Goal: Information Seeking & Learning: Check status

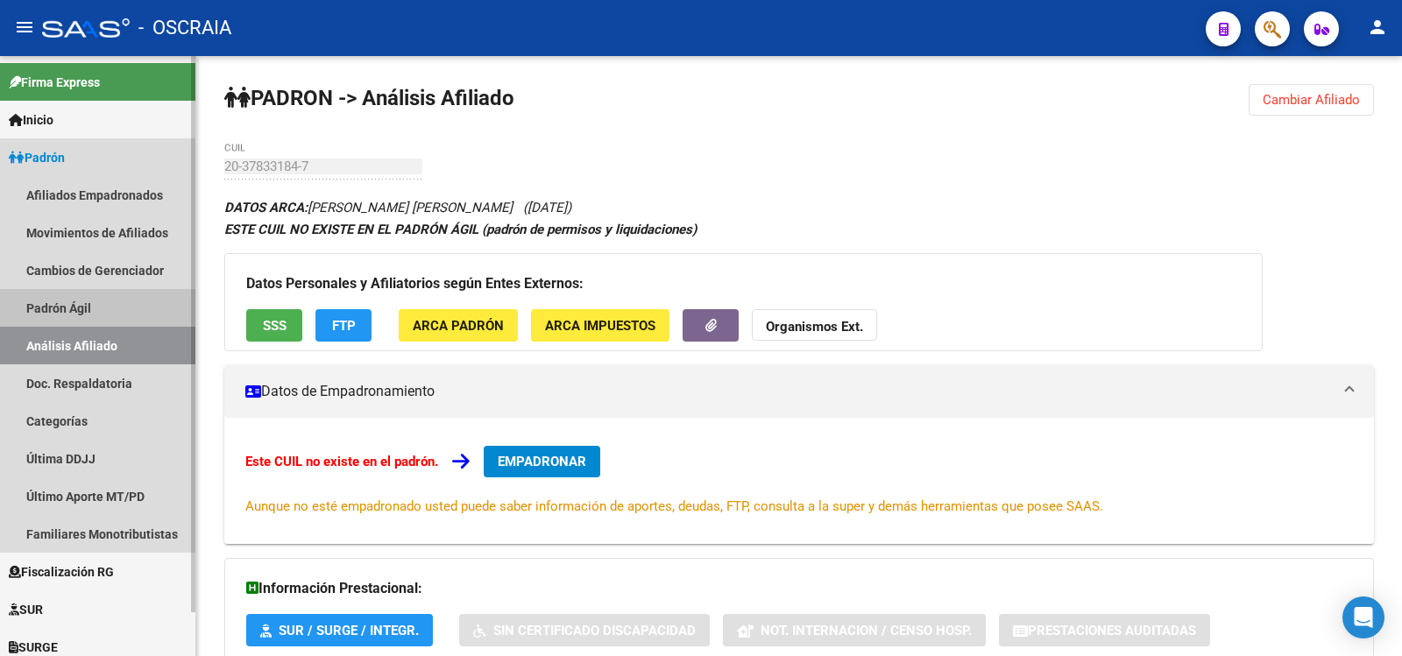
drag, startPoint x: 73, startPoint y: 308, endPoint x: 78, endPoint y: 336, distance: 27.7
click at [73, 309] on link "Padrón Ágil" at bounding box center [97, 308] width 195 height 38
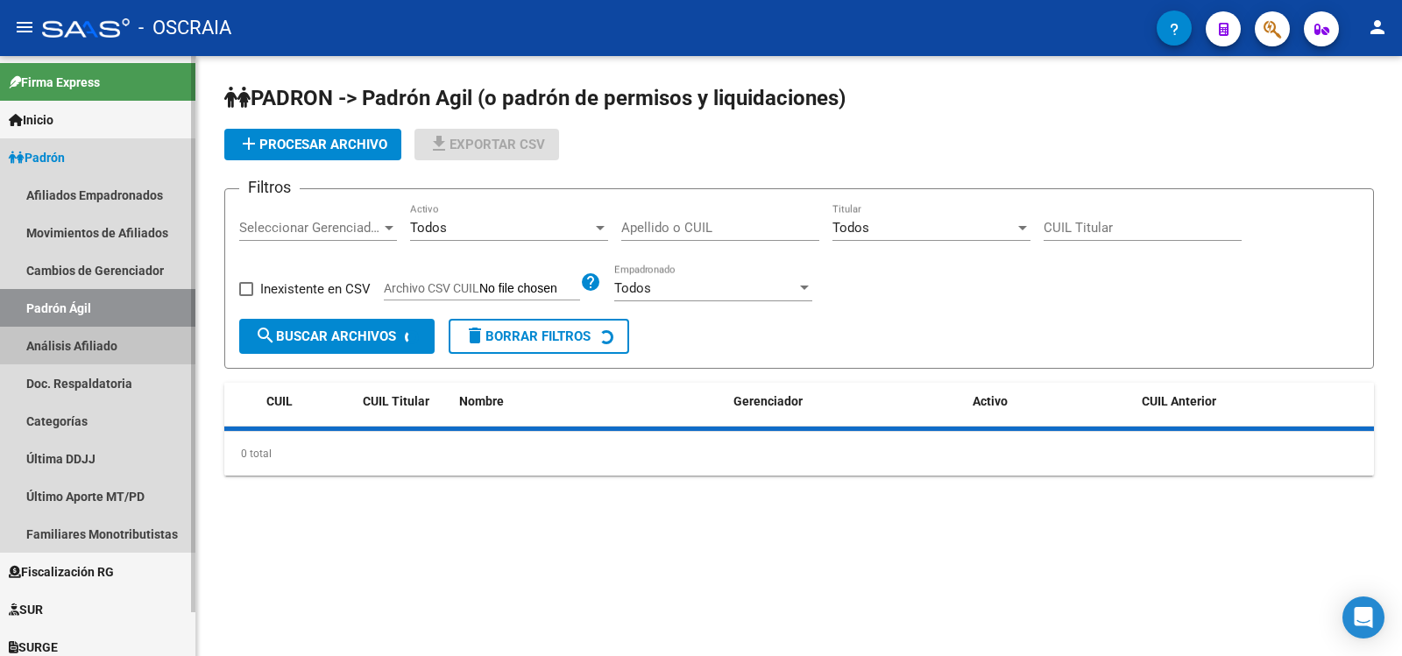
click at [78, 336] on link "Análisis Afiliado" at bounding box center [97, 346] width 195 height 38
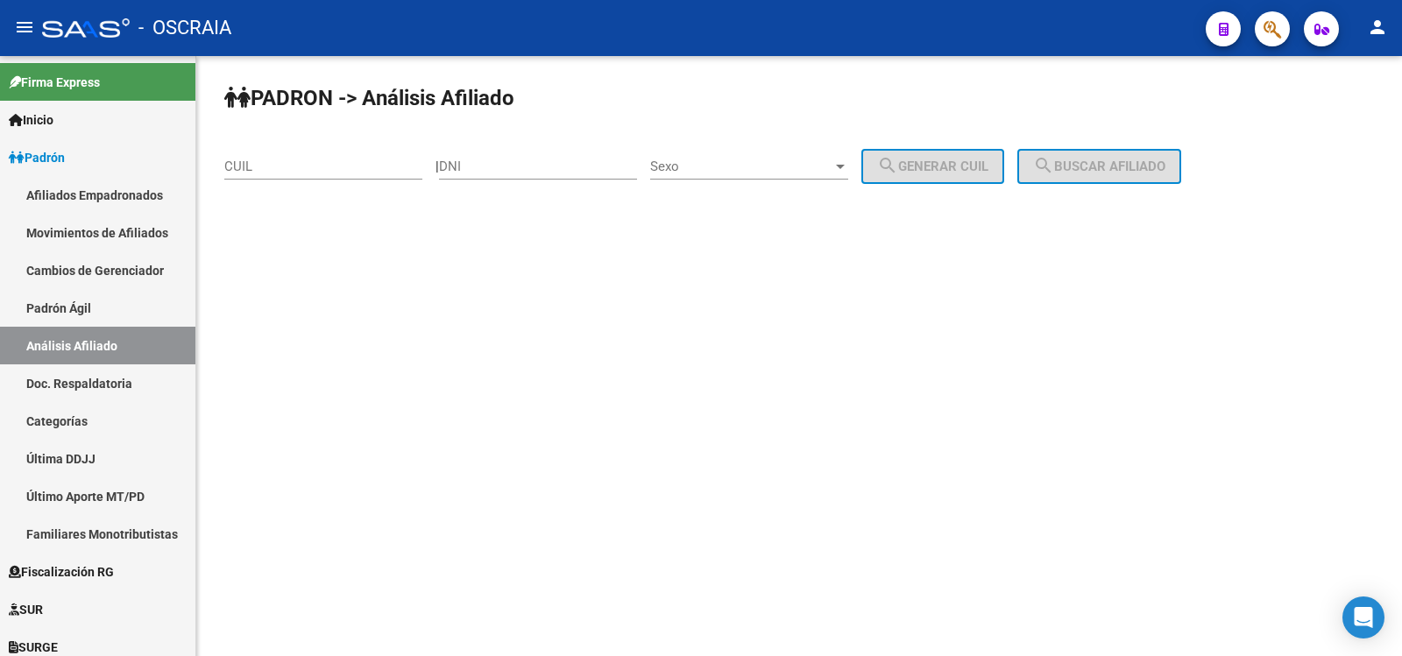
click at [327, 176] on div "CUIL" at bounding box center [323, 161] width 198 height 38
click at [322, 162] on input "CUIL" at bounding box center [323, 167] width 198 height 16
paste input "27-40227427-7"
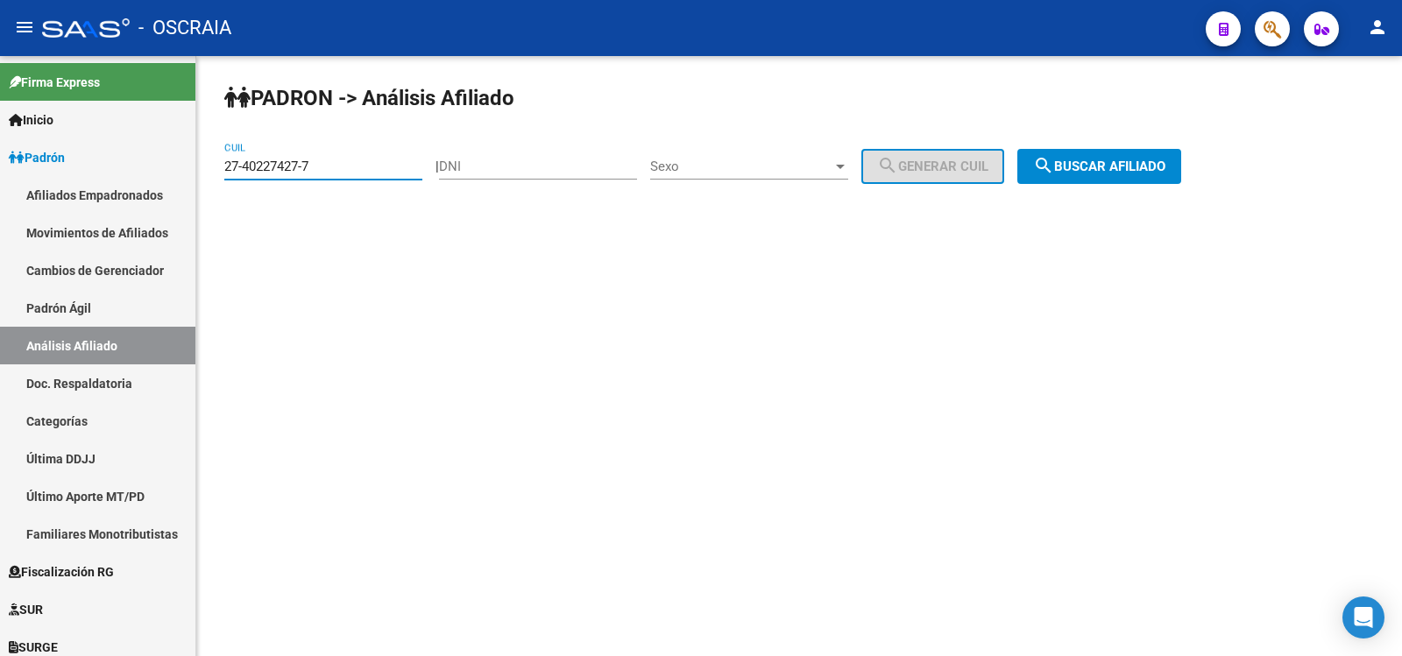
type input "27-40227427-7"
click at [1081, 155] on button "search Buscar afiliado" at bounding box center [1099, 166] width 164 height 35
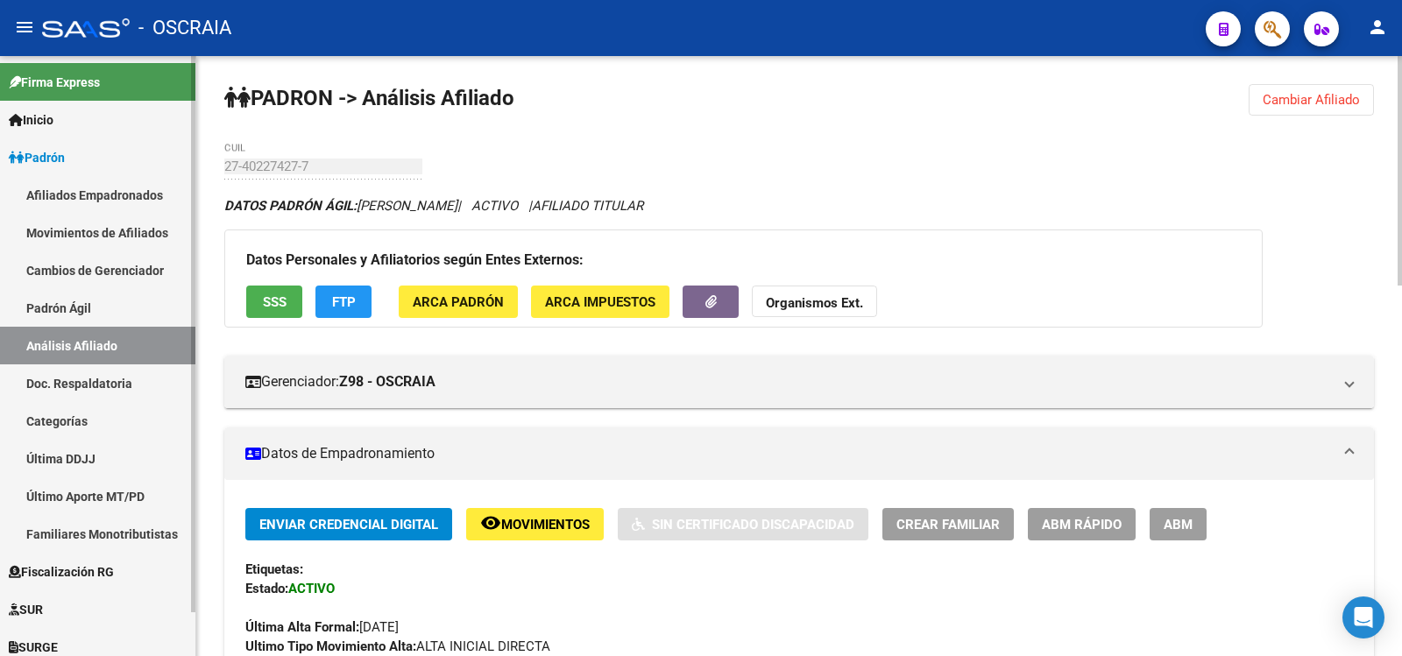
click at [127, 302] on link "Padrón Ágil" at bounding box center [97, 308] width 195 height 38
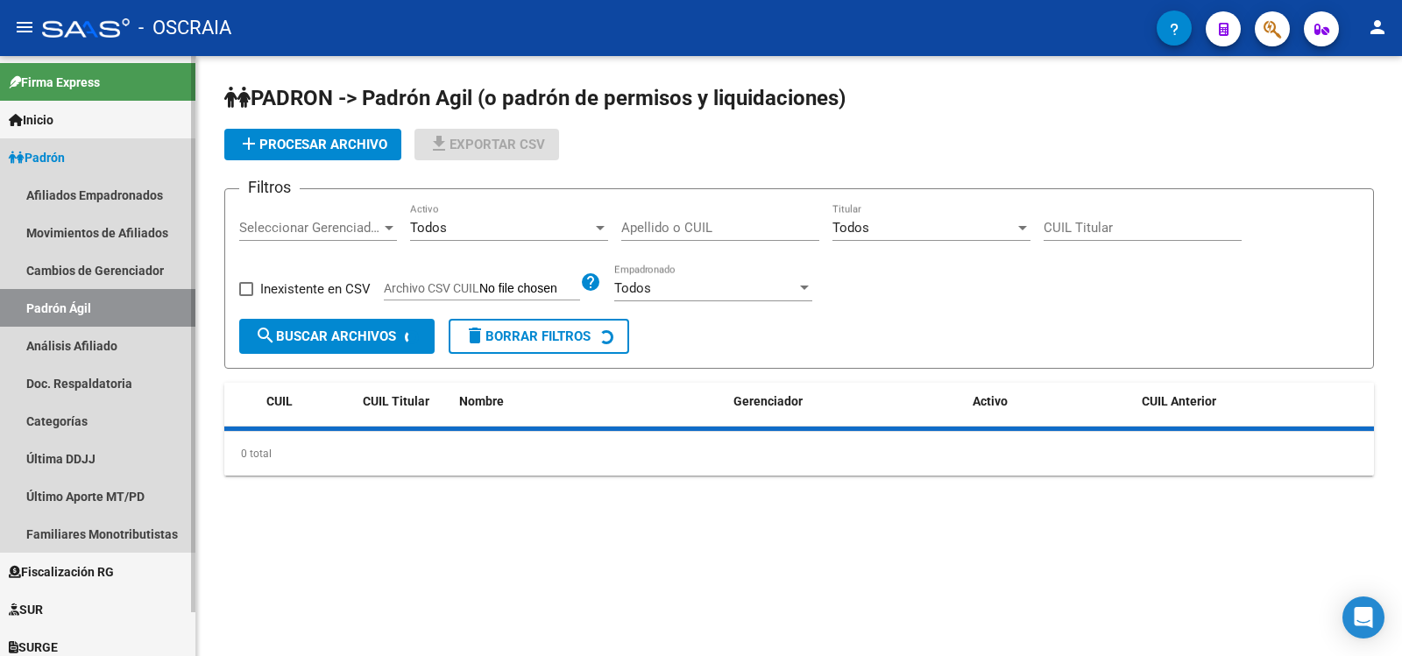
click at [126, 333] on link "Análisis Afiliado" at bounding box center [97, 346] width 195 height 38
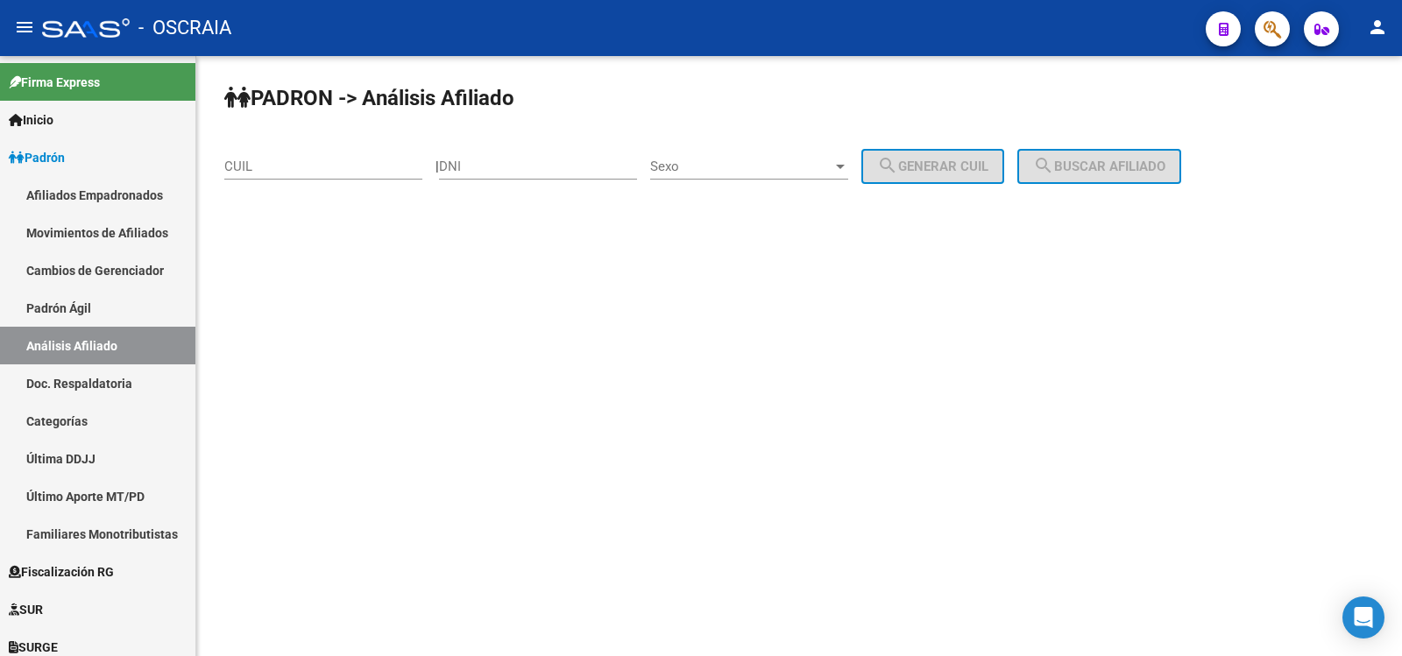
click at [319, 168] on input "CUIL" at bounding box center [323, 167] width 198 height 16
paste input "27-27082671-2"
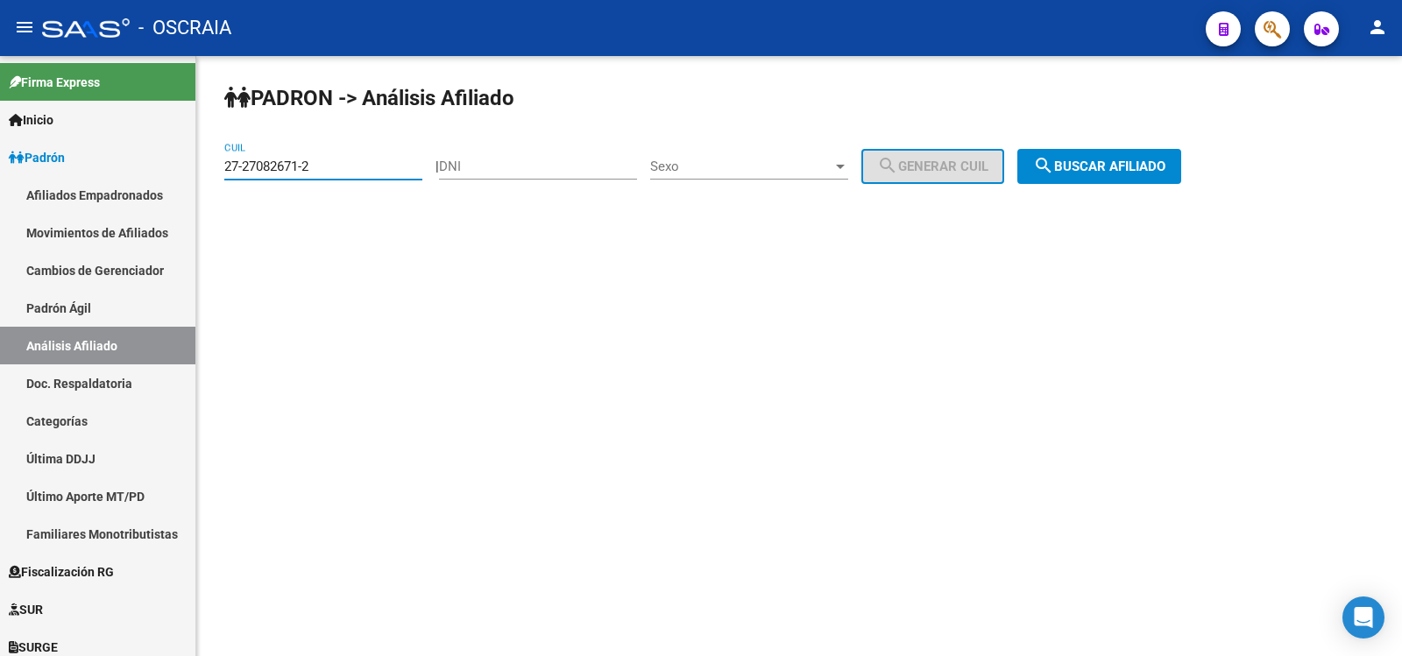
type input "27-27082671-2"
click at [1136, 180] on button "search Buscar afiliado" at bounding box center [1099, 166] width 164 height 35
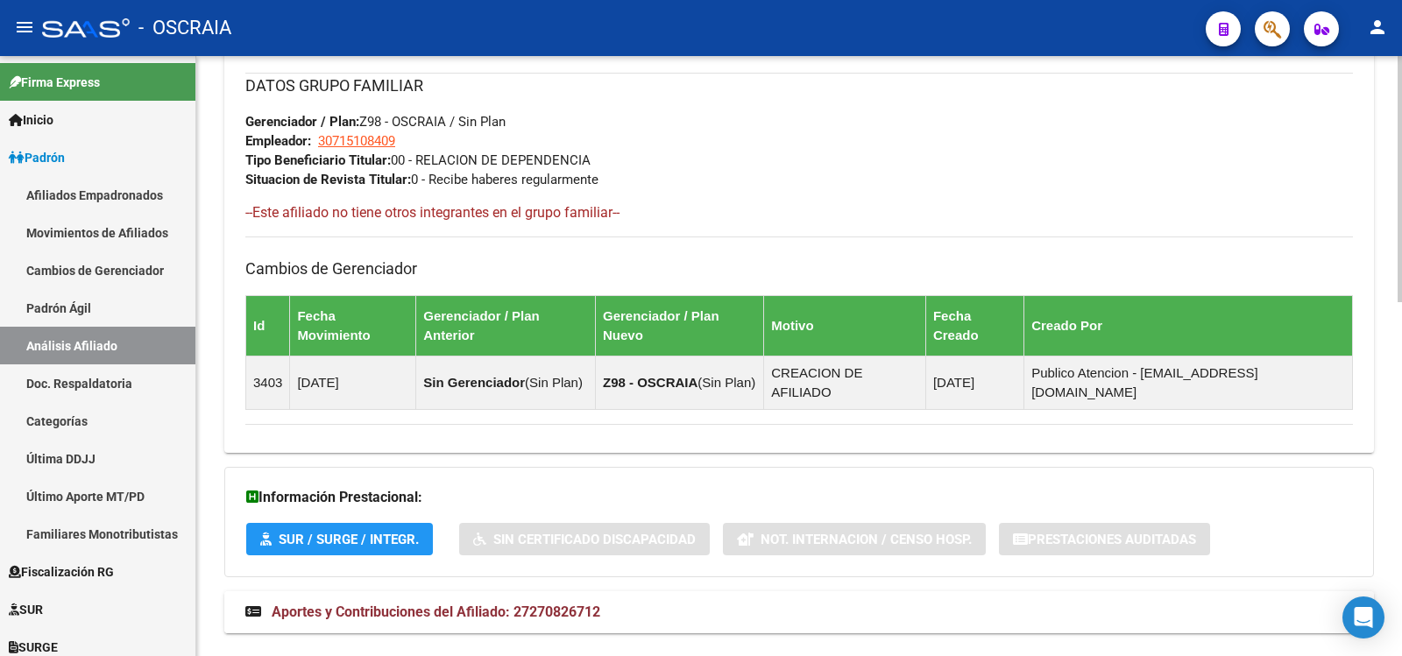
click at [535, 604] on span "Aportes y Contribuciones del Afiliado: 27270826712" at bounding box center [436, 612] width 329 height 17
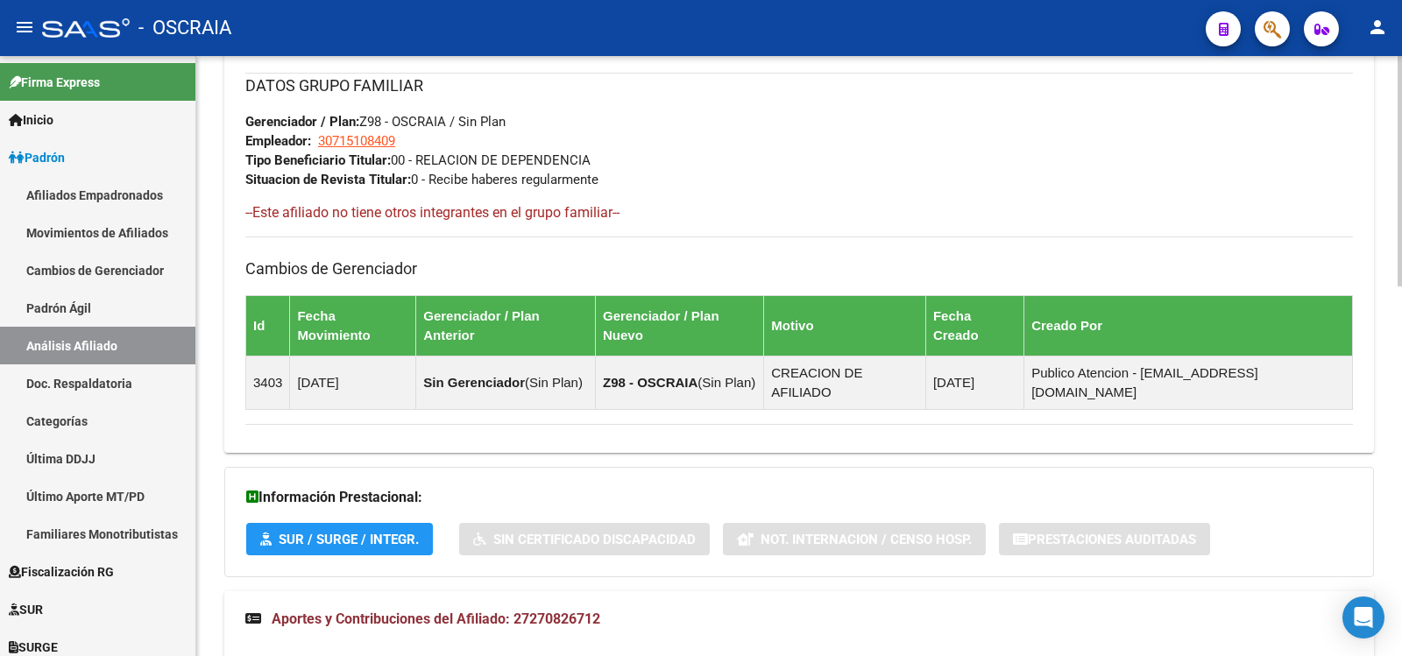
scroll to position [966, 0]
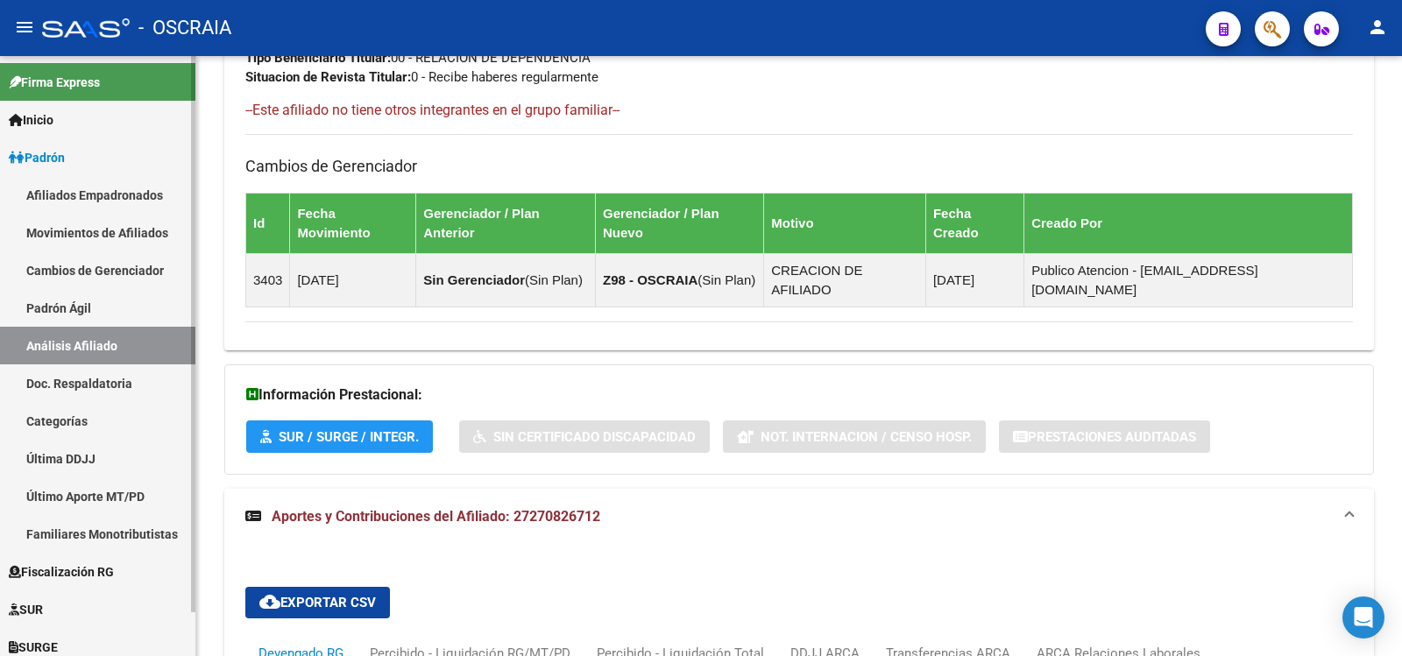
click at [54, 316] on link "Padrón Ágil" at bounding box center [97, 308] width 195 height 38
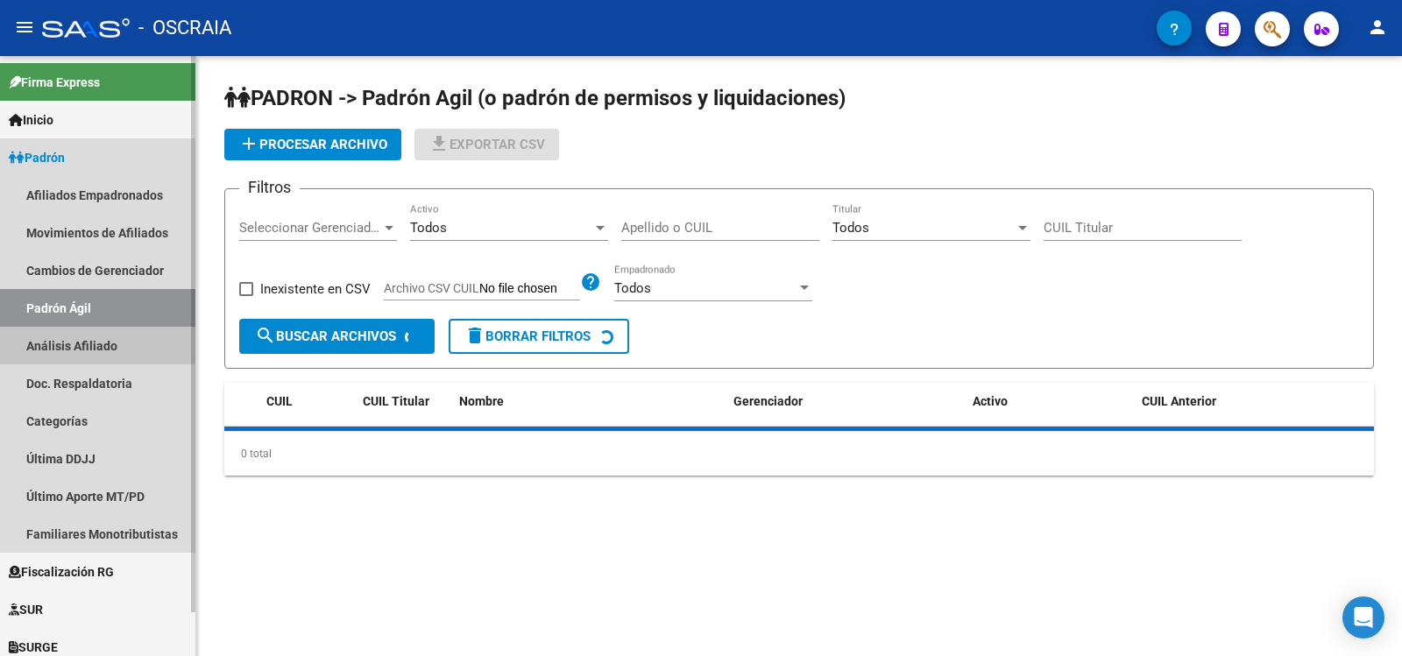
click at [55, 340] on link "Análisis Afiliado" at bounding box center [97, 346] width 195 height 38
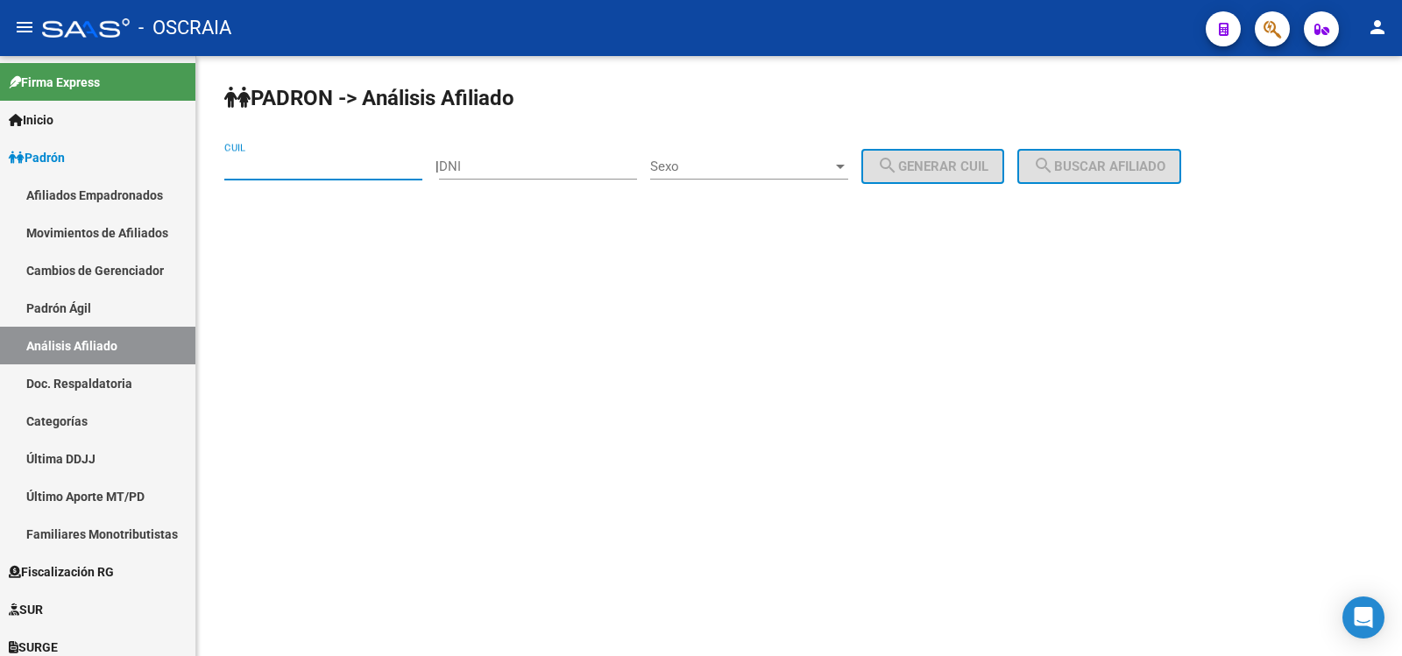
click at [337, 166] on input "CUIL" at bounding box center [323, 167] width 198 height 16
paste input "20-24296953-8"
type input "20-24296953-8"
click at [1178, 174] on button "search Buscar afiliado" at bounding box center [1099, 166] width 164 height 35
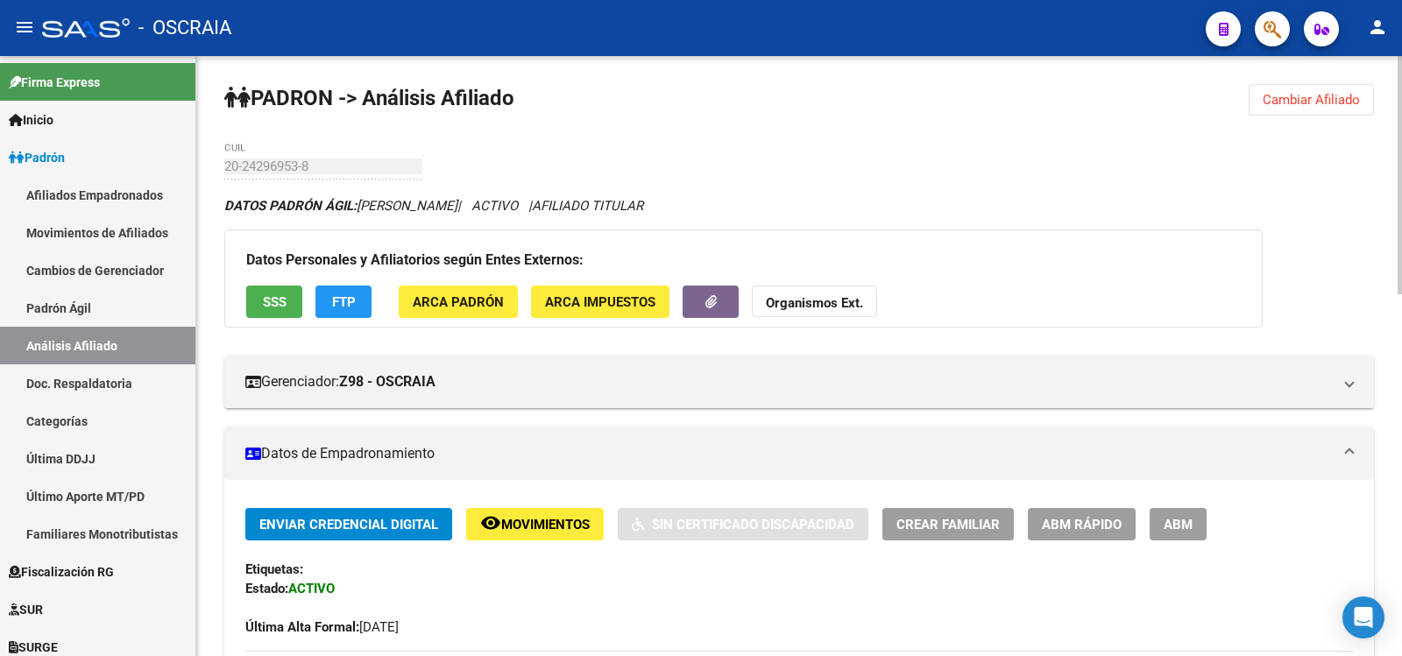
scroll to position [876, 0]
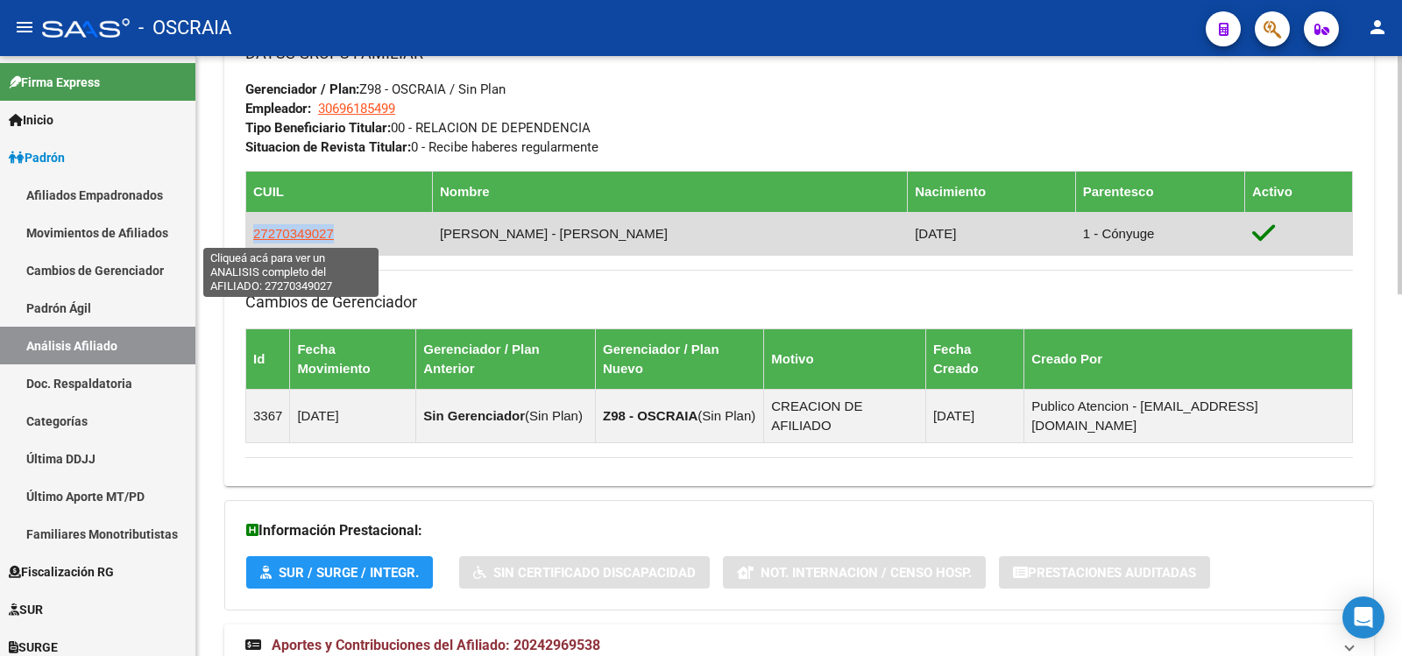
copy span "27270349027"
drag, startPoint x: 344, startPoint y: 230, endPoint x: 256, endPoint y: 237, distance: 87.9
click at [256, 237] on td "27270349027" at bounding box center [339, 233] width 187 height 43
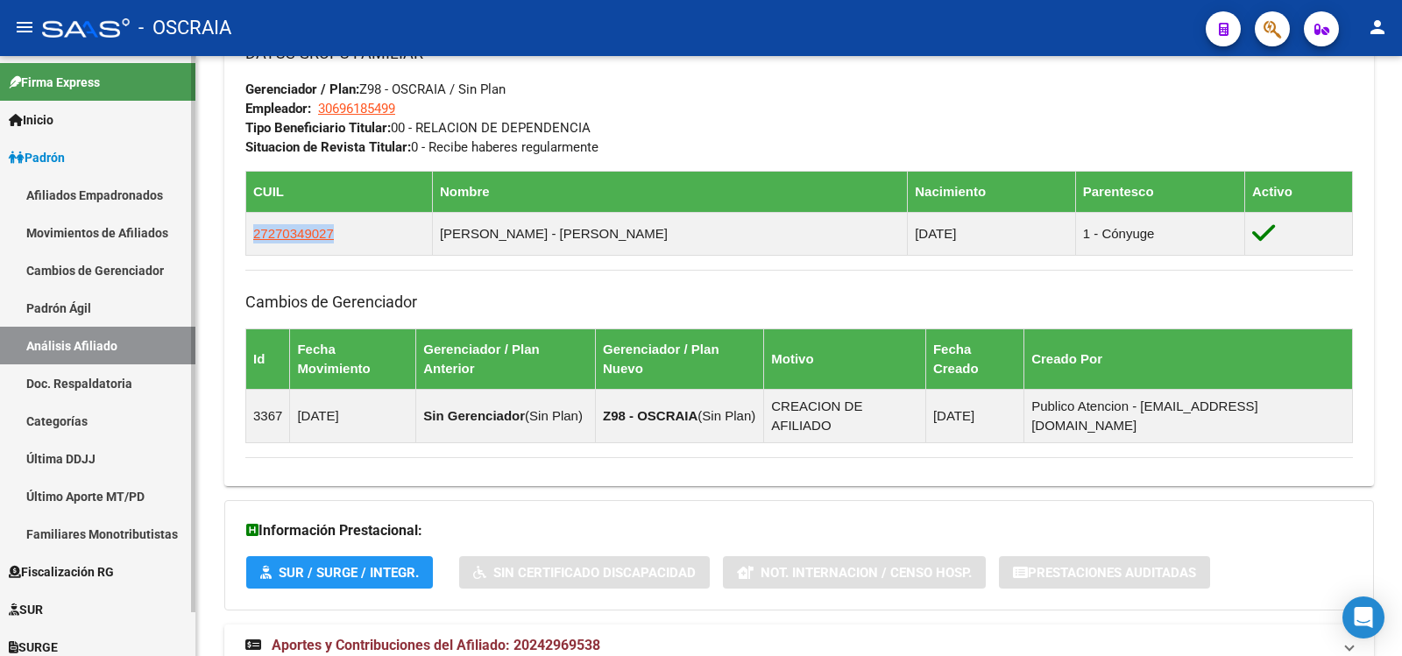
click at [107, 325] on link "Padrón Ágil" at bounding box center [97, 308] width 195 height 38
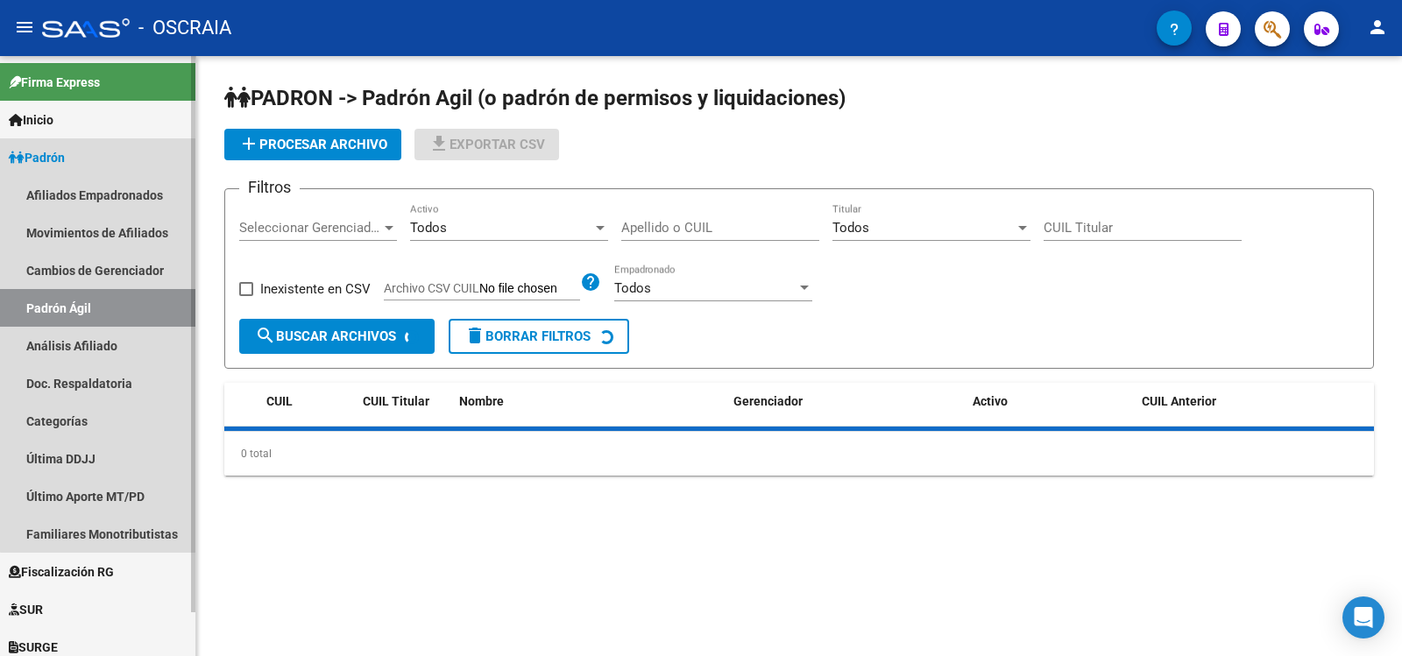
click at [102, 334] on link "Análisis Afiliado" at bounding box center [97, 346] width 195 height 38
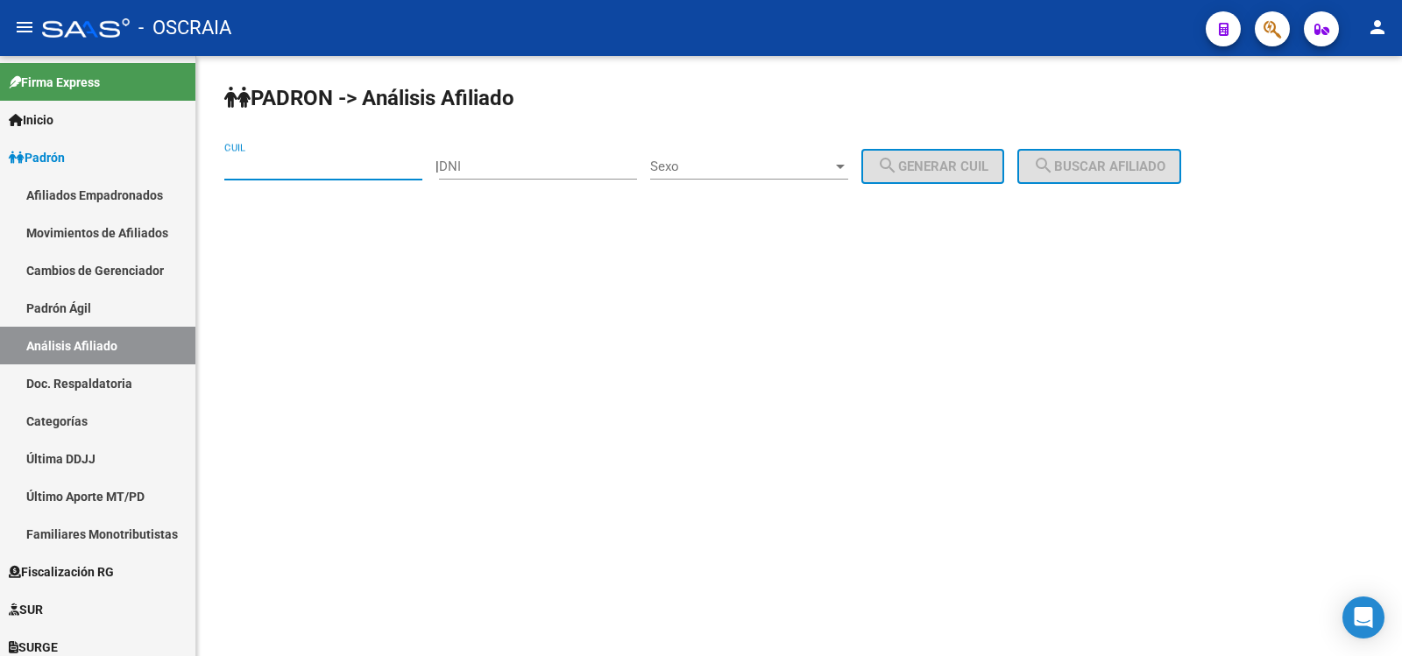
click at [346, 165] on input "CUIL" at bounding box center [323, 167] width 198 height 16
type input "27-34486299-6"
click at [1153, 173] on span "search Buscar afiliado" at bounding box center [1099, 167] width 132 height 16
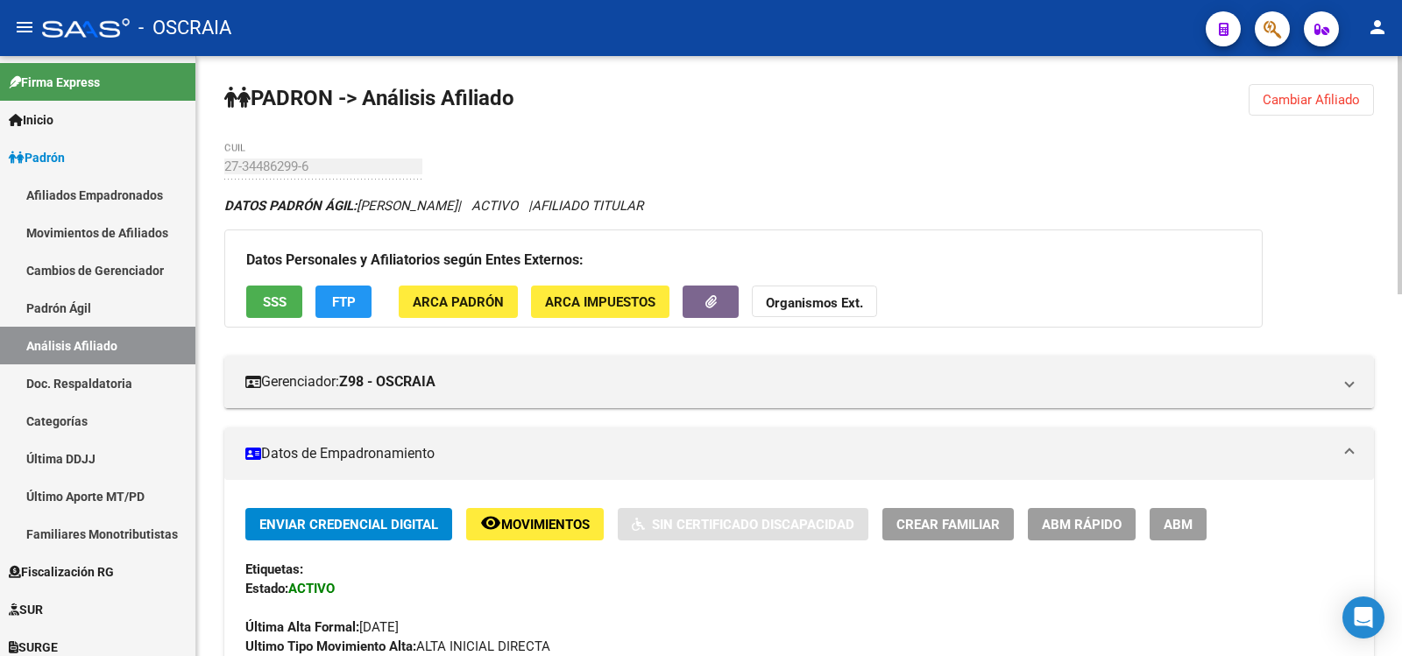
scroll to position [585, 0]
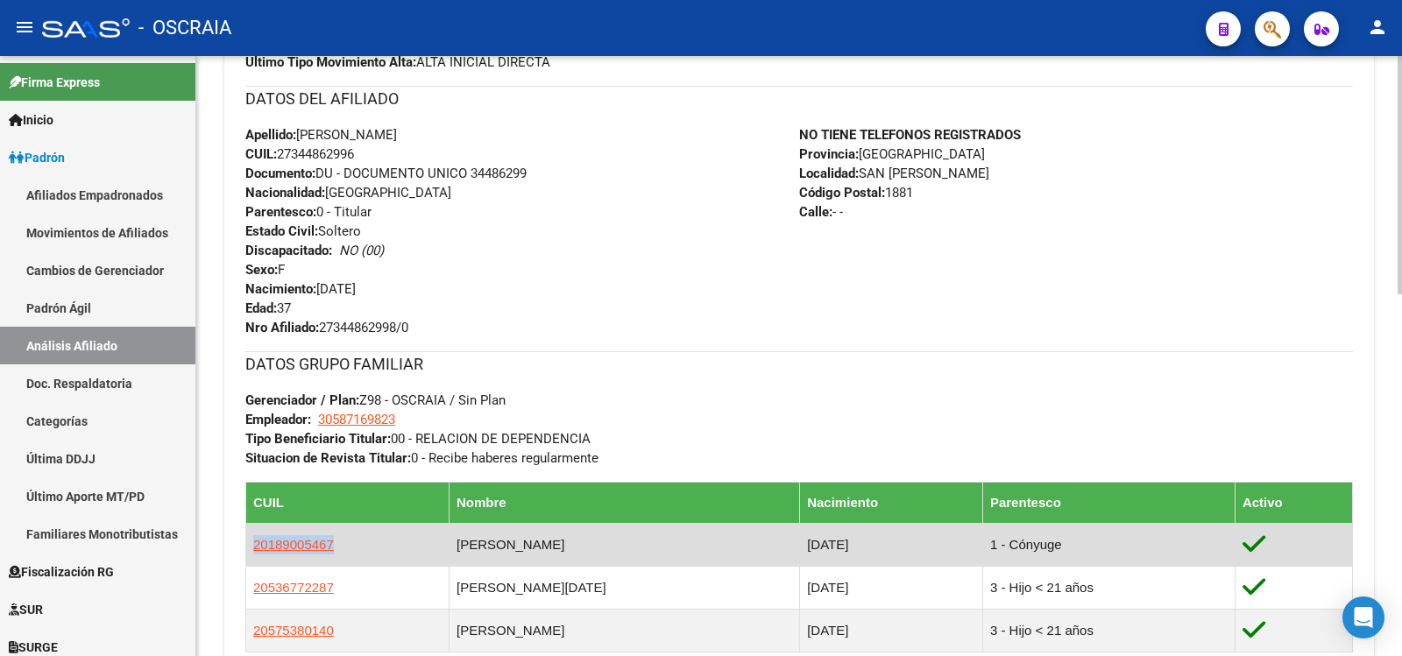
copy span "20189005467"
drag, startPoint x: 312, startPoint y: 542, endPoint x: 252, endPoint y: 542, distance: 60.5
click at [252, 542] on td "20189005467" at bounding box center [347, 544] width 203 height 43
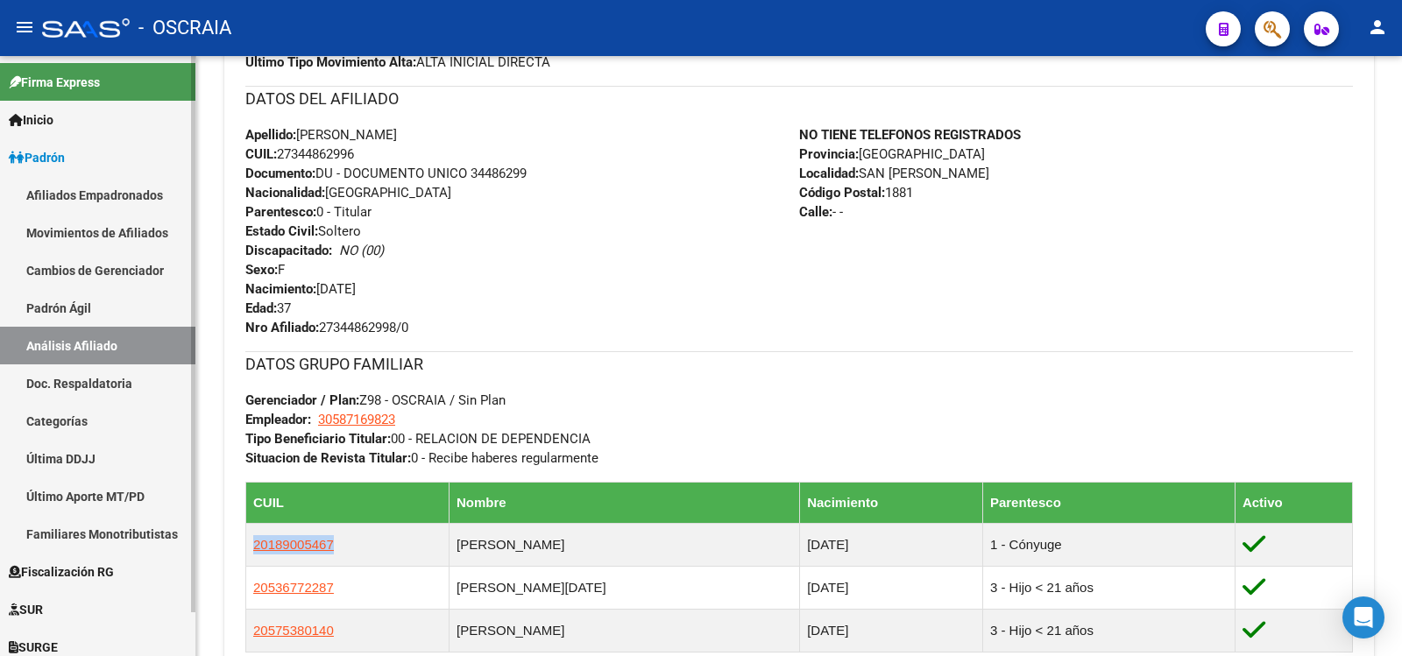
click at [104, 315] on link "Padrón Ágil" at bounding box center [97, 308] width 195 height 38
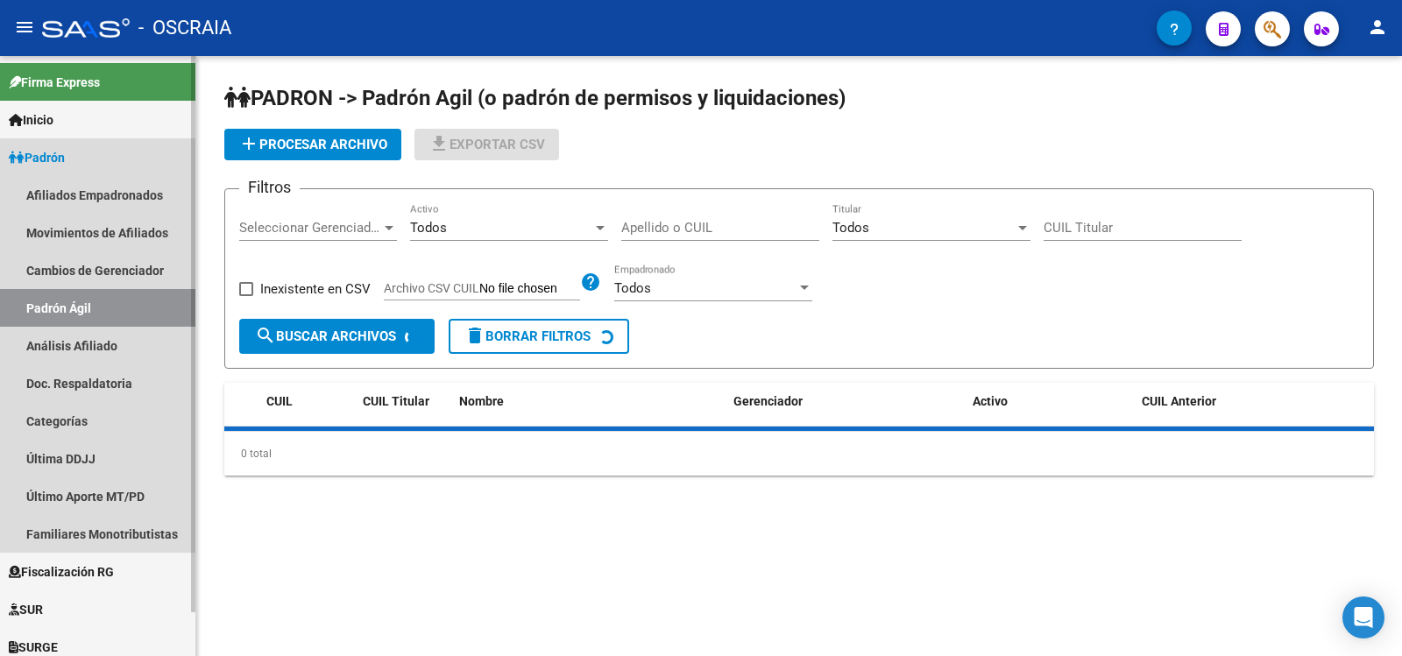
click at [117, 343] on link "Análisis Afiliado" at bounding box center [97, 346] width 195 height 38
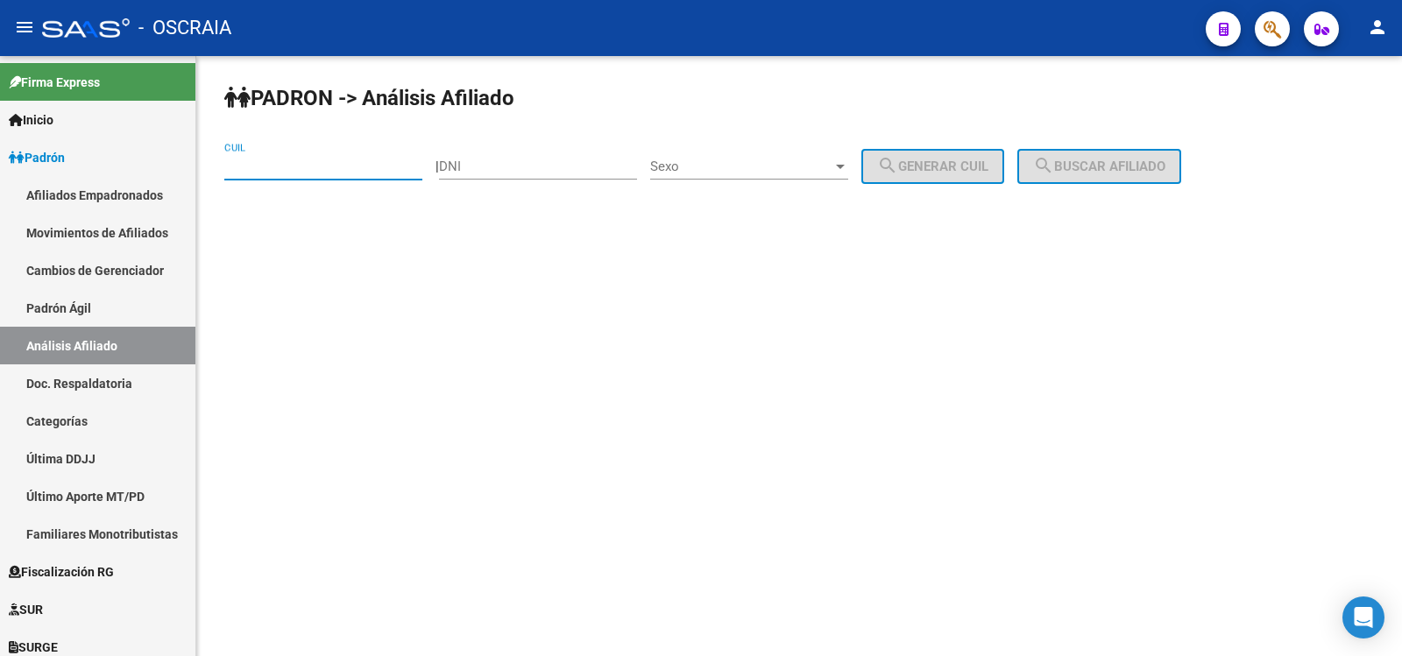
click at [323, 160] on input "CUIL" at bounding box center [323, 167] width 198 height 16
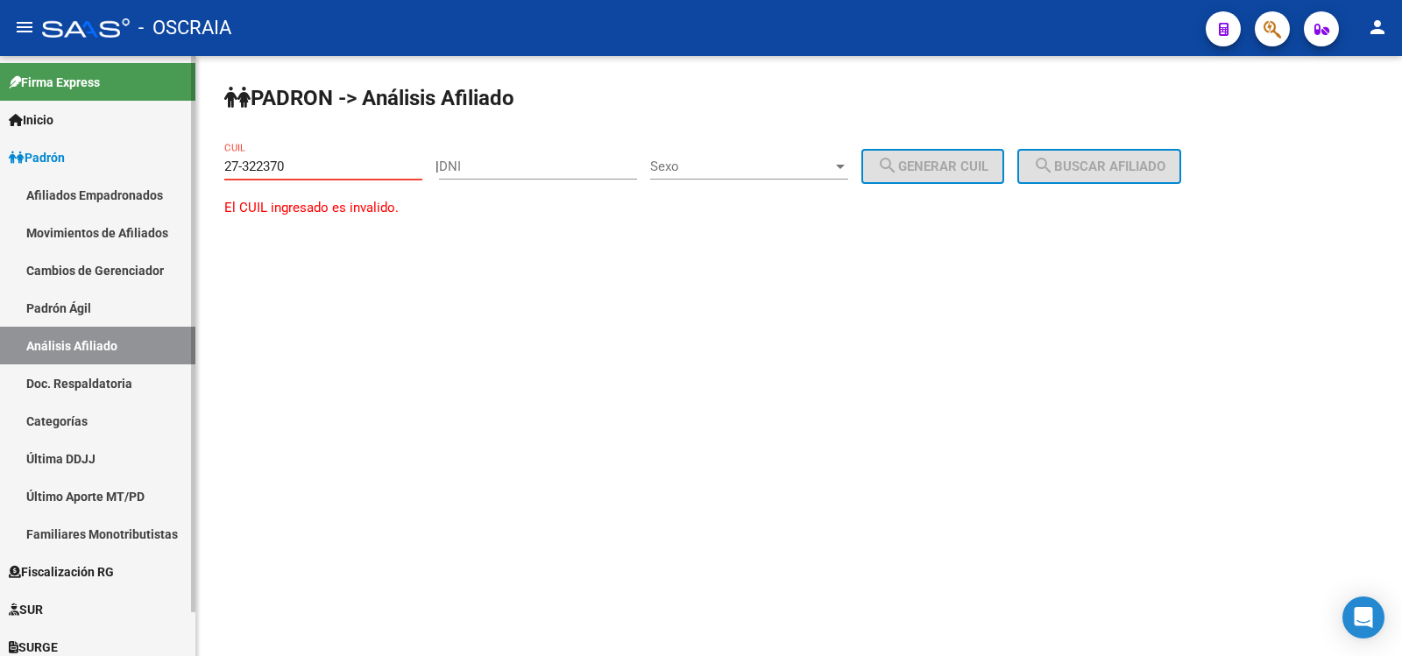
drag, startPoint x: 308, startPoint y: 168, endPoint x: 46, endPoint y: 126, distance: 264.5
click at [46, 126] on mat-sidenav-container "Firma Express Inicio Calendario SSS Instructivos Contacto OS Padrón Afiliados E…" at bounding box center [701, 356] width 1402 height 600
paste input "51-8"
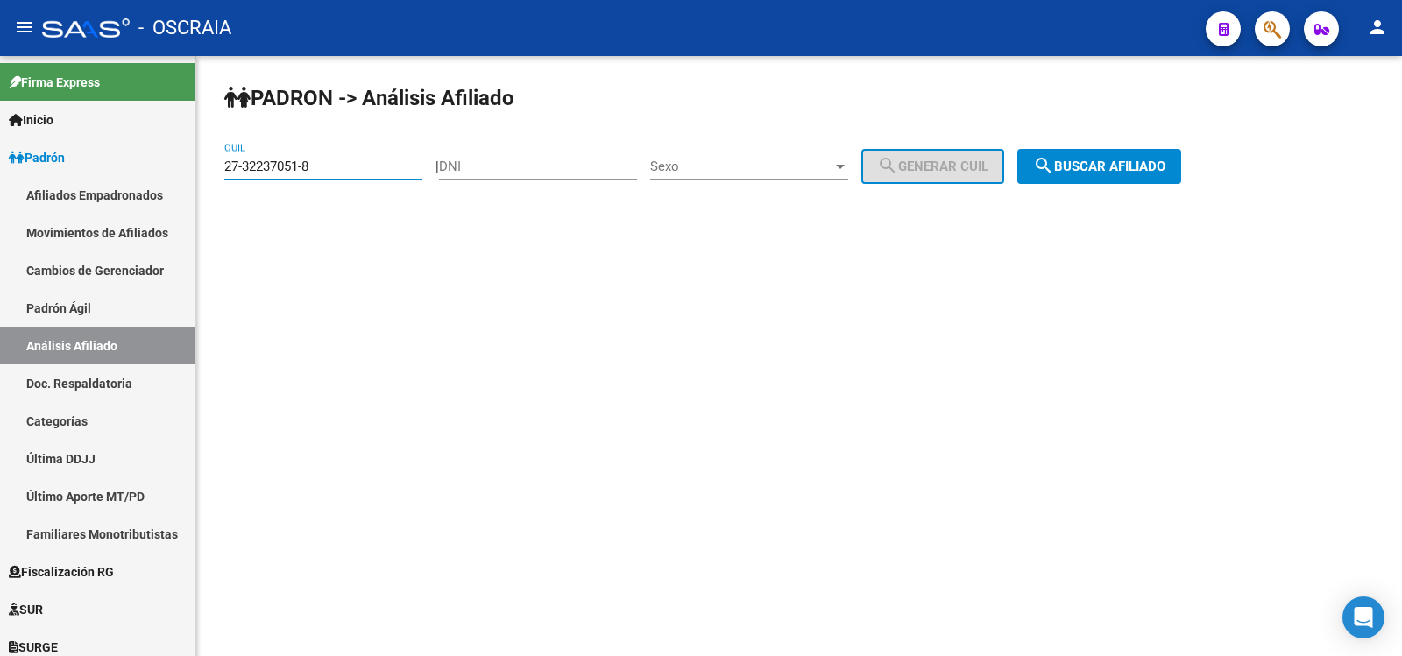
type input "27-32237051-8"
click at [1083, 163] on span "search Buscar afiliado" at bounding box center [1099, 167] width 132 height 16
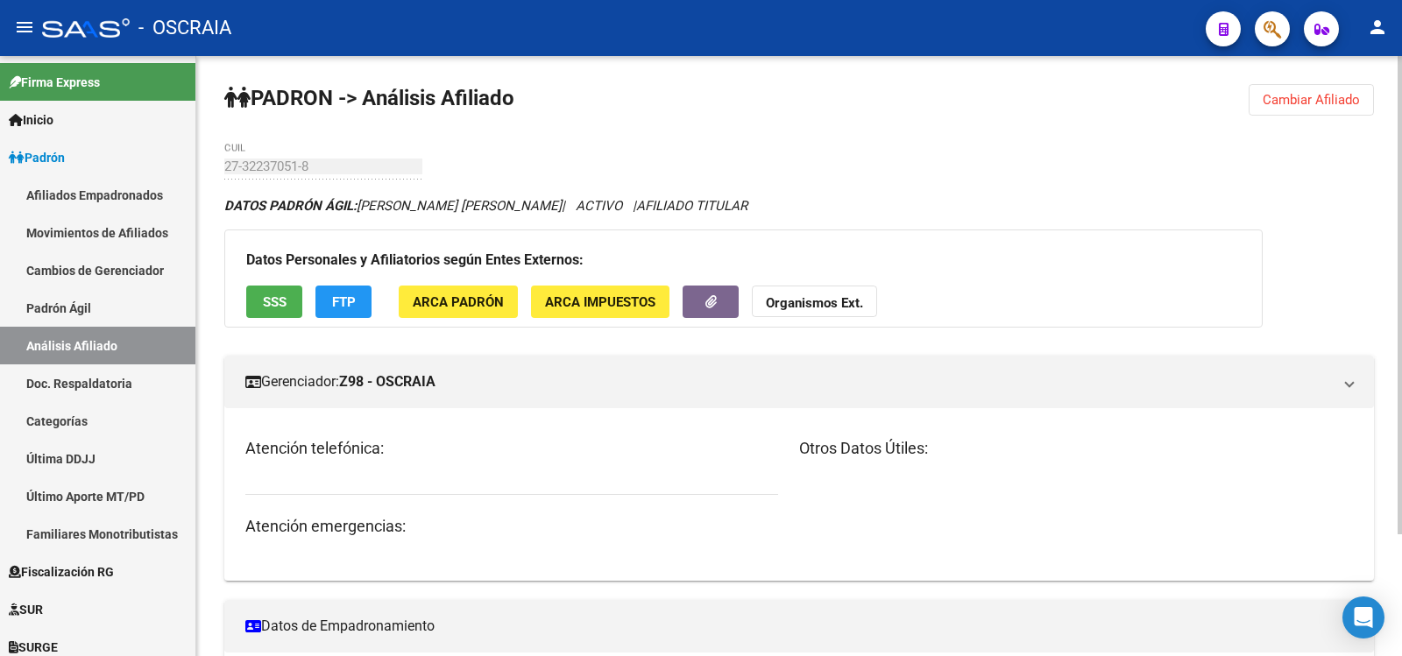
click at [247, 157] on div "27-32237051-8 CUIL" at bounding box center [323, 161] width 198 height 38
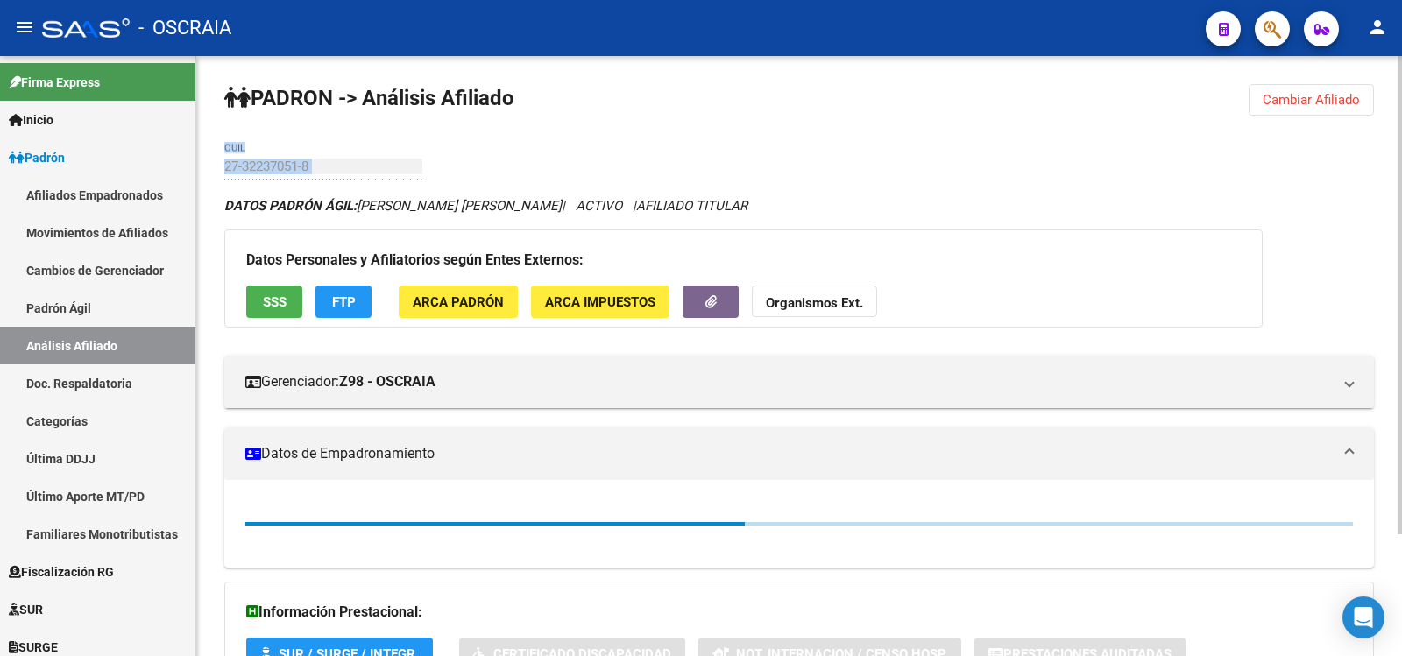
click at [247, 158] on div "27-32237051-8 CUIL" at bounding box center [323, 161] width 198 height 38
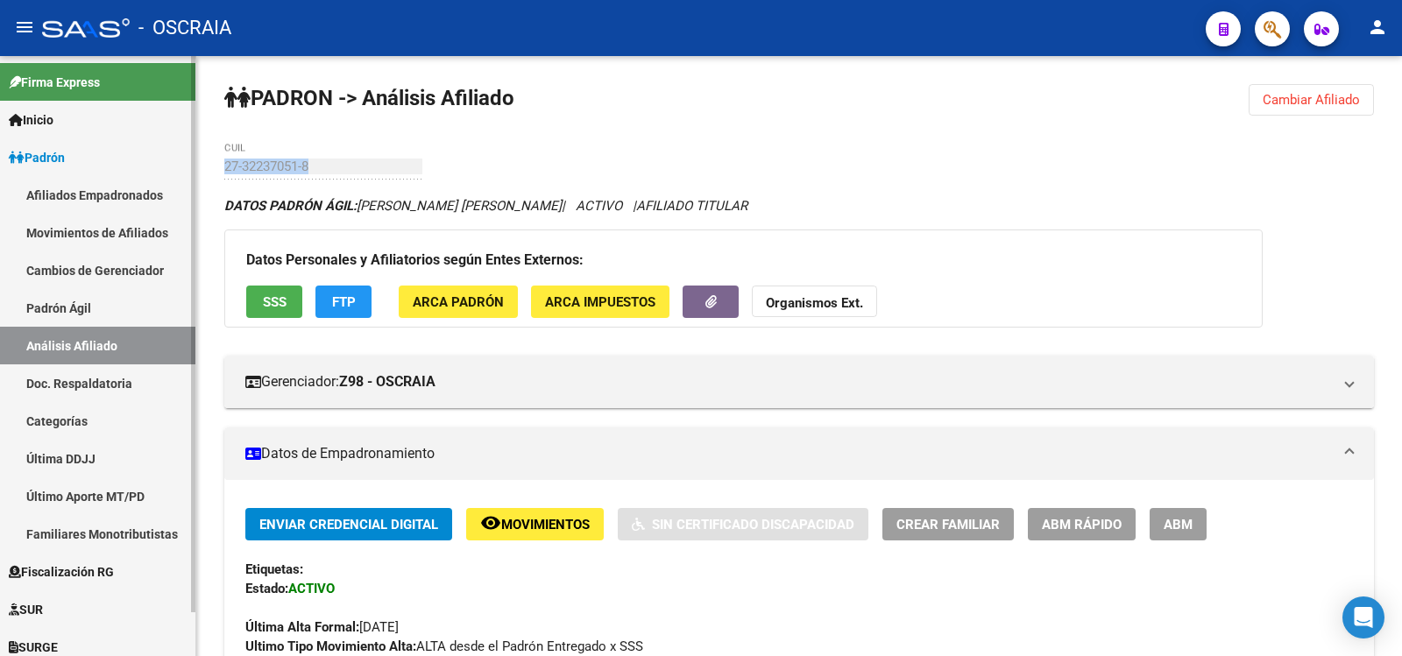
click at [101, 322] on link "Padrón Ágil" at bounding box center [97, 308] width 195 height 38
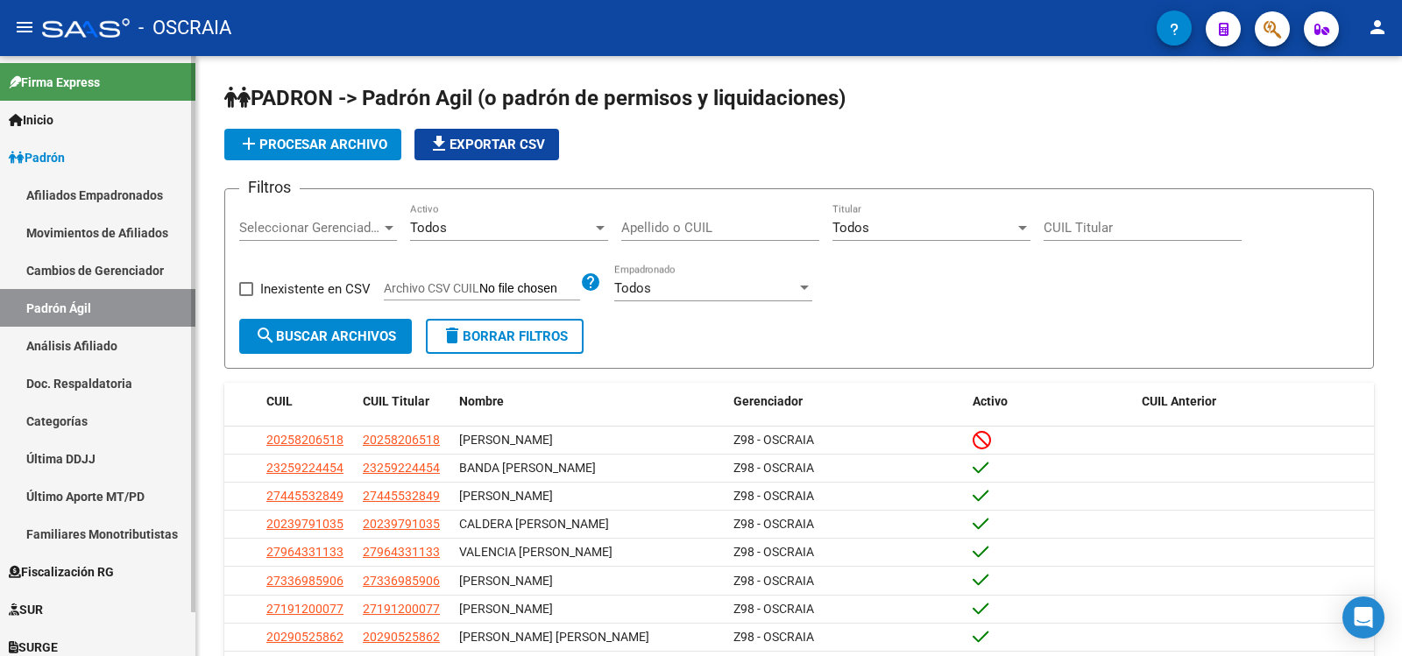
click at [96, 291] on link "Padrón Ágil" at bounding box center [97, 308] width 195 height 38
click at [102, 333] on link "Análisis Afiliado" at bounding box center [97, 346] width 195 height 38
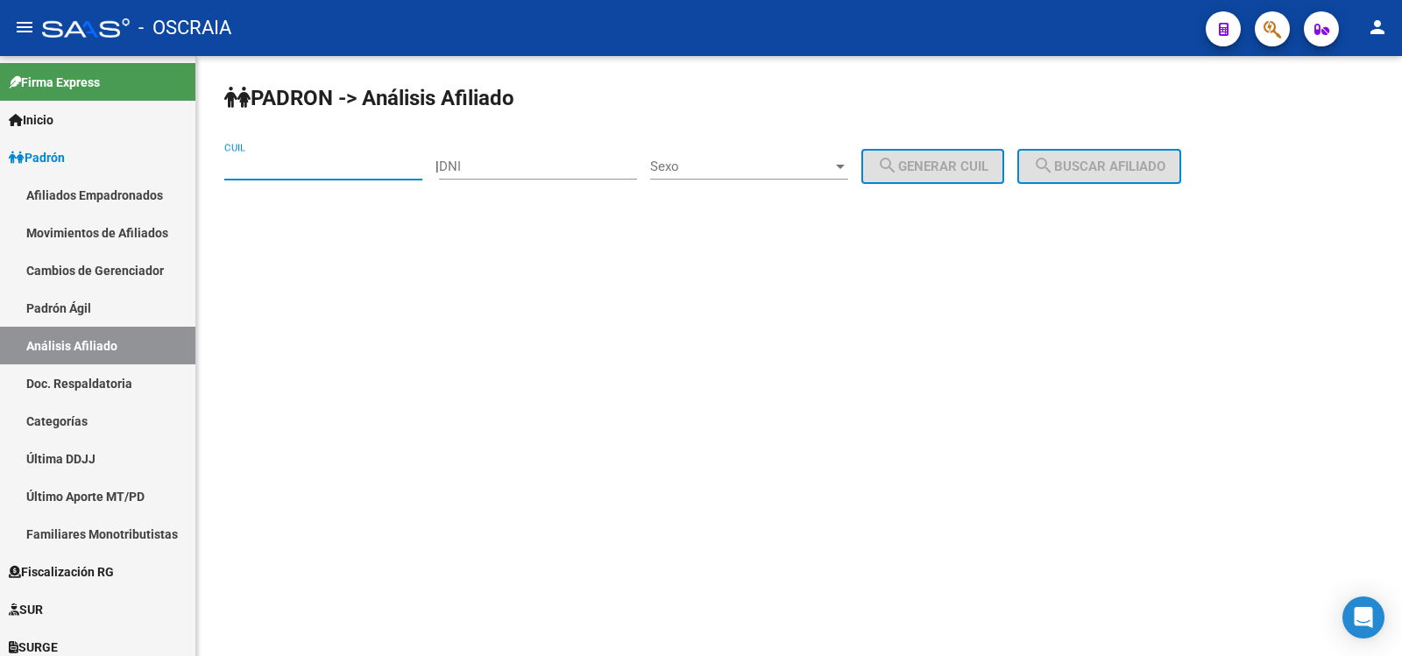
click at [275, 162] on input "CUIL" at bounding box center [323, 167] width 198 height 16
paste input
paste input "20-21943060-5"
type input "20-21943060-5"
click at [1166, 167] on span "search Buscar afiliado" at bounding box center [1099, 167] width 132 height 16
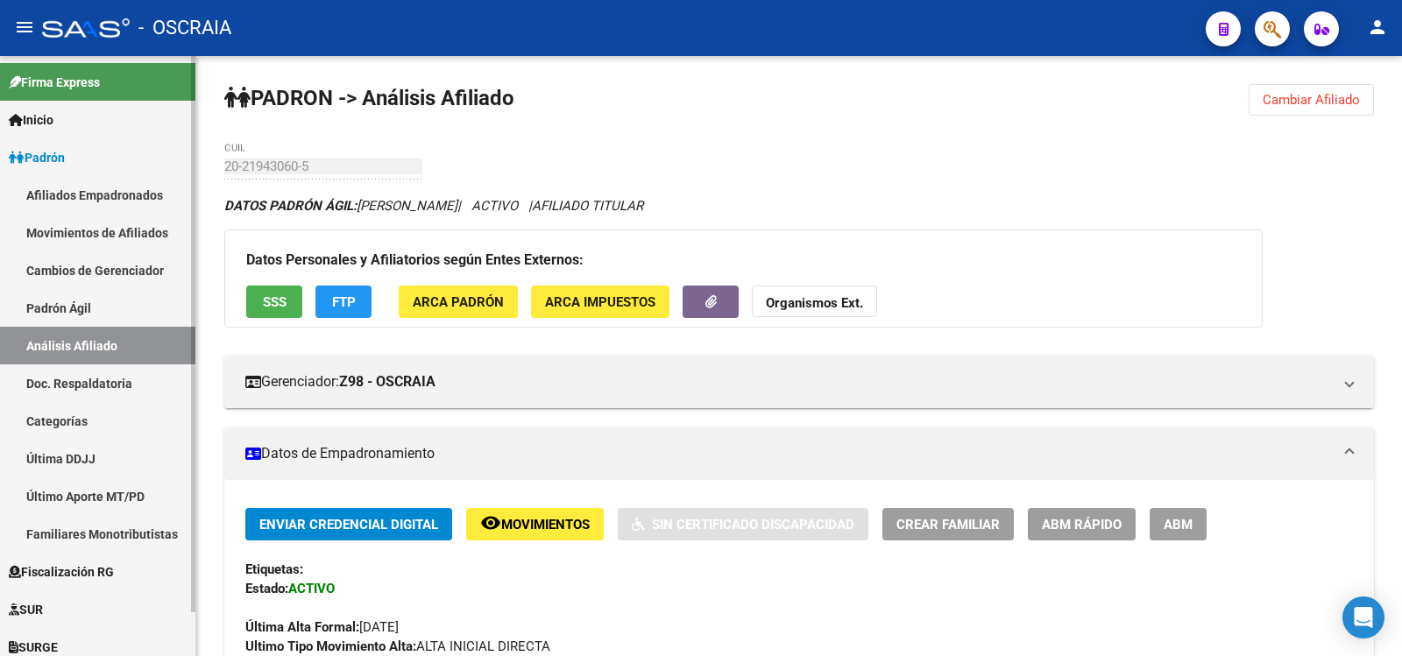
click at [134, 315] on link "Padrón Ágil" at bounding box center [97, 308] width 195 height 38
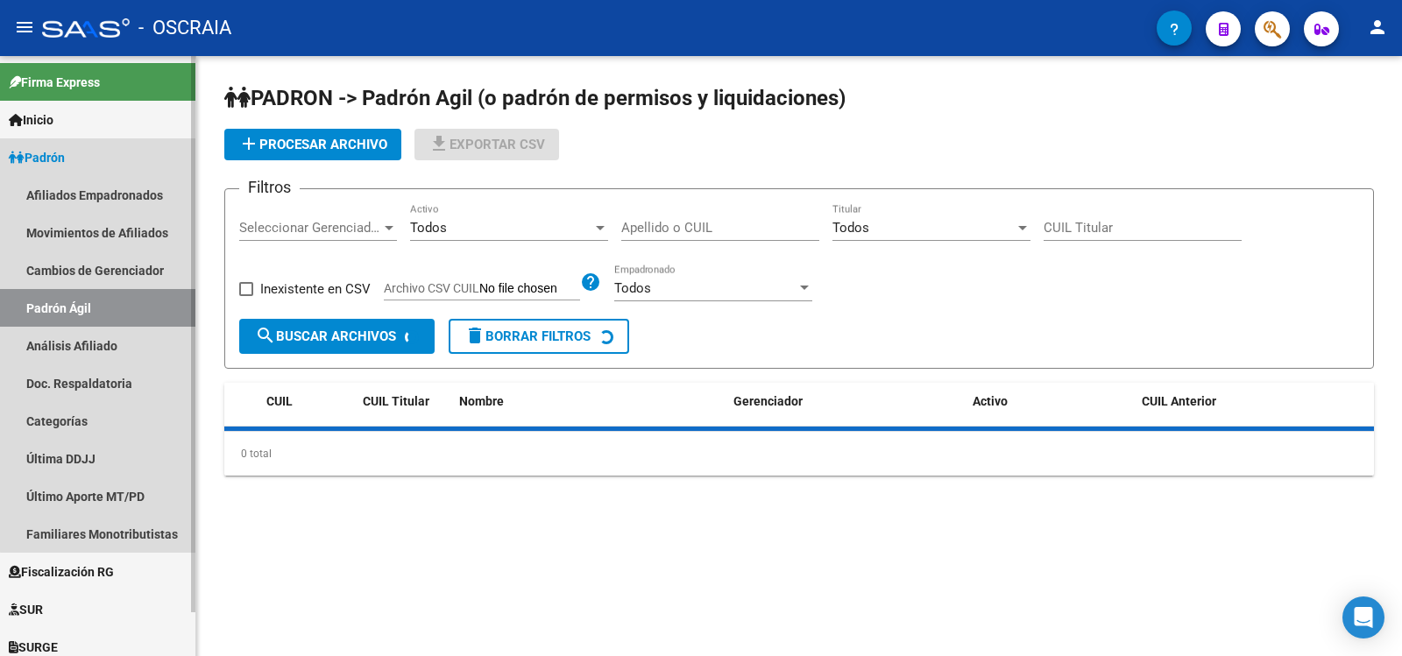
click at [138, 342] on link "Análisis Afiliado" at bounding box center [97, 346] width 195 height 38
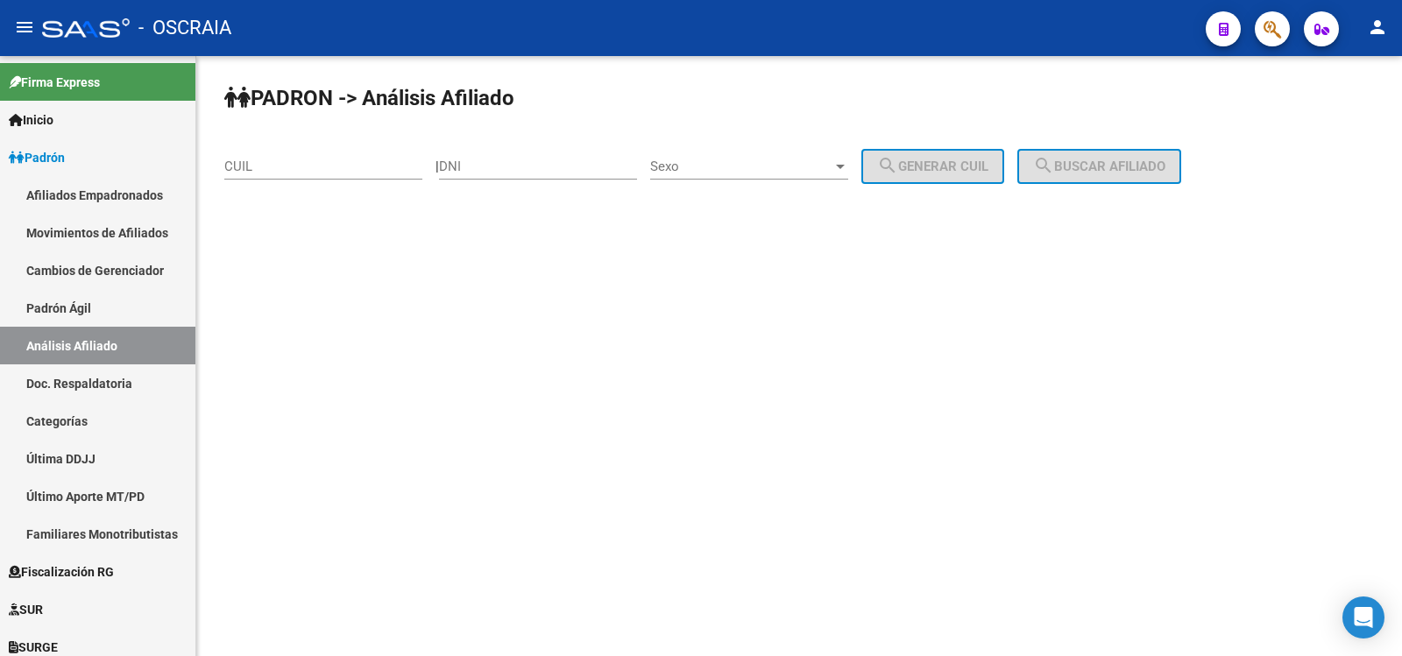
click at [311, 165] on input "CUIL" at bounding box center [323, 167] width 198 height 16
paste input "27-28074882-5"
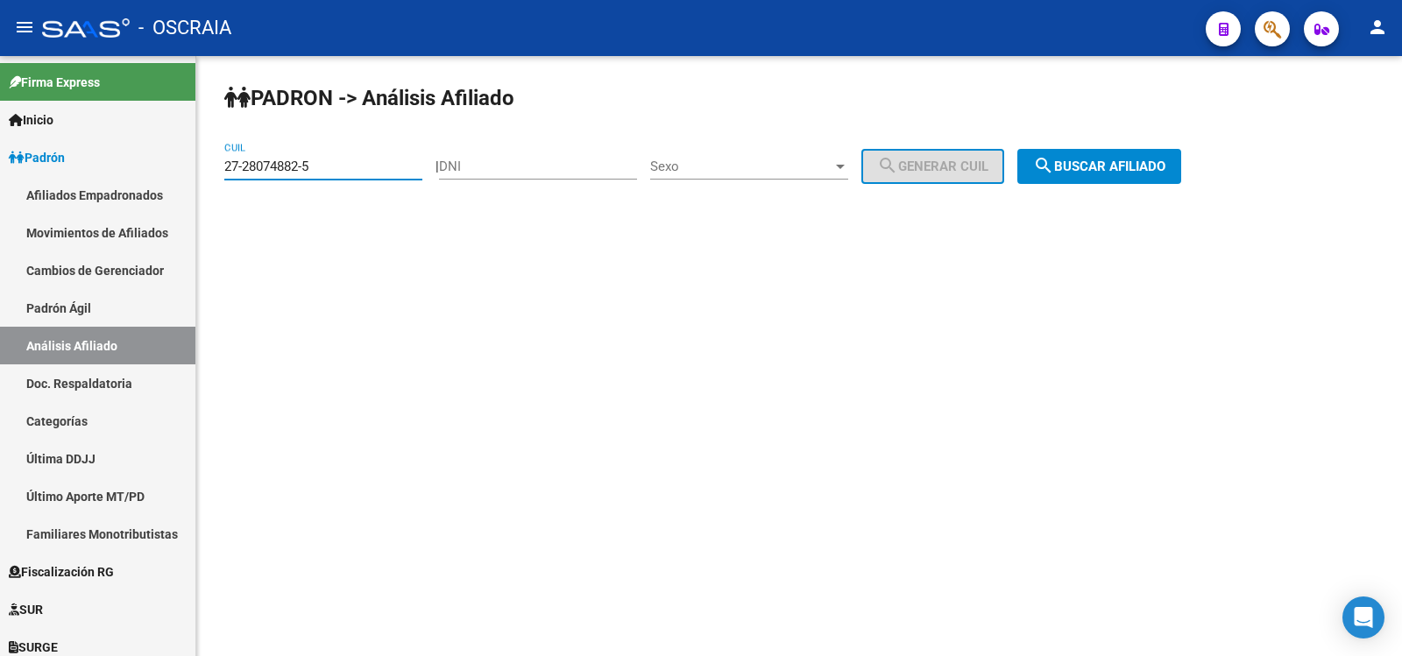
type input "27-28074882-5"
click at [1104, 186] on div "PADRON -> Análisis Afiliado 27-28074882-5 CUIL | DNI Sexo Sexo search Generar C…" at bounding box center [799, 148] width 1206 height 184
click at [1102, 170] on span "search Buscar afiliado" at bounding box center [1099, 167] width 132 height 16
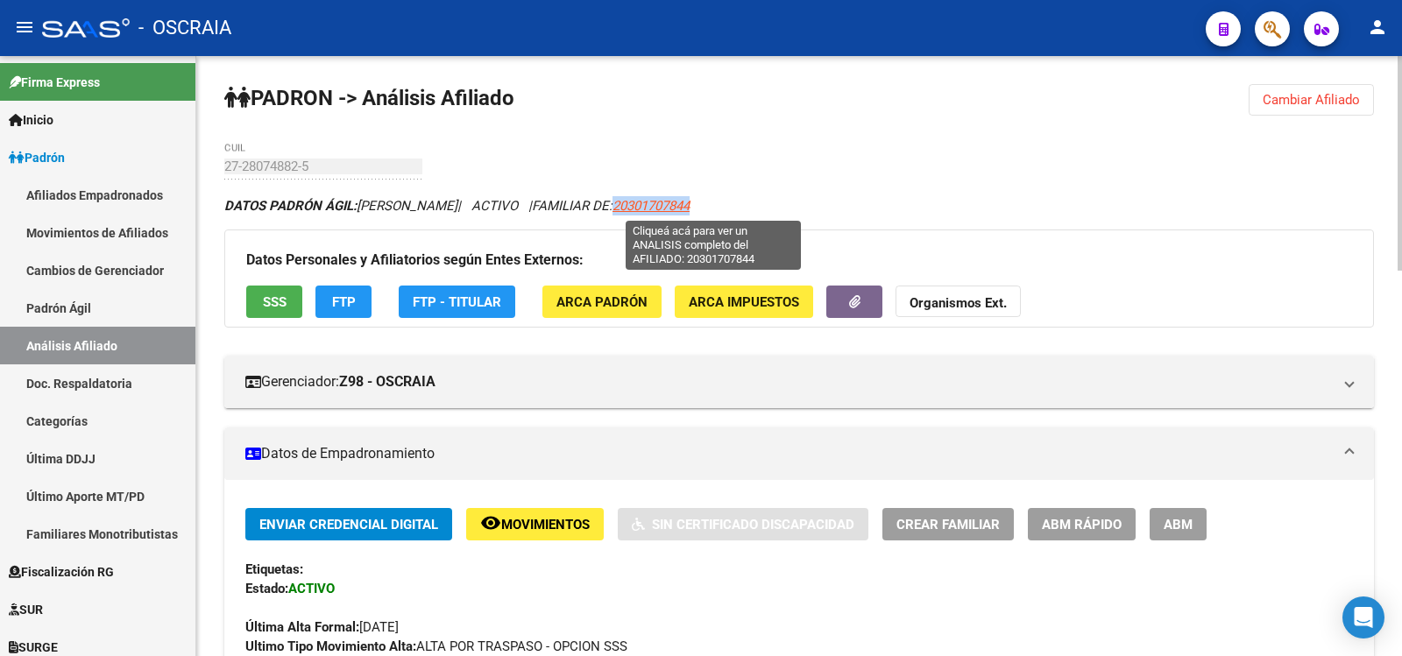
copy span "20301707844"
drag, startPoint x: 778, startPoint y: 208, endPoint x: 672, endPoint y: 203, distance: 106.1
click at [672, 203] on div "DATOS PADRÓN ÁGIL: [PERSON_NAME] | ACTIVO | FAMILIAR DE: 20301707844" at bounding box center [799, 205] width 1150 height 19
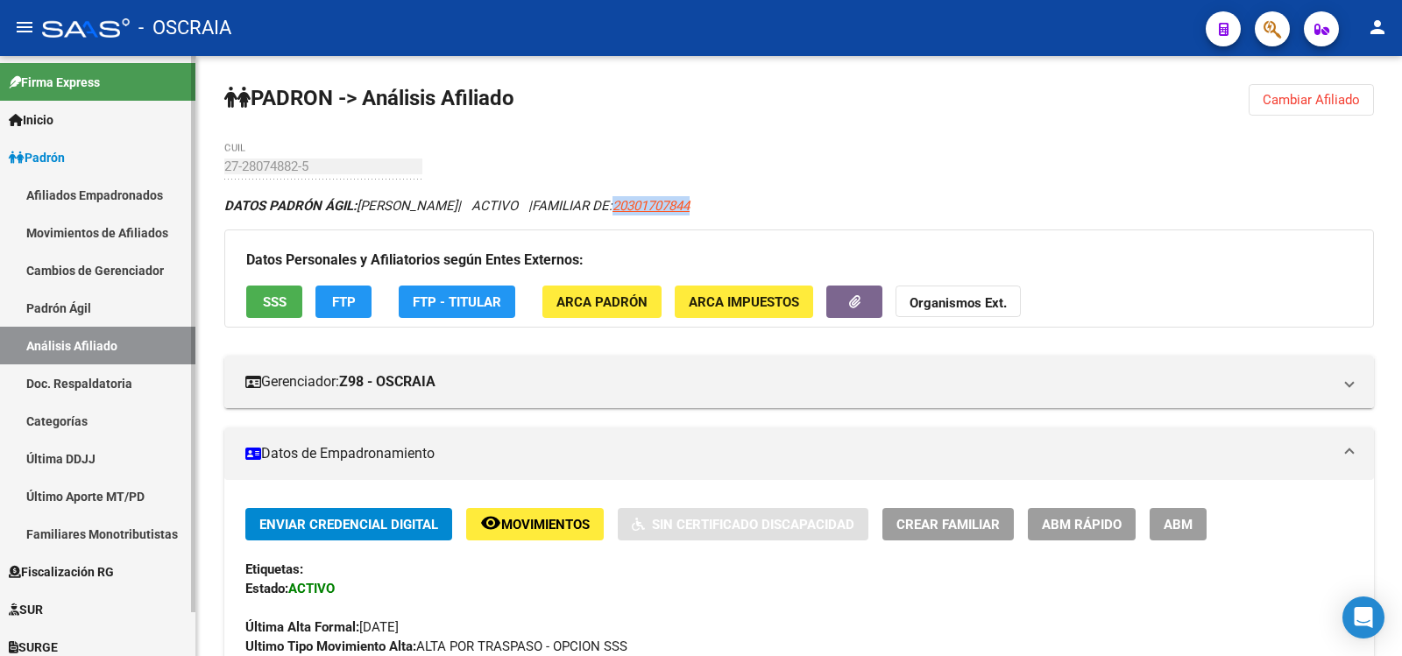
click at [119, 306] on link "Padrón Ágil" at bounding box center [97, 308] width 195 height 38
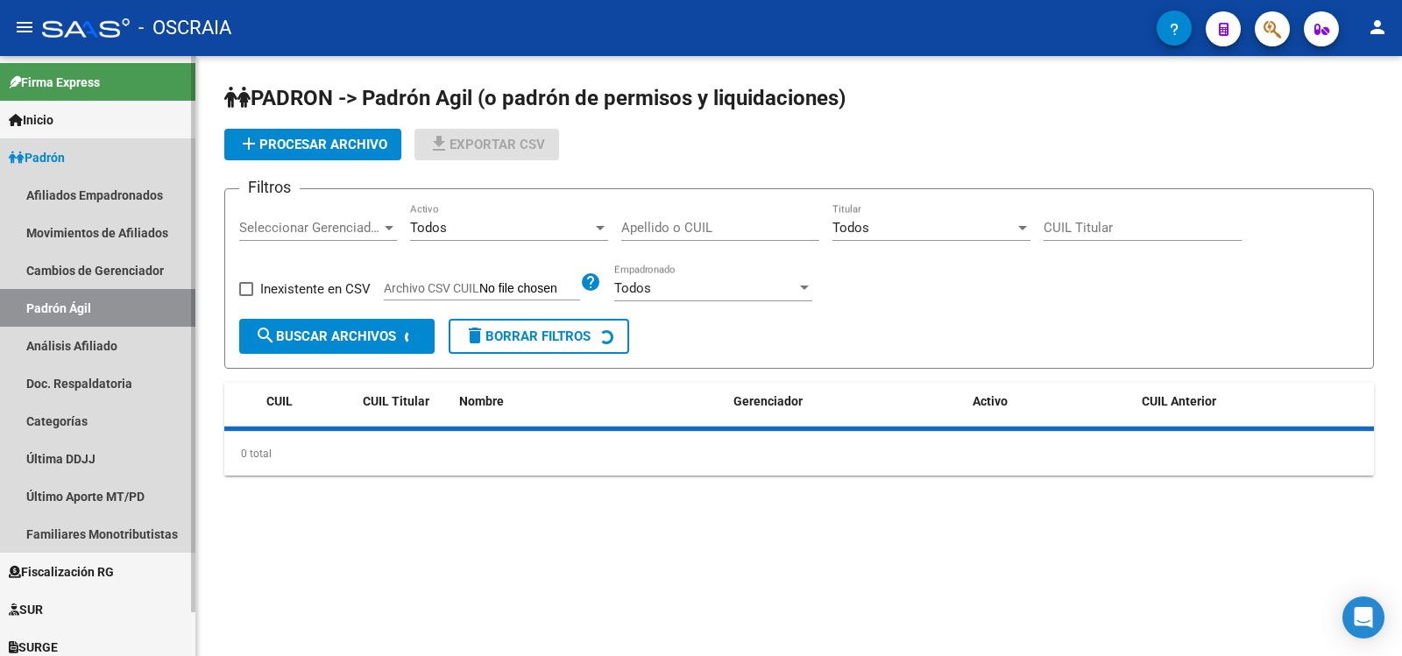
click at [131, 351] on link "Análisis Afiliado" at bounding box center [97, 346] width 195 height 38
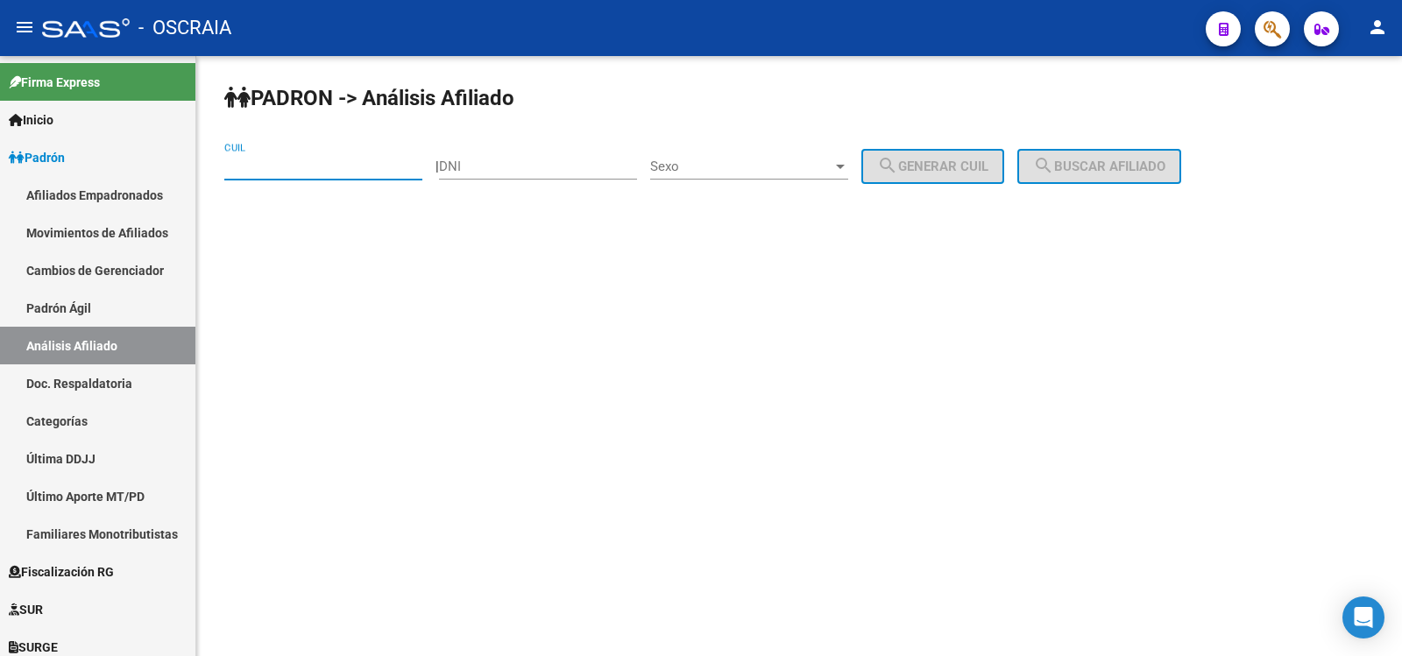
click at [304, 170] on input "CUIL" at bounding box center [323, 167] width 198 height 16
paste input "20-23111970-"
click at [273, 167] on input "20-23111970-2" at bounding box center [323, 167] width 198 height 16
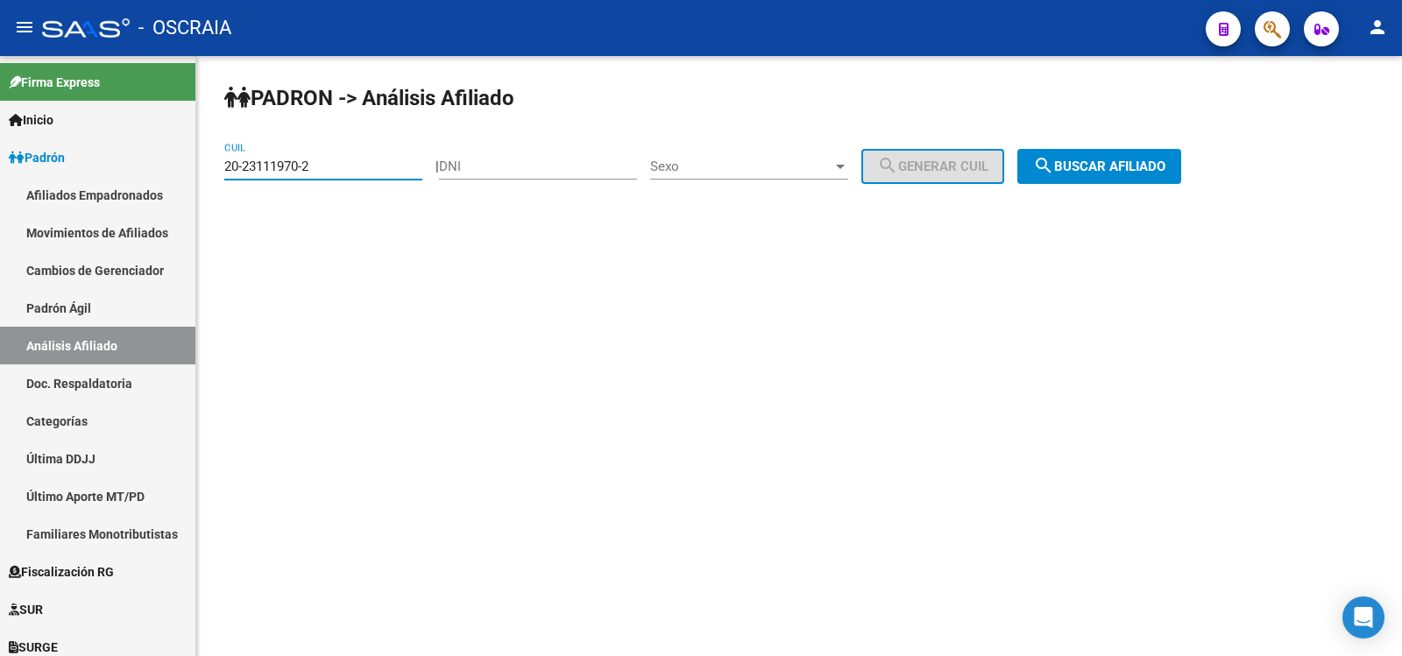
paste input "3-25904113-9"
type input "23-25904113-9"
click at [1104, 170] on span "search Buscar afiliado" at bounding box center [1099, 167] width 132 height 16
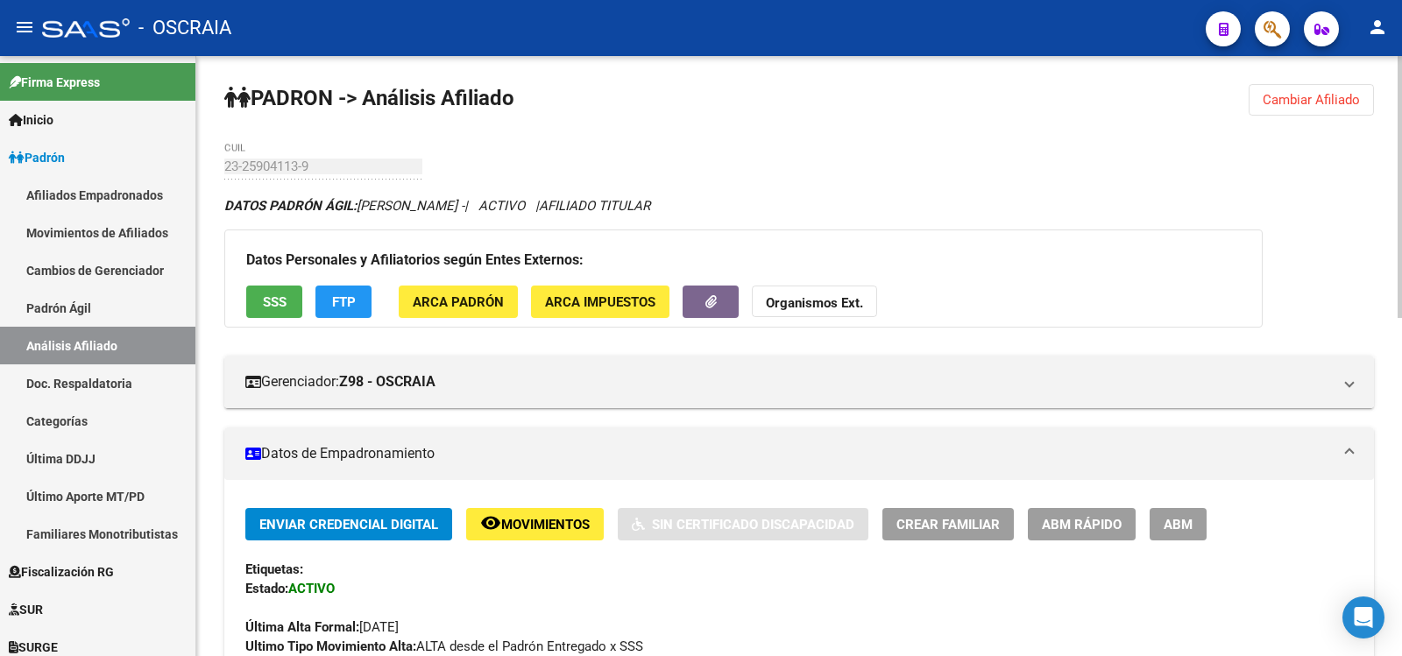
scroll to position [776, 0]
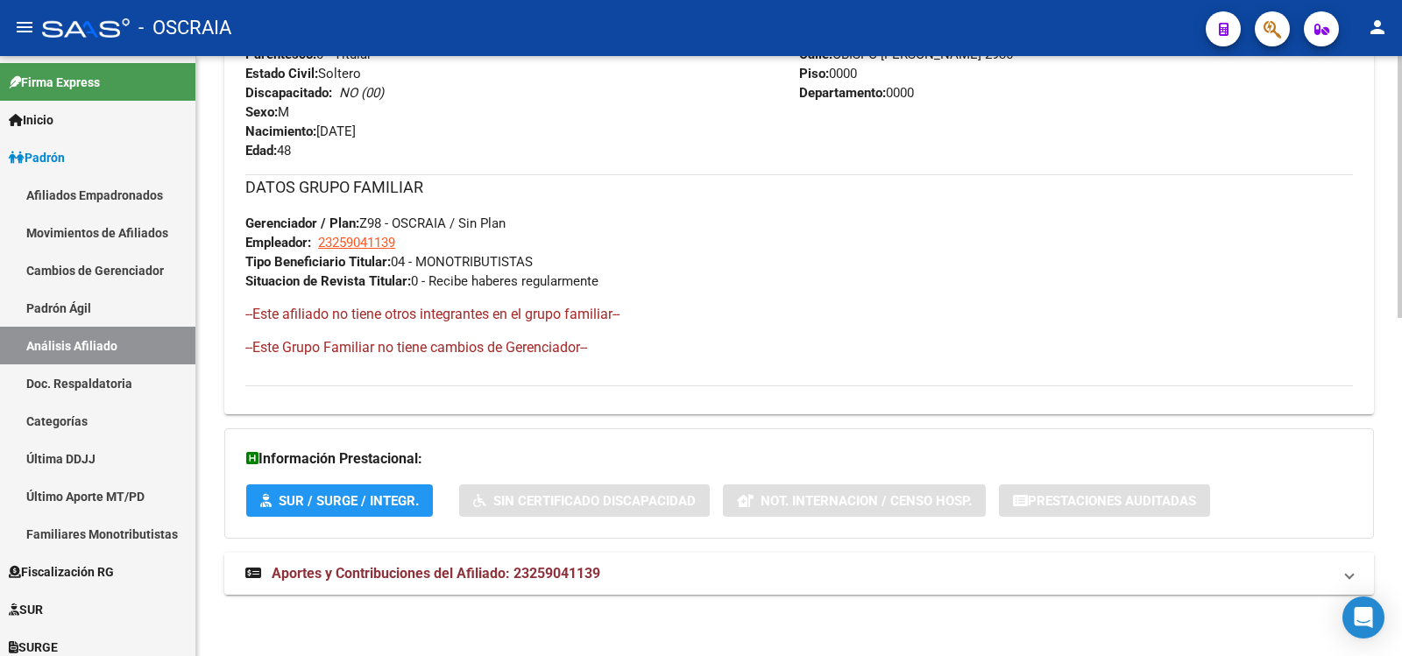
click at [537, 573] on span "Aportes y Contribuciones del Afiliado: 23259041139" at bounding box center [436, 573] width 329 height 17
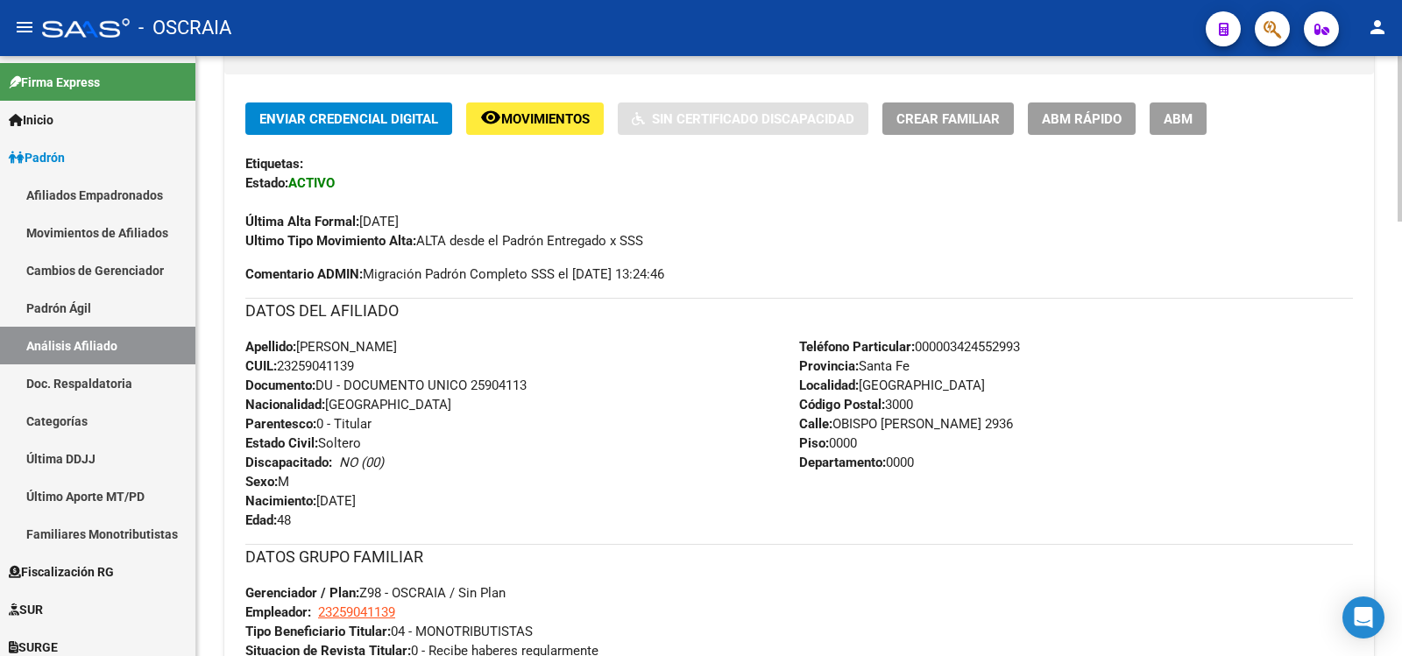
scroll to position [0, 0]
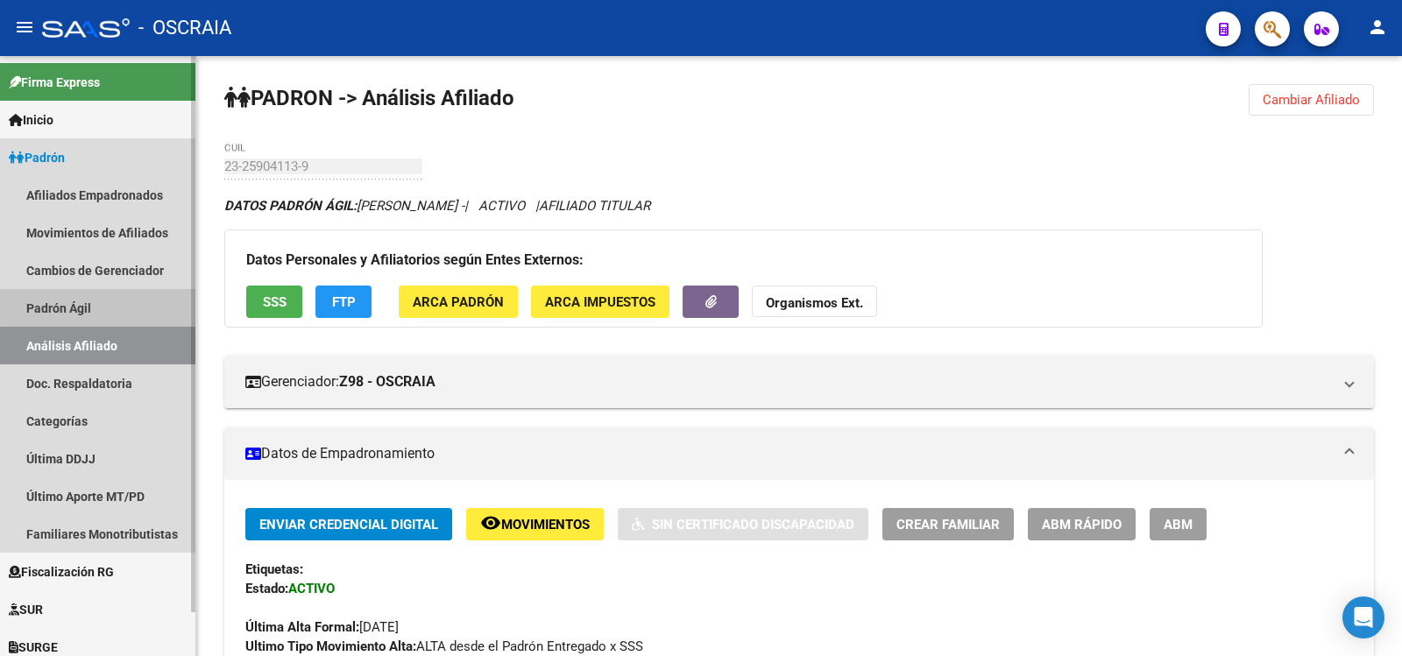
click at [136, 302] on link "Padrón Ágil" at bounding box center [97, 308] width 195 height 38
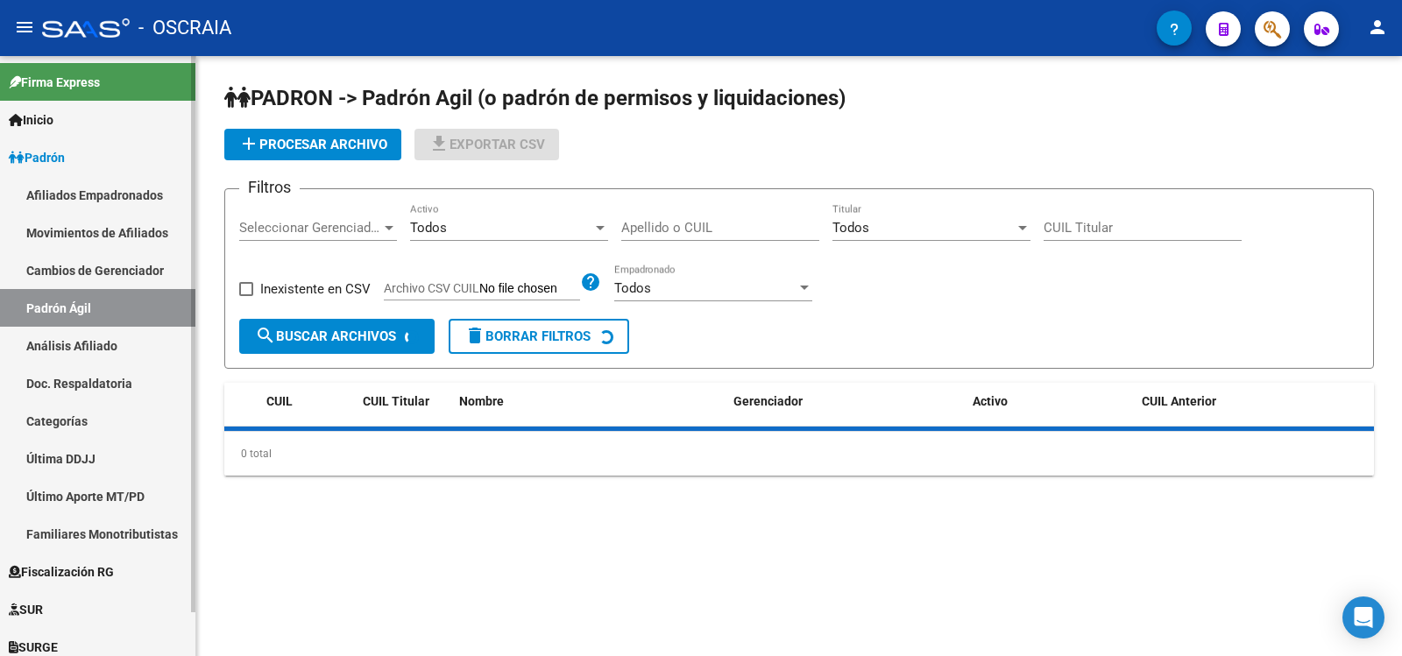
click at [139, 332] on link "Análisis Afiliado" at bounding box center [97, 346] width 195 height 38
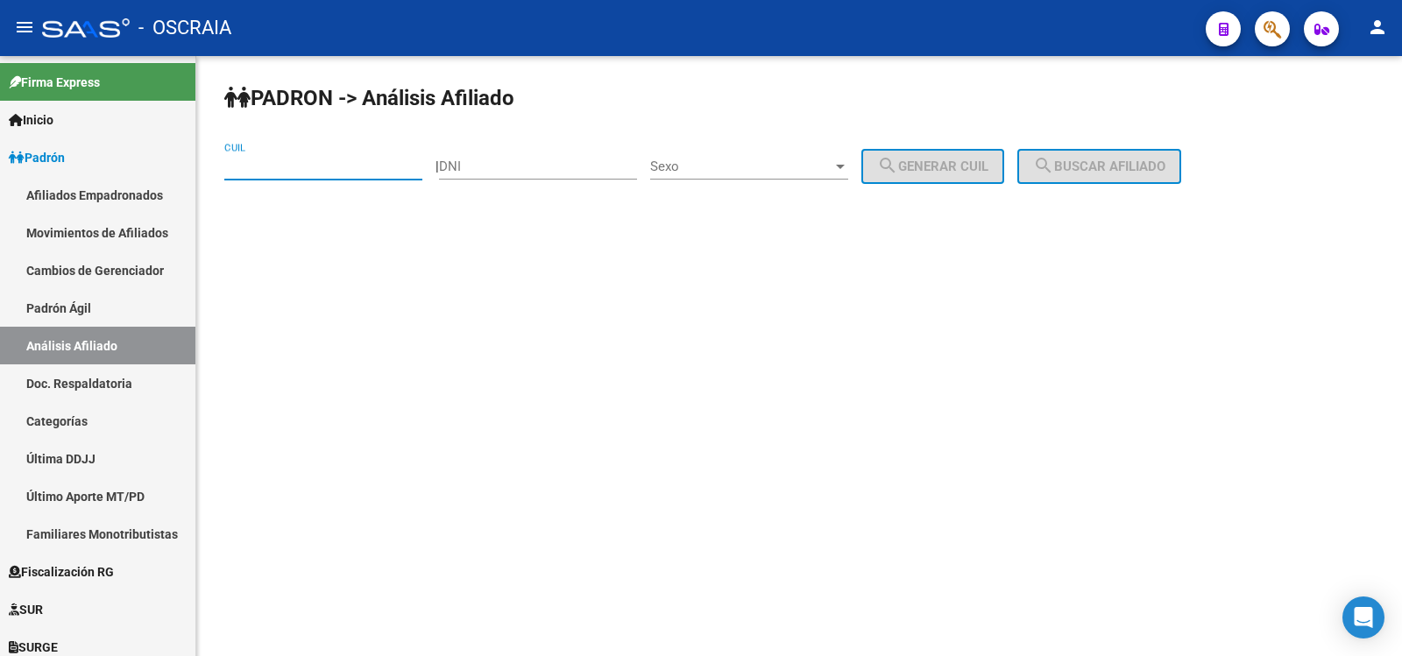
click at [353, 163] on input "CUIL" at bounding box center [323, 167] width 198 height 16
paste input "20-16607071-7"
type input "20-16607071-7"
click at [1142, 175] on button "search Buscar afiliado" at bounding box center [1099, 166] width 164 height 35
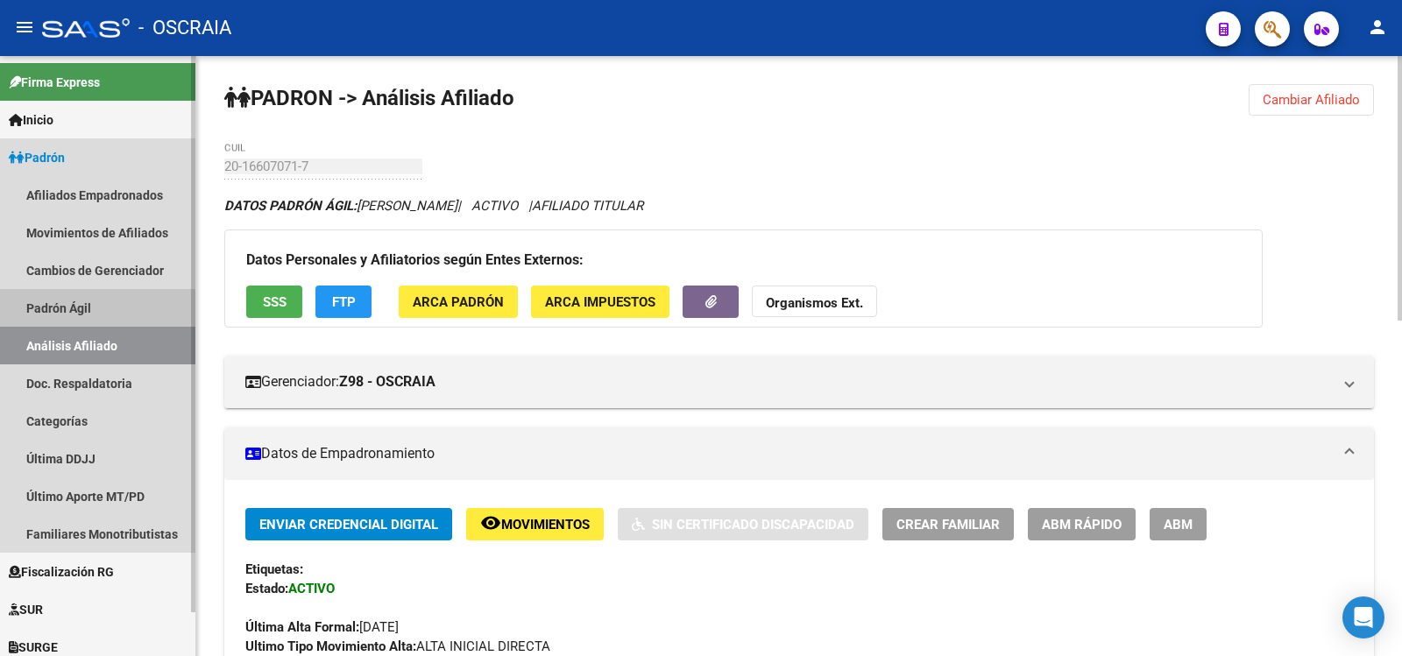
click at [70, 320] on link "Padrón Ágil" at bounding box center [97, 308] width 195 height 38
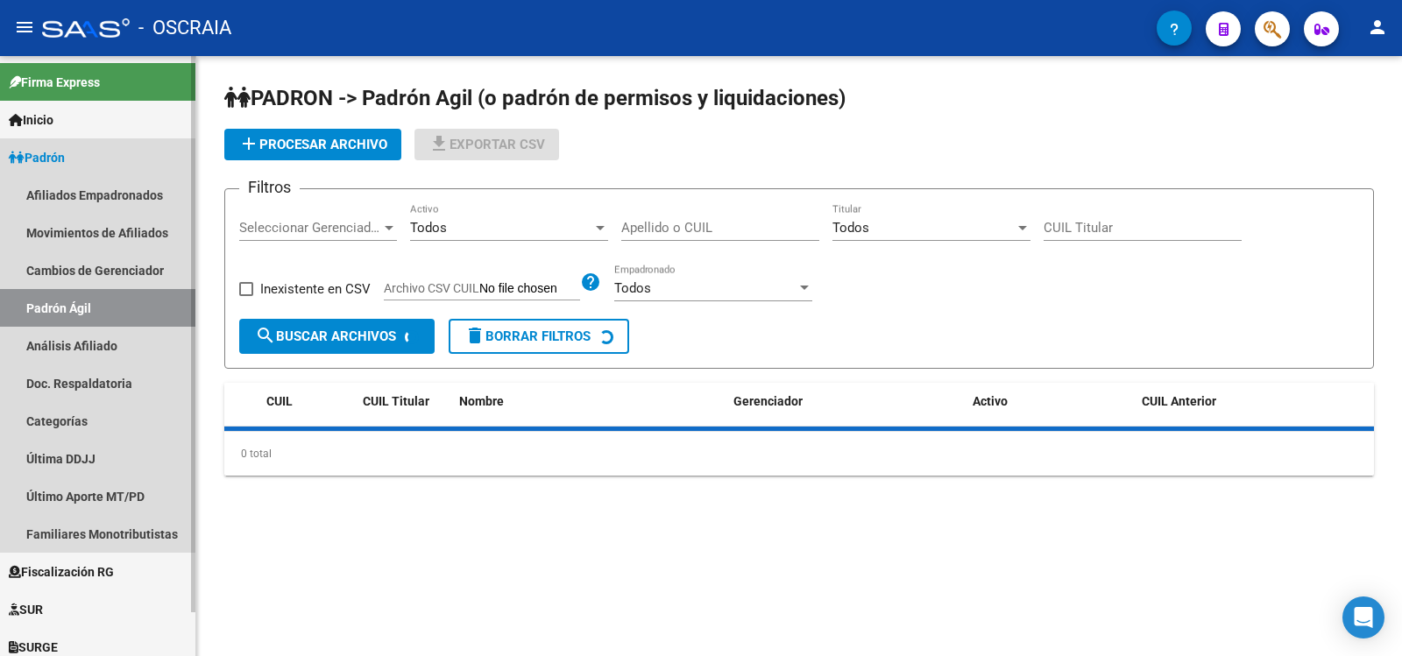
click at [74, 337] on link "Análisis Afiliado" at bounding box center [97, 346] width 195 height 38
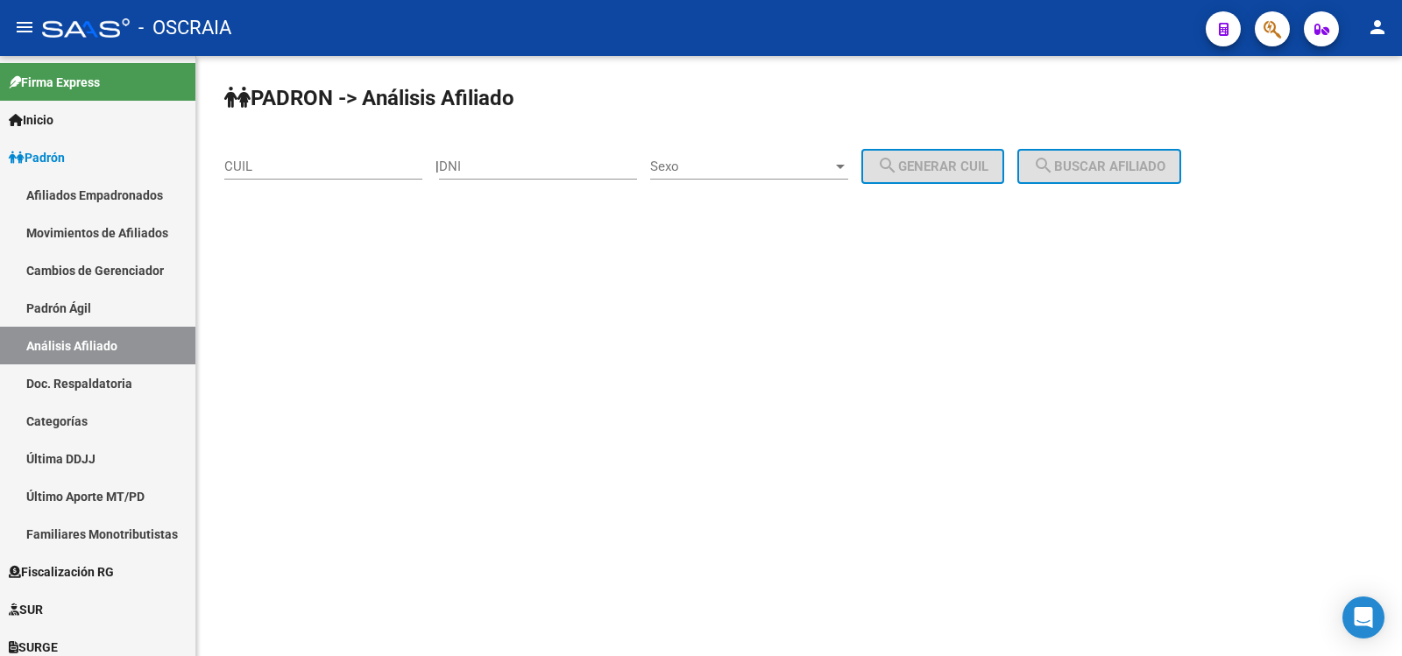
click at [306, 174] on div "CUIL" at bounding box center [323, 161] width 198 height 38
paste input "20-95953329-7"
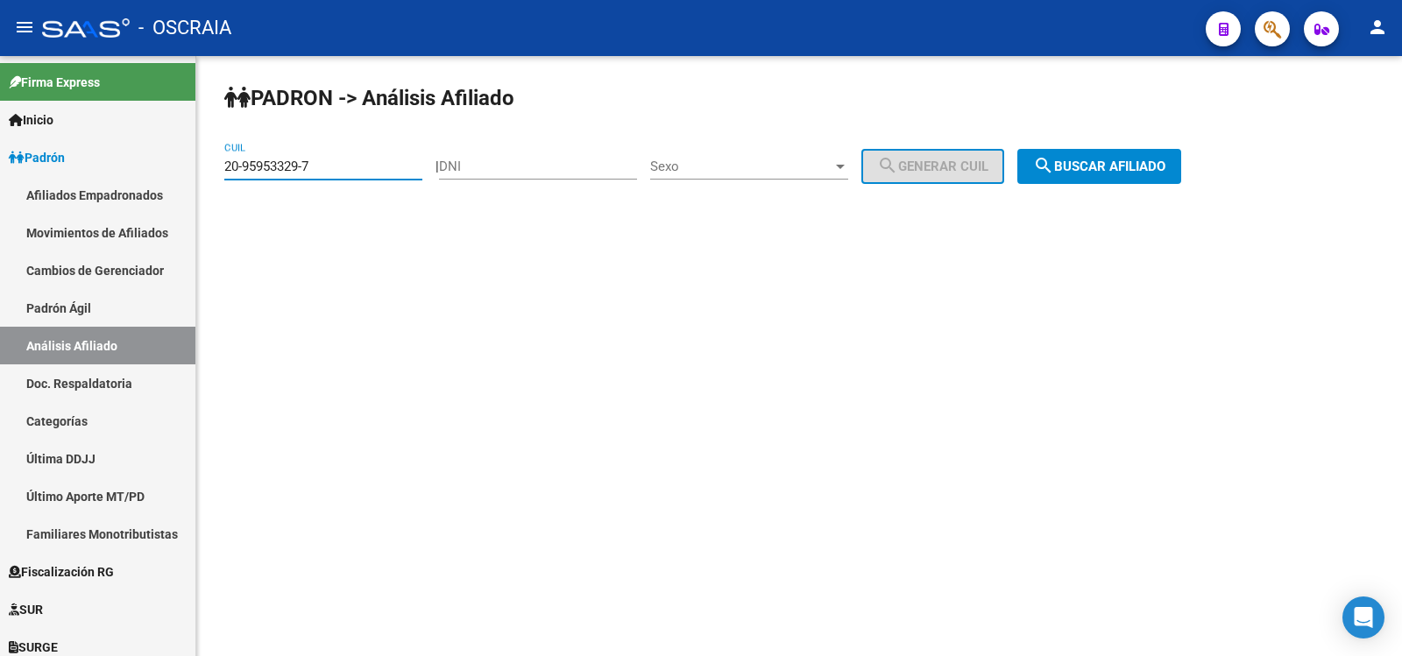
type input "20-95953329-7"
click at [1154, 185] on div "PADRON -> Análisis Afiliado 20-95953329-7 CUIL | DNI Sexo Sexo search Generar C…" at bounding box center [799, 148] width 1206 height 184
click at [1132, 180] on button "search Buscar afiliado" at bounding box center [1099, 166] width 164 height 35
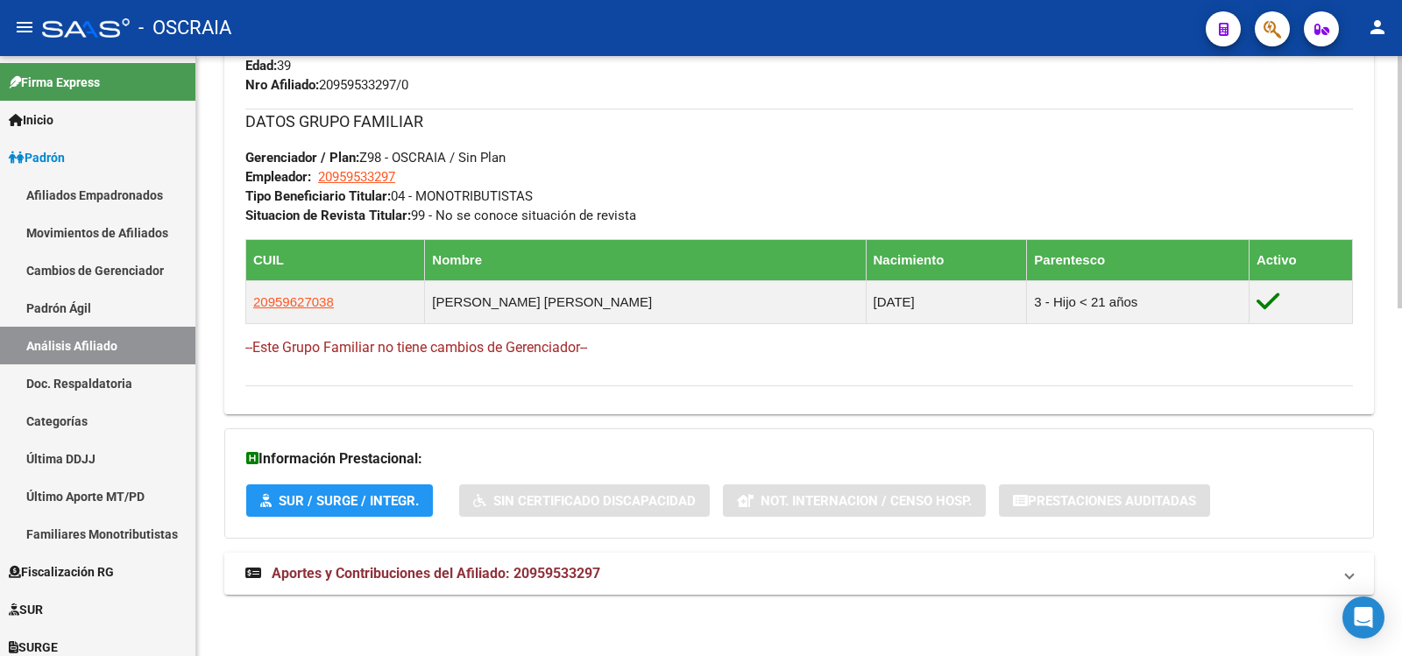
click at [492, 554] on mat-expansion-panel-header "Aportes y Contribuciones del Afiliado: 20959533297" at bounding box center [799, 574] width 1150 height 42
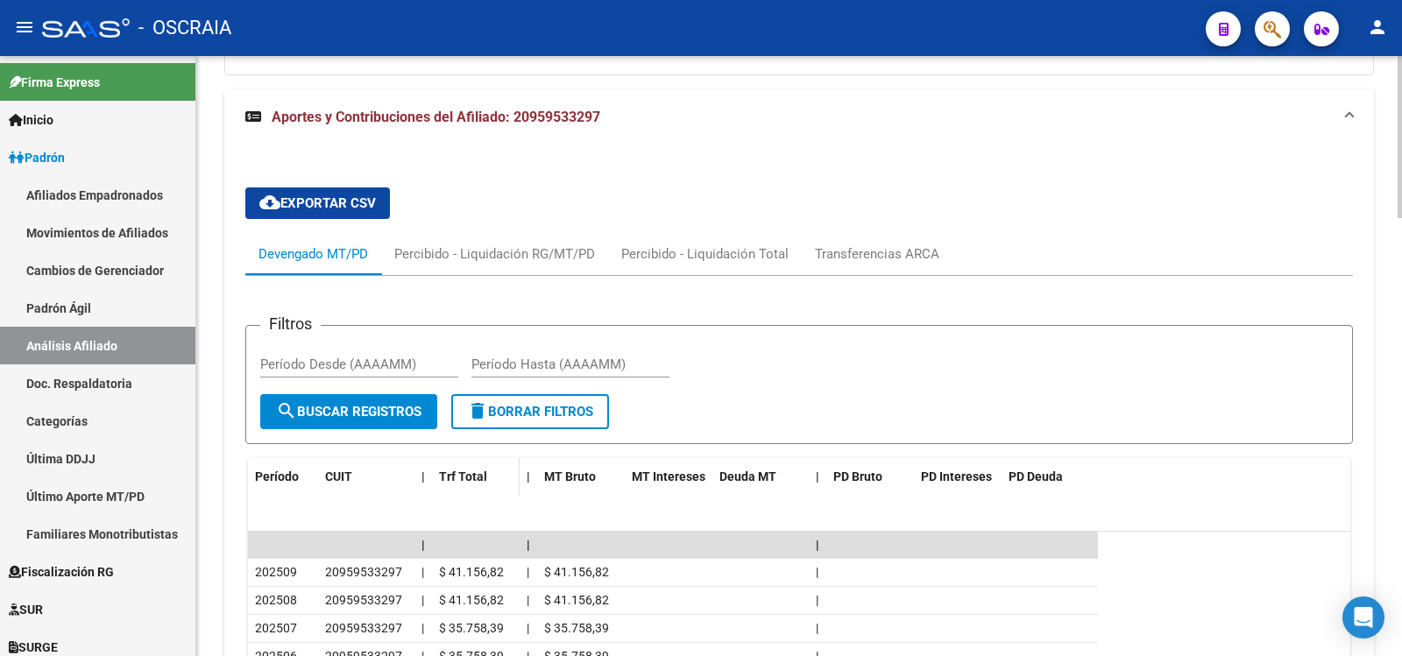
scroll to position [706, 0]
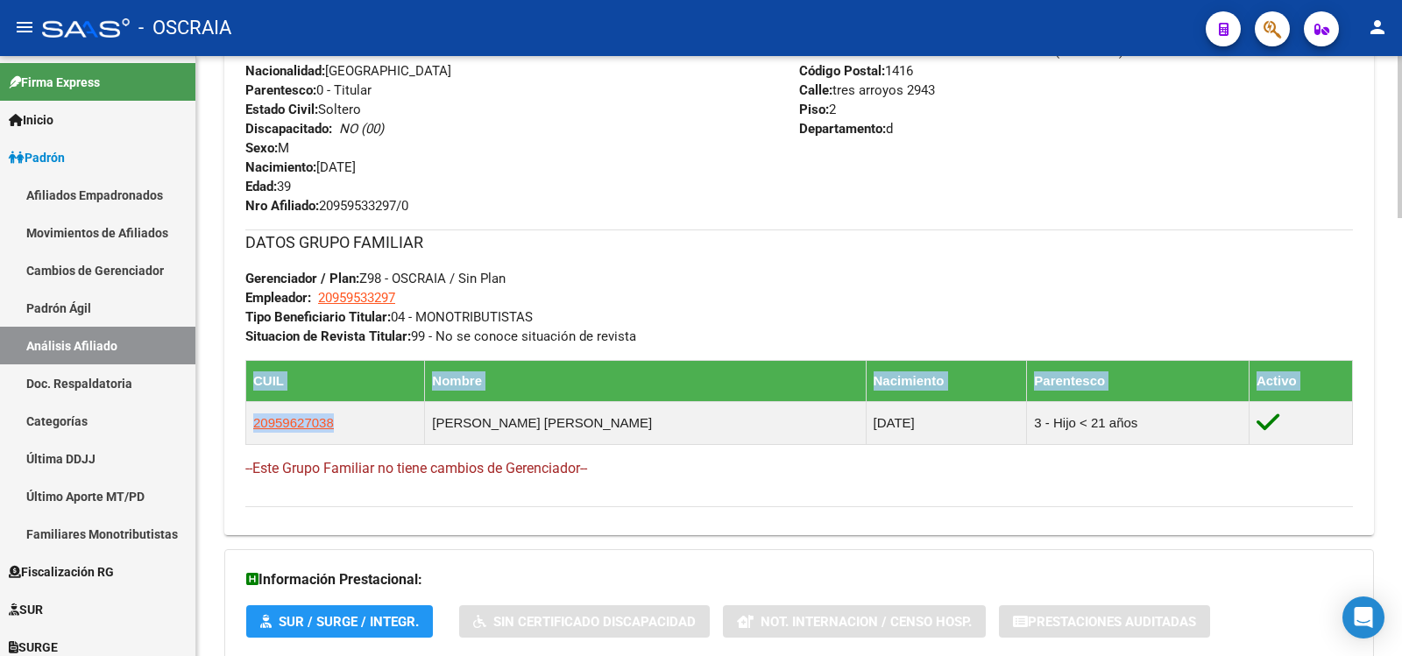
copy table "CUIL Nombre Nacimiento Parentesco Activo 20959627038"
drag, startPoint x: 345, startPoint y: 425, endPoint x: 244, endPoint y: 424, distance: 100.8
click at [244, 424] on div "Enviar Credencial Digital remove_red_eye Movimientos Sin Certificado Discapacid…" at bounding box center [799, 161] width 1150 height 719
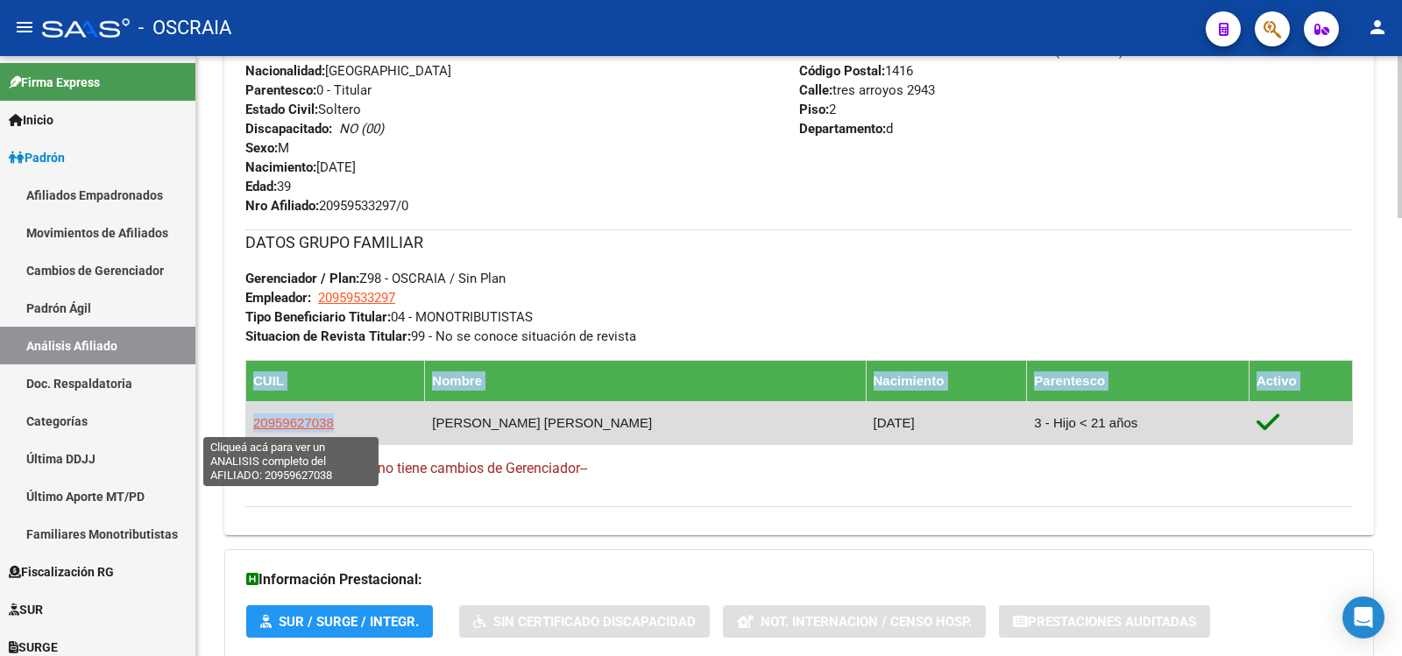
click at [308, 427] on span "20959627038" at bounding box center [293, 422] width 81 height 15
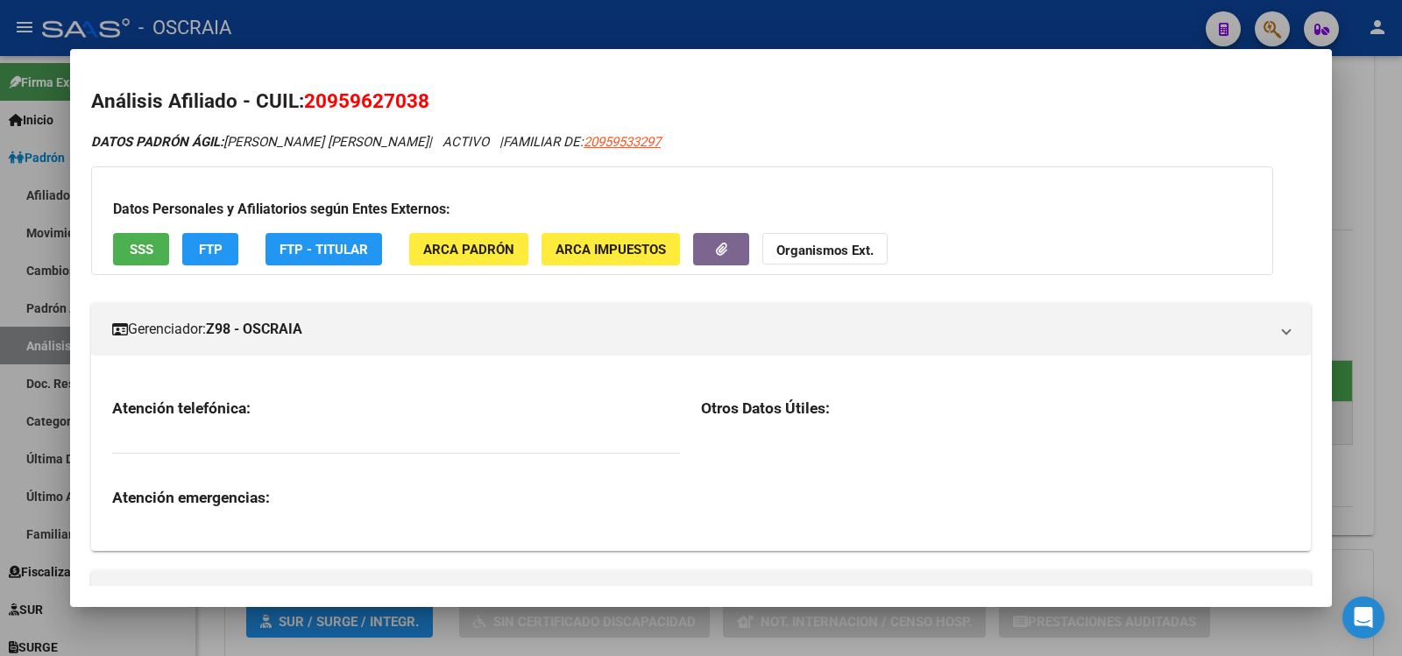
click at [372, 110] on span "20959627038" at bounding box center [366, 100] width 125 height 23
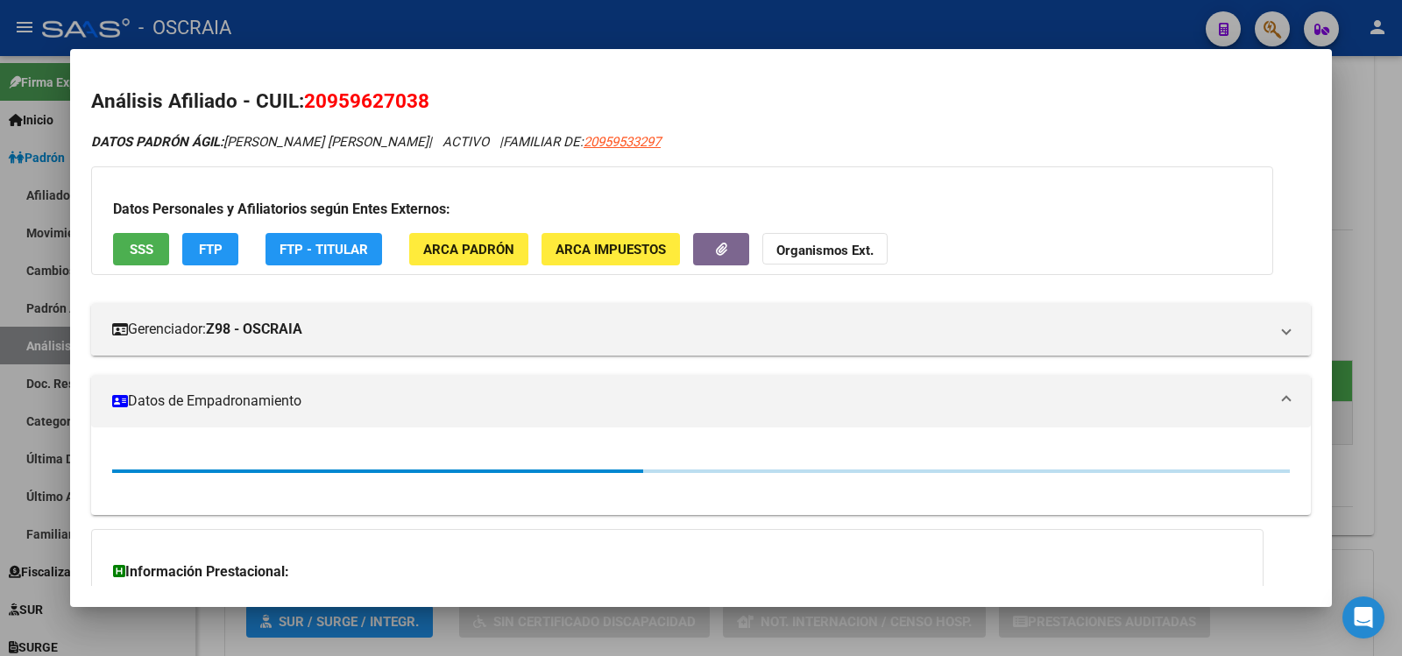
click at [372, 110] on span "20959627038" at bounding box center [366, 100] width 125 height 23
copy h2 "Análisis Afiliado - CUIL: 20959627038"
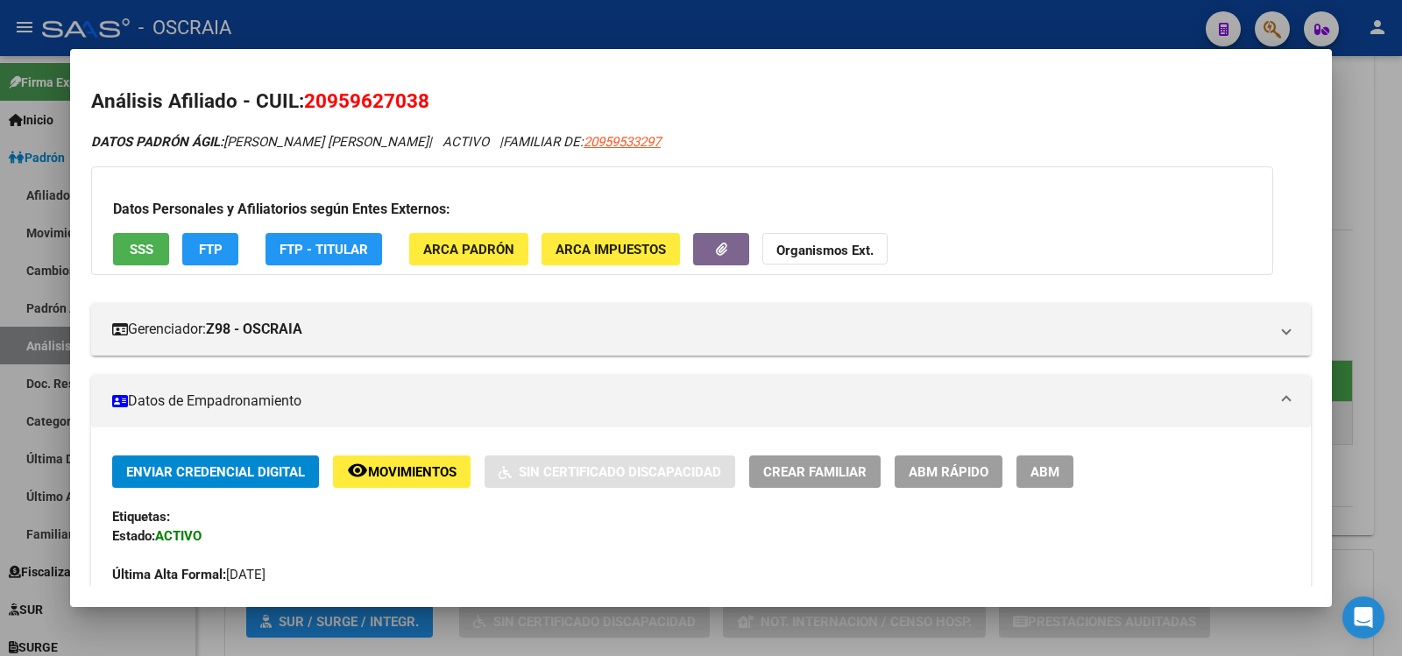
click at [427, 87] on h2 "Análisis Afiliado - CUIL: 20959627038" at bounding box center [701, 102] width 1220 height 30
copy span "20959627038"
drag, startPoint x: 431, startPoint y: 98, endPoint x: 309, endPoint y: 96, distance: 121.8
click at [309, 96] on h2 "Análisis Afiliado - CUIL: 20959627038" at bounding box center [701, 102] width 1220 height 30
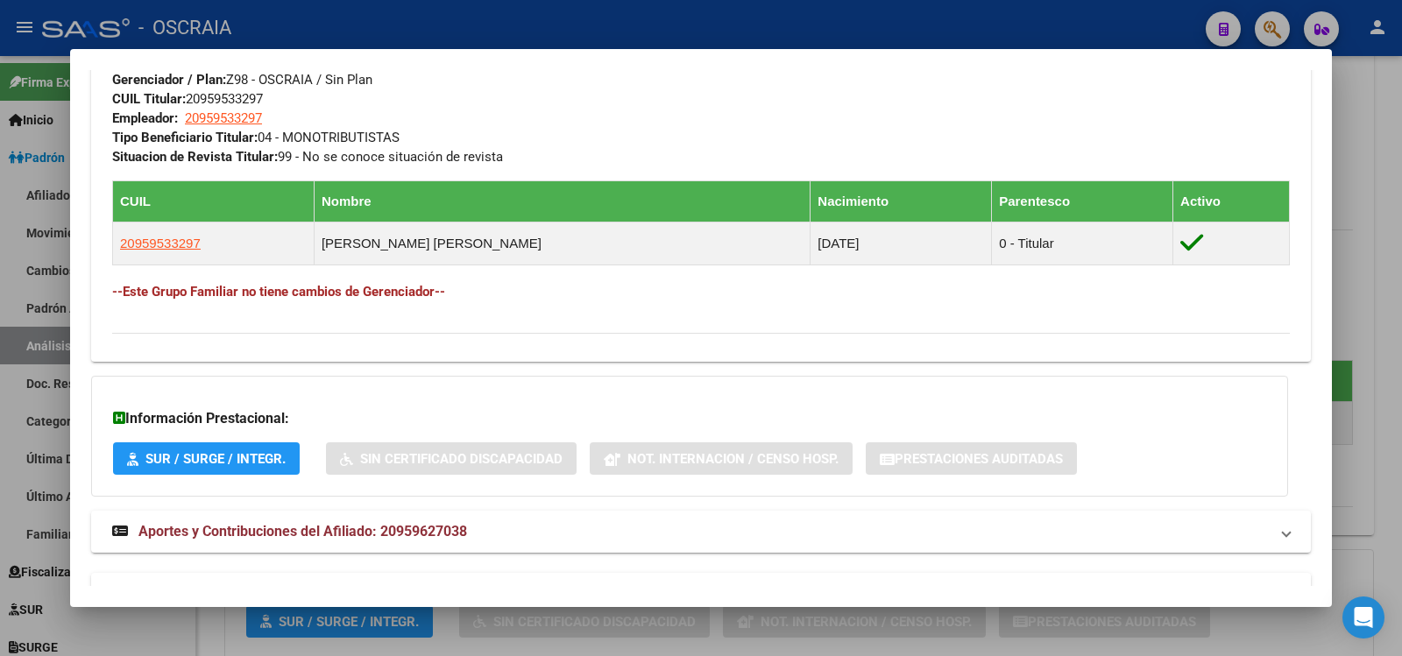
scroll to position [925, 0]
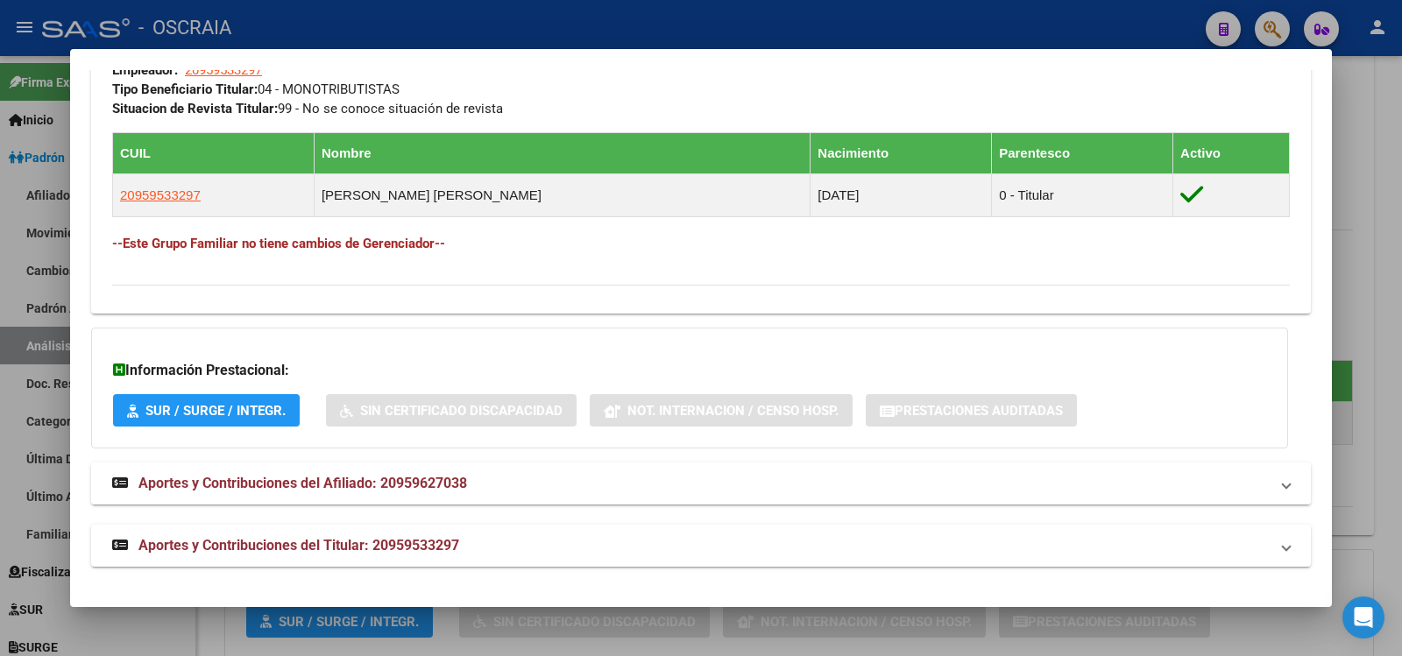
click at [447, 483] on span "Aportes y Contribuciones del Afiliado: 20959627038" at bounding box center [302, 483] width 329 height 17
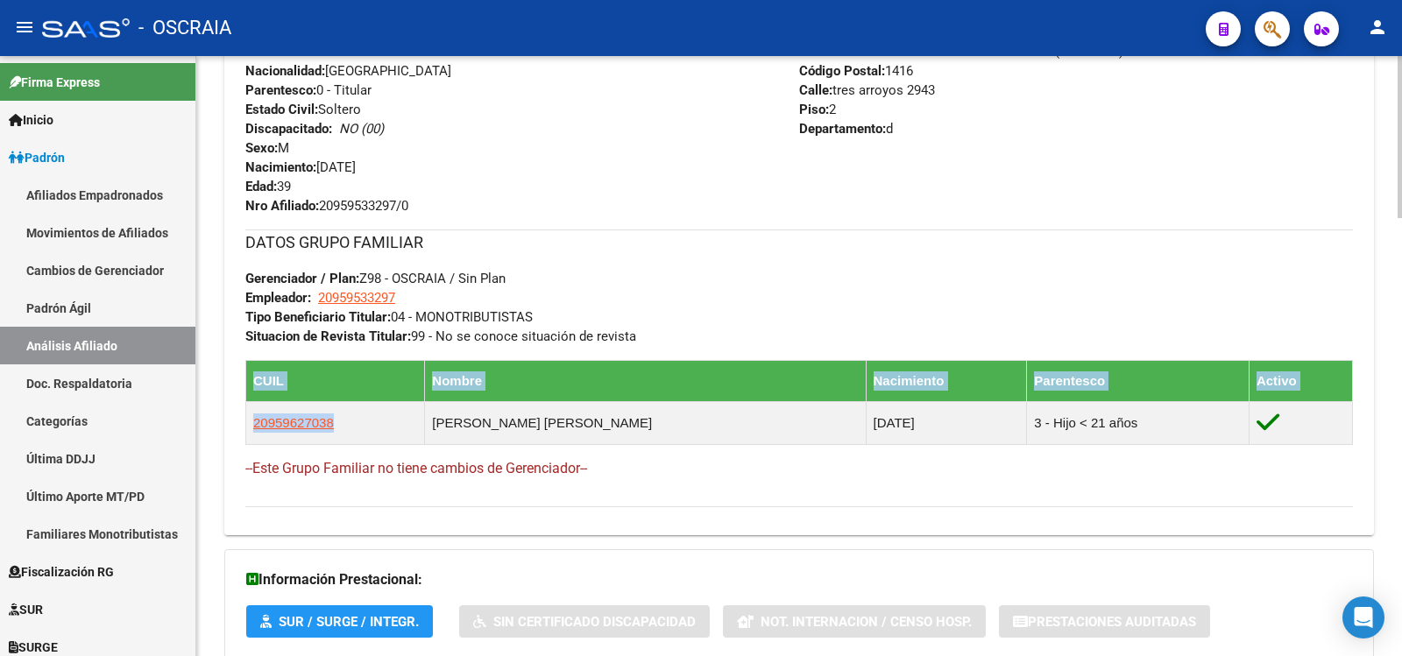
scroll to position [1626, 0]
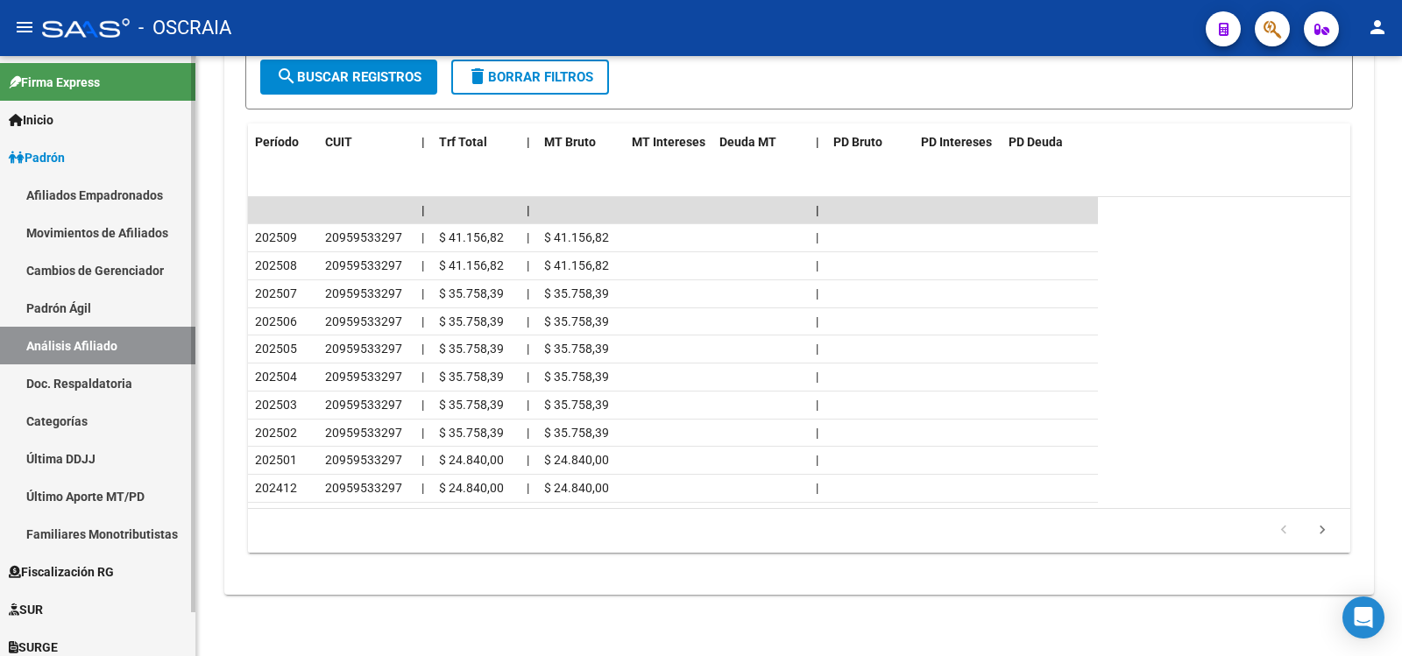
click at [44, 318] on link "Padrón Ágil" at bounding box center [97, 308] width 195 height 38
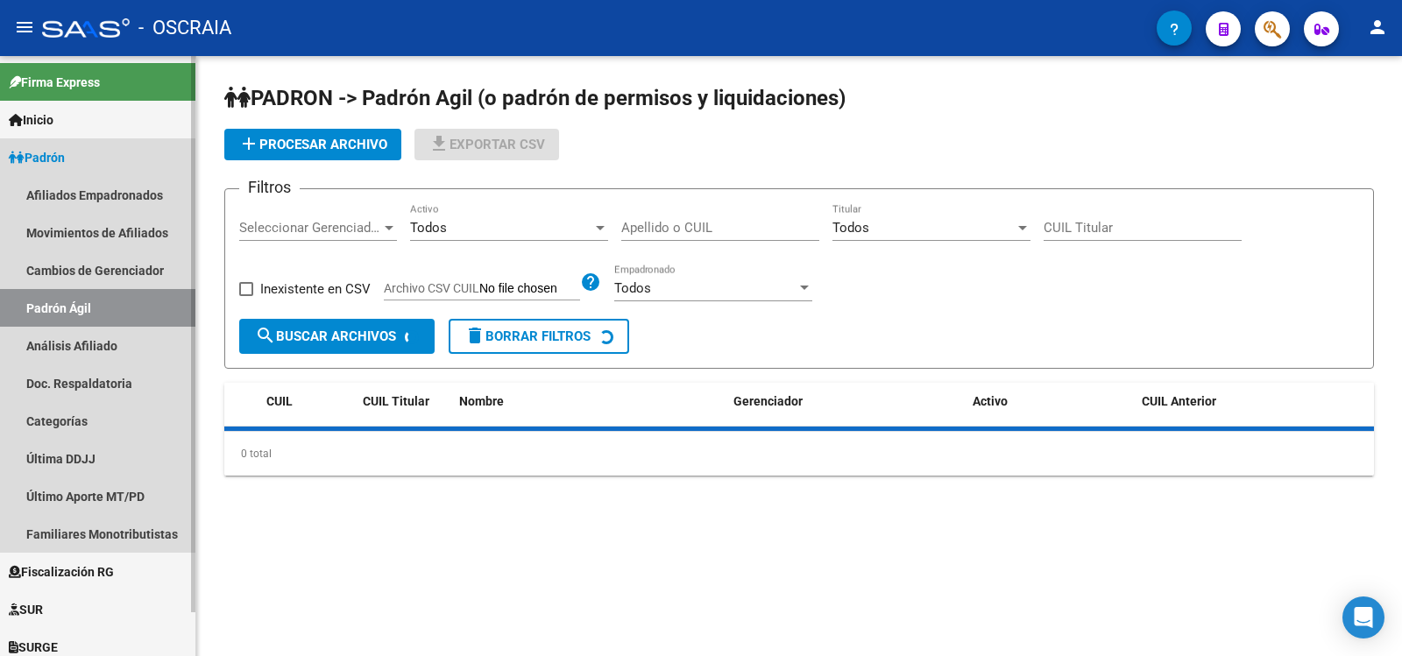
click at [57, 335] on link "Análisis Afiliado" at bounding box center [97, 346] width 195 height 38
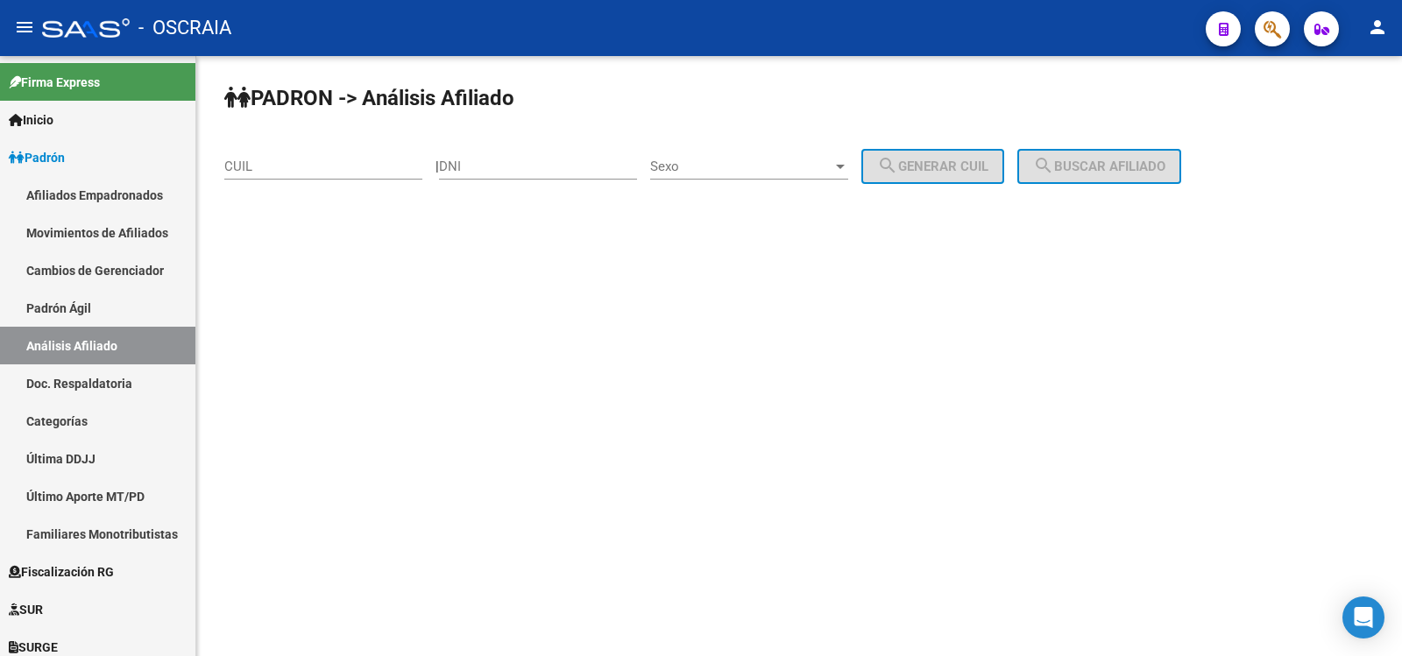
click at [340, 168] on input "CUIL" at bounding box center [323, 167] width 198 height 16
paste input "20-19125247-1"
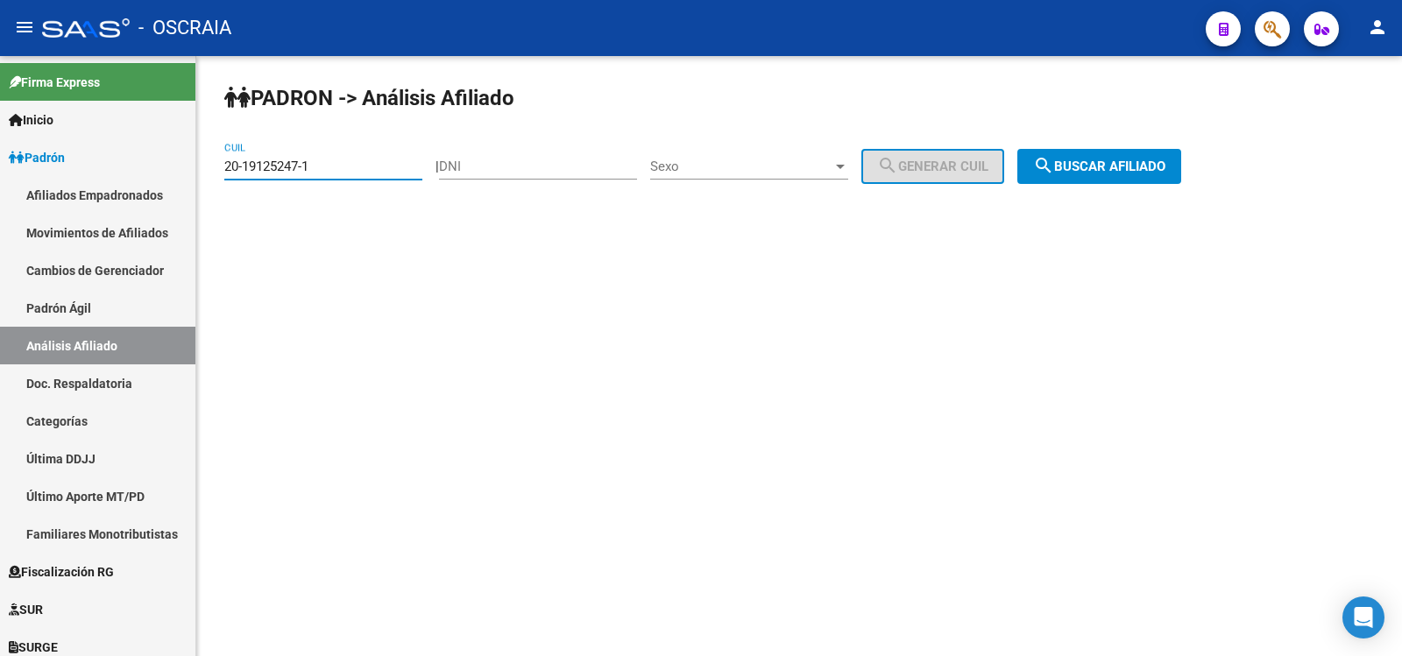
type input "20-19125247-1"
click at [1054, 175] on mat-icon "search" at bounding box center [1043, 165] width 21 height 21
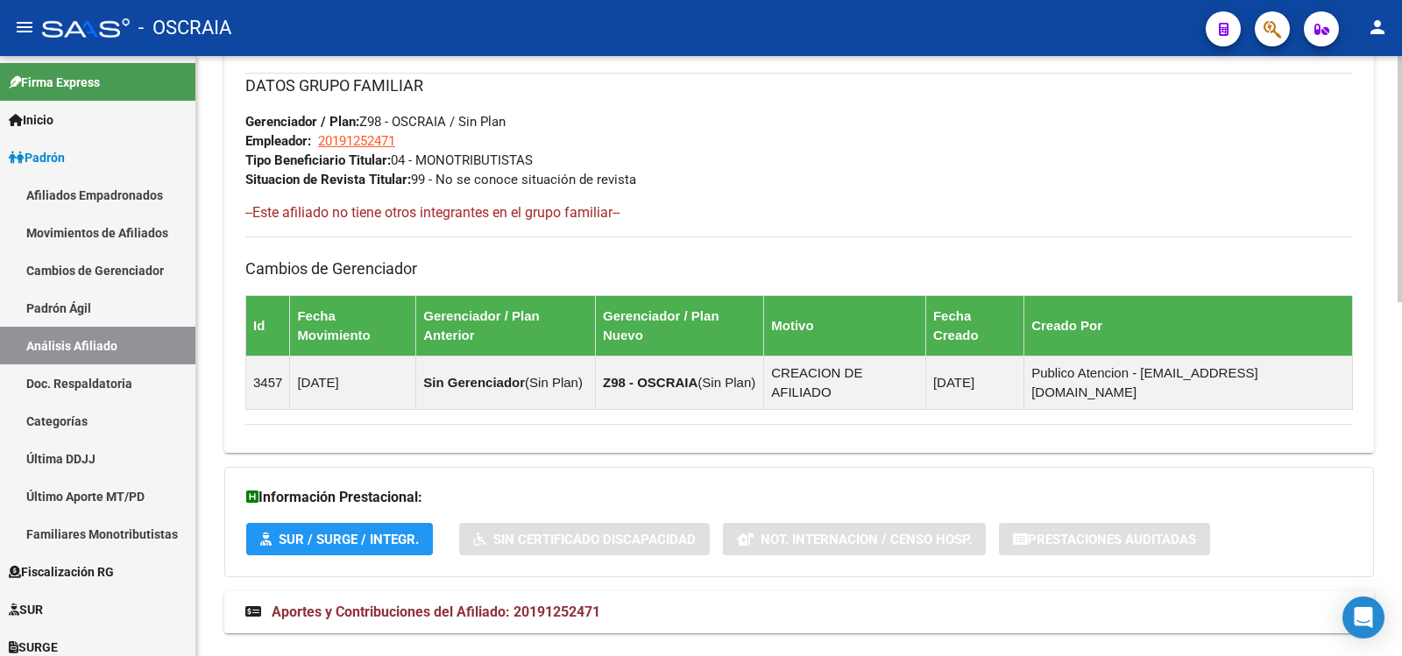
click at [617, 592] on mat-expansion-panel-header "Aportes y Contribuciones del Afiliado: 20191252471" at bounding box center [799, 613] width 1150 height 42
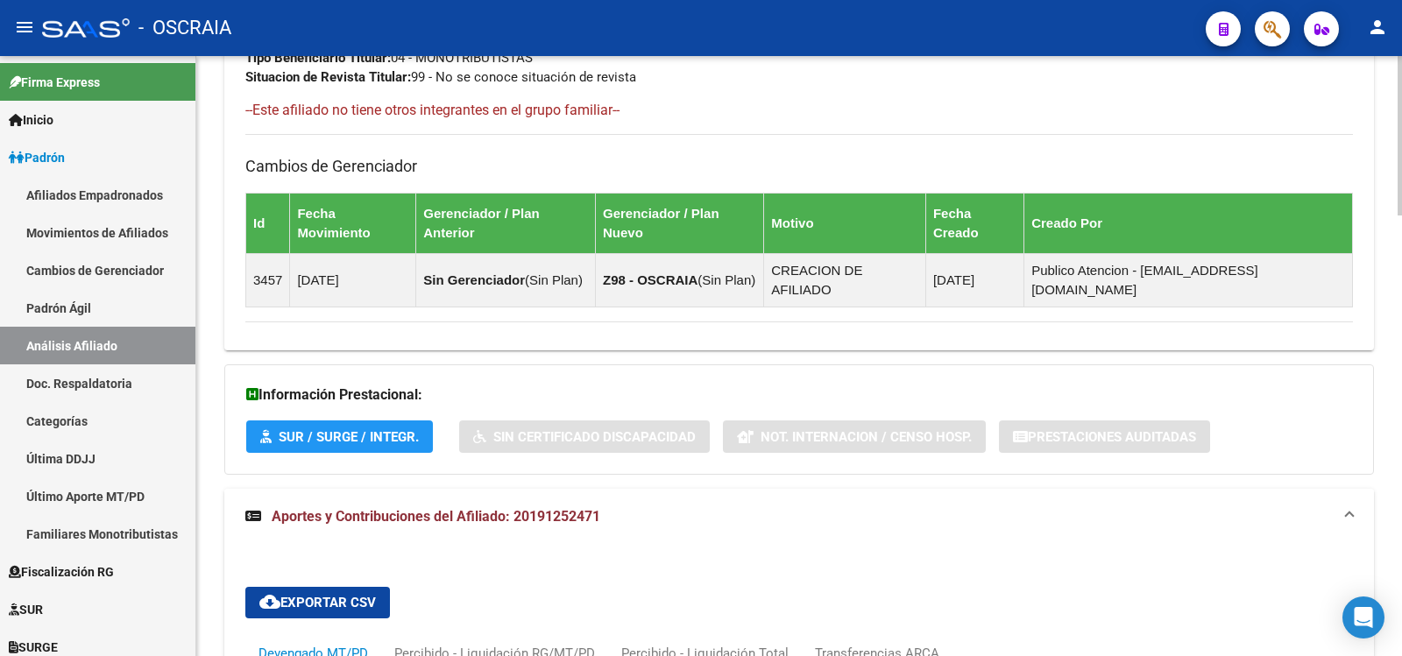
scroll to position [1550, 0]
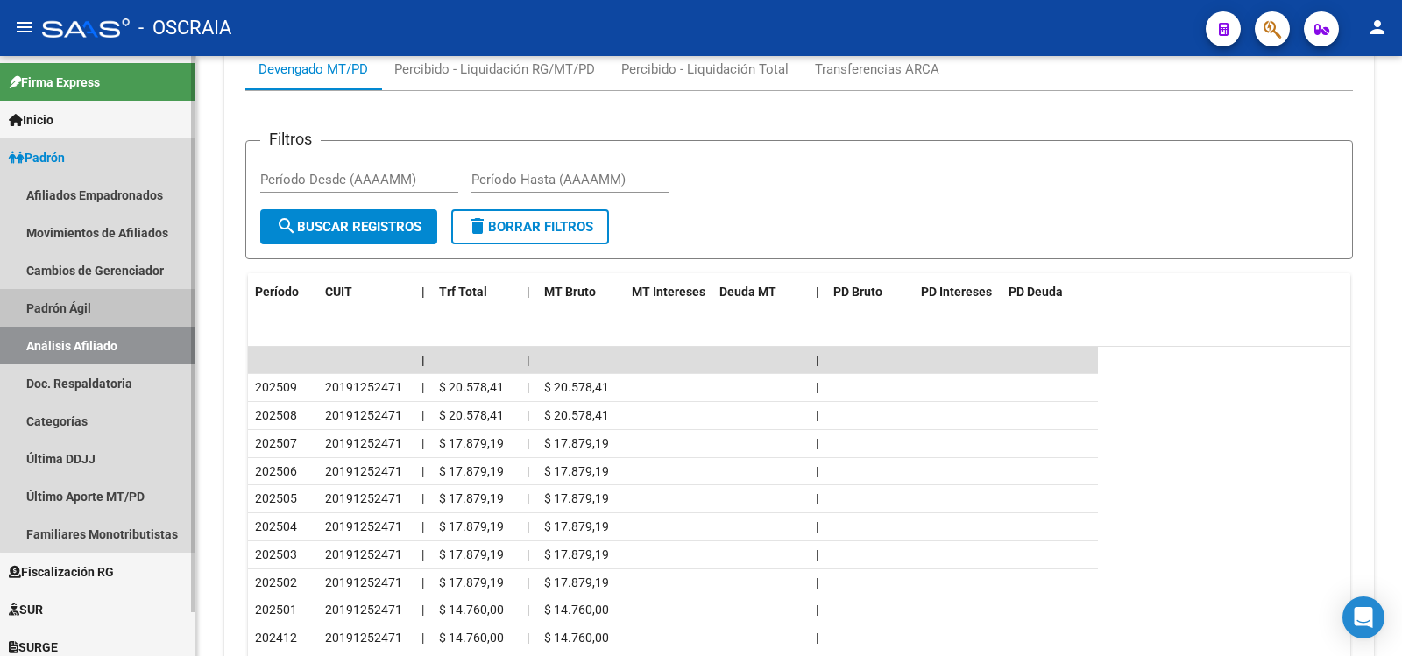
click at [121, 350] on link "Análisis Afiliado" at bounding box center [97, 346] width 195 height 38
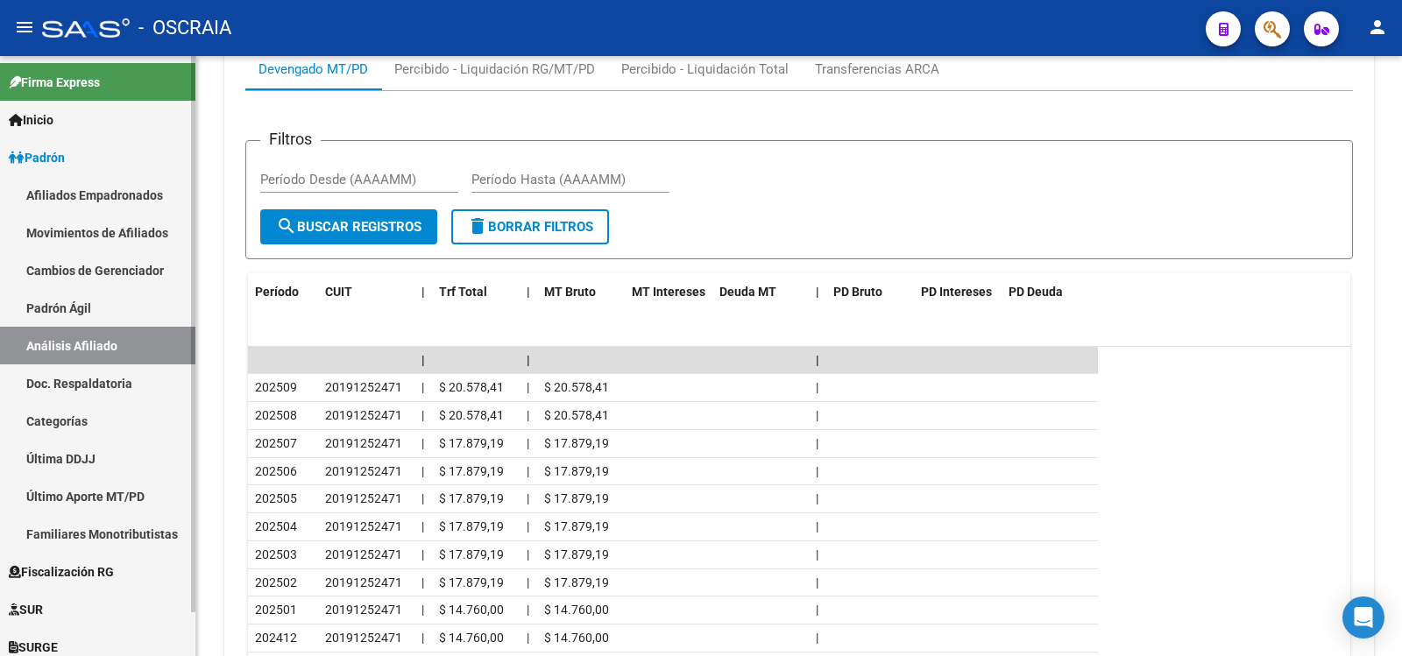
click at [134, 315] on link "Padrón Ágil" at bounding box center [97, 308] width 195 height 38
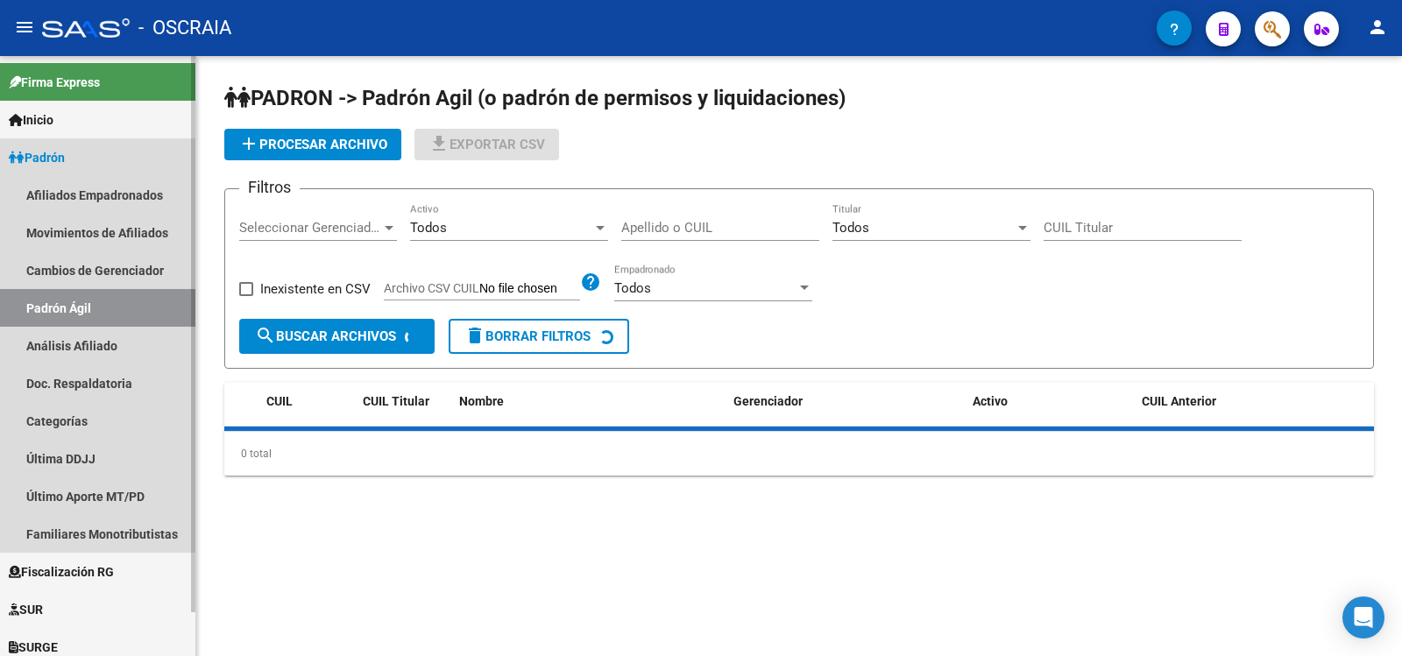
click at [137, 344] on link "Análisis Afiliado" at bounding box center [97, 346] width 195 height 38
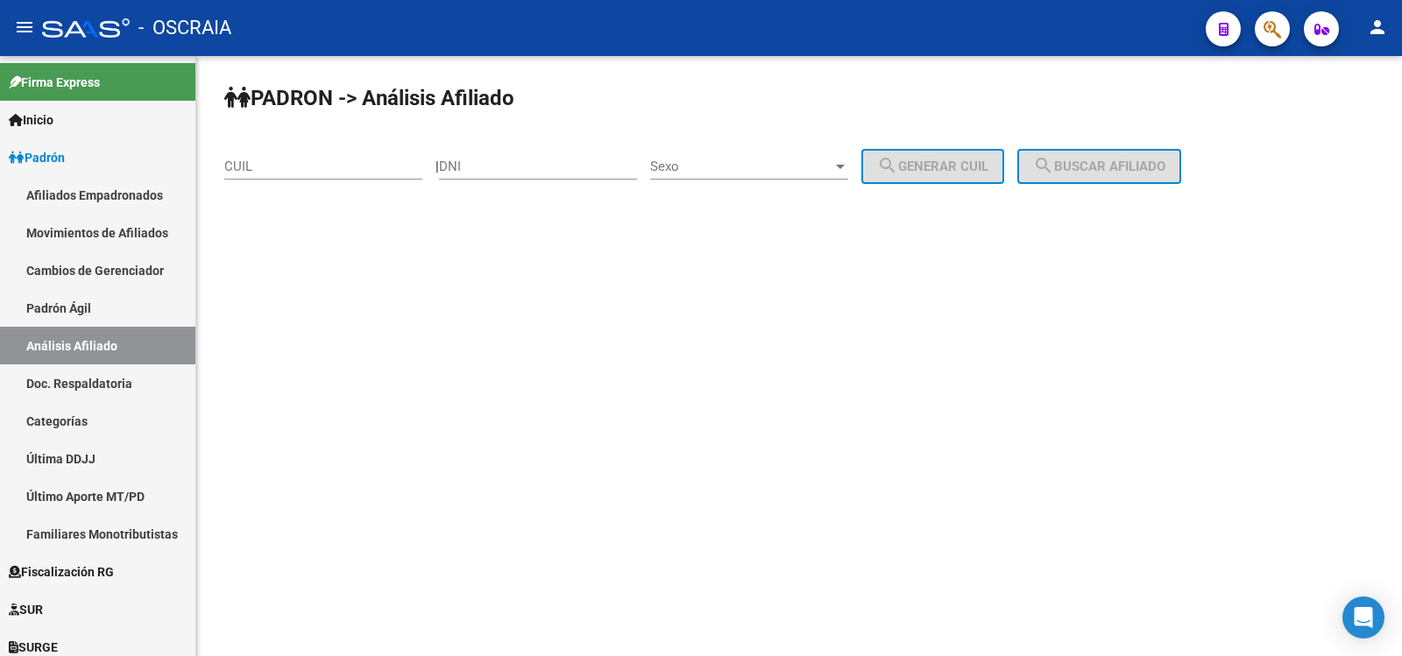
click at [347, 172] on input "CUIL" at bounding box center [323, 167] width 198 height 16
paste input "20-21832157-8"
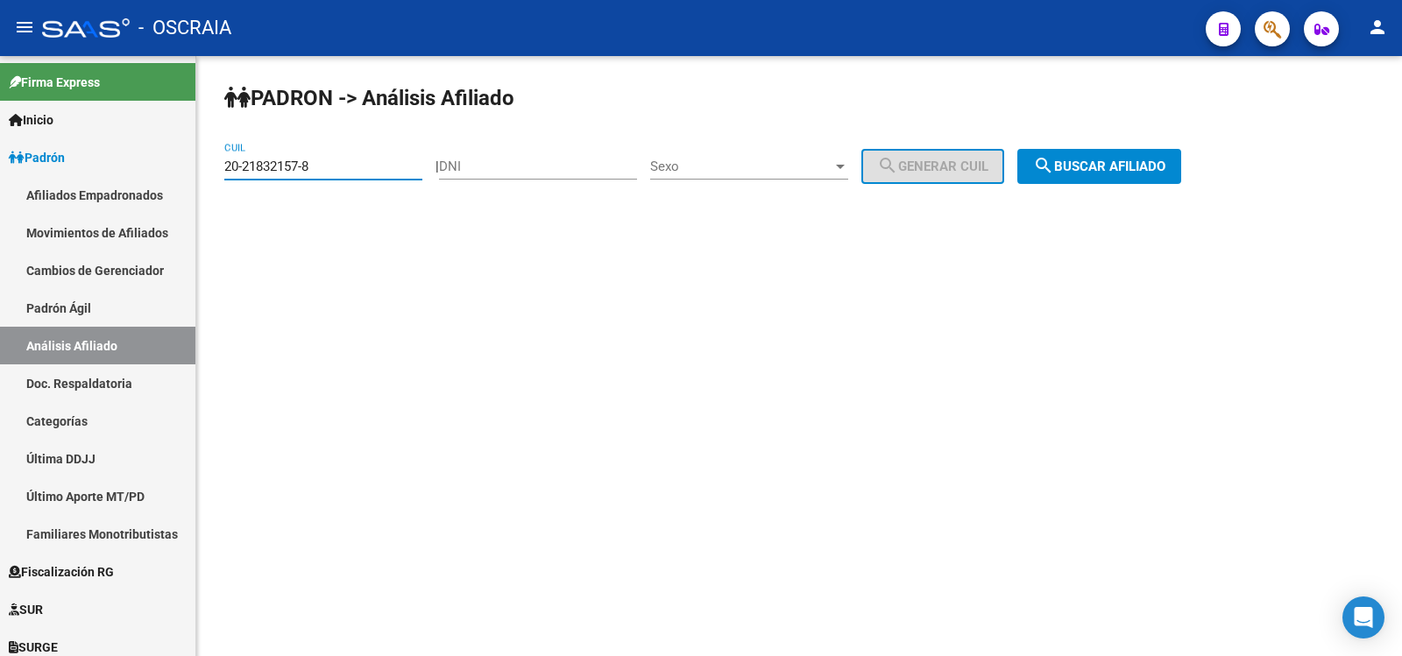
type input "20-21832157-8"
click at [1097, 160] on span "search Buscar afiliado" at bounding box center [1099, 167] width 132 height 16
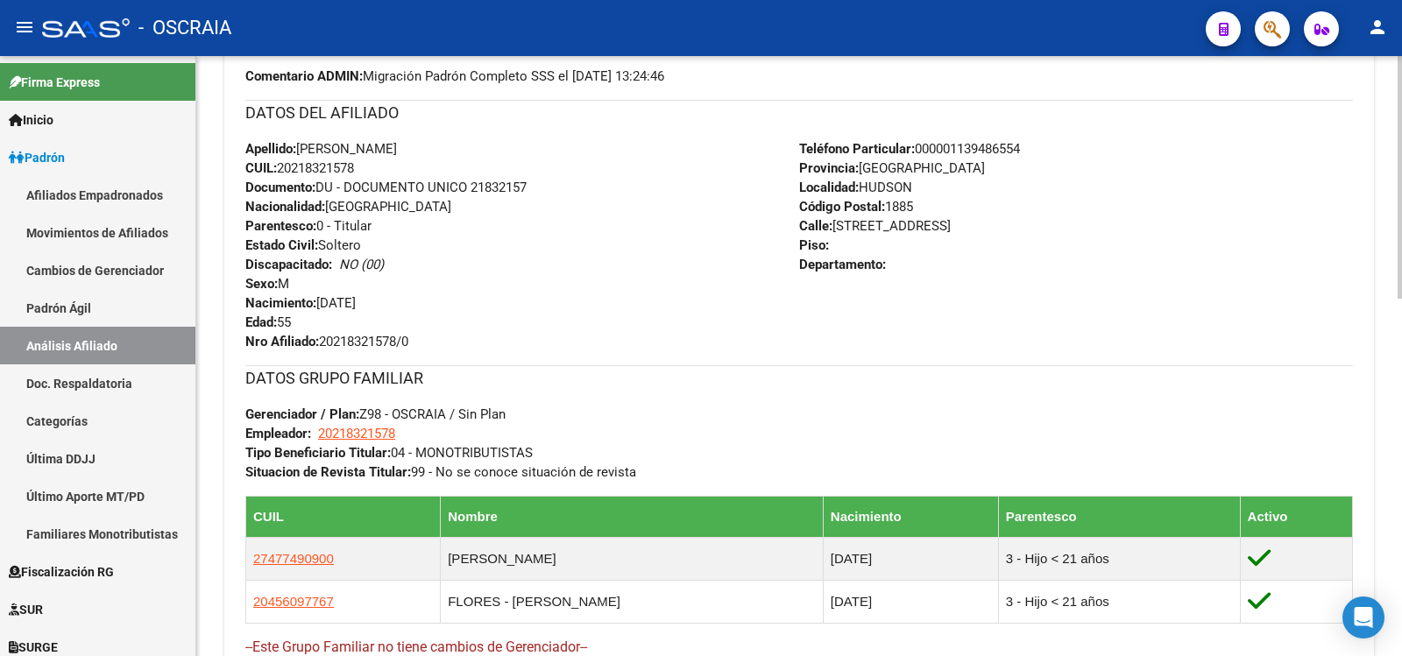
scroll to position [884, 0]
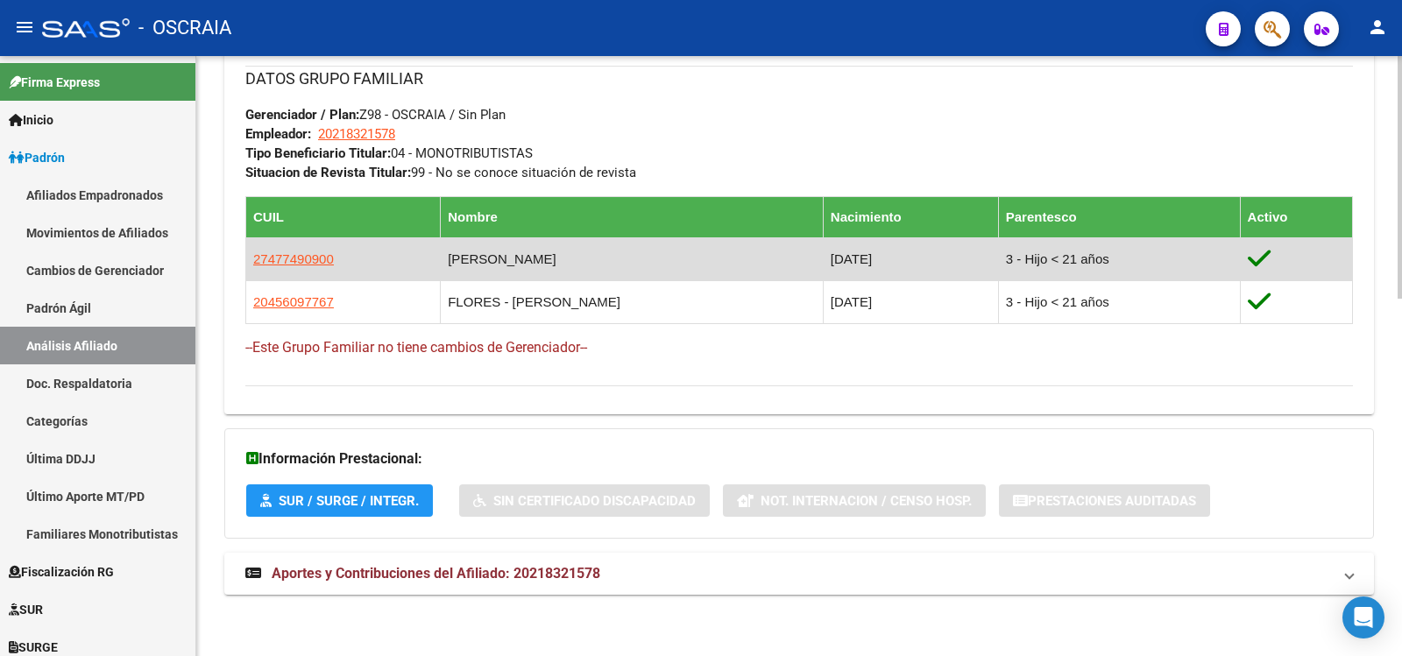
drag, startPoint x: 309, startPoint y: 257, endPoint x: 249, endPoint y: 259, distance: 60.5
click at [249, 259] on td "27477490900" at bounding box center [343, 258] width 195 height 43
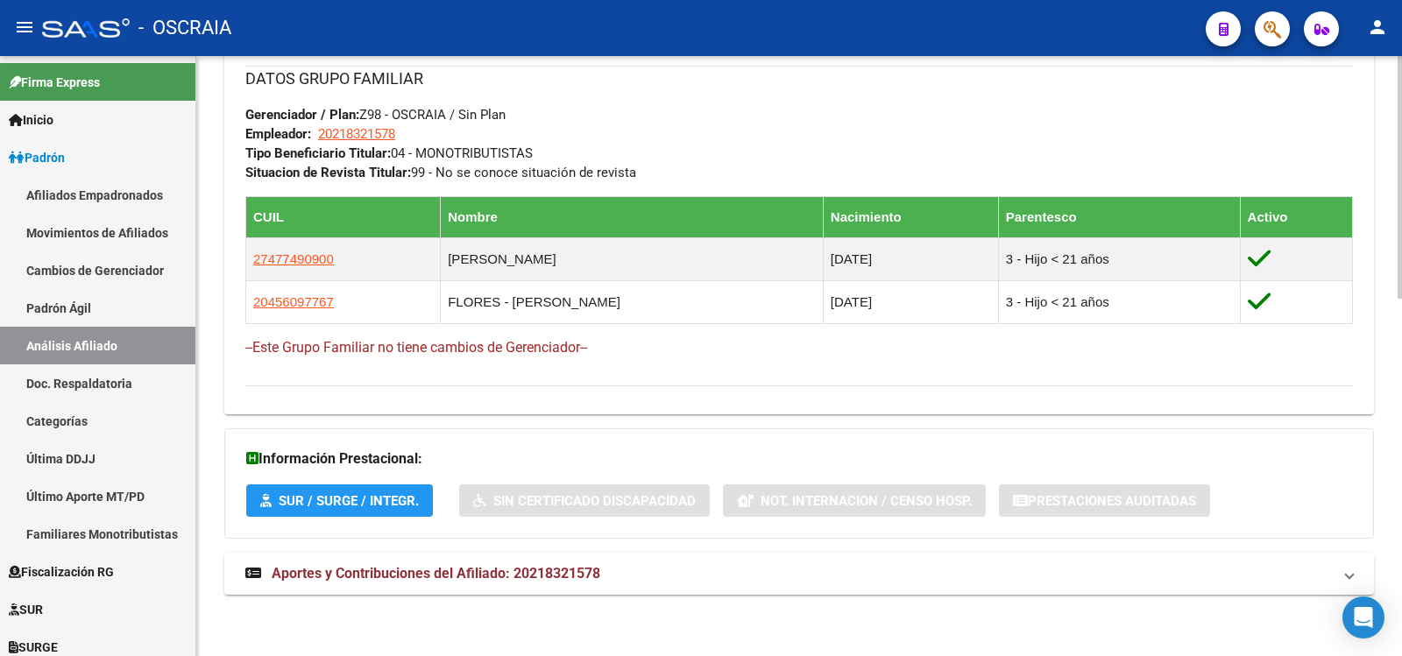
scroll to position [8, 0]
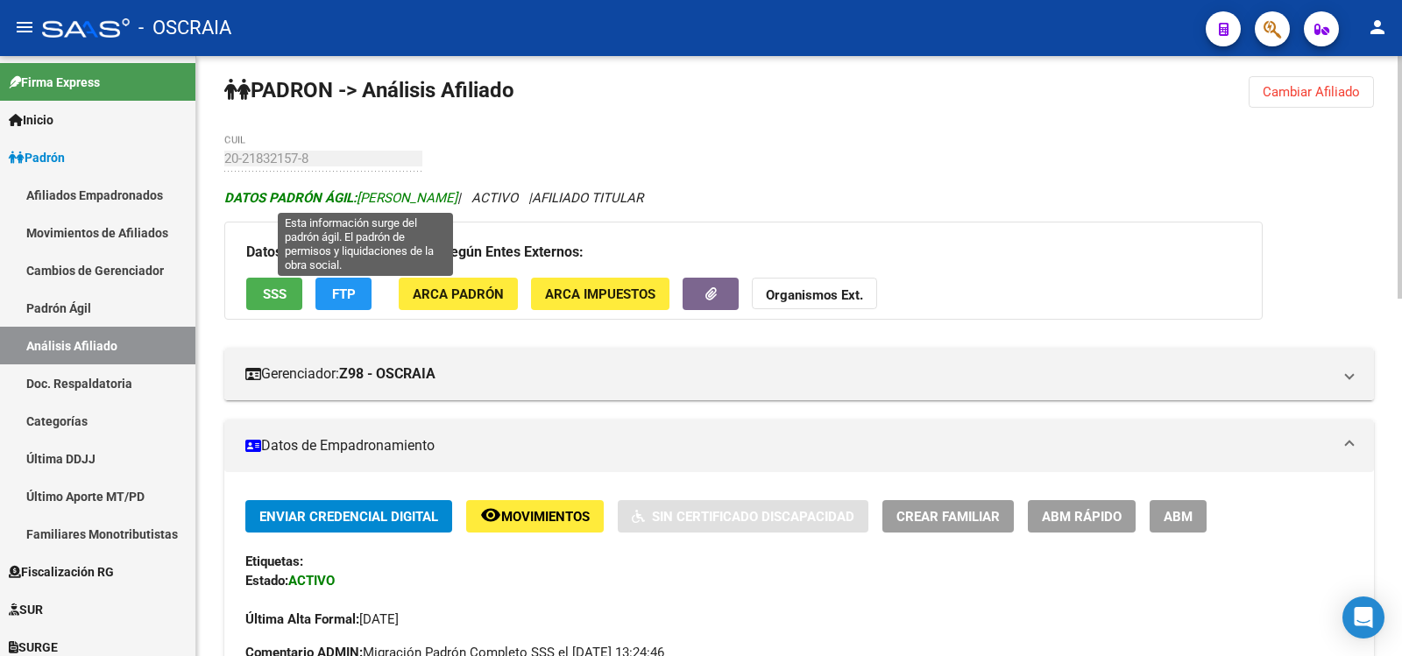
drag, startPoint x: 505, startPoint y: 195, endPoint x: 363, endPoint y: 195, distance: 142.0
click at [363, 195] on span "DATOS PADRÓN ÁGIL: [PERSON_NAME]" at bounding box center [340, 198] width 233 height 16
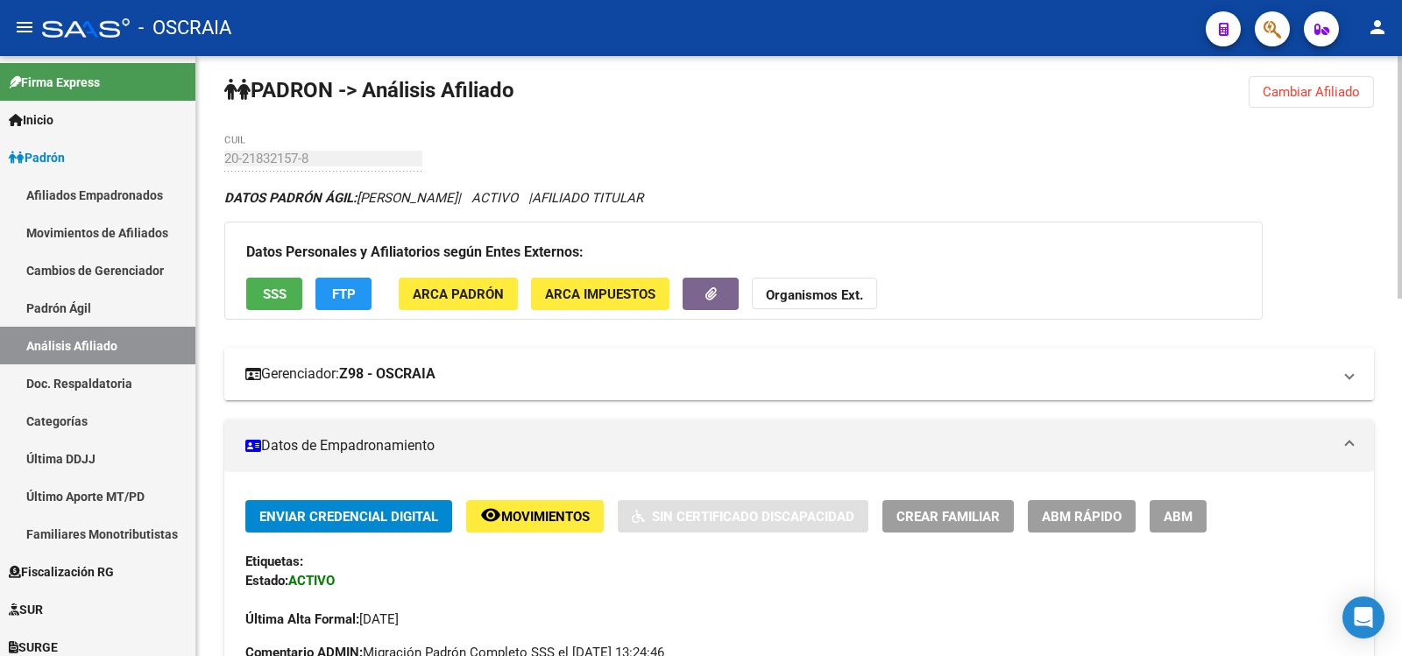
scroll to position [592, 0]
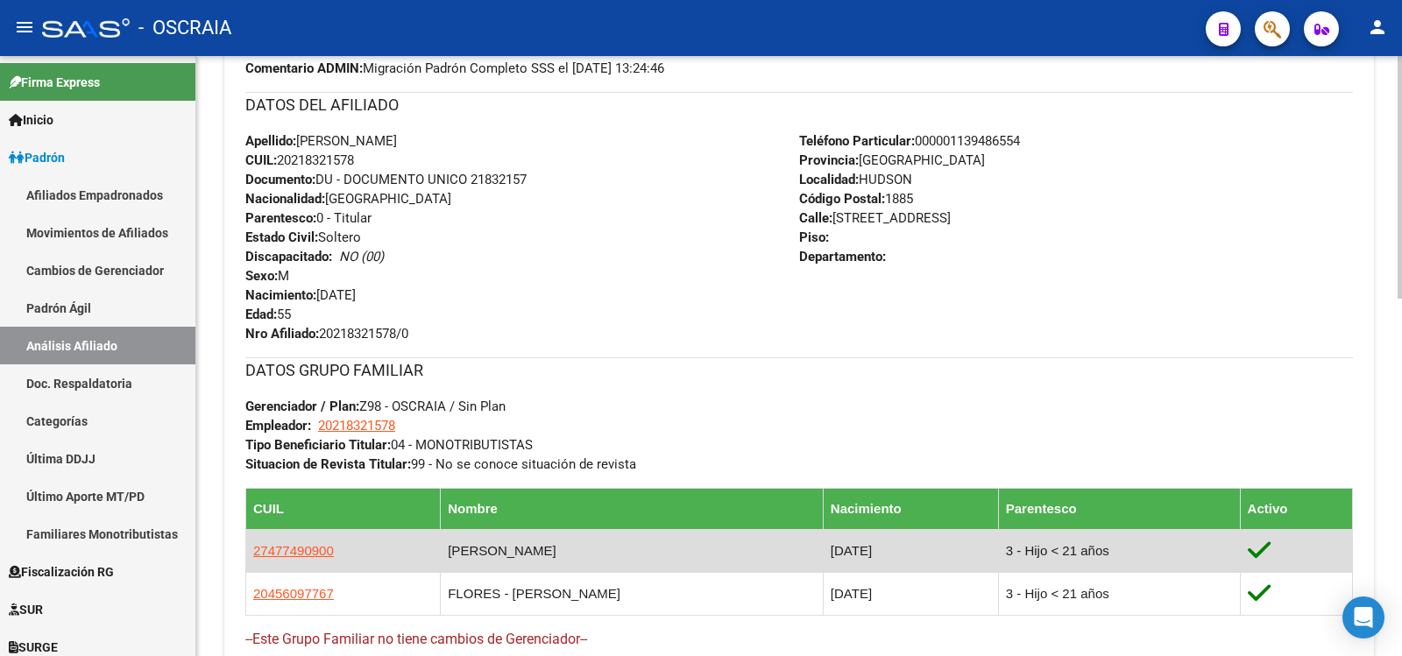
copy td "[PERSON_NAME]"
drag, startPoint x: 633, startPoint y: 549, endPoint x: 444, endPoint y: 570, distance: 189.5
click at [444, 570] on td "[PERSON_NAME]" at bounding box center [632, 550] width 383 height 43
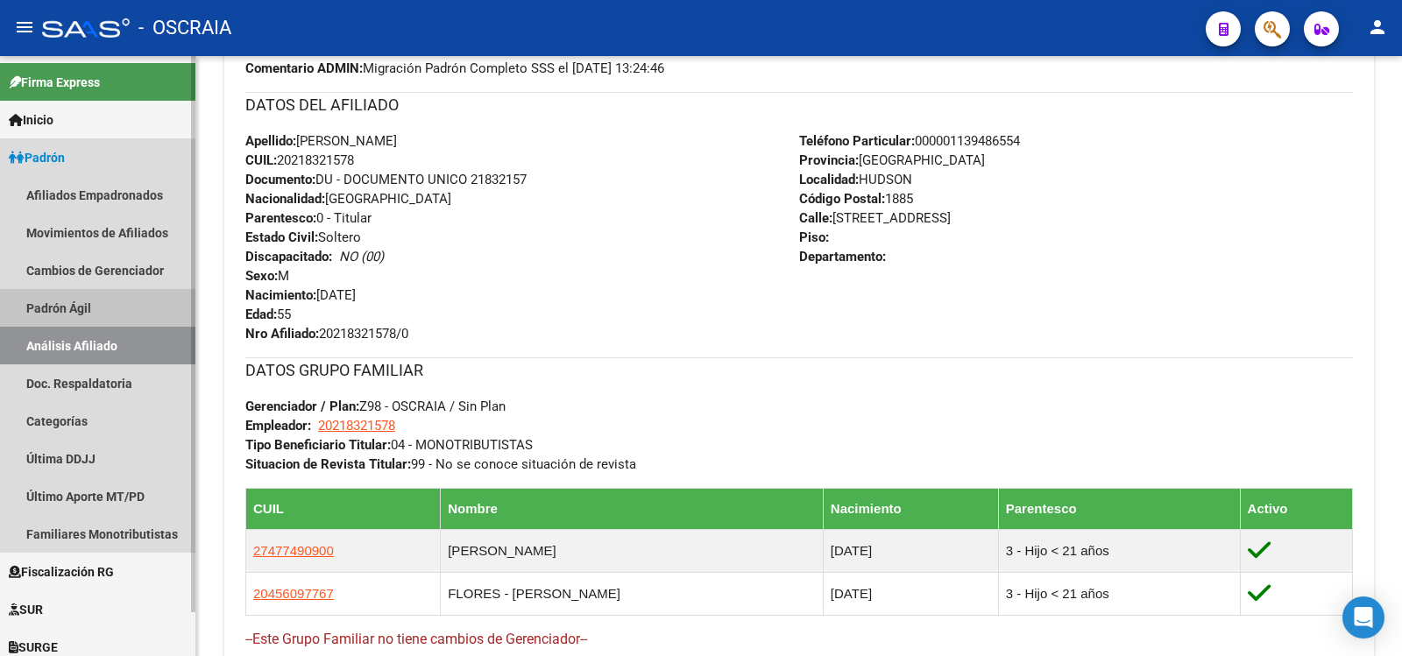
click at [125, 343] on link "Análisis Afiliado" at bounding box center [97, 346] width 195 height 38
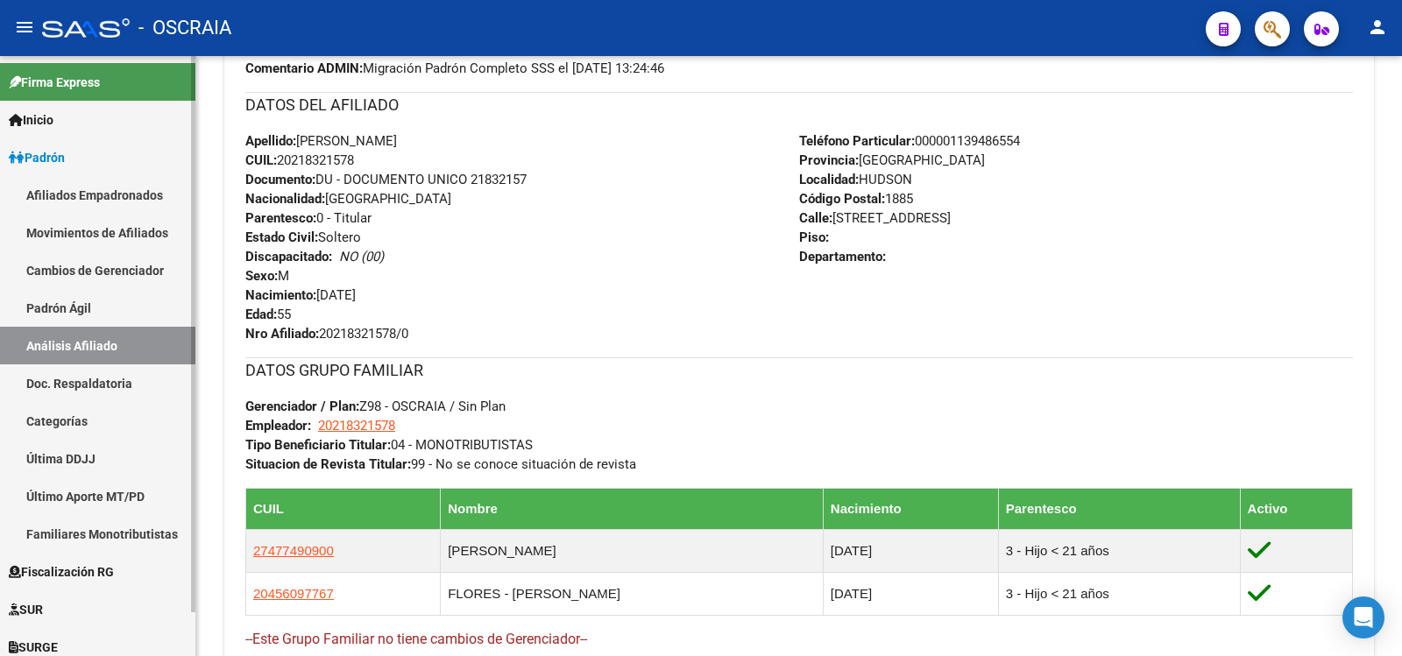
click at [126, 310] on link "Padrón Ágil" at bounding box center [97, 308] width 195 height 38
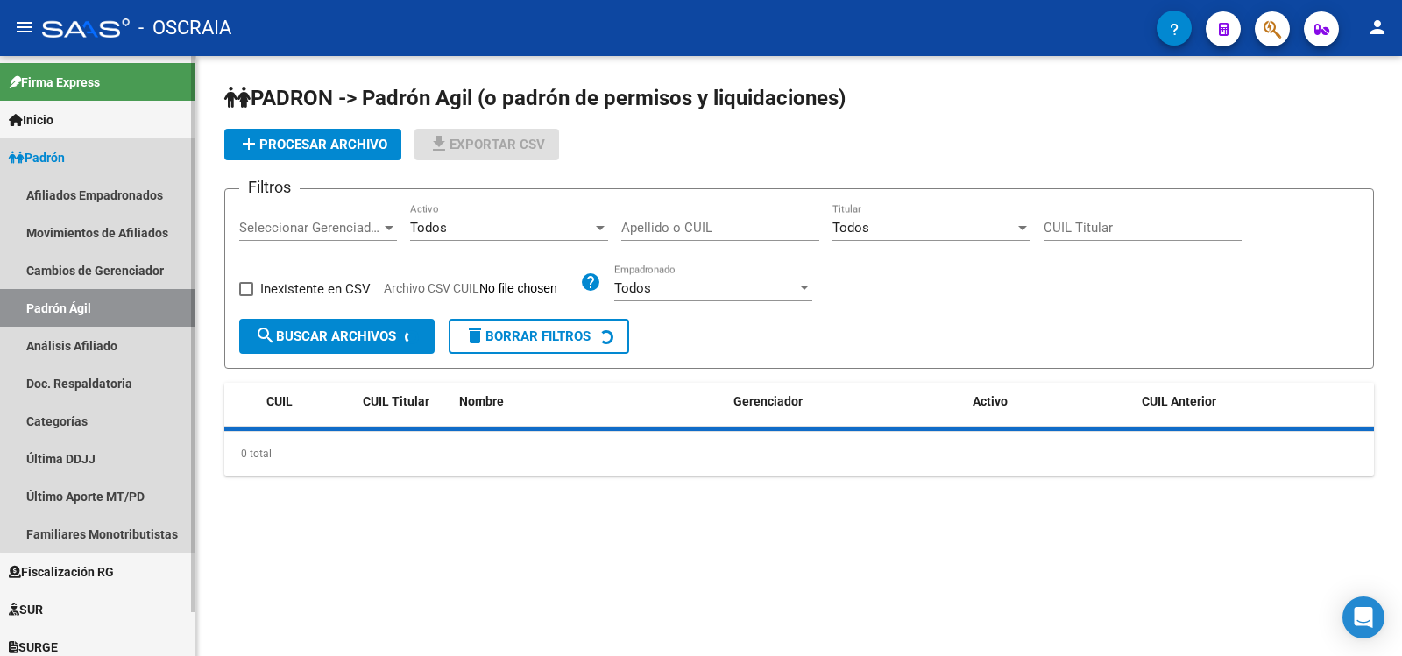
click at [124, 330] on link "Análisis Afiliado" at bounding box center [97, 346] width 195 height 38
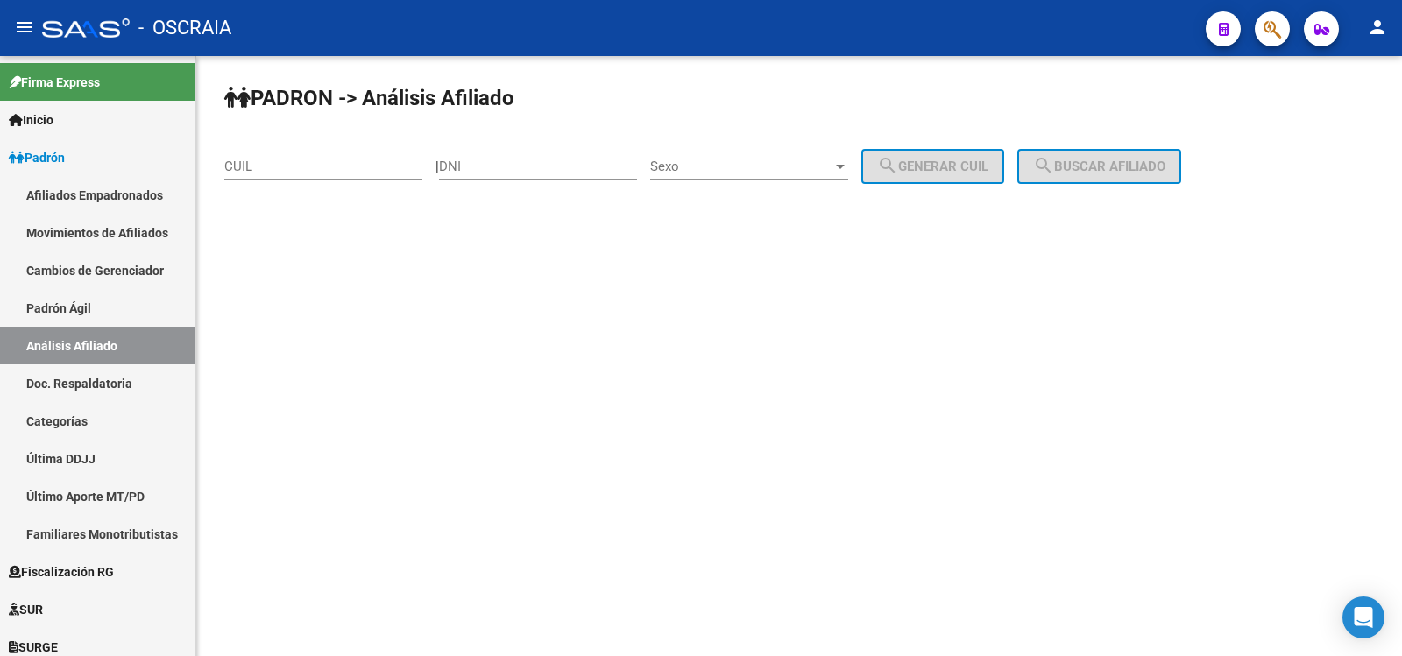
click at [378, 158] on div "CUIL" at bounding box center [323, 161] width 198 height 38
paste input "20-34649876-6"
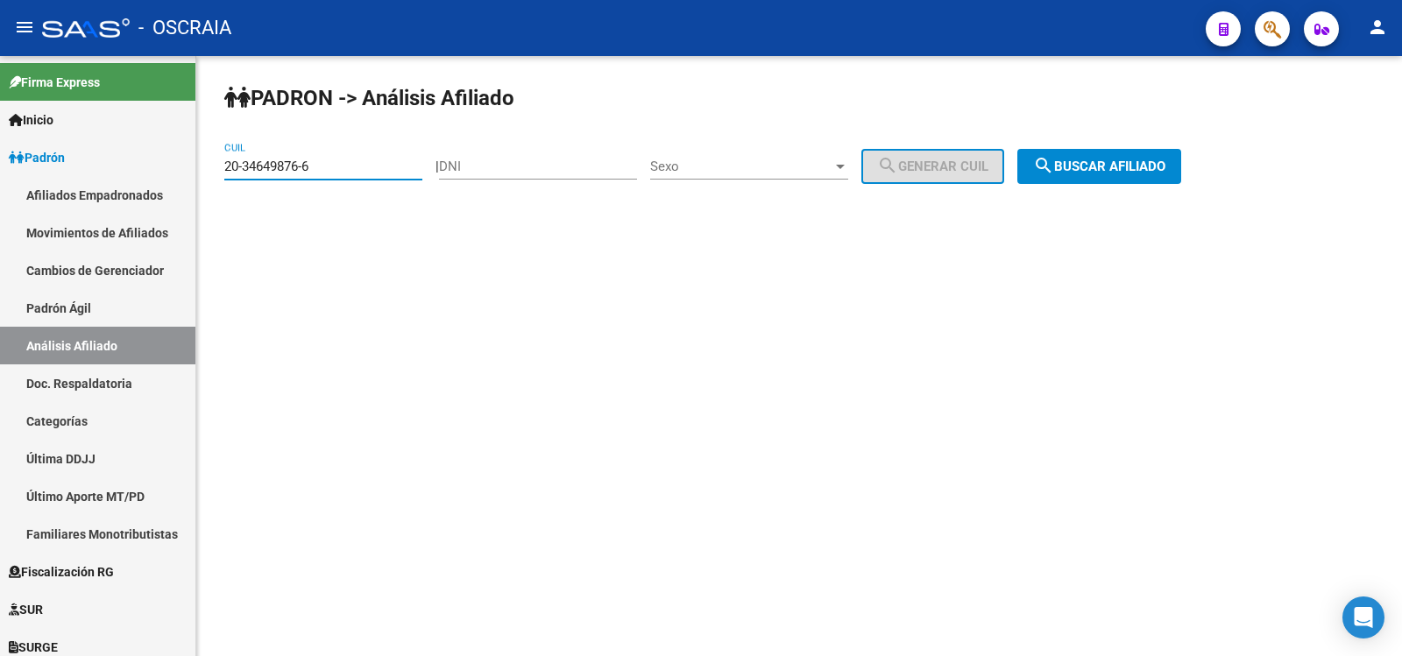
type input "20-34649876-6"
click at [1102, 168] on span "search Buscar afiliado" at bounding box center [1099, 167] width 132 height 16
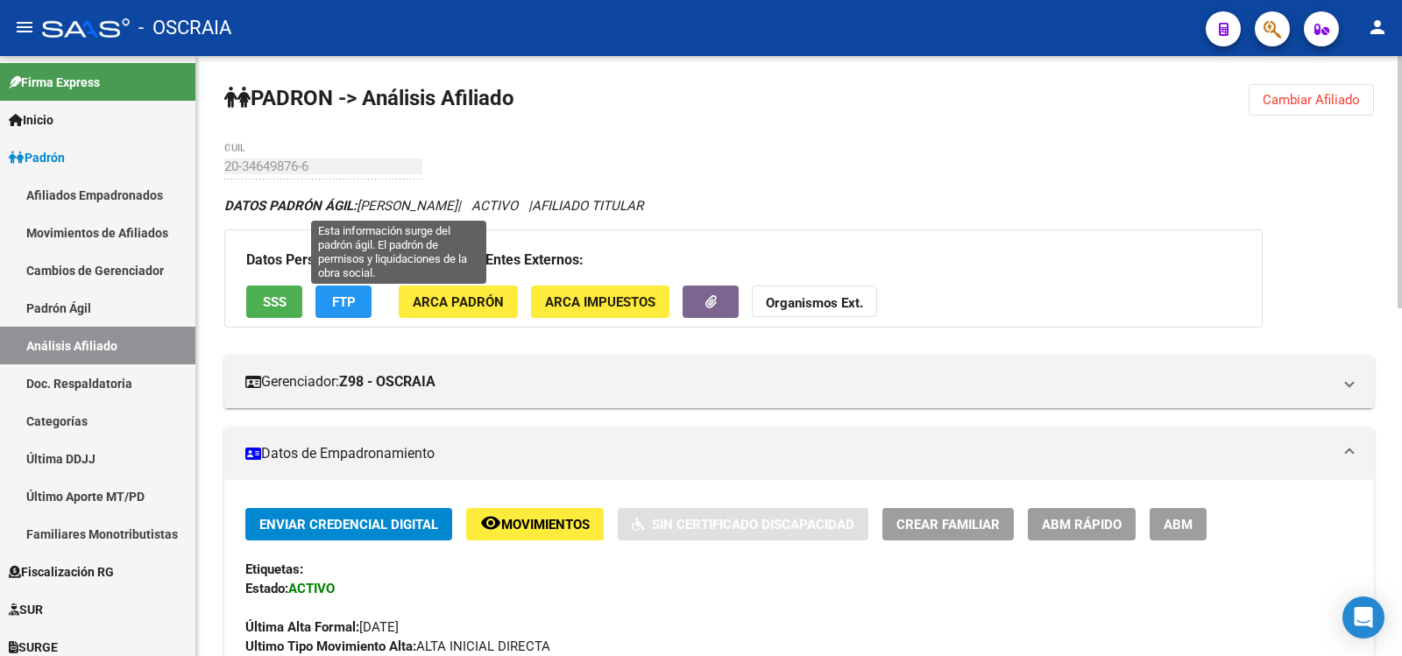
scroll to position [585, 0]
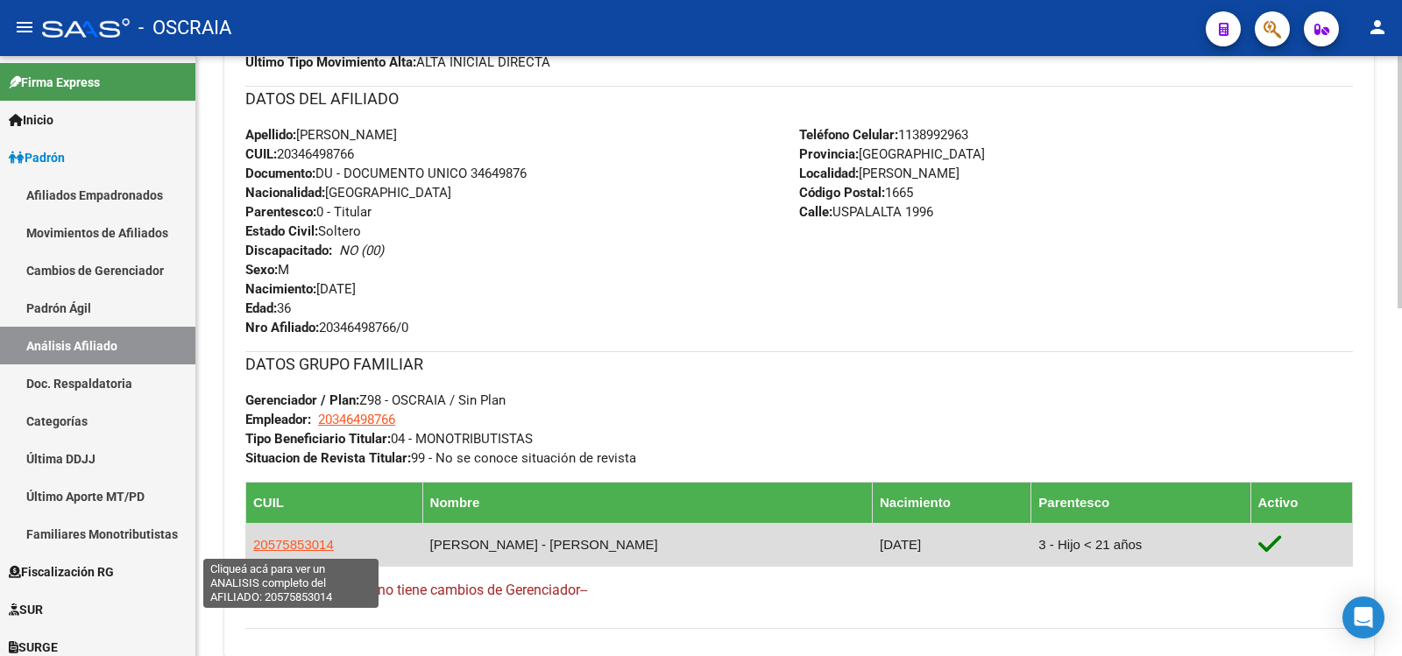
copy span "20575853014"
drag, startPoint x: 336, startPoint y: 542, endPoint x: 254, endPoint y: 544, distance: 81.5
click at [254, 544] on td "20575853014" at bounding box center [334, 544] width 177 height 43
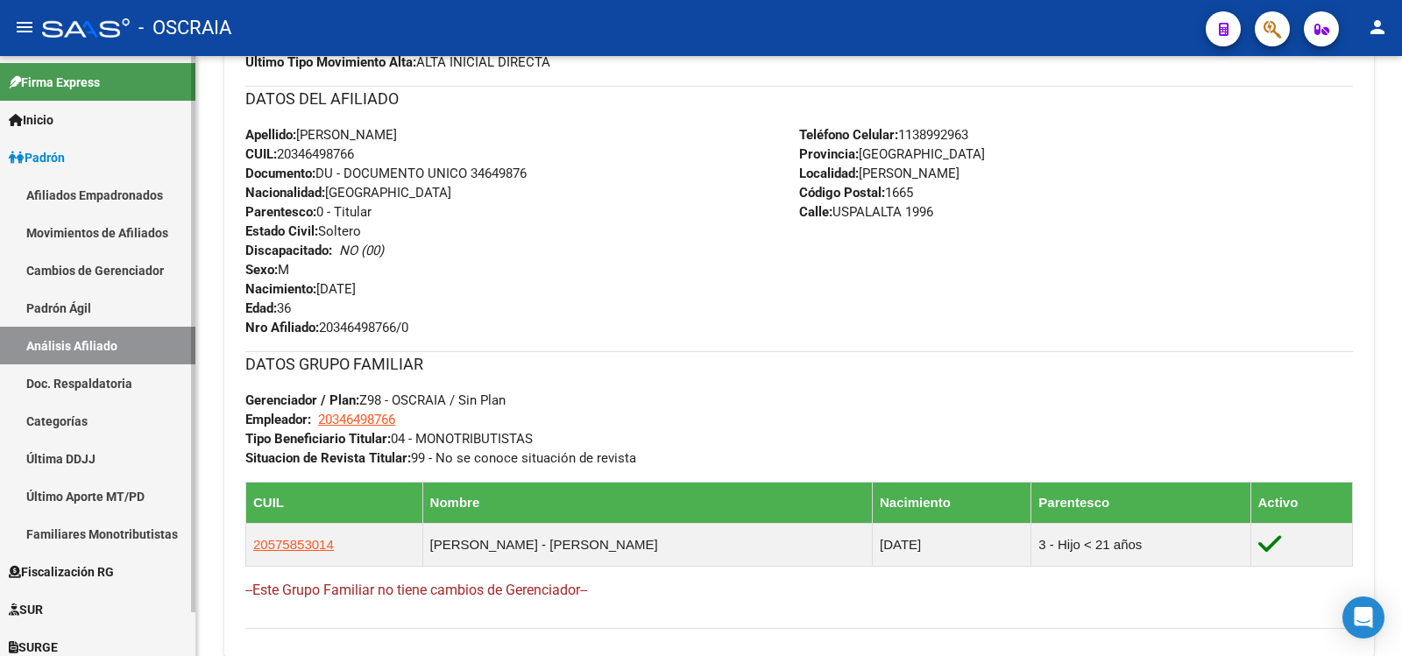
click at [85, 312] on link "Padrón Ágil" at bounding box center [97, 308] width 195 height 38
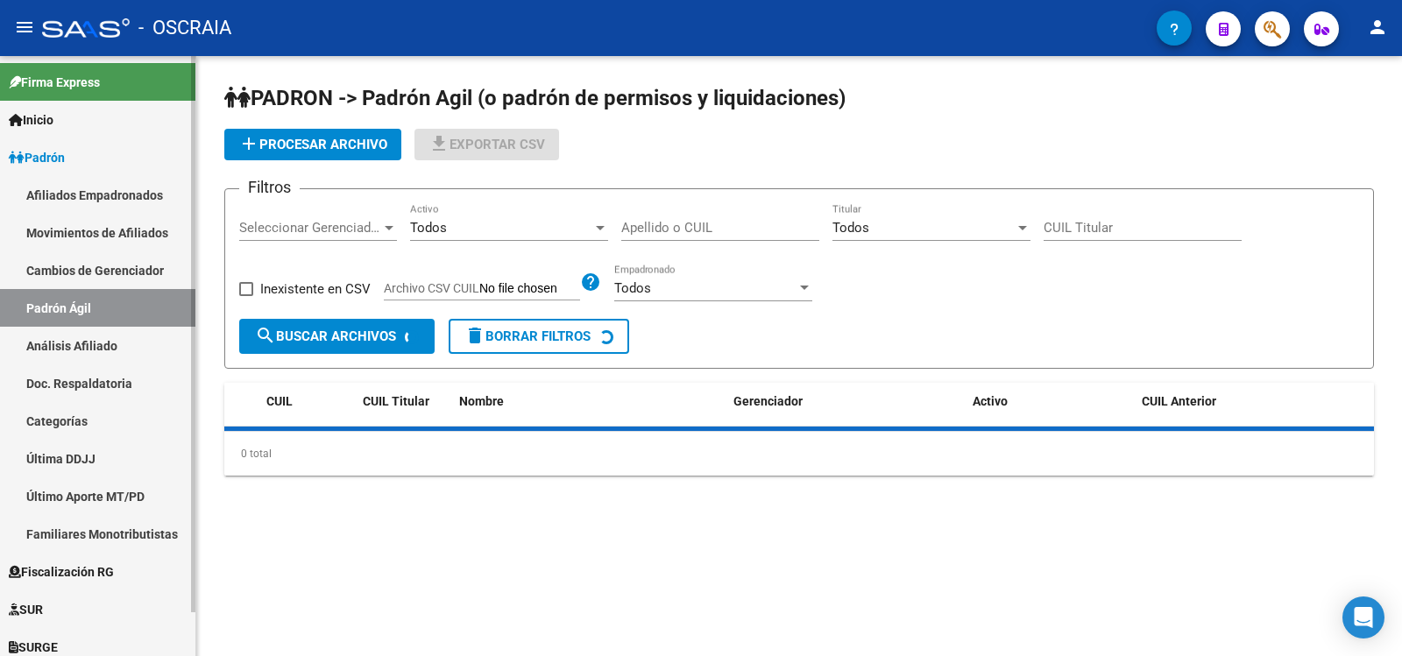
click at [80, 349] on link "Análisis Afiliado" at bounding box center [97, 346] width 195 height 38
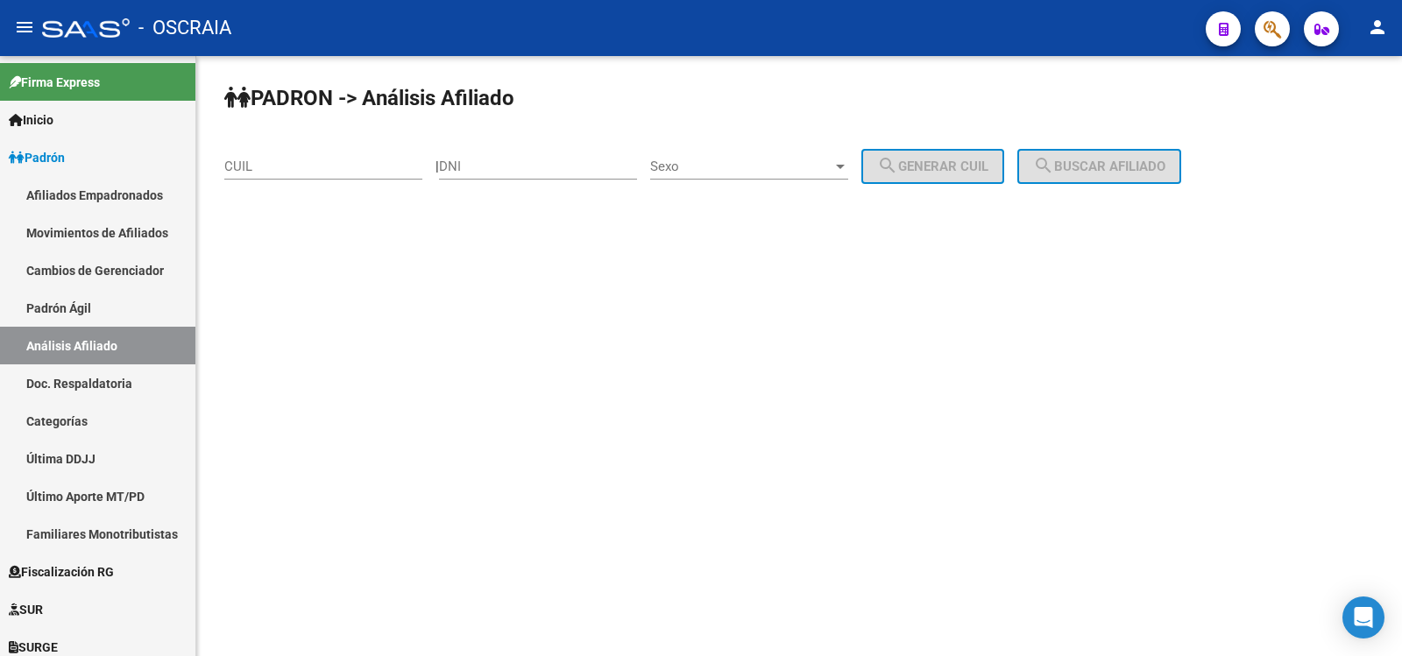
click at [304, 164] on input "CUIL" at bounding box center [323, 167] width 198 height 16
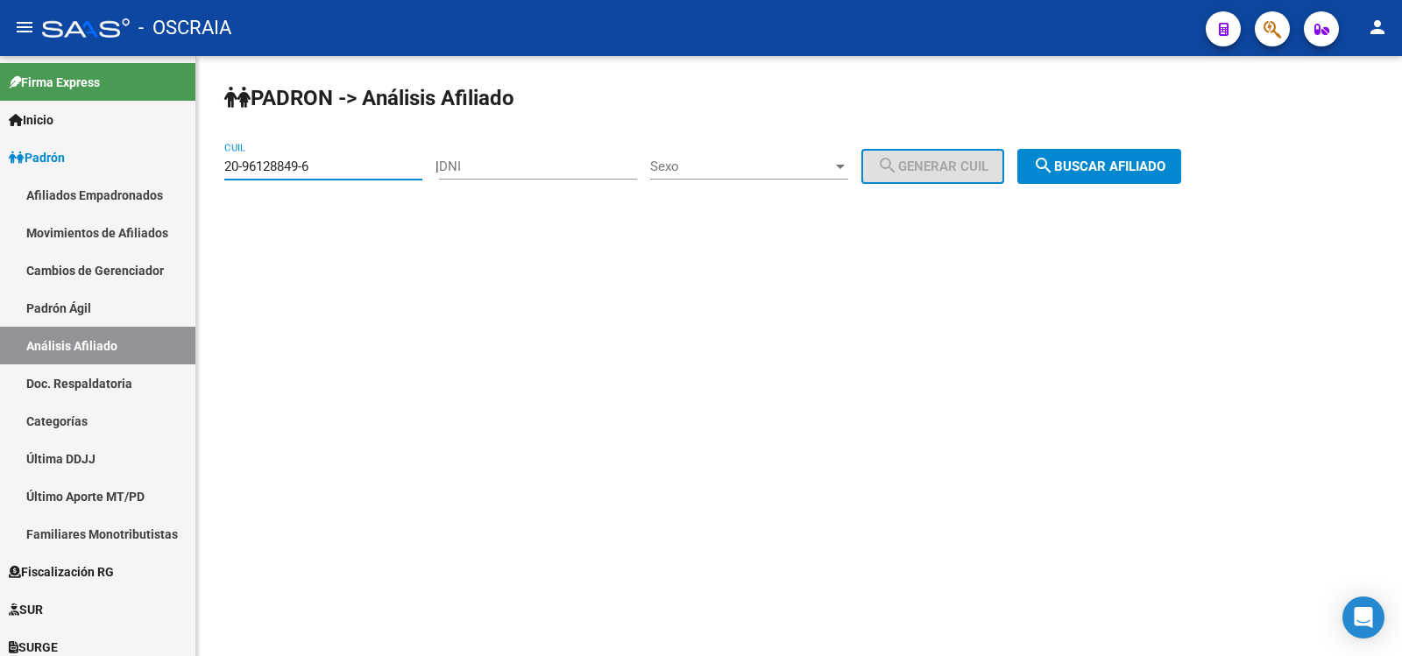
type input "20-96128849-6"
click at [1121, 164] on span "search Buscar afiliado" at bounding box center [1099, 167] width 132 height 16
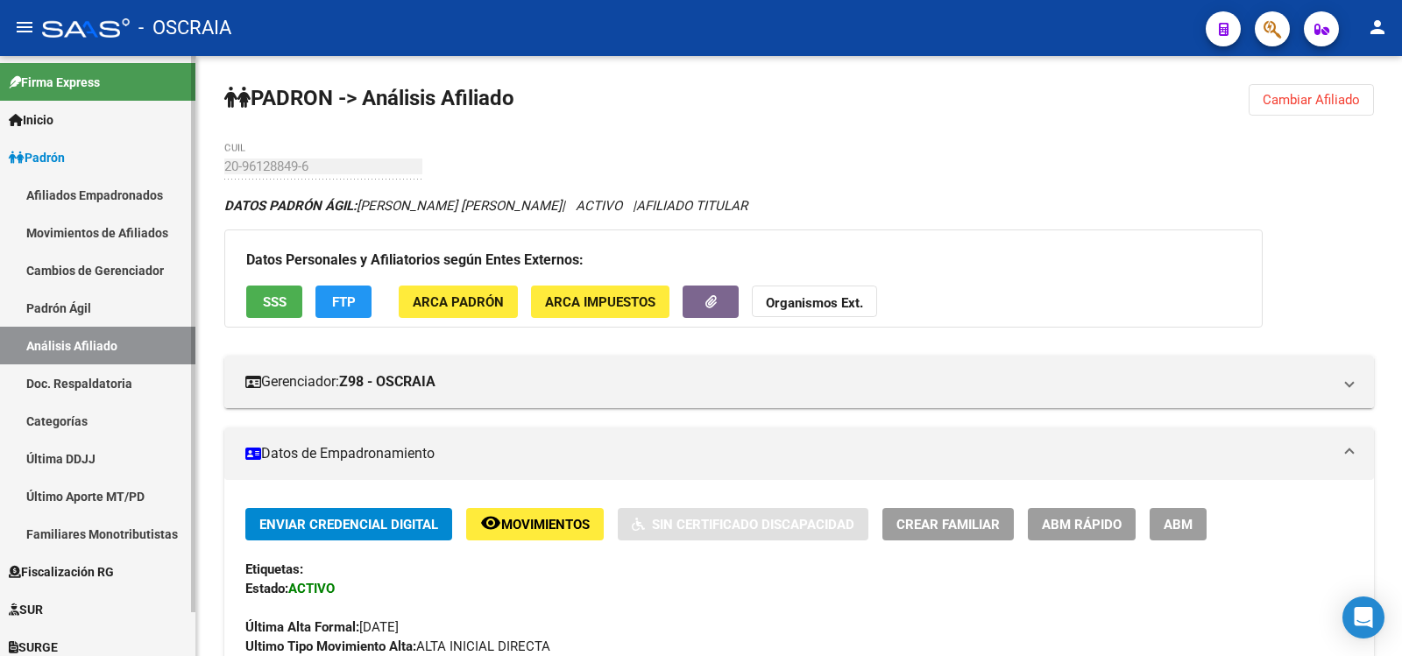
click at [76, 303] on link "Padrón Ágil" at bounding box center [97, 308] width 195 height 38
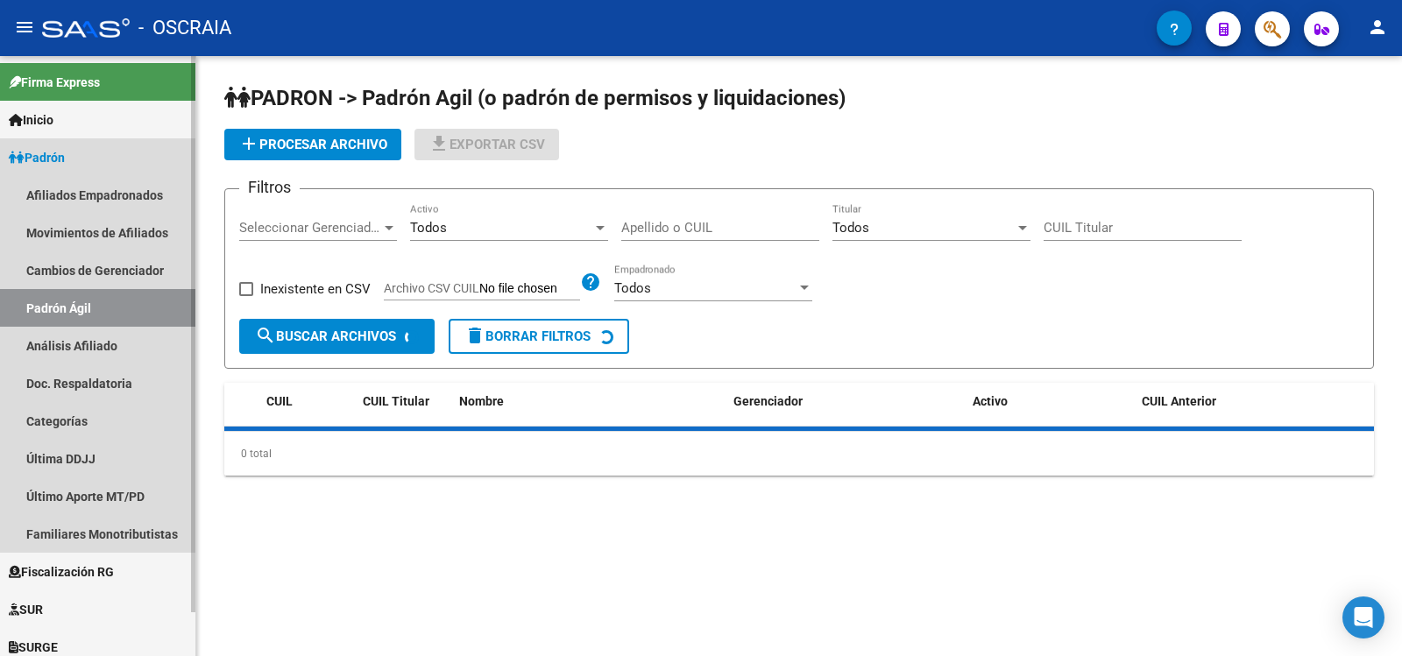
click at [75, 327] on link "Análisis Afiliado" at bounding box center [97, 346] width 195 height 38
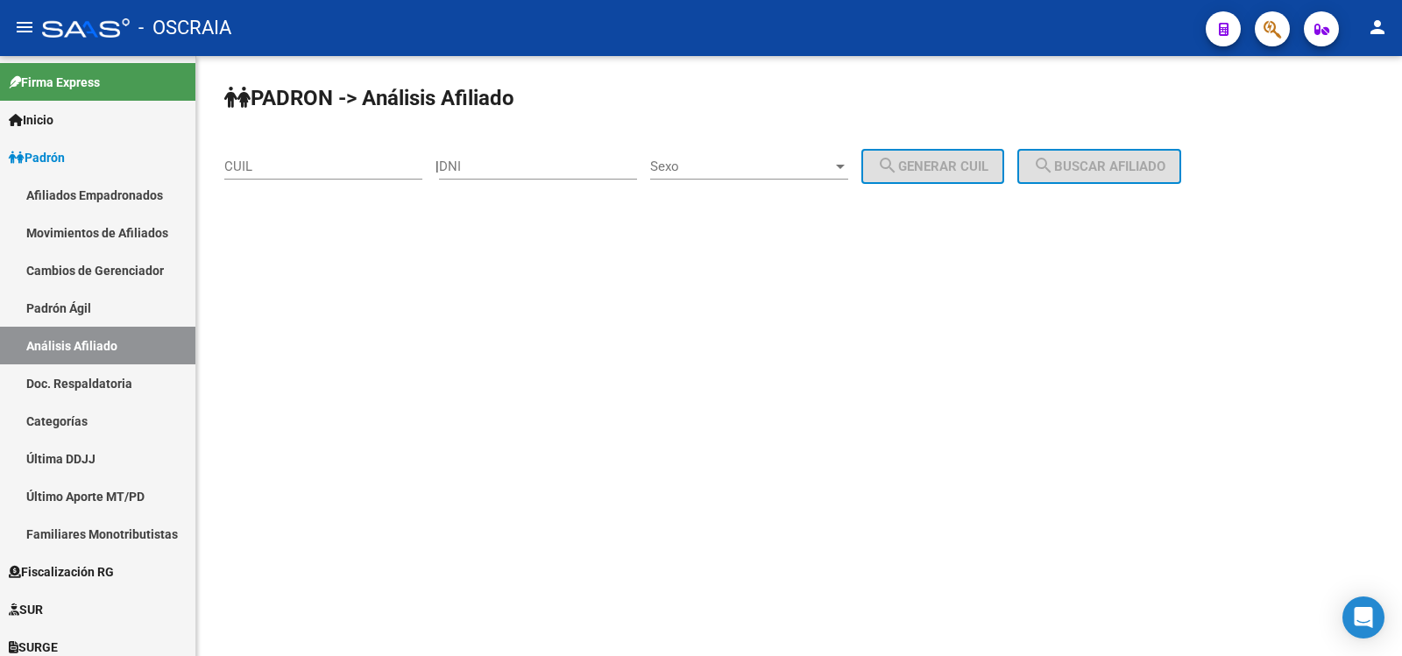
click at [315, 160] on input "CUIL" at bounding box center [323, 167] width 198 height 16
paste input "20-39254794-1"
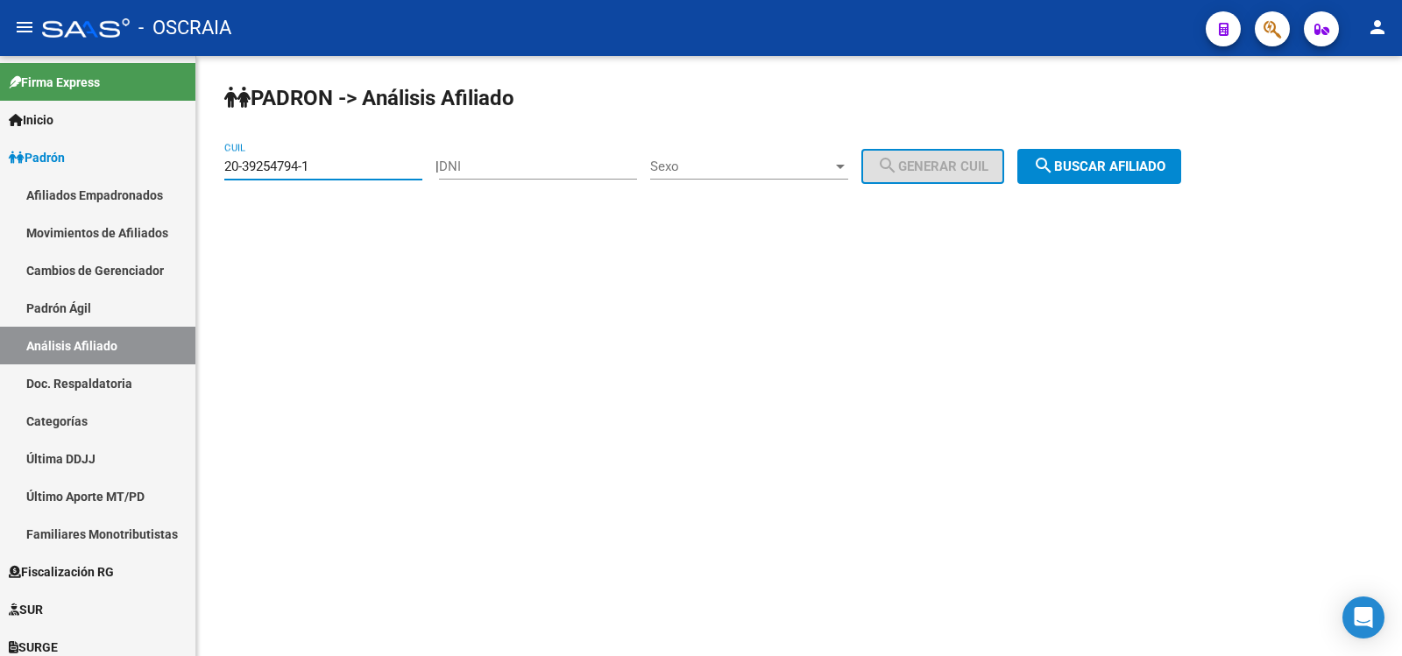
type input "20-39254794-1"
click at [1052, 166] on button "search Buscar afiliado" at bounding box center [1099, 166] width 164 height 35
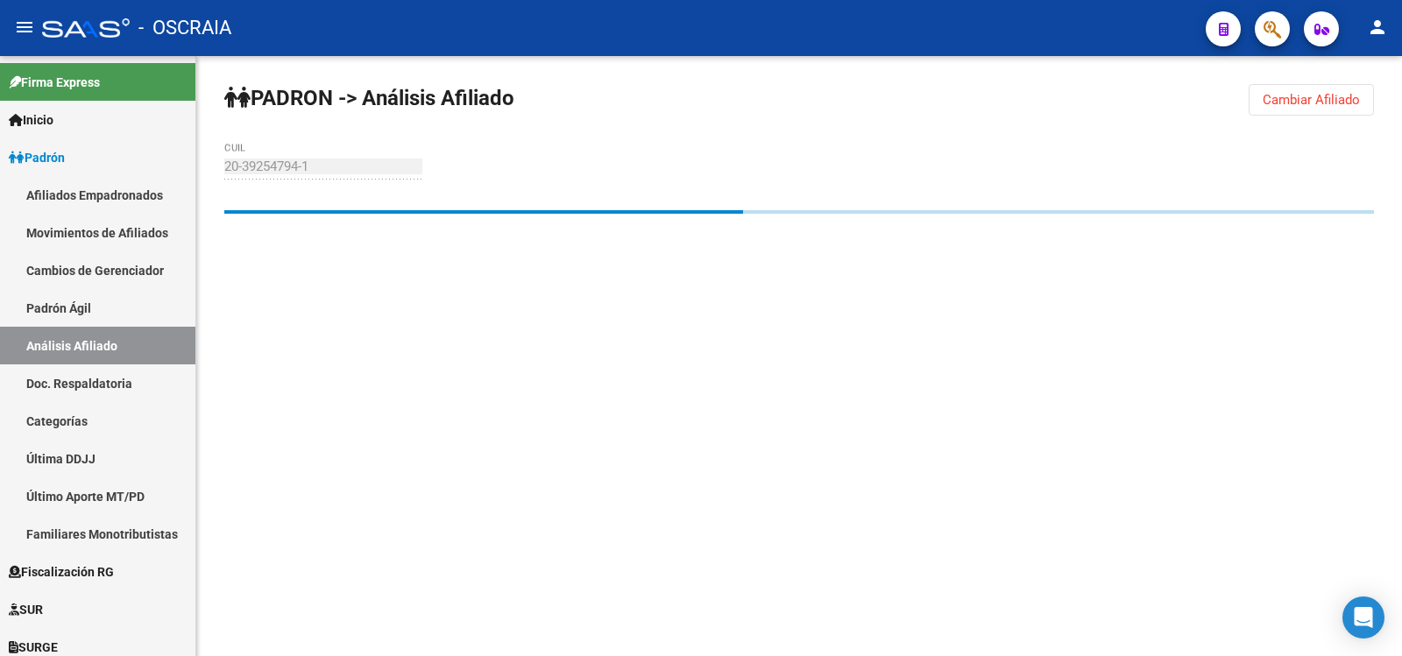
click at [273, 158] on div "20-39254794-1 CUIL" at bounding box center [323, 161] width 198 height 38
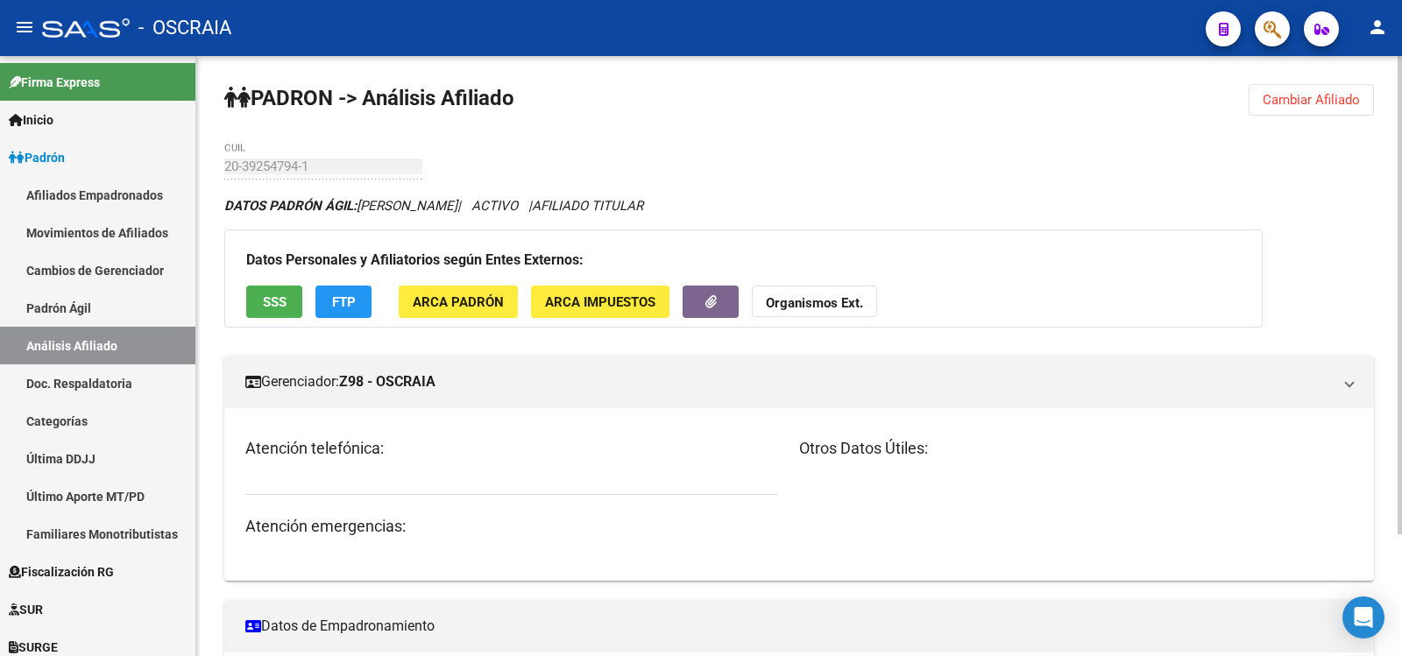
click at [273, 158] on div "20-39254794-1 CUIL" at bounding box center [323, 161] width 198 height 38
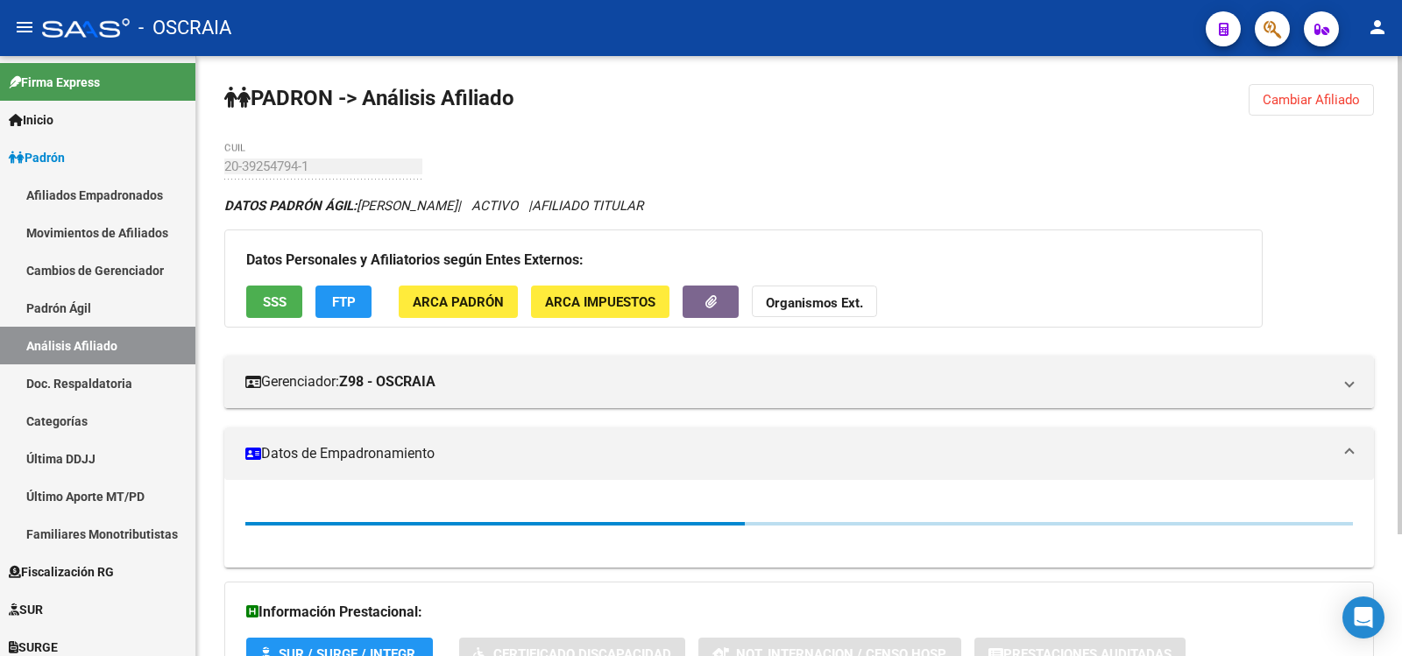
click at [273, 158] on div "20-39254794-1 CUIL" at bounding box center [323, 161] width 198 height 38
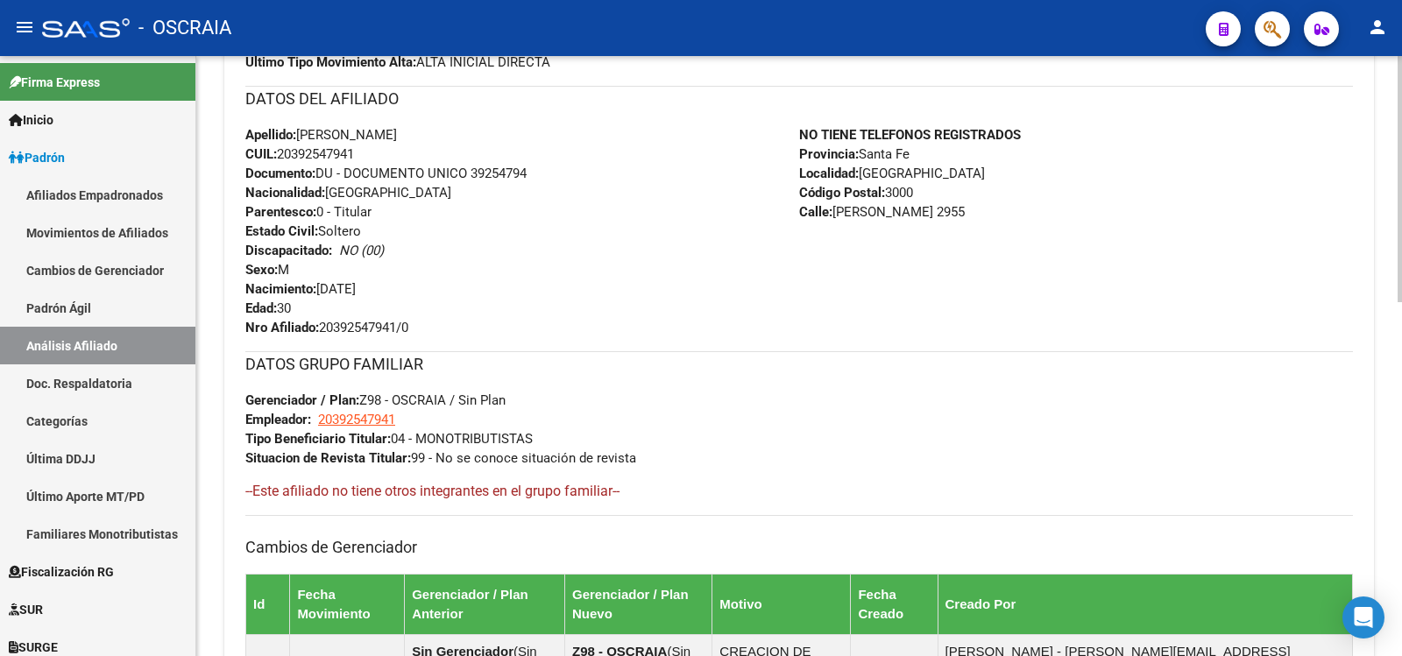
scroll to position [863, 0]
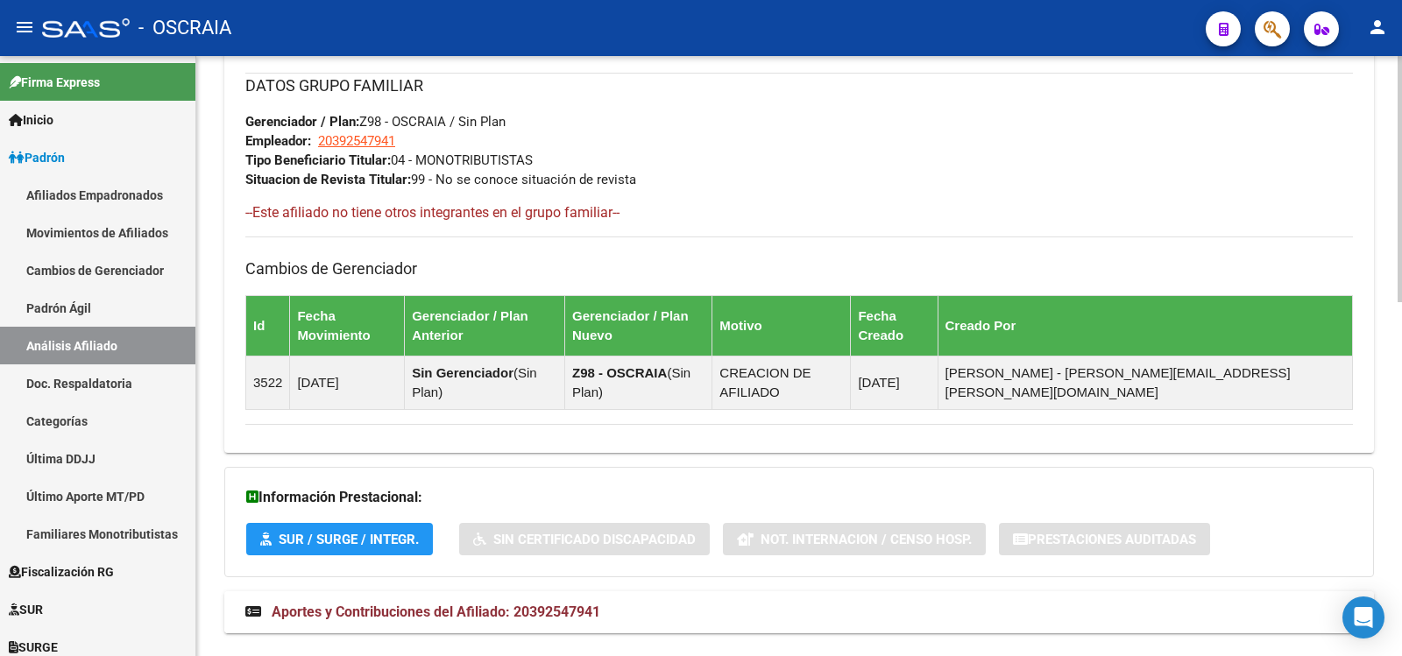
click at [565, 592] on mat-expansion-panel-header "Aportes y Contribuciones del Afiliado: 20392547941" at bounding box center [799, 613] width 1150 height 42
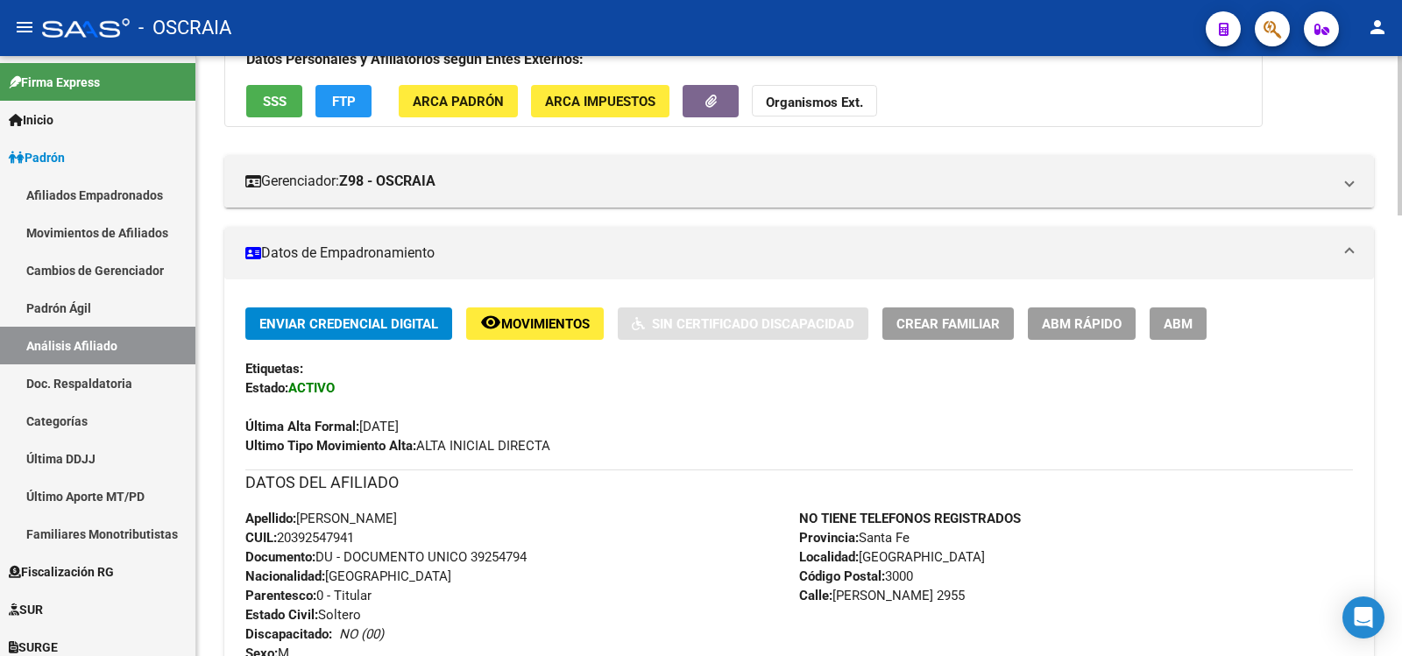
scroll to position [0, 0]
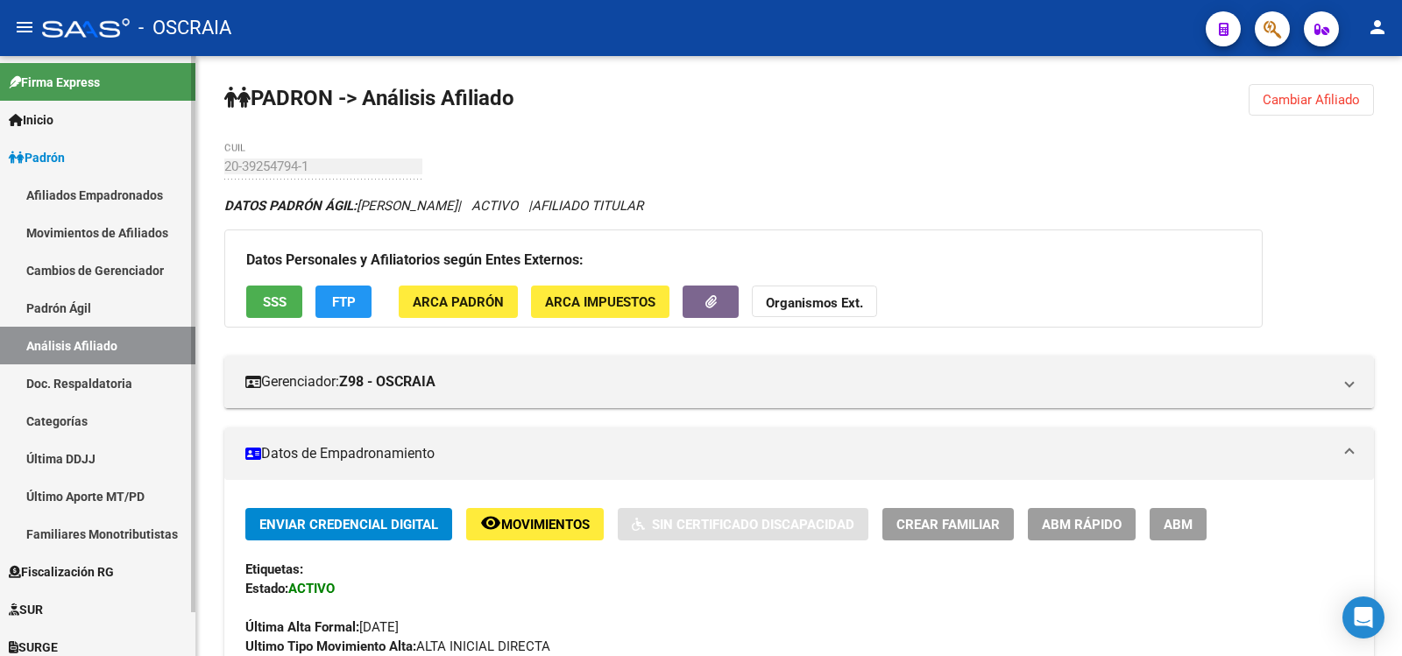
click at [154, 315] on link "Padrón Ágil" at bounding box center [97, 308] width 195 height 38
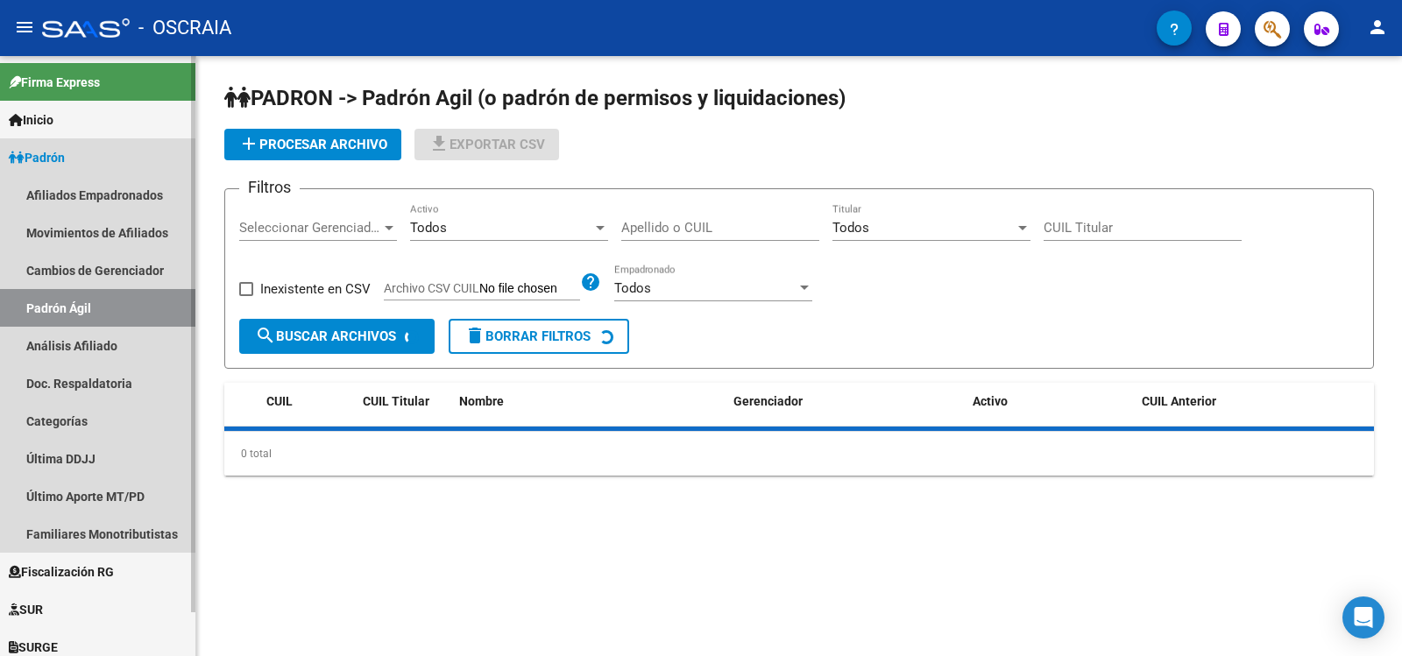
click at [150, 344] on link "Análisis Afiliado" at bounding box center [97, 346] width 195 height 38
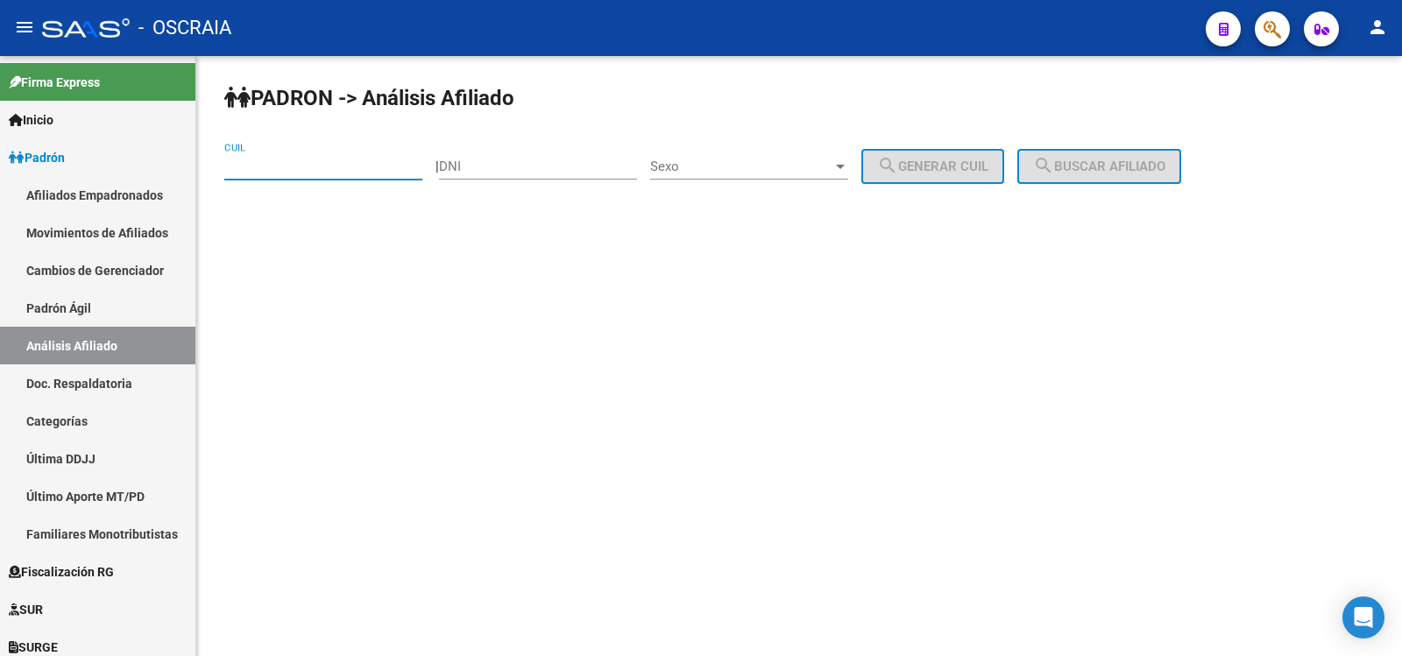
click at [298, 168] on input "CUIL" at bounding box center [323, 167] width 198 height 16
paste input "27-27761522-9"
type input "27-27761522-9"
click at [1110, 163] on span "search Buscar afiliado" at bounding box center [1099, 167] width 132 height 16
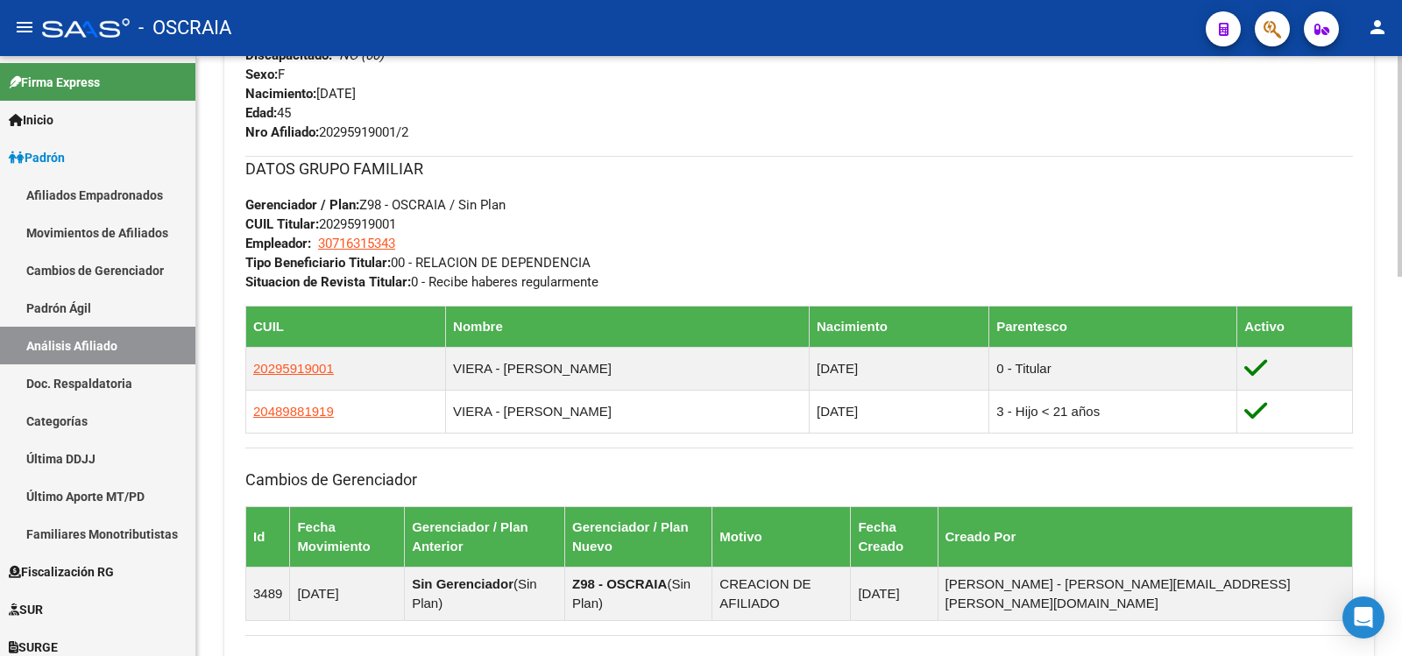
scroll to position [487, 0]
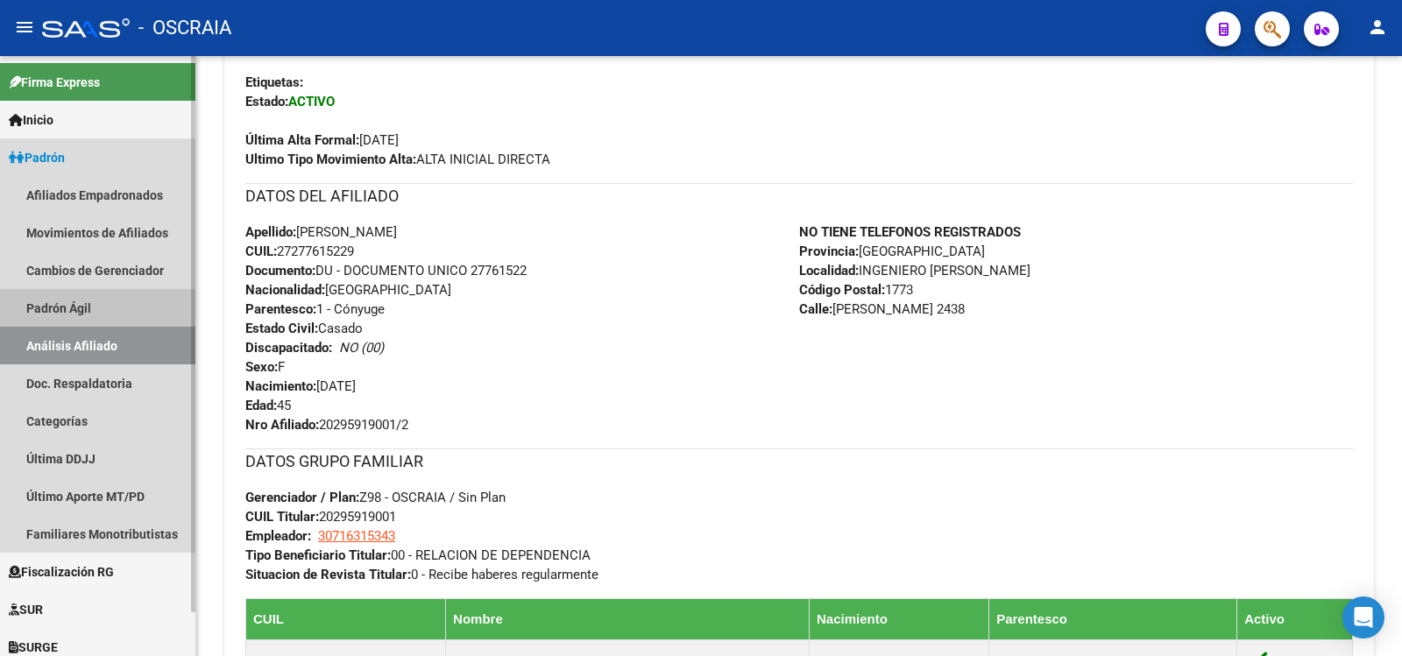
click at [125, 316] on link "Padrón Ágil" at bounding box center [97, 308] width 195 height 38
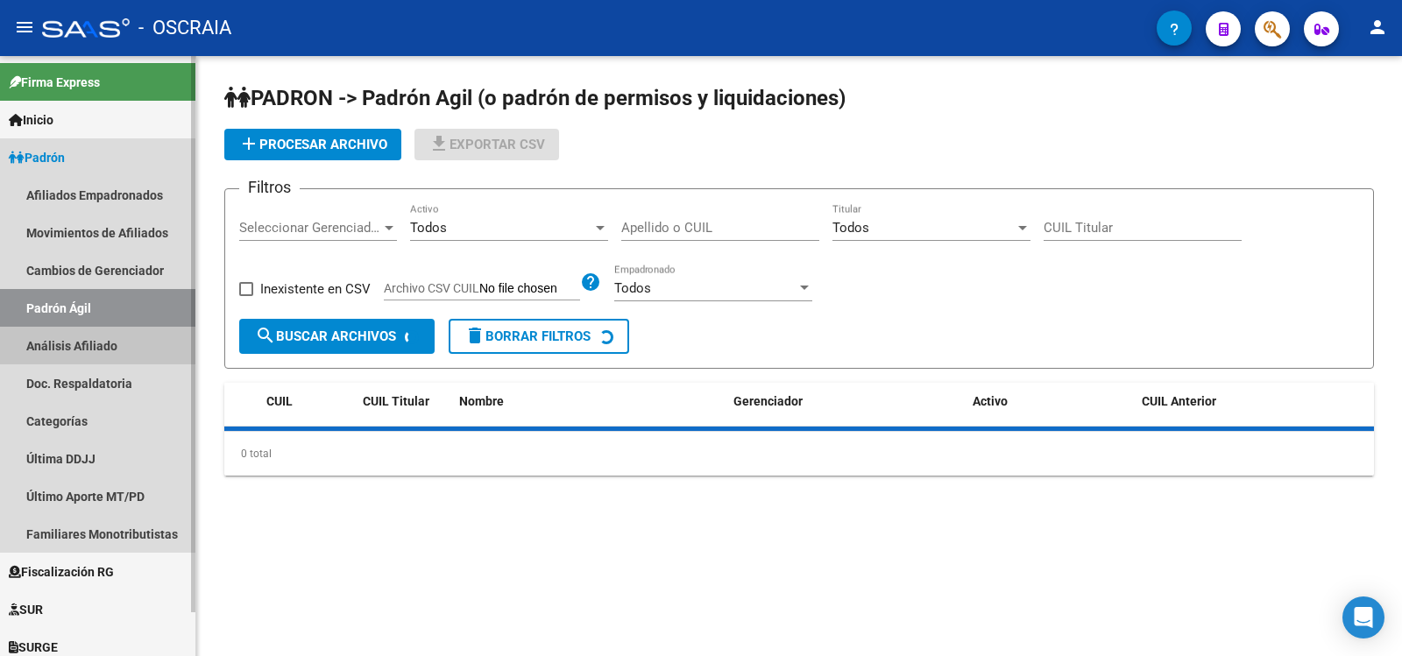
click at [127, 338] on link "Análisis Afiliado" at bounding box center [97, 346] width 195 height 38
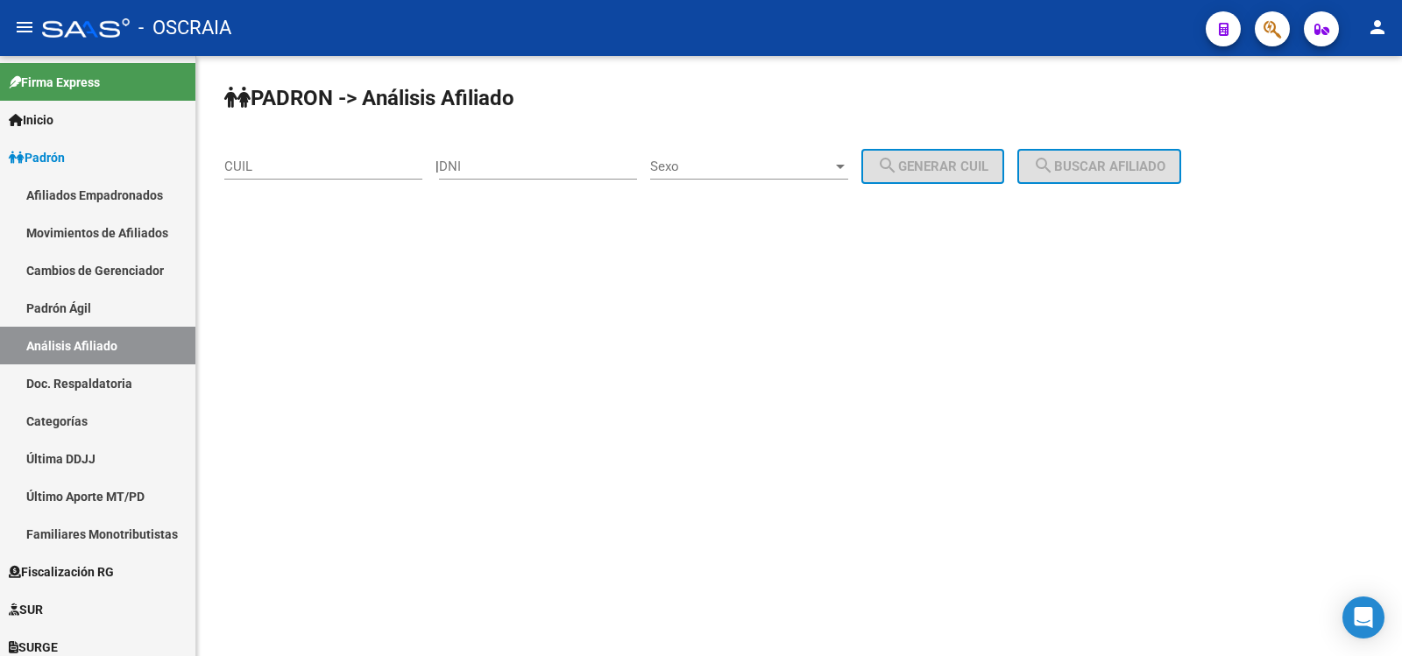
click at [295, 158] on div "CUIL" at bounding box center [323, 161] width 198 height 38
paste input "20-94319789-0"
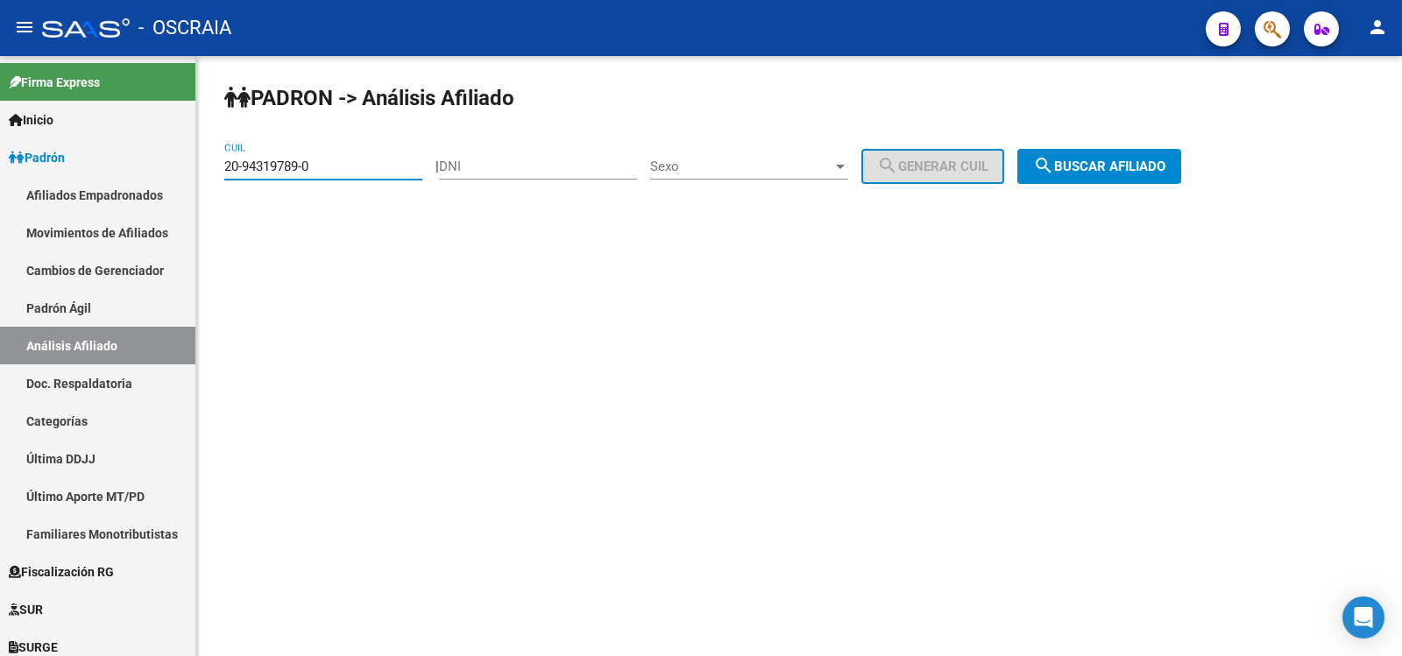
type input "20-94319789-0"
click at [1128, 158] on button "search Buscar afiliado" at bounding box center [1099, 166] width 164 height 35
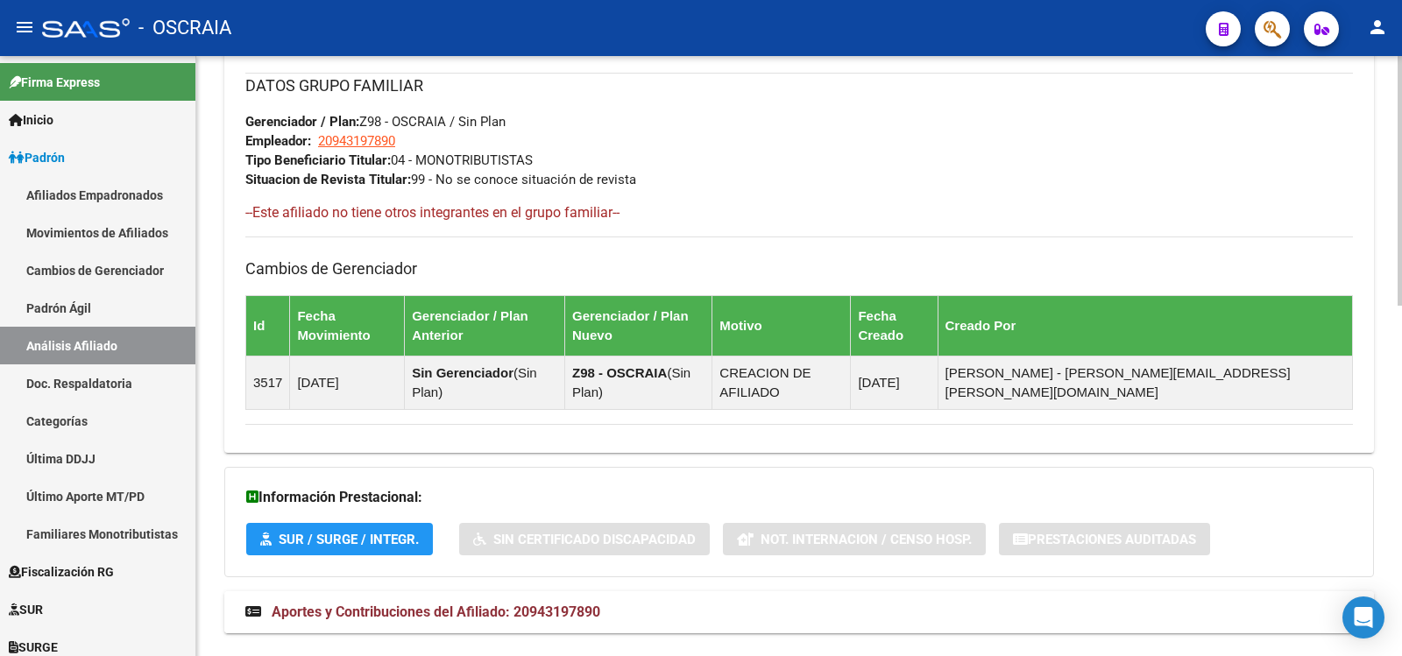
click at [535, 604] on span "Aportes y Contribuciones del Afiliado: 20943197890" at bounding box center [436, 612] width 329 height 17
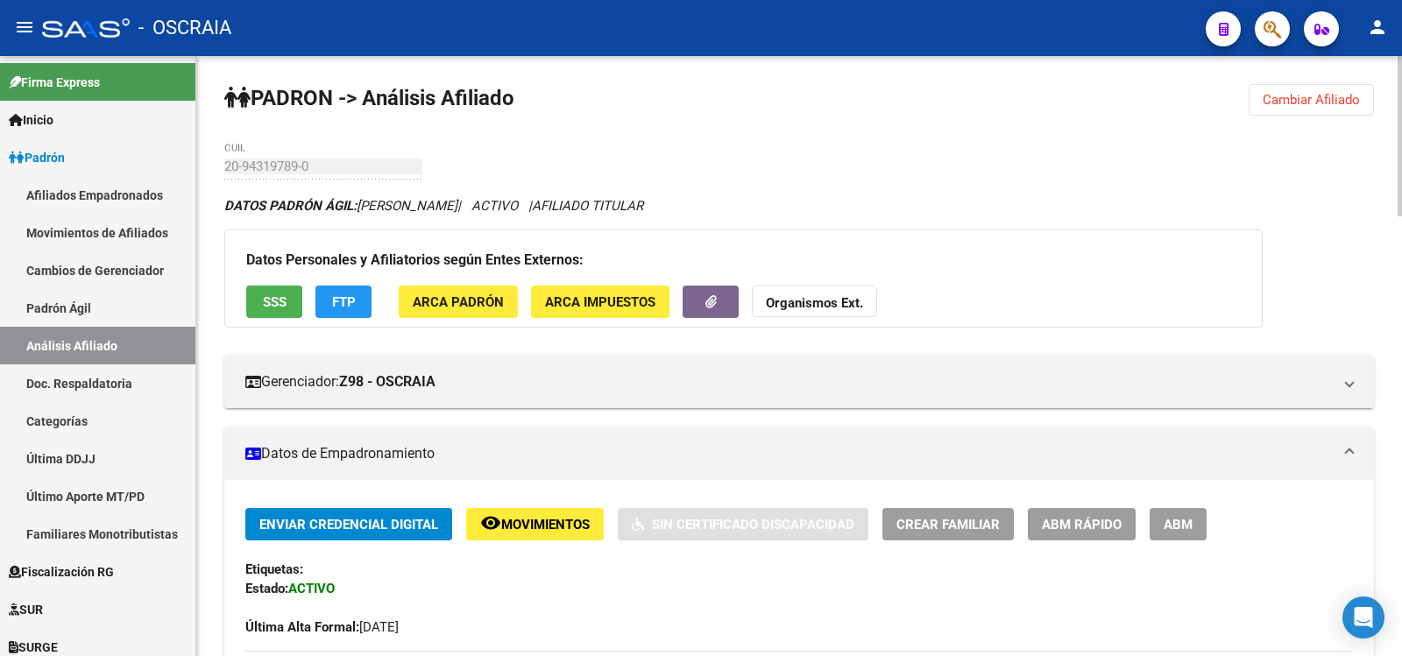
scroll to position [876, 0]
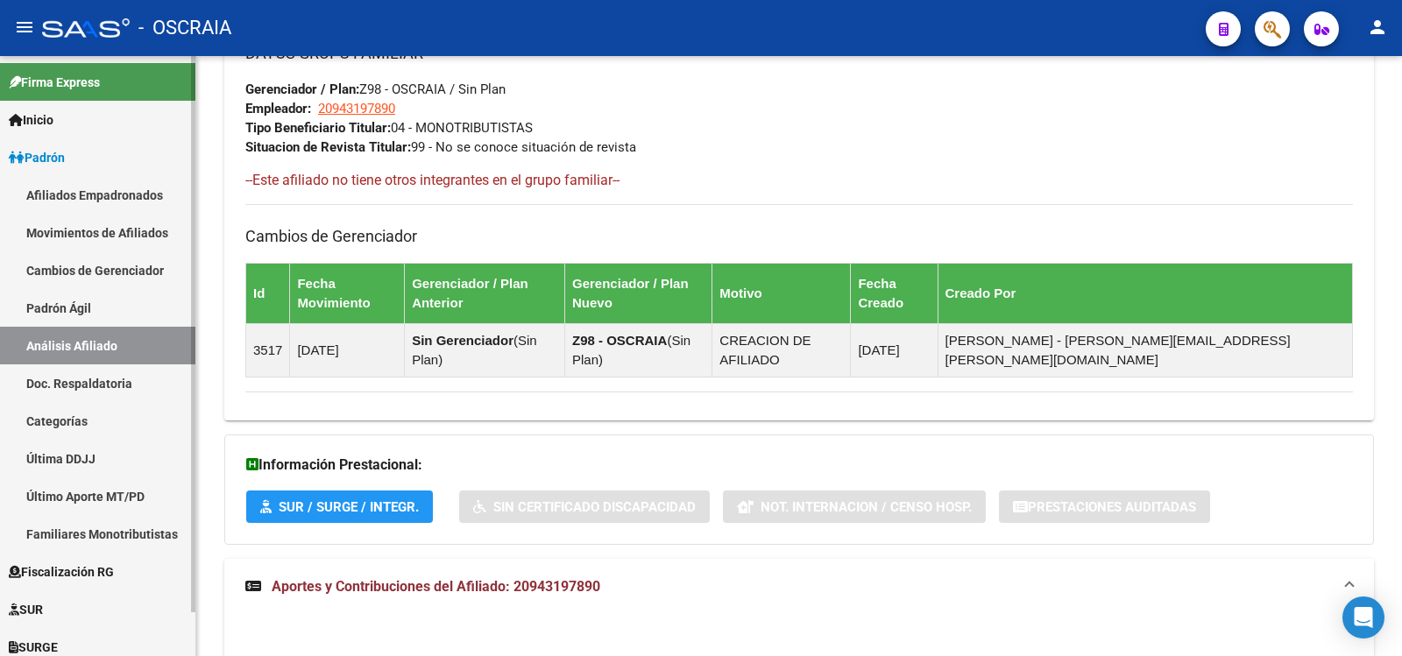
click at [46, 308] on link "Padrón Ágil" at bounding box center [97, 308] width 195 height 38
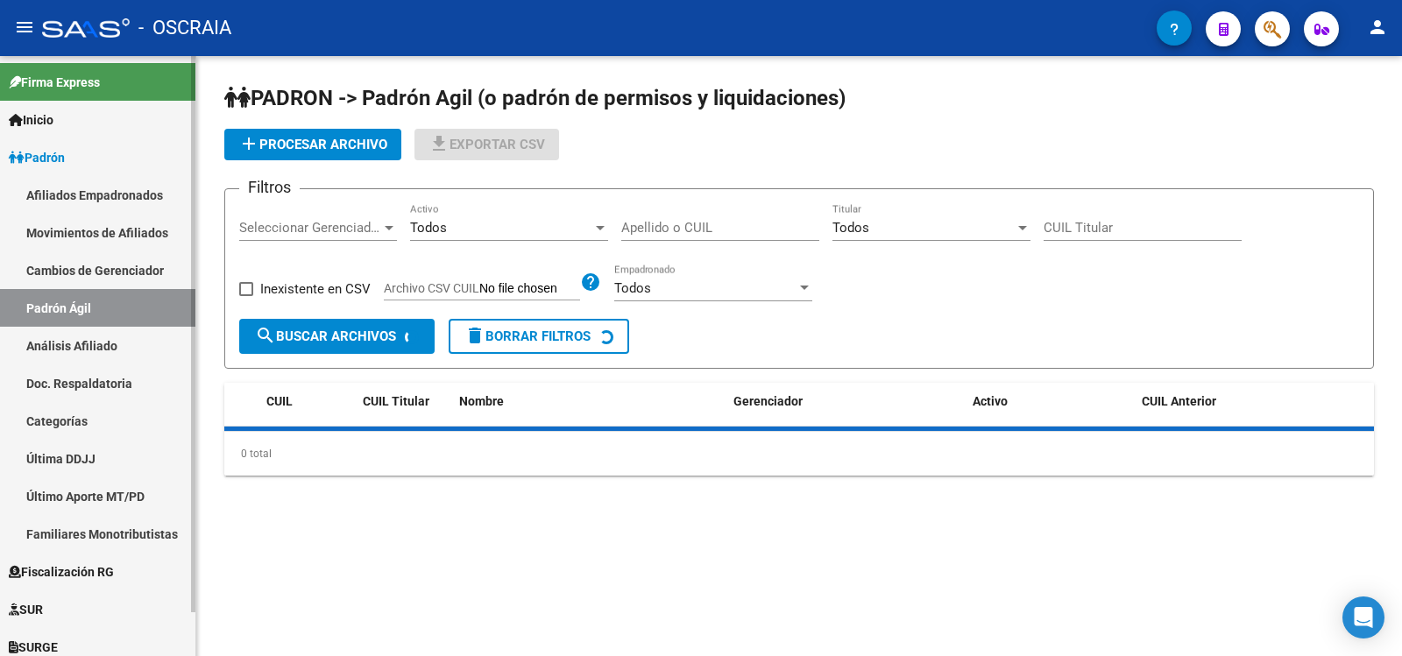
click at [55, 344] on link "Análisis Afiliado" at bounding box center [97, 346] width 195 height 38
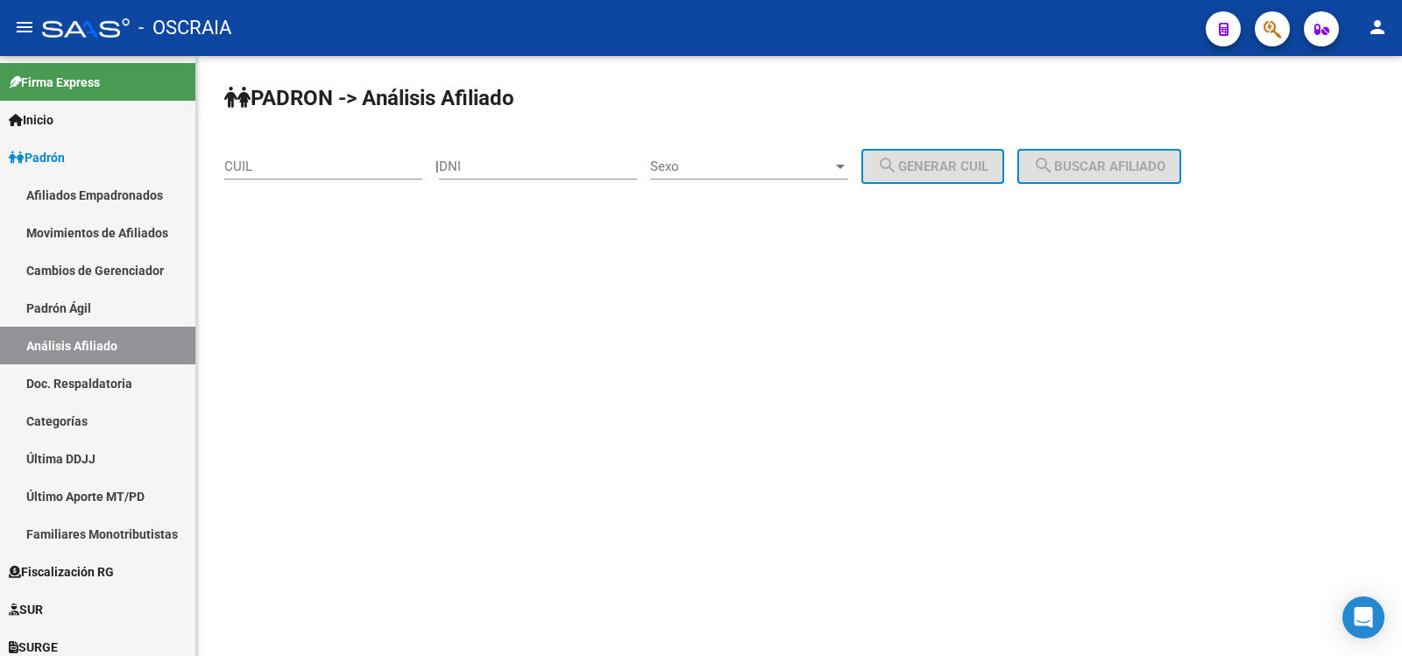
click at [347, 174] on div "CUIL" at bounding box center [323, 161] width 198 height 38
click at [357, 172] on input "CUIL" at bounding box center [323, 167] width 198 height 16
paste input "27-30168173-4"
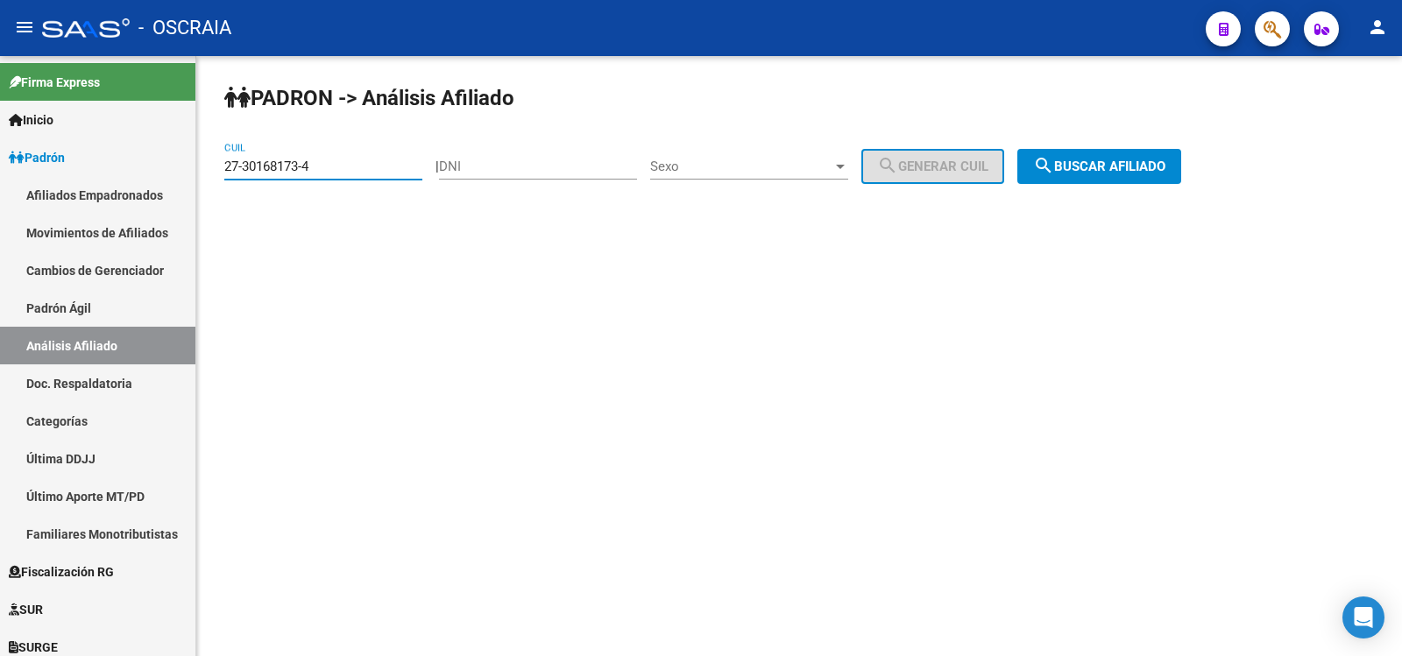
type input "27-30168173-4"
click at [1166, 168] on span "search Buscar afiliado" at bounding box center [1099, 167] width 132 height 16
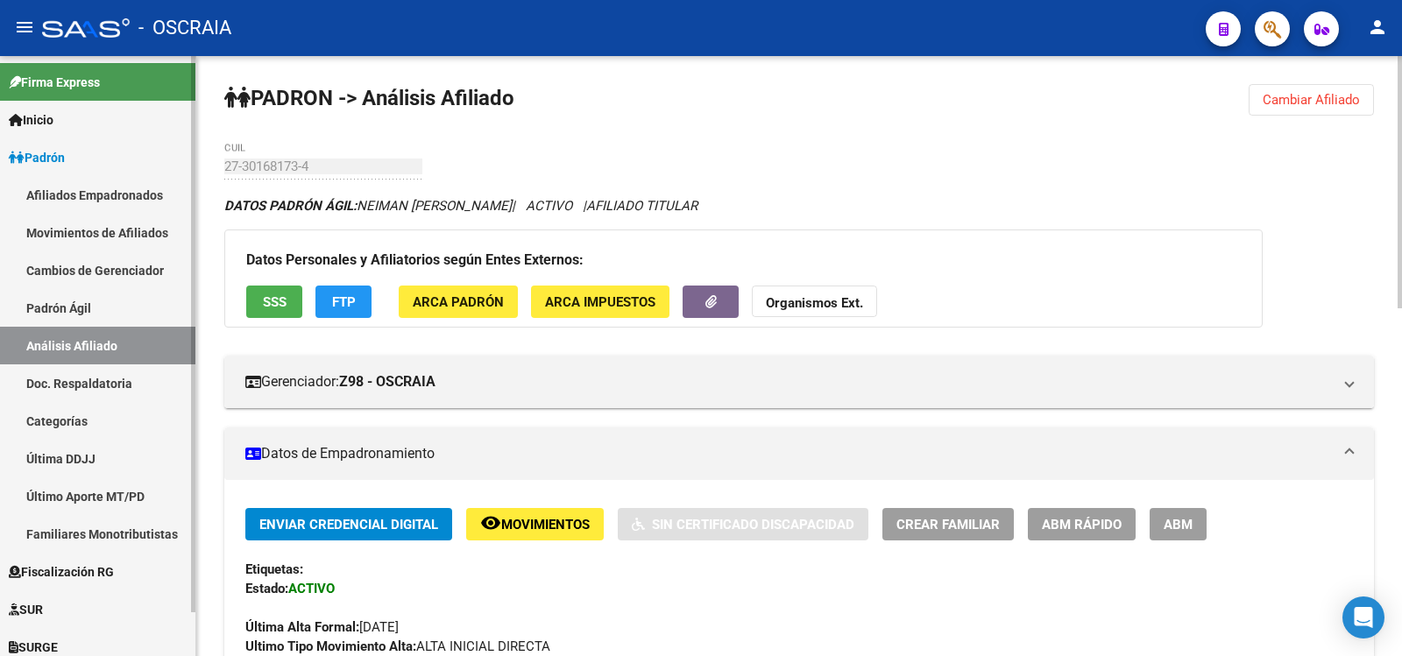
drag, startPoint x: 114, startPoint y: 315, endPoint x: 107, endPoint y: 341, distance: 26.4
click at [113, 316] on link "Padrón Ágil" at bounding box center [97, 308] width 195 height 38
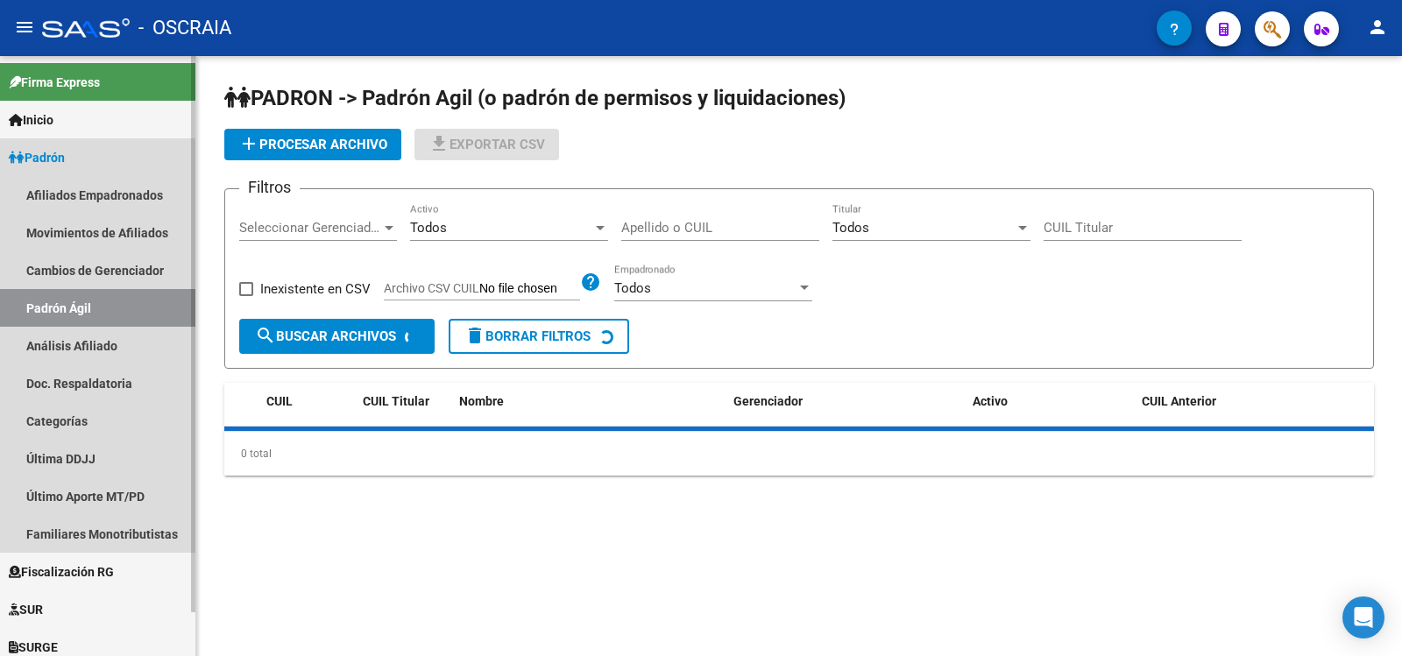
click at [107, 341] on link "Análisis Afiliado" at bounding box center [97, 346] width 195 height 38
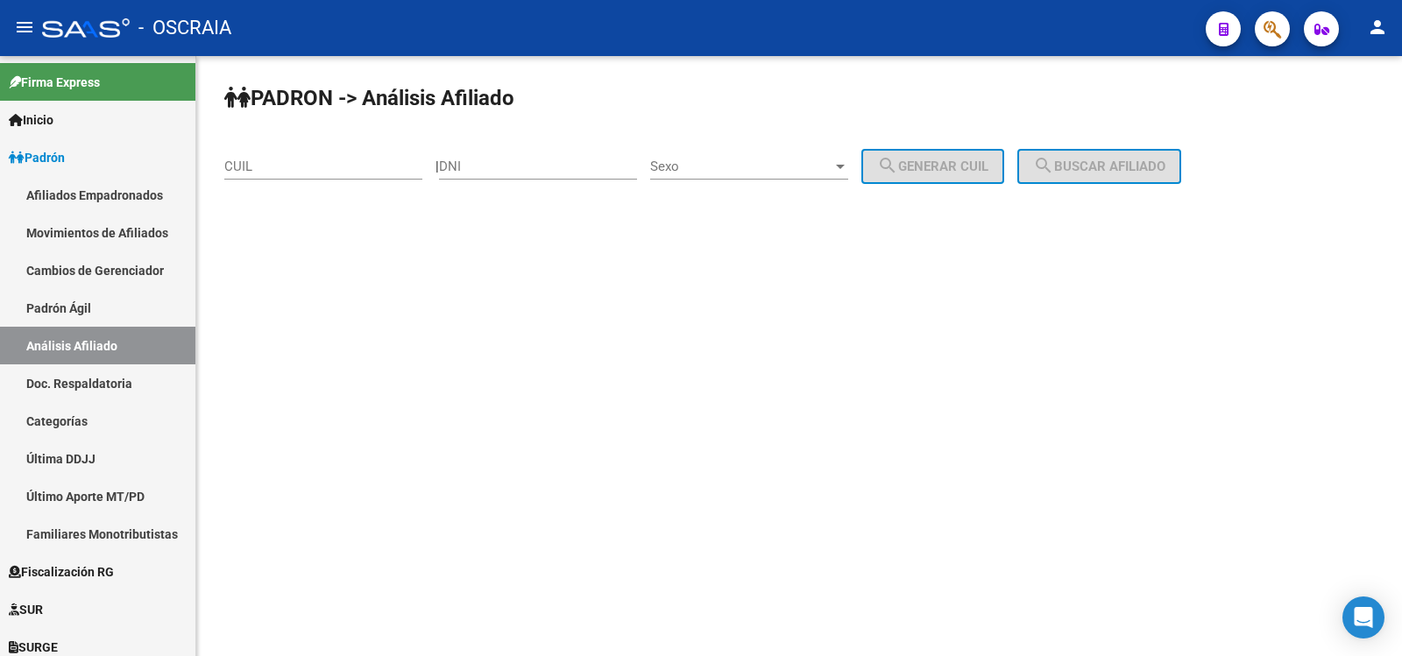
click at [280, 167] on input "CUIL" at bounding box center [323, 167] width 198 height 16
paste input "27-21347171-1"
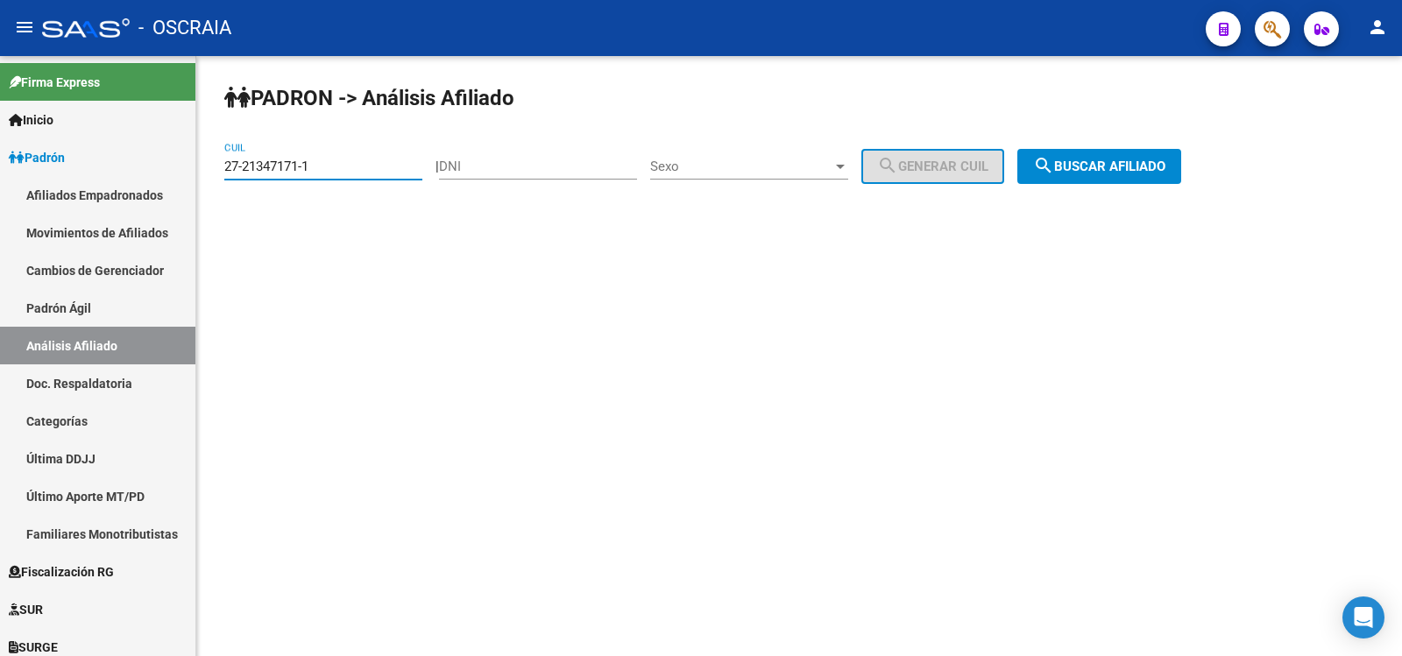
type input "27-21347171-1"
click at [1166, 162] on span "search Buscar afiliado" at bounding box center [1099, 167] width 132 height 16
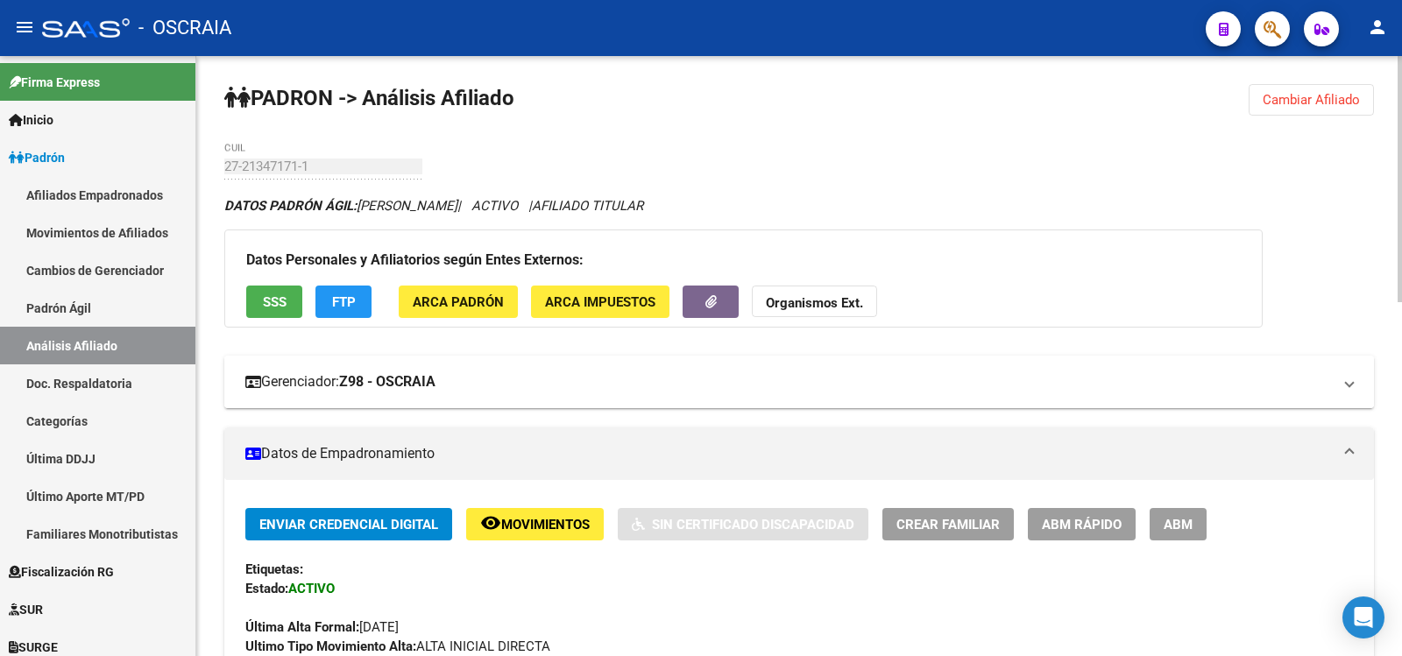
scroll to position [863, 0]
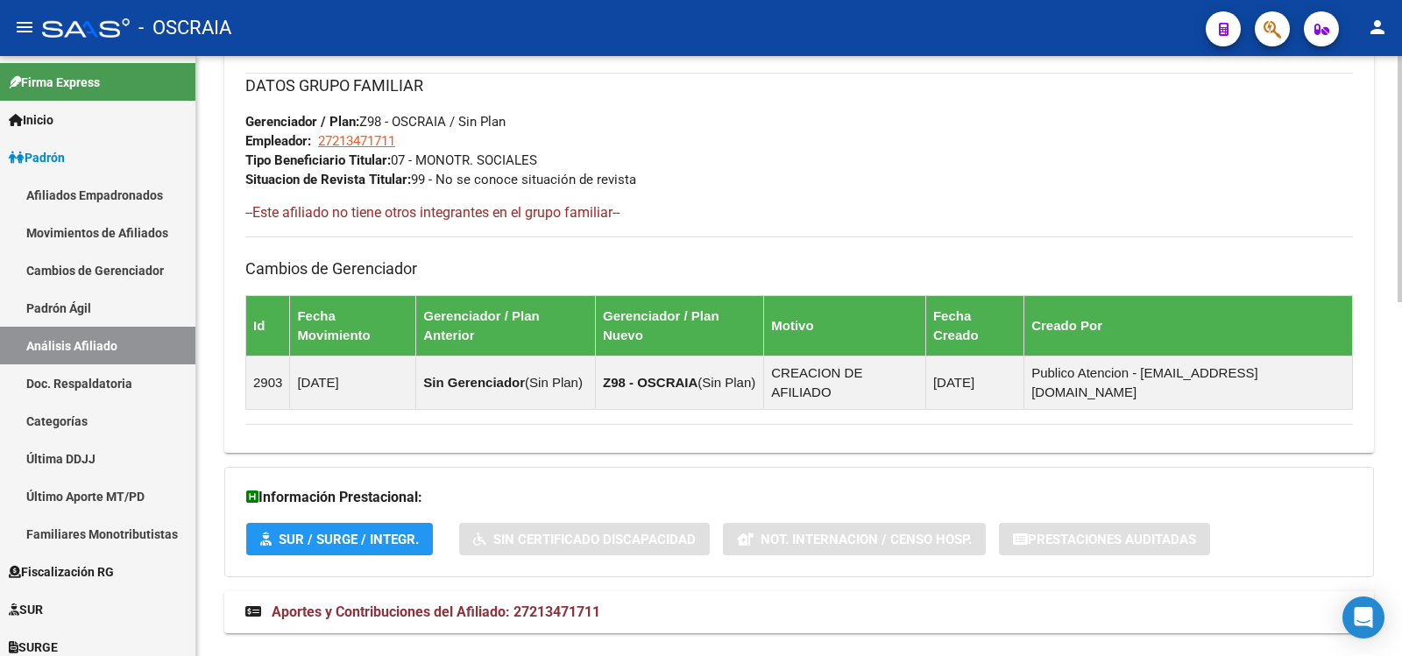
click at [525, 592] on mat-expansion-panel-header "Aportes y Contribuciones del Afiliado: 27213471711" at bounding box center [799, 613] width 1150 height 42
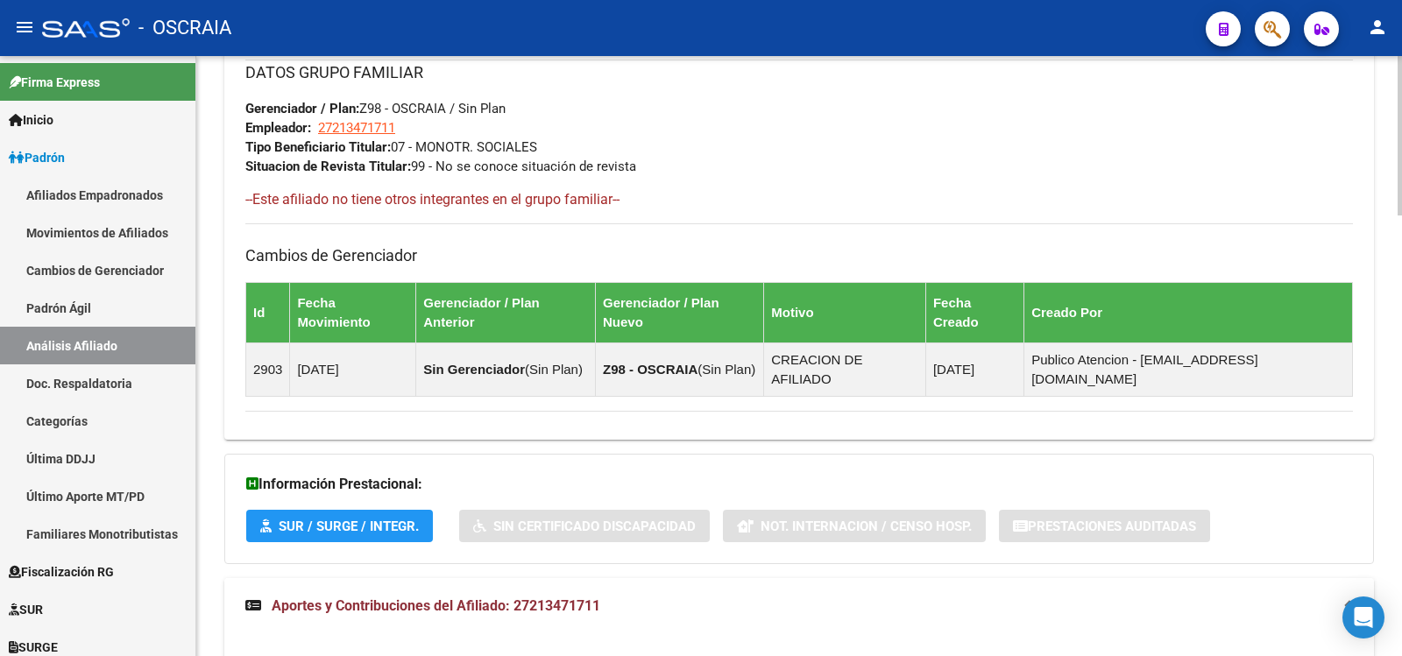
scroll to position [1662, 0]
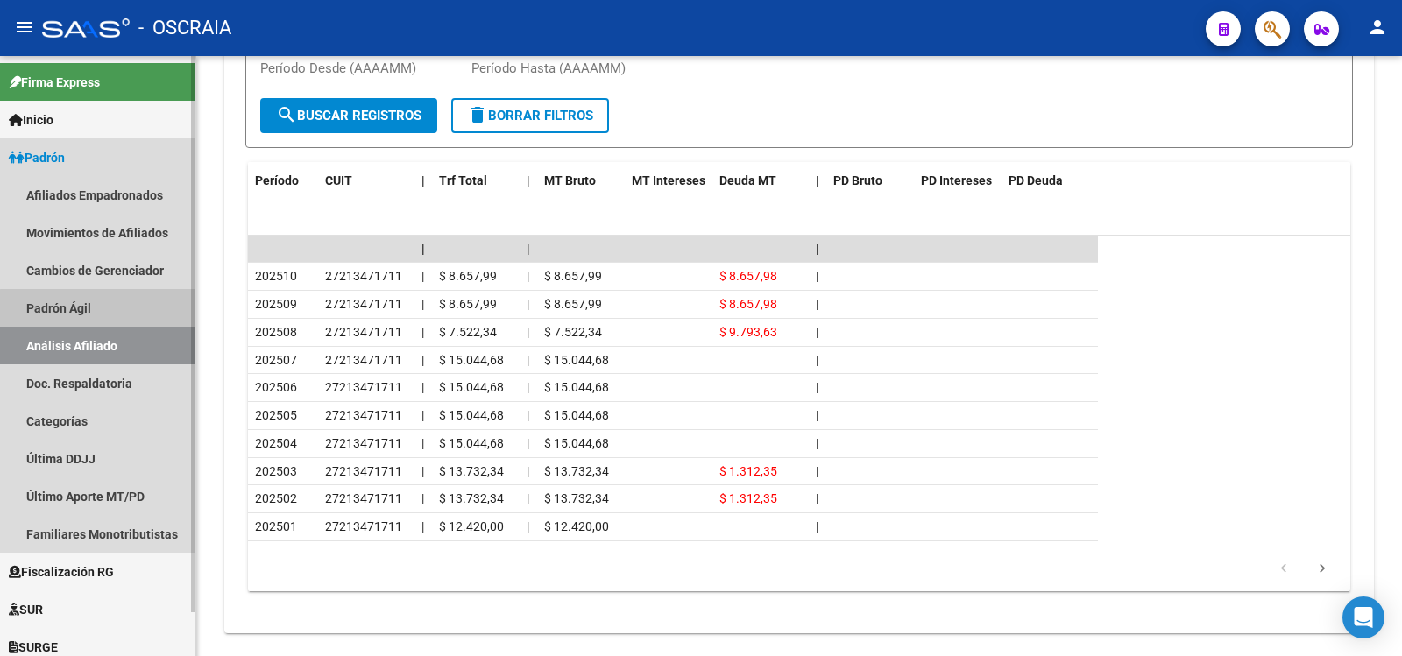
click at [145, 322] on link "Padrón Ágil" at bounding box center [97, 308] width 195 height 38
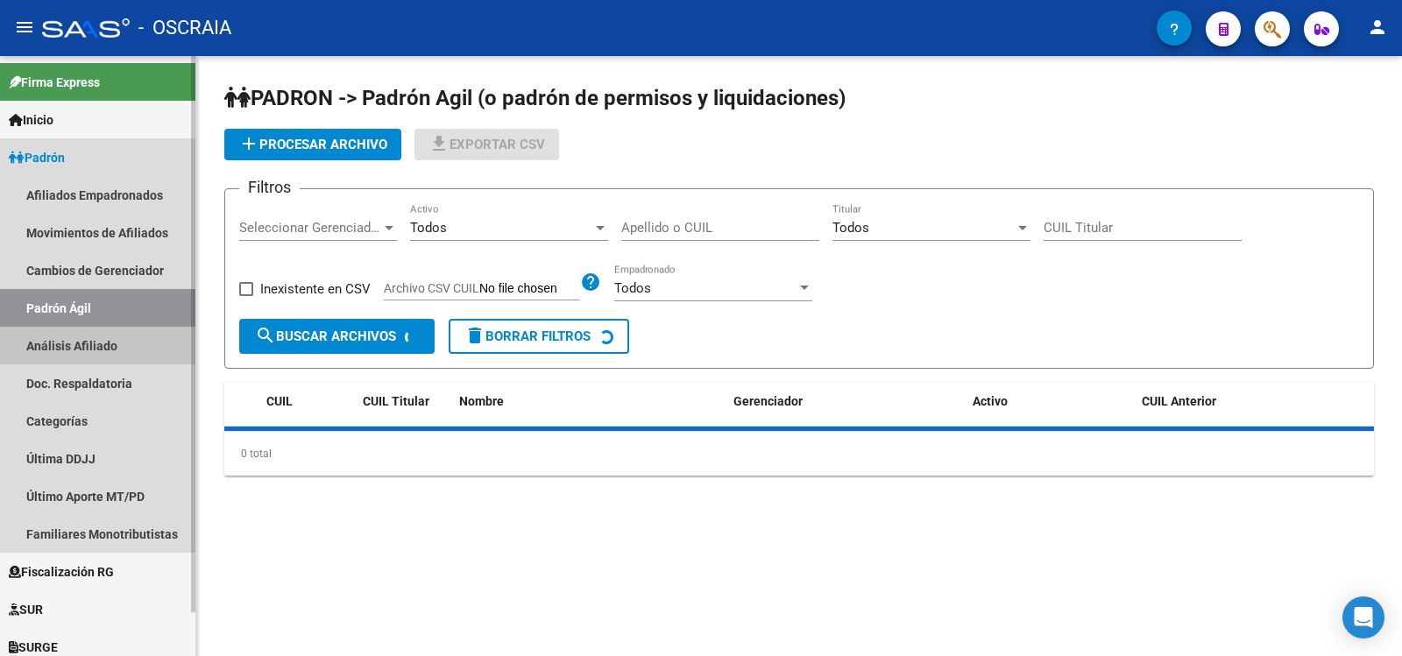
click at [145, 330] on link "Análisis Afiliado" at bounding box center [97, 346] width 195 height 38
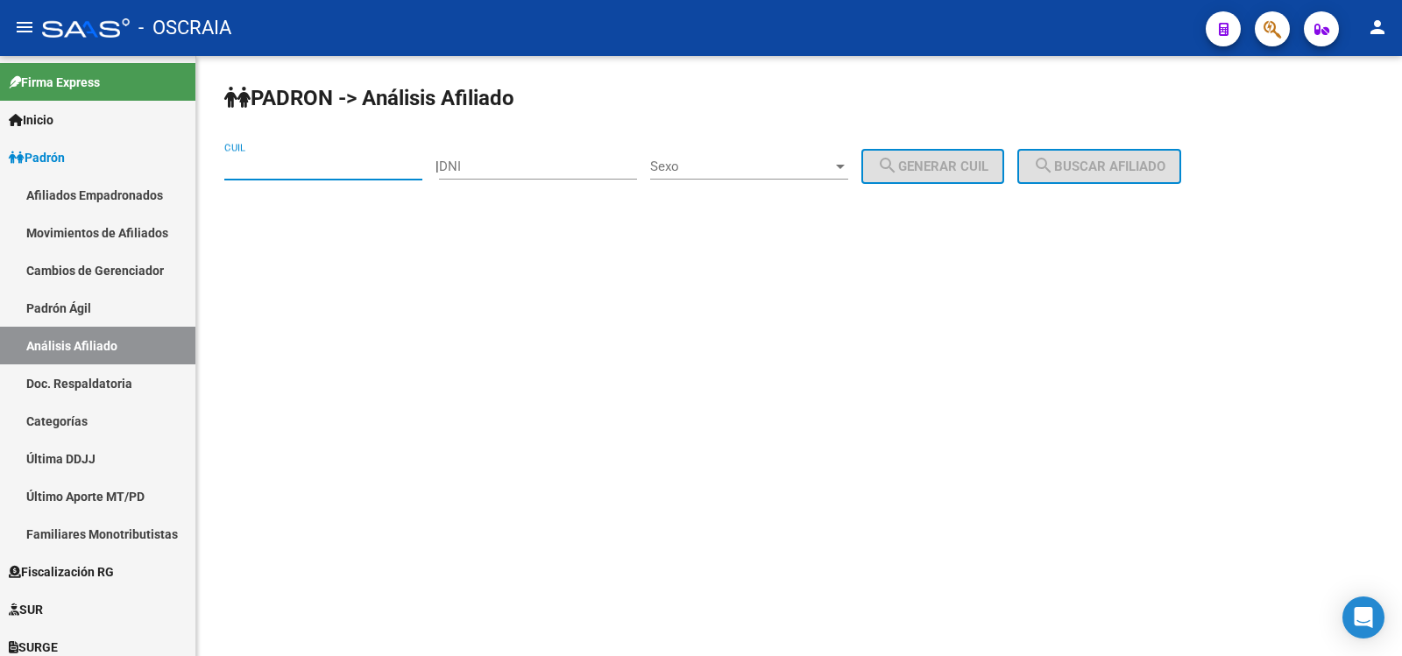
click at [273, 169] on input "CUIL" at bounding box center [323, 167] width 198 height 16
paste input "27-27556216-0"
type input "27-27556216-0"
click at [1054, 157] on mat-icon "search" at bounding box center [1043, 165] width 21 height 21
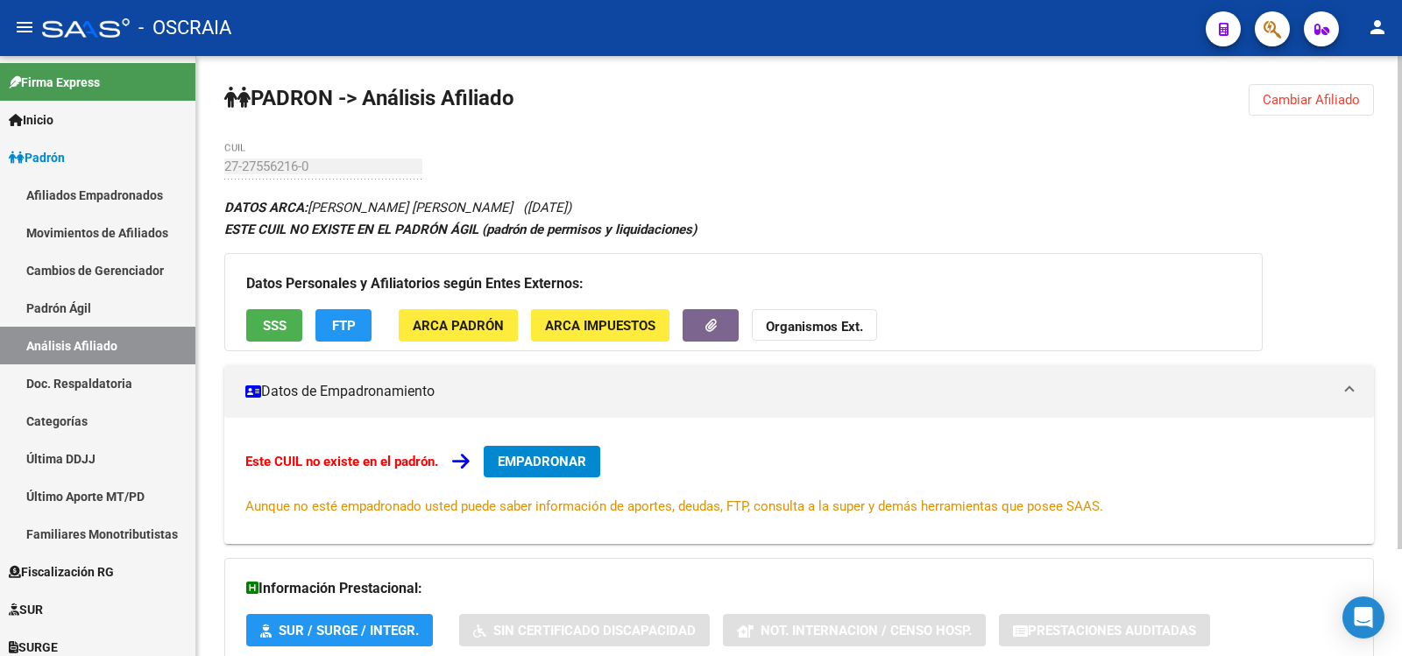
scroll to position [130, 0]
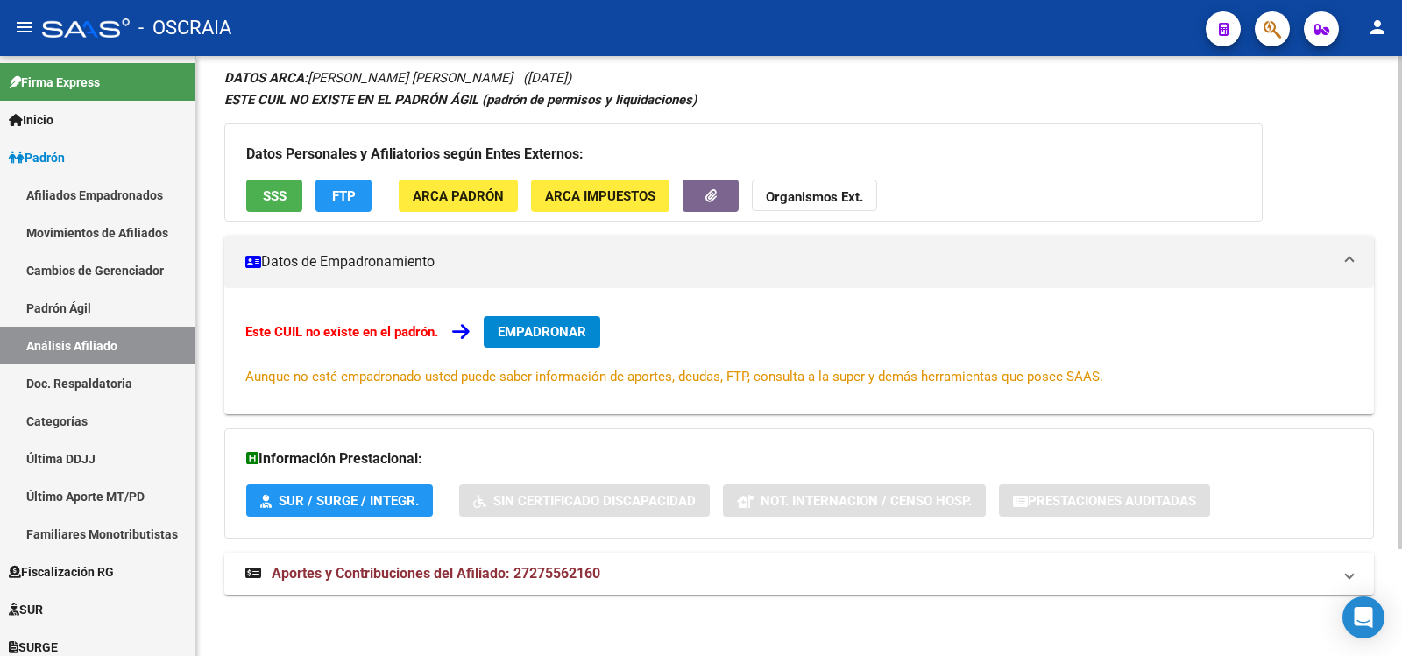
click at [611, 586] on mat-expansion-panel-header "Aportes y Contribuciones del Afiliado: 27275562160" at bounding box center [799, 574] width 1150 height 42
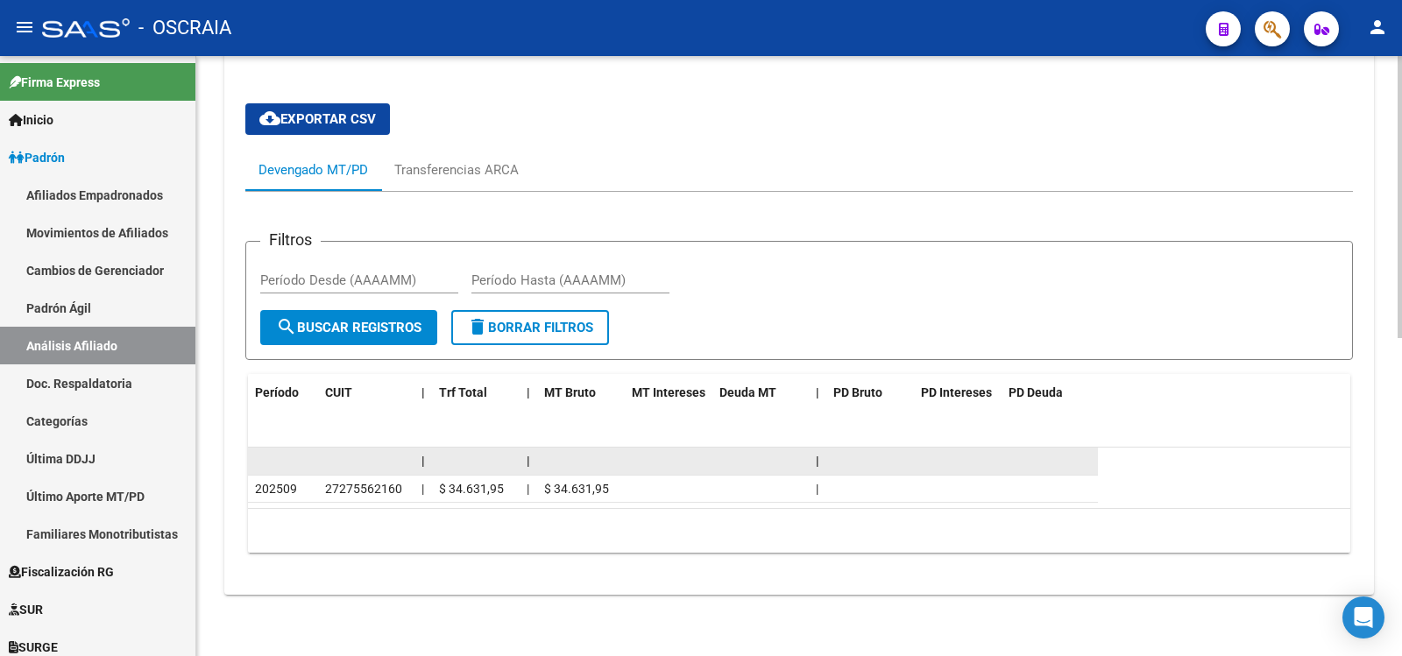
scroll to position [0, 0]
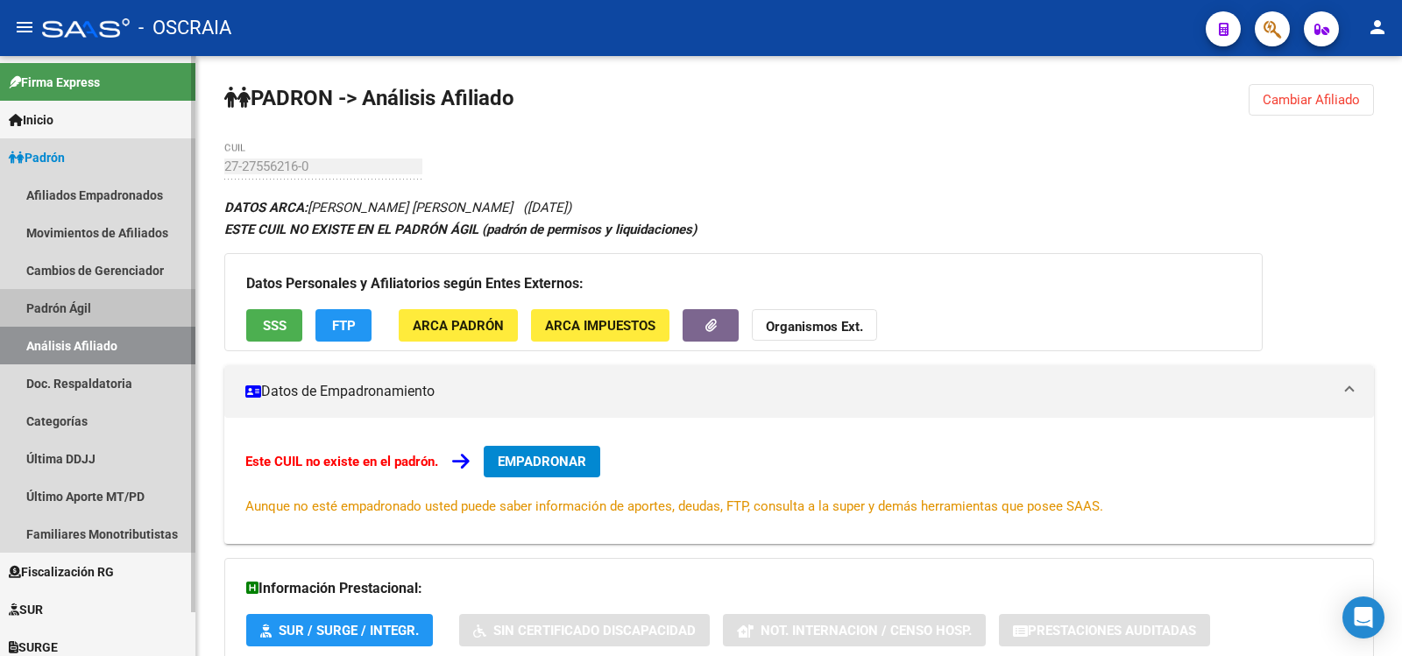
click at [87, 303] on link "Padrón Ágil" at bounding box center [97, 308] width 195 height 38
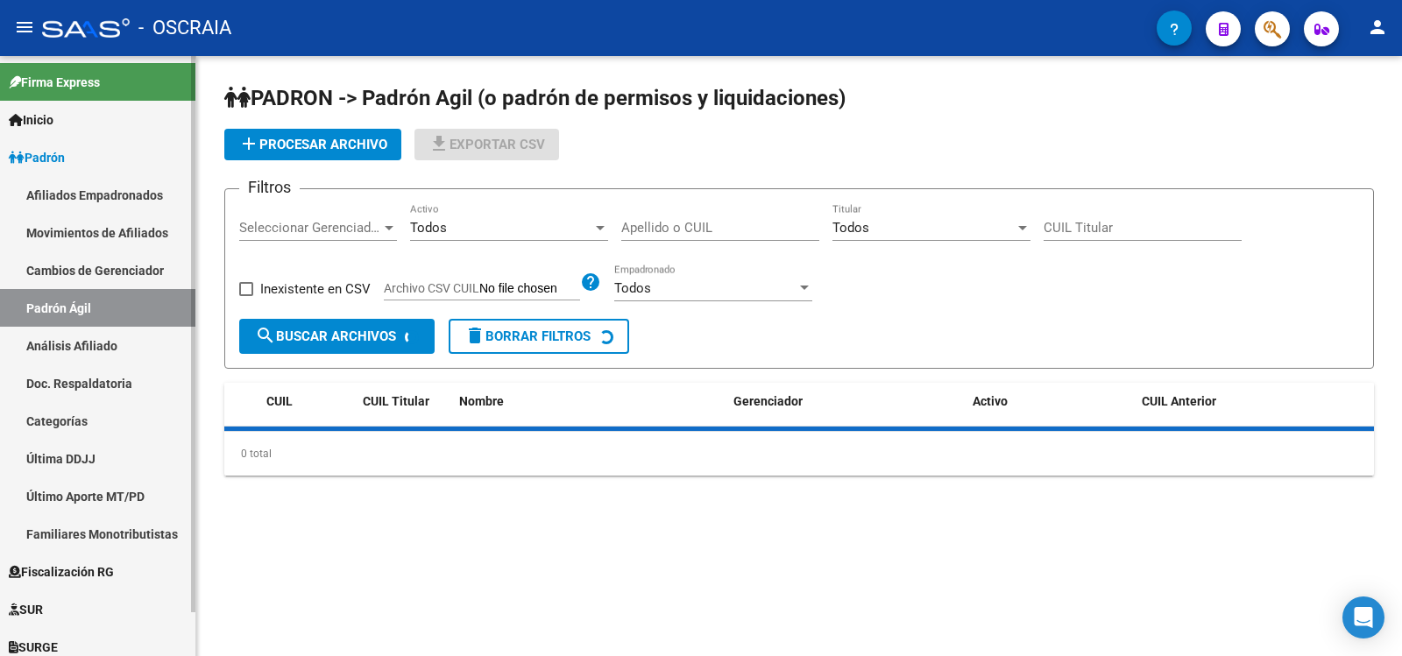
click at [110, 344] on link "Análisis Afiliado" at bounding box center [97, 346] width 195 height 38
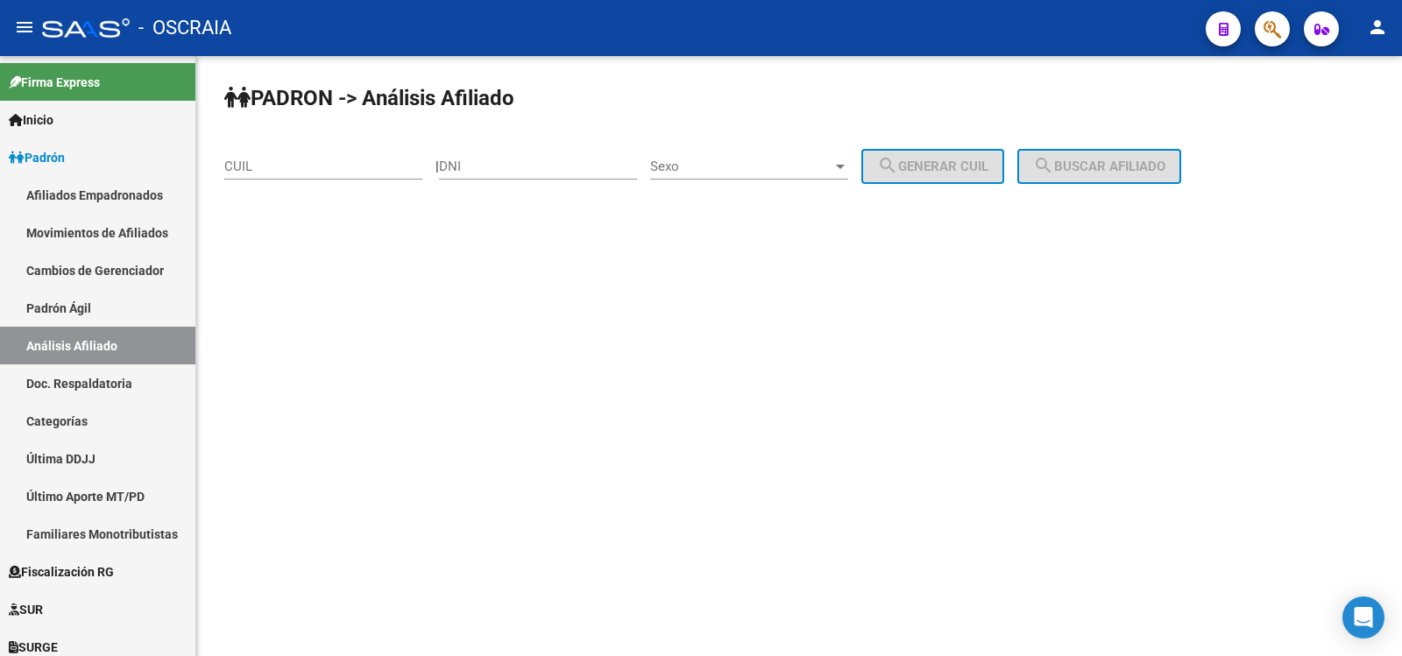
click at [332, 150] on div "CUIL" at bounding box center [323, 161] width 198 height 38
click at [331, 159] on input "CUIL" at bounding box center [323, 167] width 198 height 16
paste input "20-18163721-9"
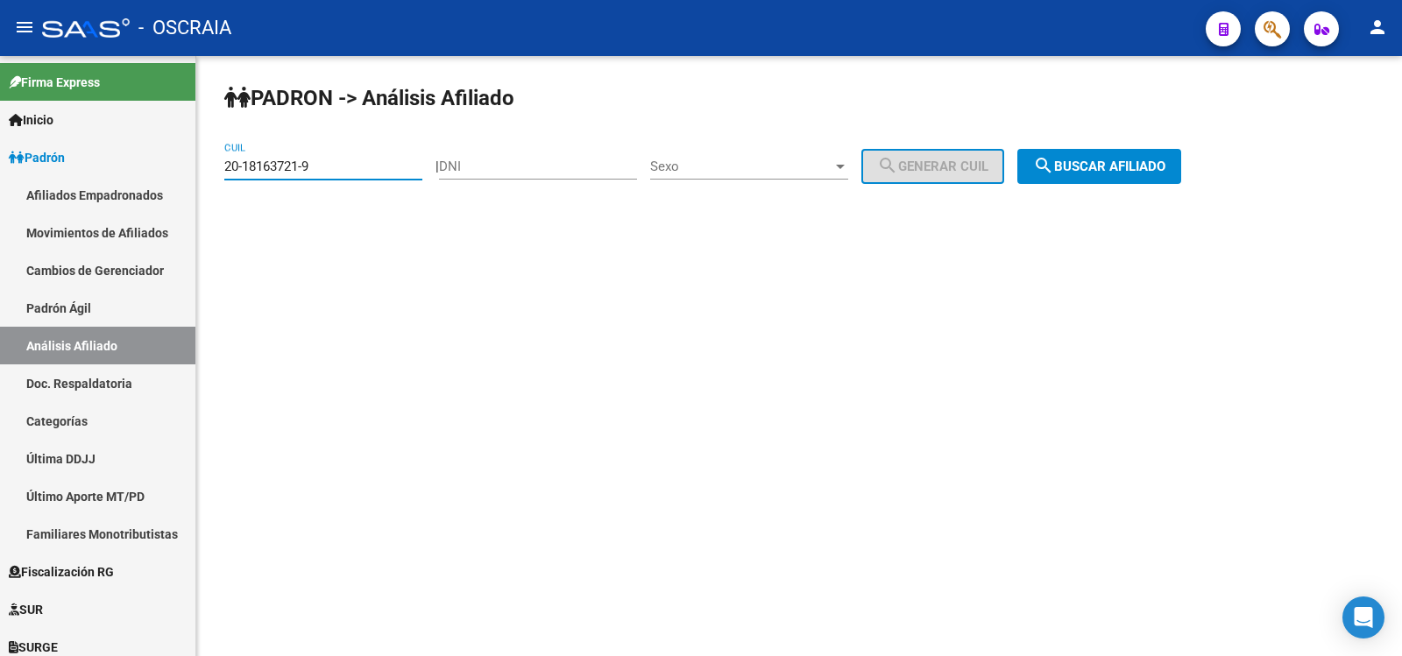
type input "20-18163721-9"
click at [1081, 175] on button "search Buscar afiliado" at bounding box center [1099, 166] width 164 height 35
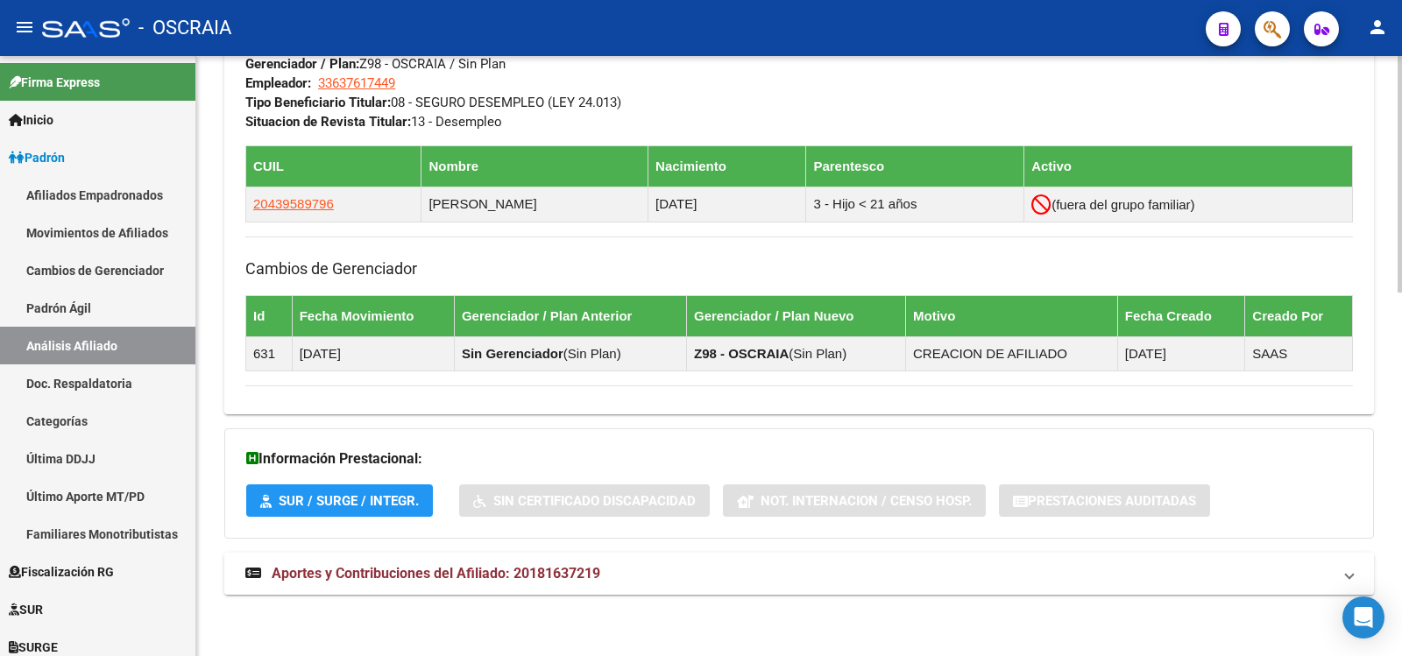
click at [504, 557] on mat-expansion-panel-header "Aportes y Contribuciones del Afiliado: 20181637219" at bounding box center [799, 574] width 1150 height 42
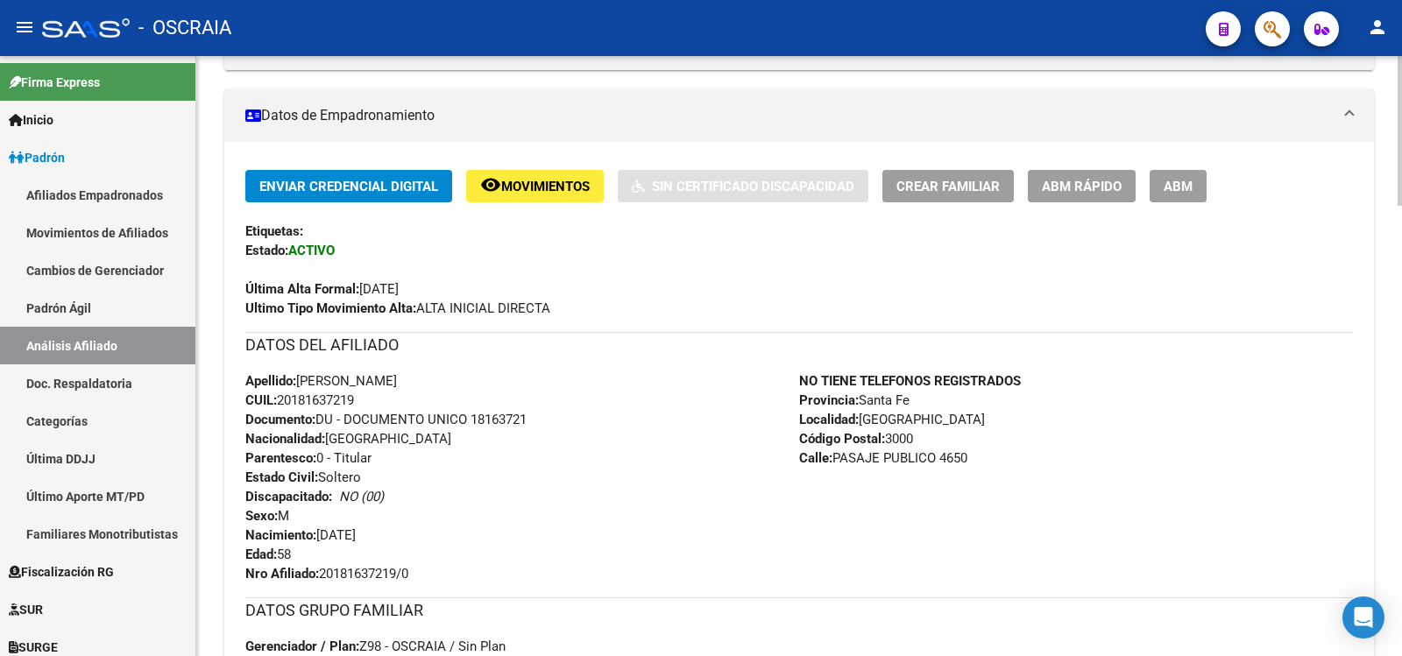
scroll to position [1215, 0]
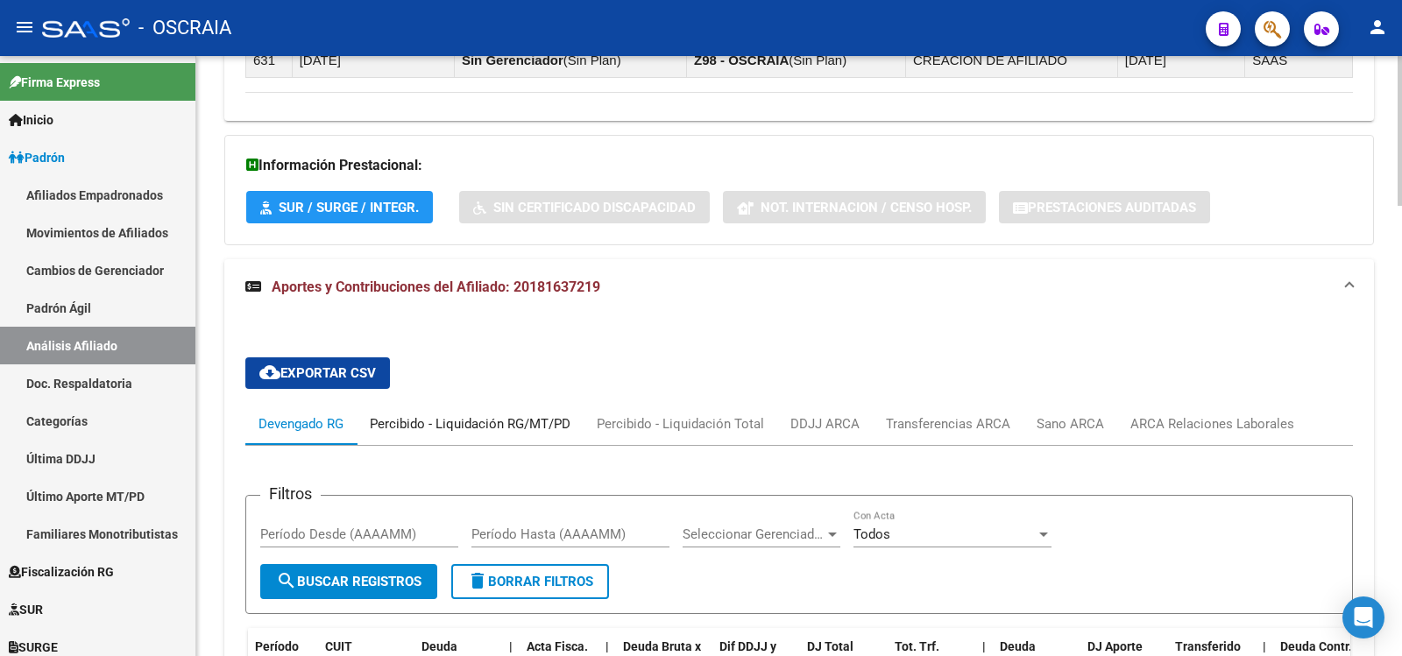
click at [430, 429] on div "Percibido - Liquidación RG/MT/PD" at bounding box center [470, 424] width 201 height 19
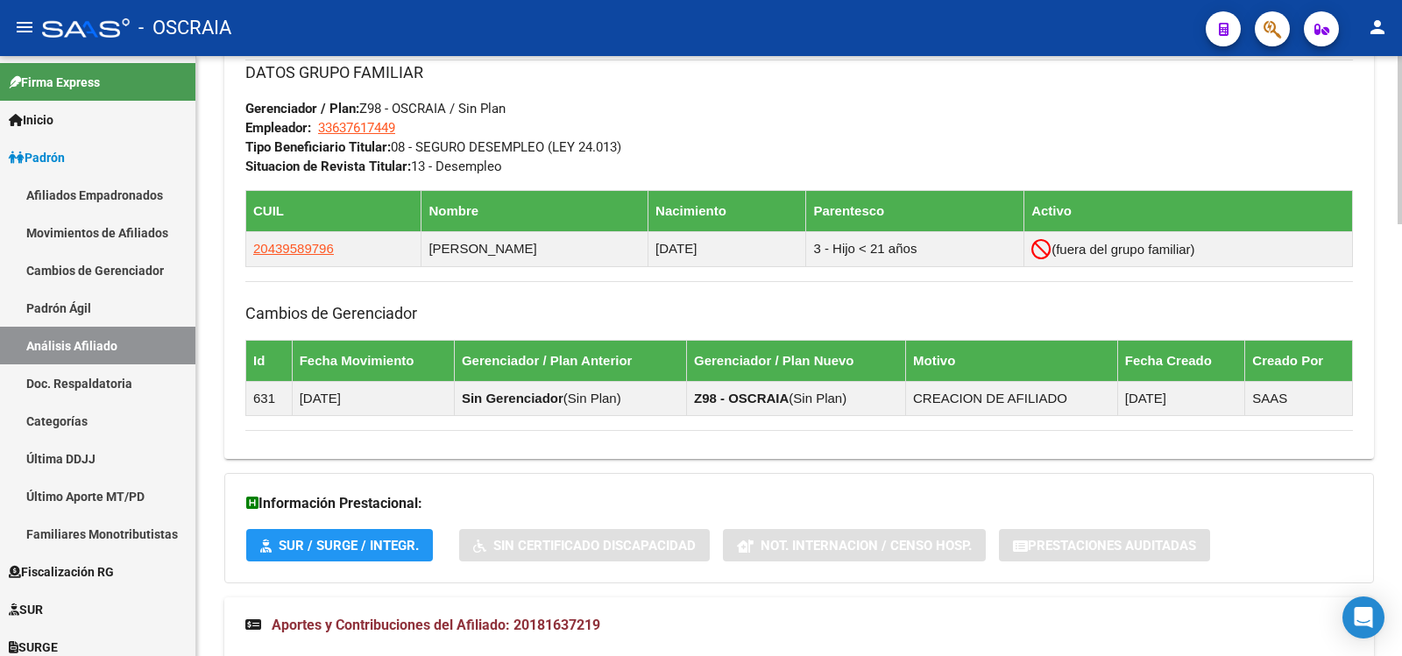
scroll to position [1168, 0]
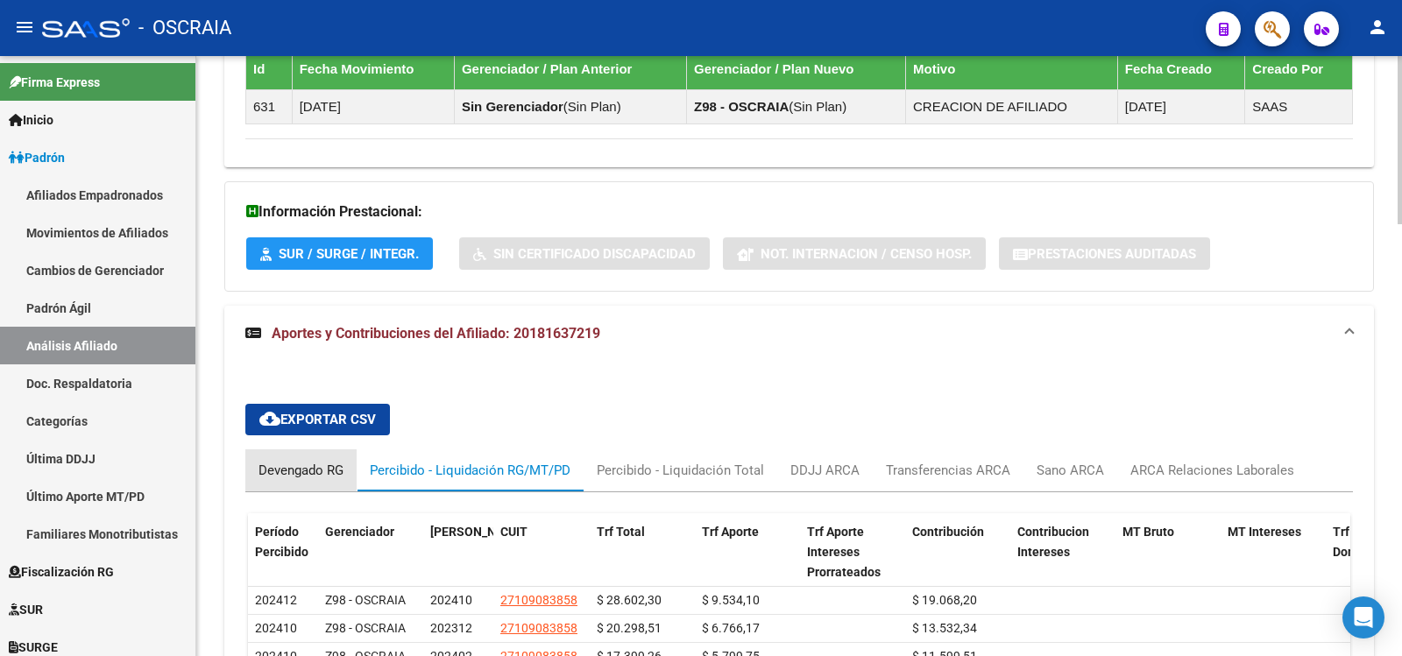
click at [292, 472] on div "Devengado RG" at bounding box center [301, 470] width 85 height 19
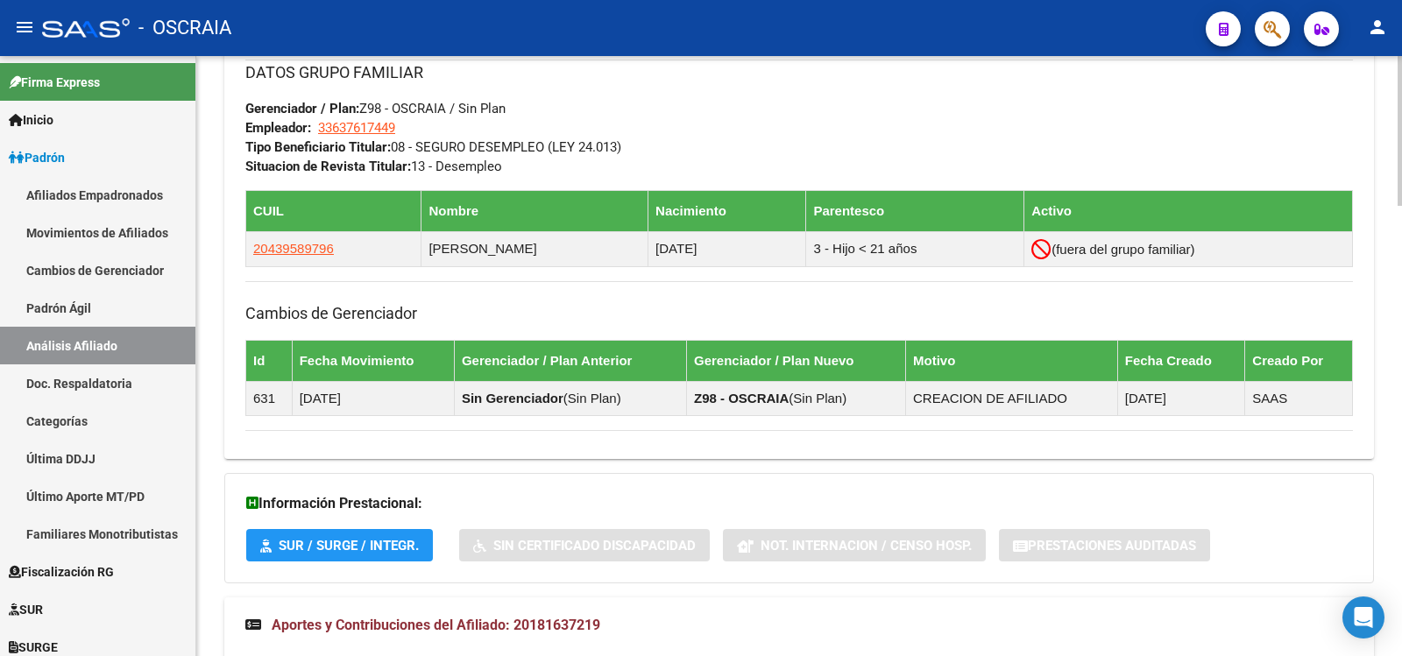
scroll to position [0, 0]
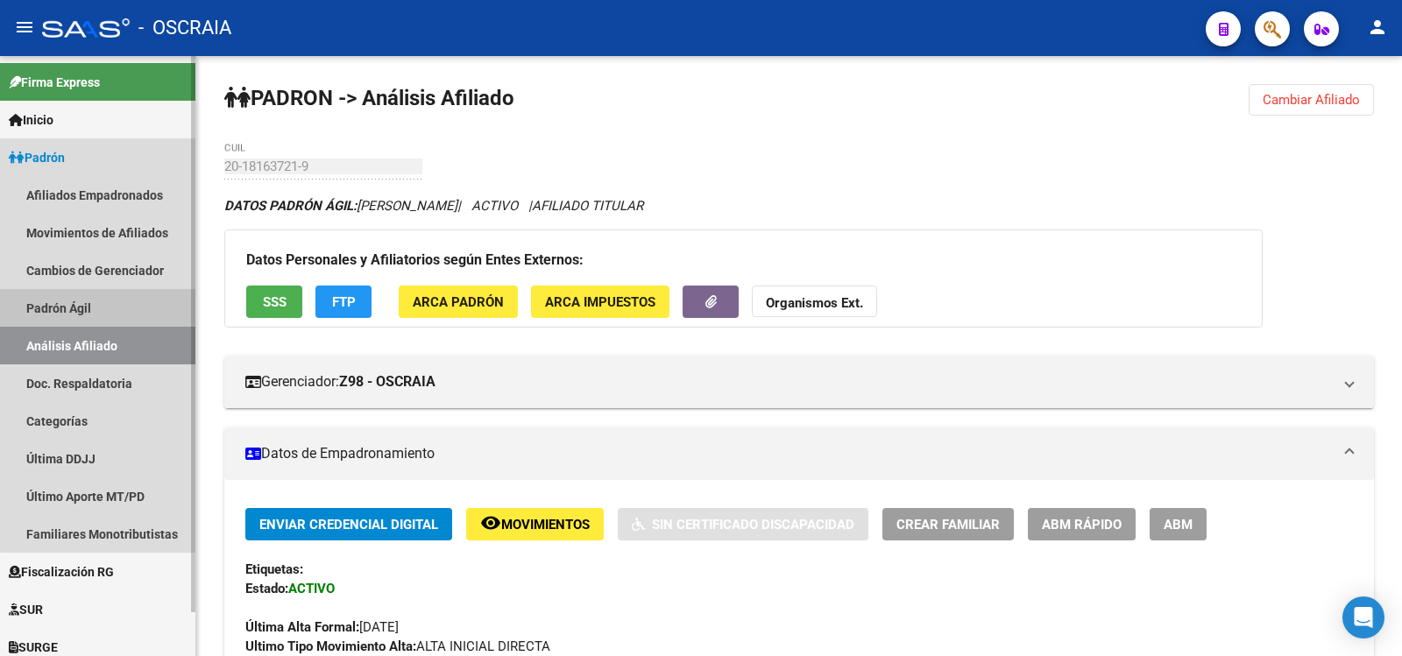
click at [124, 326] on link "Padrón Ágil" at bounding box center [97, 308] width 195 height 38
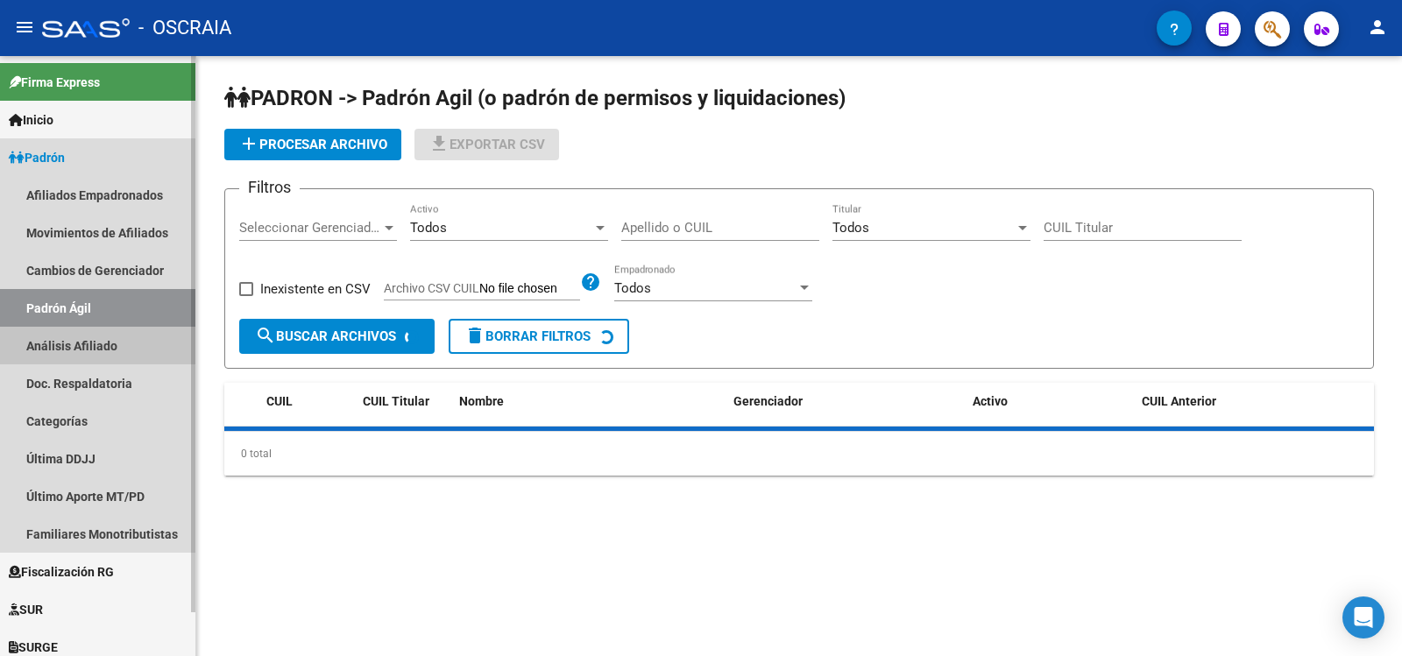
click at [124, 344] on link "Análisis Afiliado" at bounding box center [97, 346] width 195 height 38
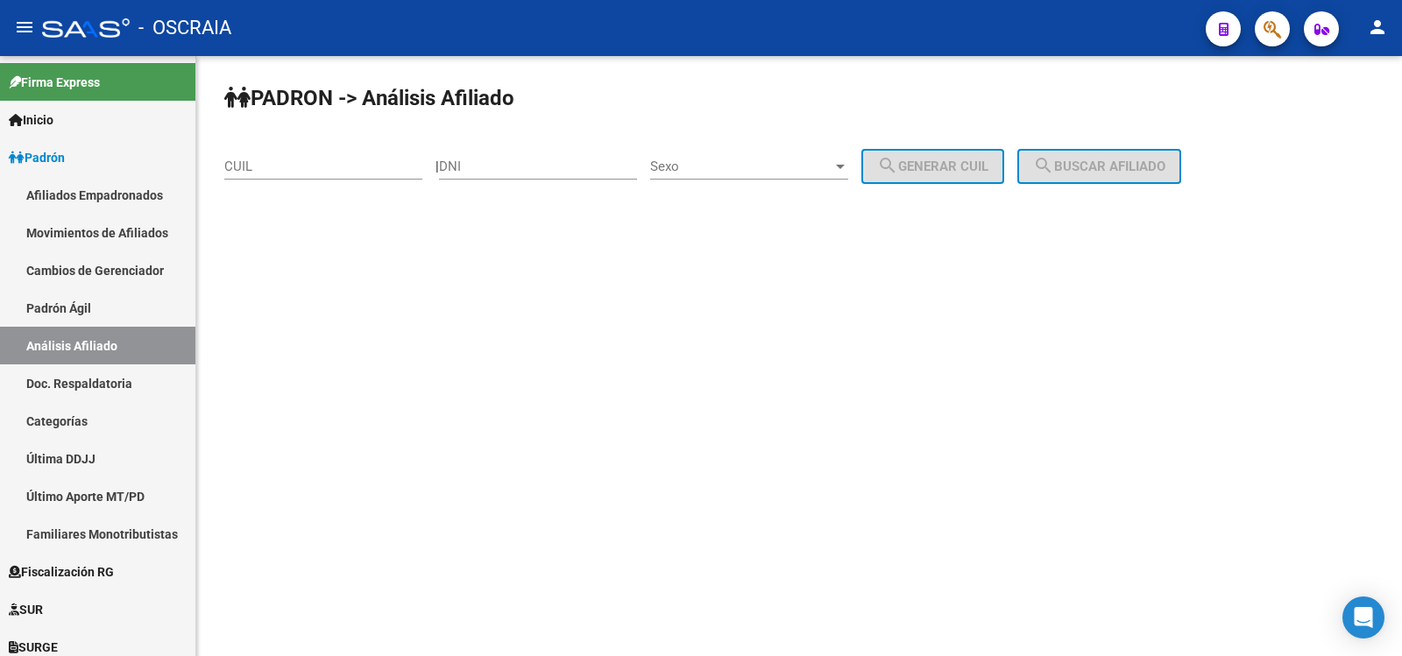
click at [498, 157] on div "DNI" at bounding box center [538, 161] width 198 height 38
paste input "47.95641"
click at [685, 151] on div "Sexo Sexo" at bounding box center [749, 161] width 198 height 38
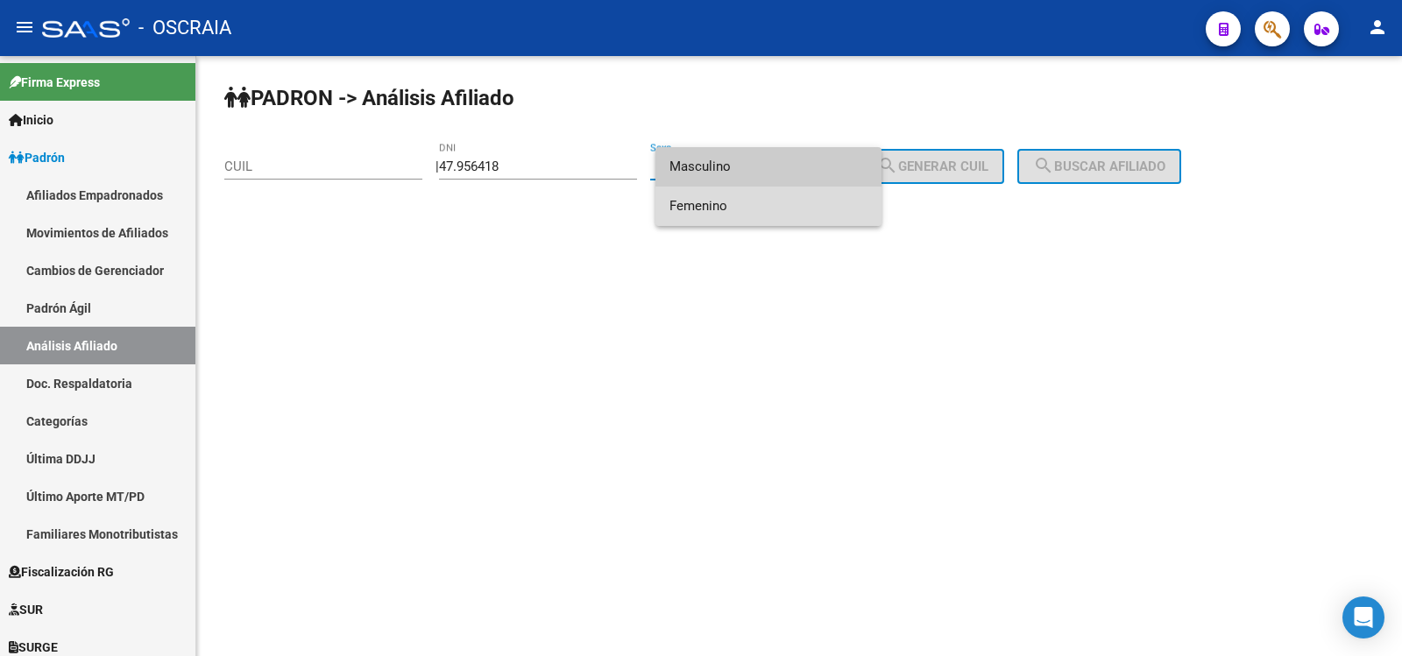
click at [732, 214] on span "Femenino" at bounding box center [769, 206] width 198 height 39
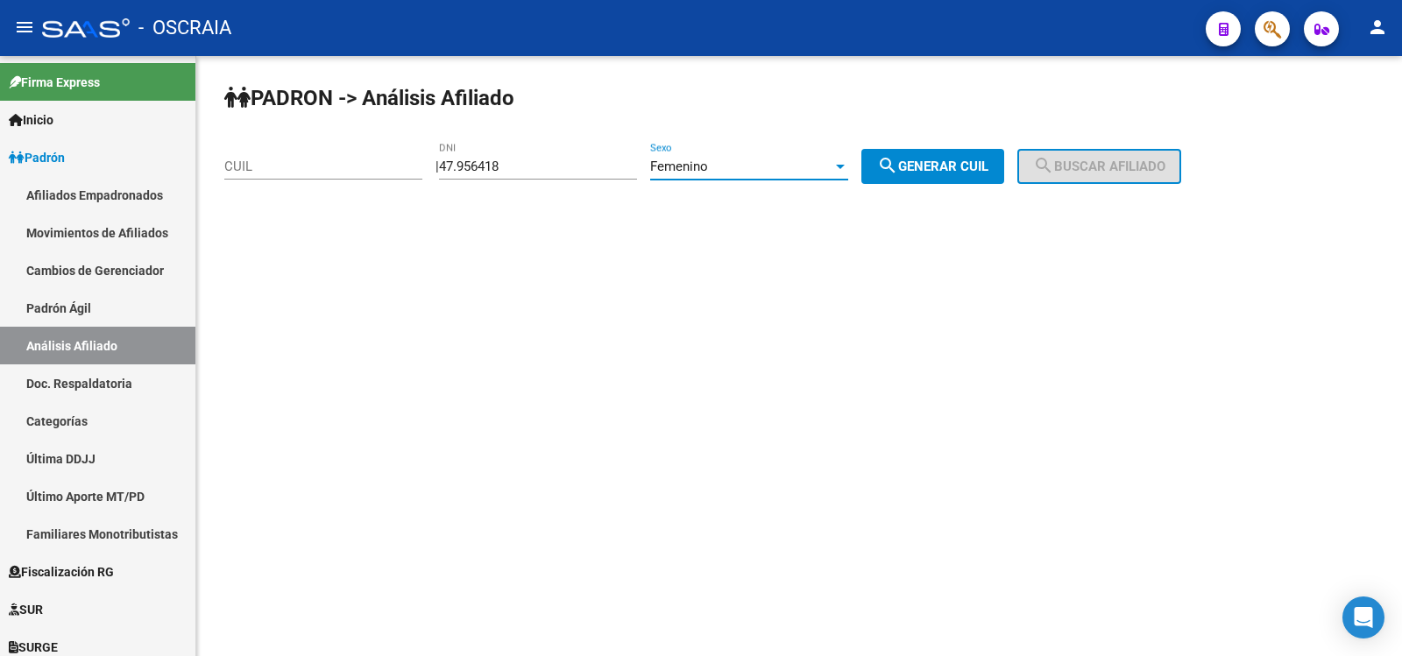
drag, startPoint x: 978, startPoint y: 158, endPoint x: 1082, endPoint y: 164, distance: 104.5
click at [979, 158] on button "search Generar CUIL" at bounding box center [932, 166] width 143 height 35
click at [966, 170] on span "search Generar CUIL" at bounding box center [932, 167] width 111 height 16
click at [471, 166] on input "47.956418" at bounding box center [538, 167] width 198 height 16
click at [477, 167] on input "47.956418" at bounding box center [538, 167] width 198 height 16
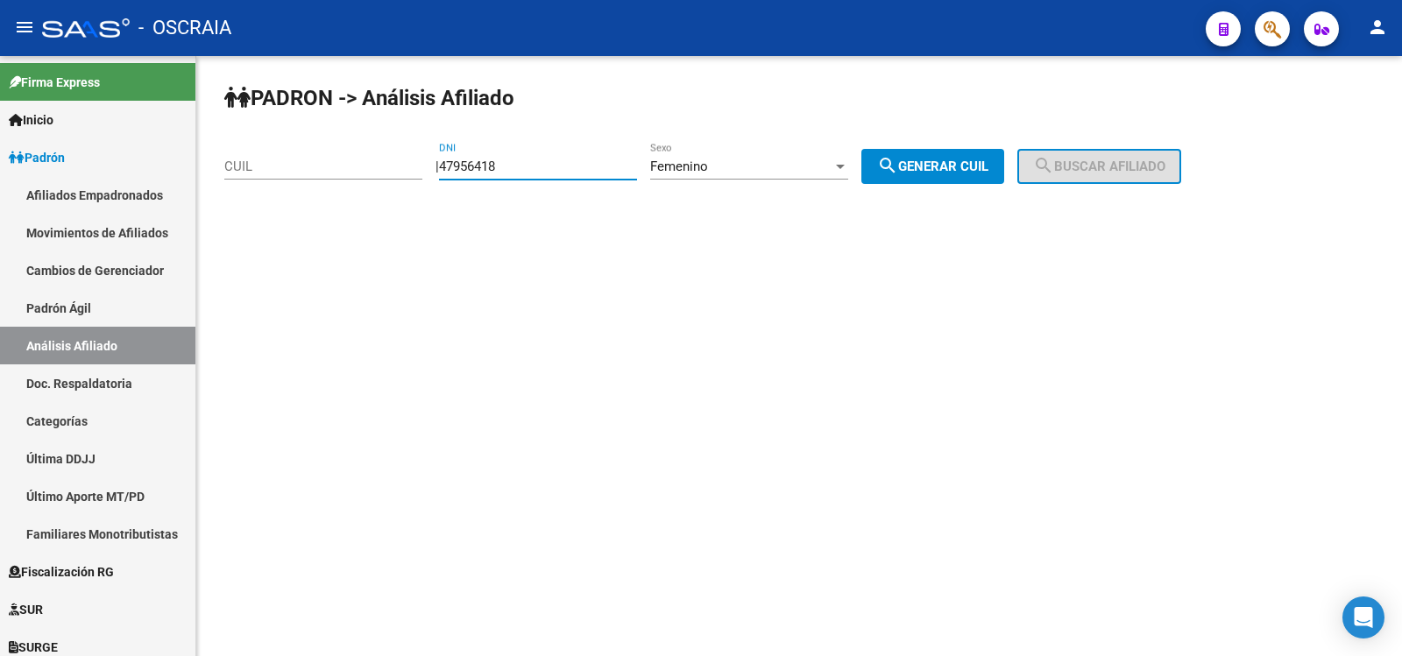
type input "47956418"
click at [947, 170] on span "search Generar CUIL" at bounding box center [932, 167] width 111 height 16
type input "27-47956418-9"
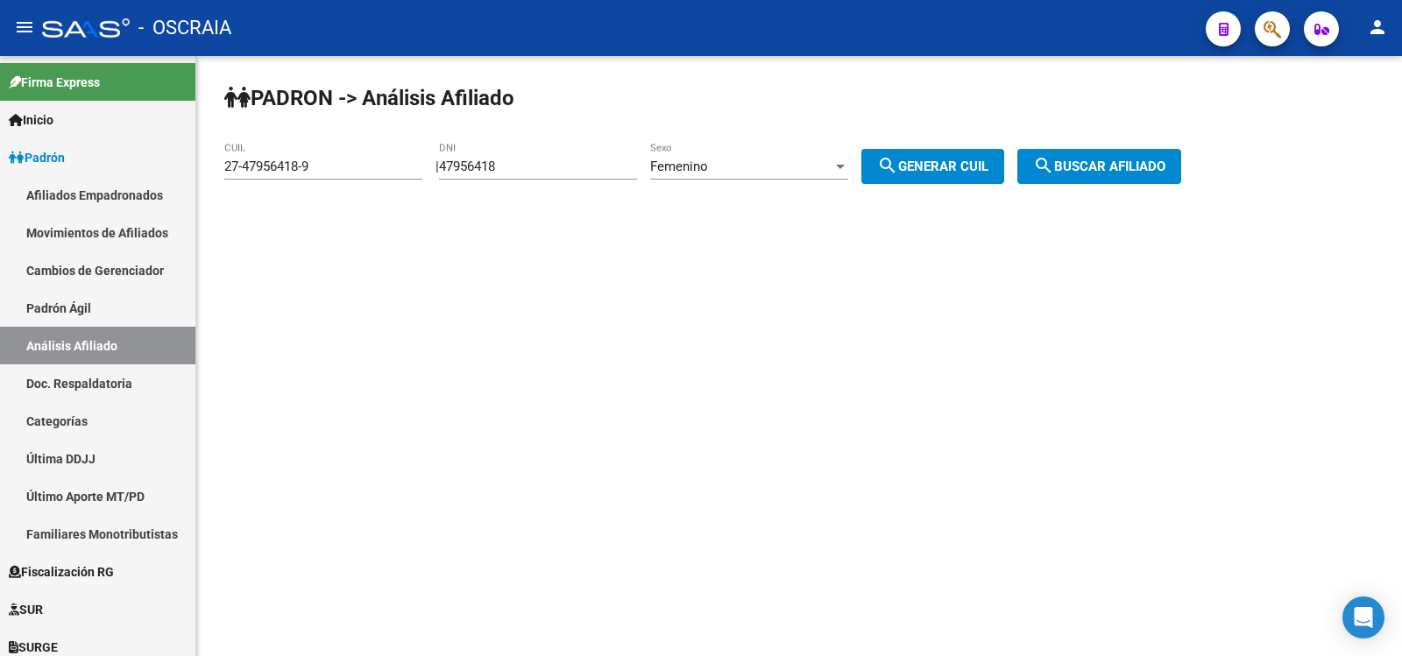
click at [1136, 150] on button "search Buscar afiliado" at bounding box center [1099, 166] width 164 height 35
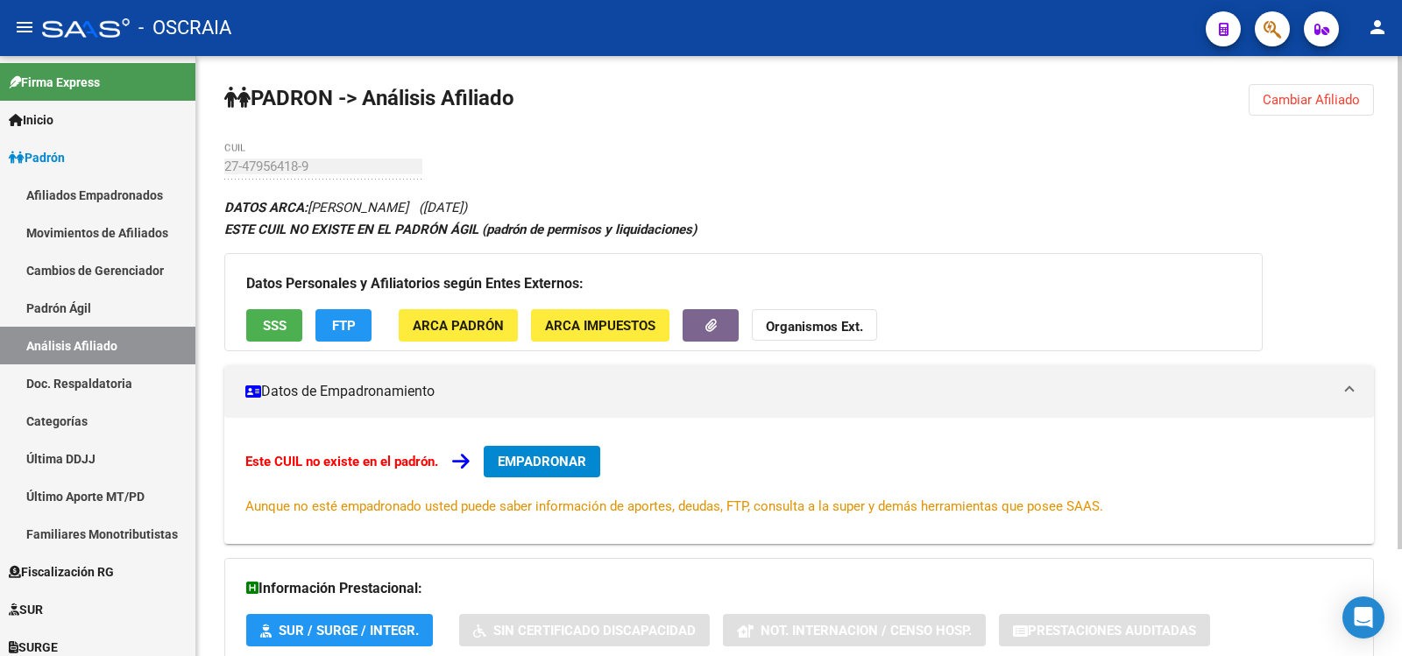
scroll to position [130, 0]
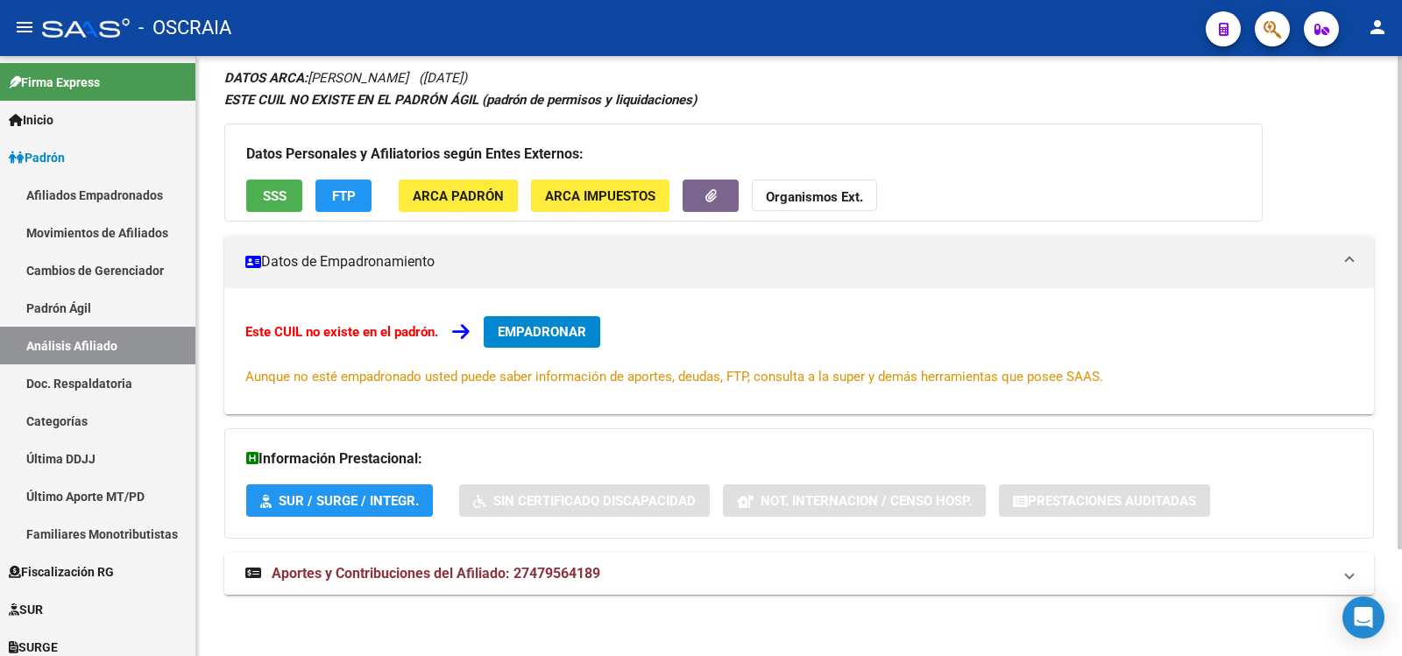
click at [506, 551] on div "DATOS ARCA: [PERSON_NAME] ([DATE]) ESTE CUIL NO EXISTE EN EL PADRÓN ÁGIL (padró…" at bounding box center [799, 341] width 1150 height 548
drag, startPoint x: 504, startPoint y: 565, endPoint x: 500, endPoint y: 555, distance: 11.4
click at [505, 565] on span "Aportes y Contribuciones del Afiliado: 27479564189" at bounding box center [436, 573] width 329 height 17
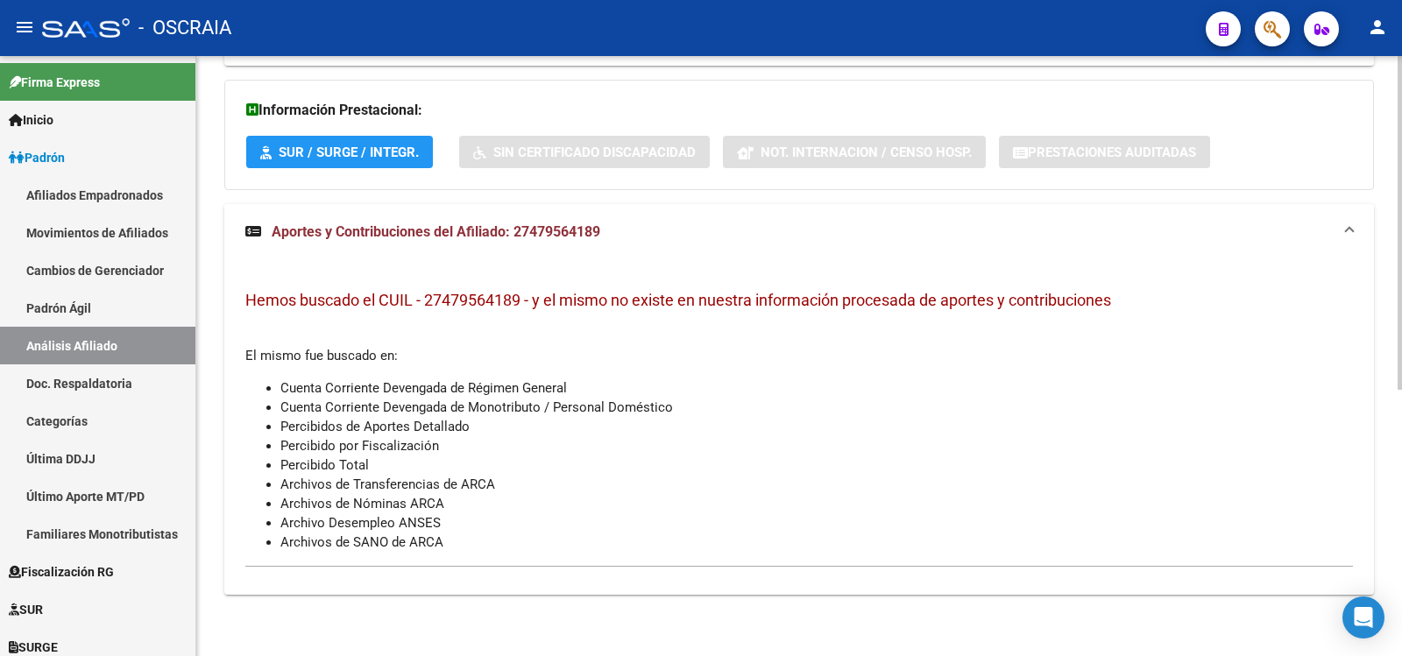
scroll to position [0, 0]
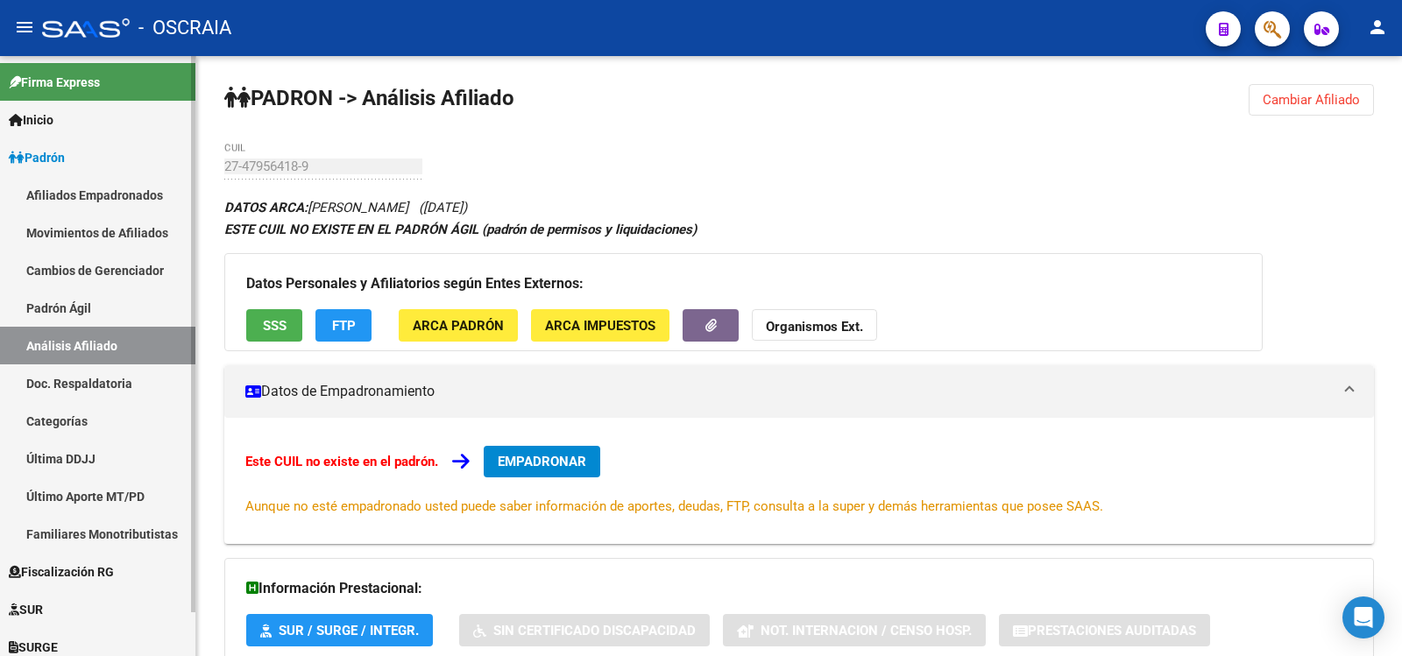
click at [131, 313] on link "Padrón Ágil" at bounding box center [97, 308] width 195 height 38
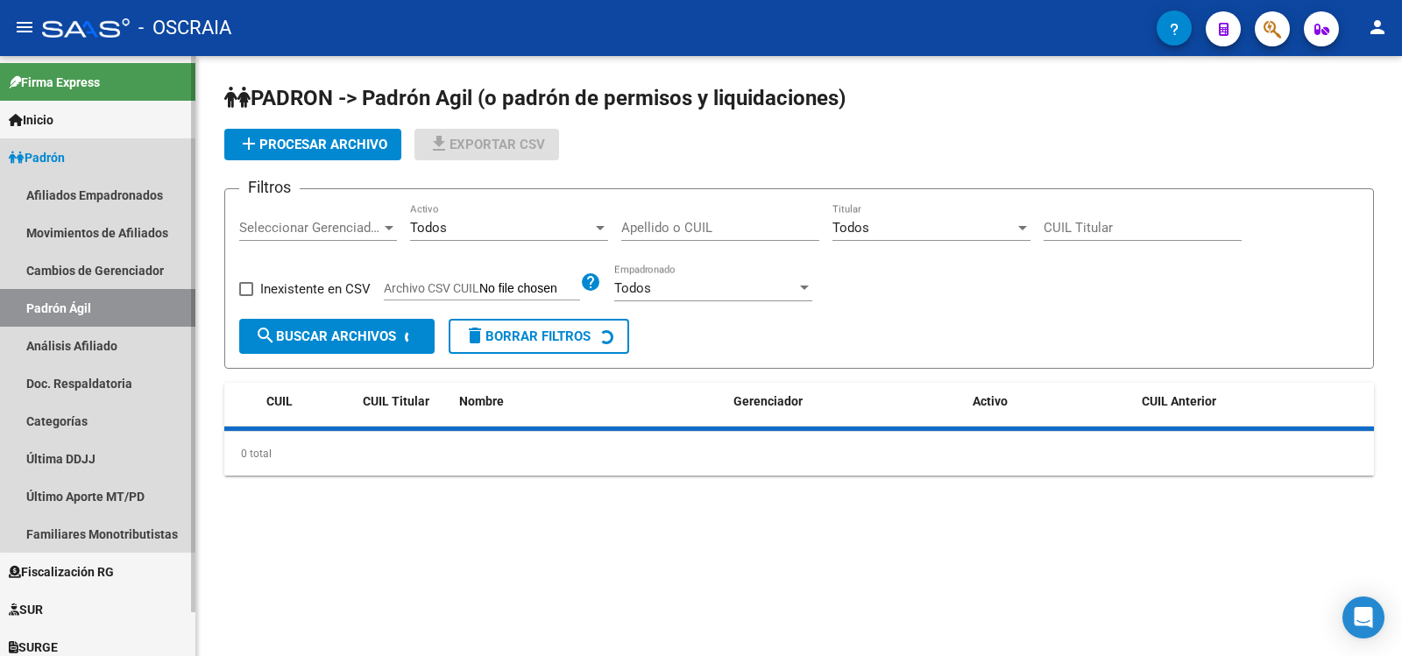
click at [135, 335] on link "Análisis Afiliado" at bounding box center [97, 346] width 195 height 38
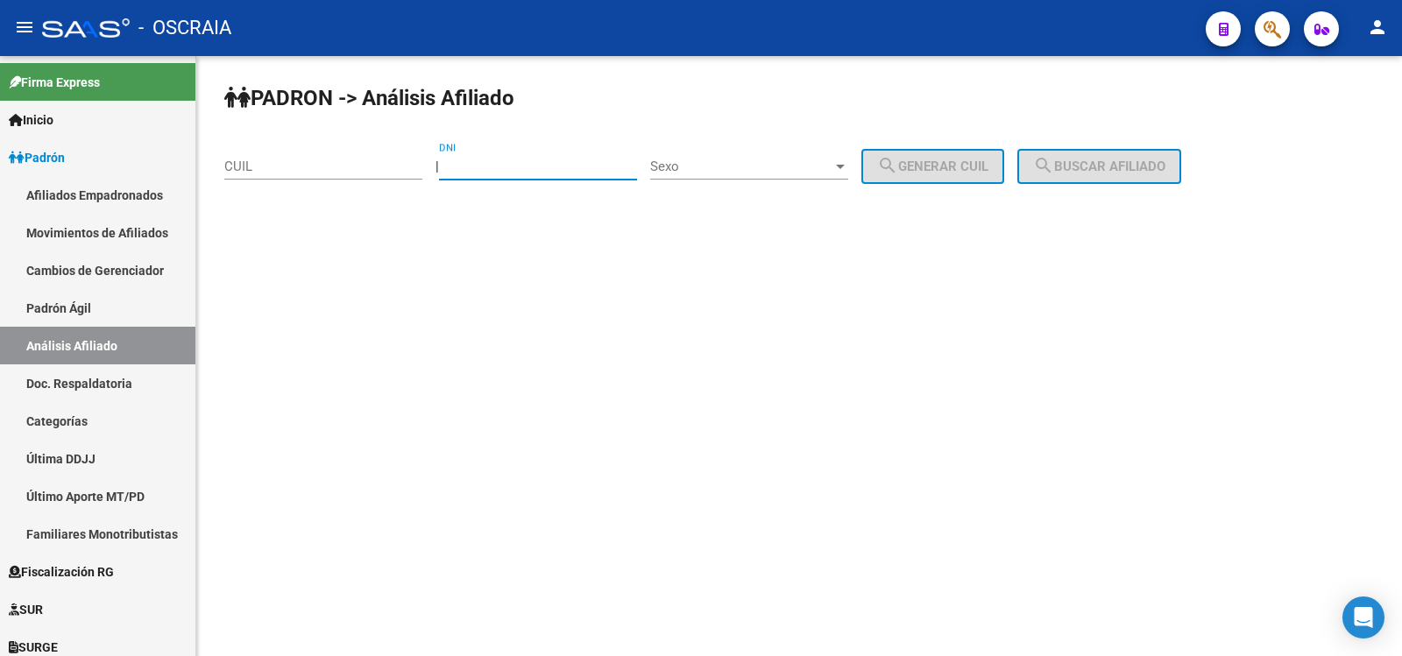
click at [522, 169] on input "DNI" at bounding box center [538, 167] width 198 height 16
type input "96294356"
click at [779, 173] on span "Sexo" at bounding box center [741, 167] width 182 height 16
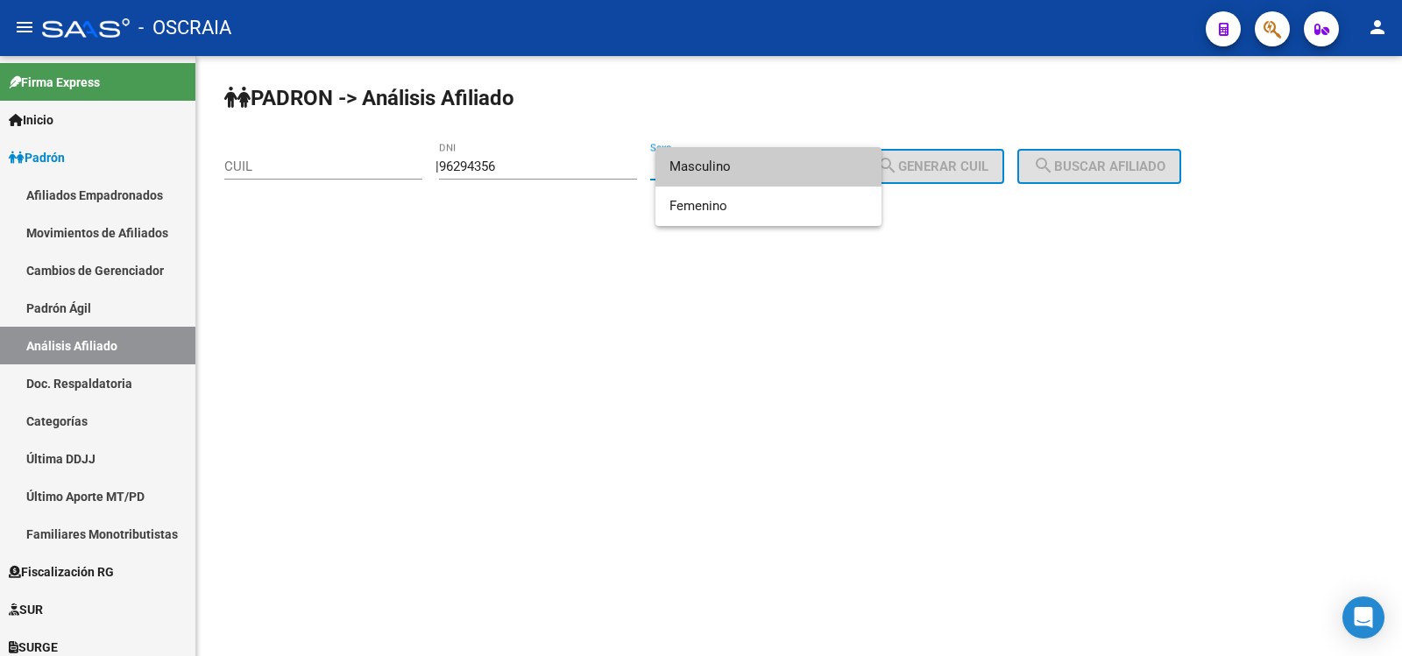
click at [791, 167] on span "Masculino" at bounding box center [769, 166] width 198 height 39
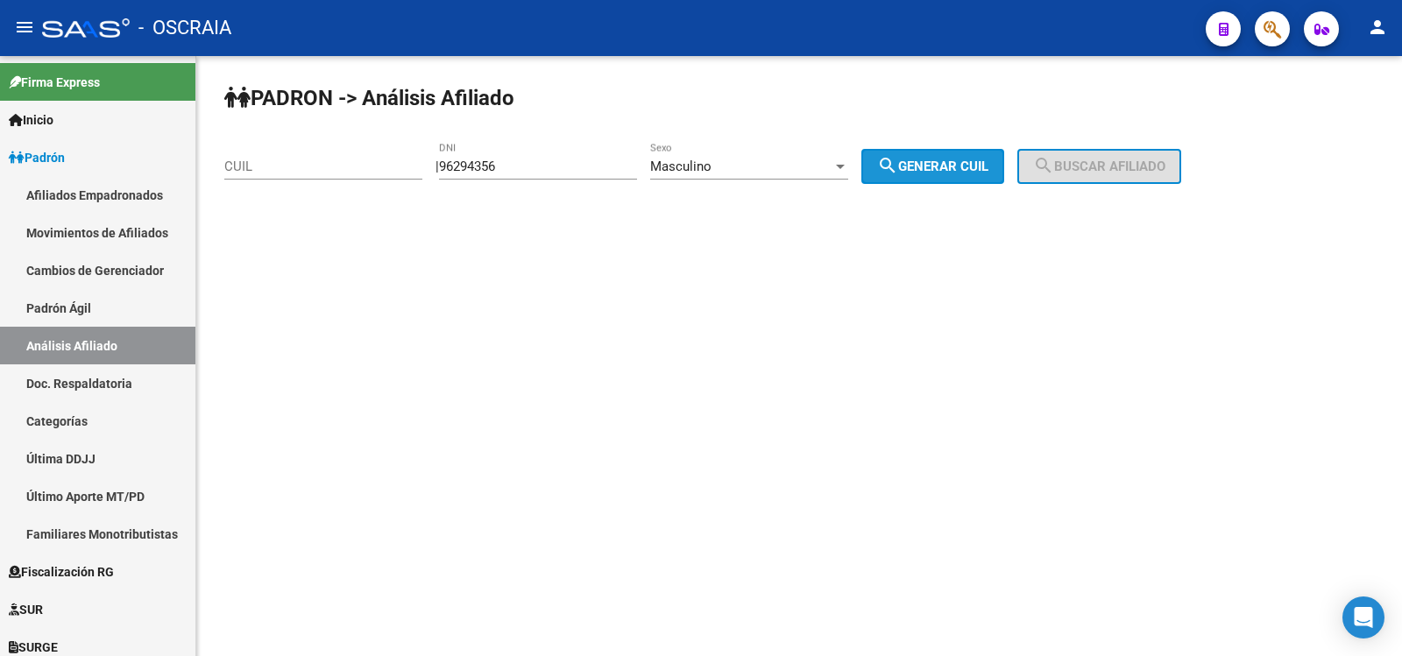
click at [974, 177] on button "search Generar CUIL" at bounding box center [932, 166] width 143 height 35
type input "20-96294356-0"
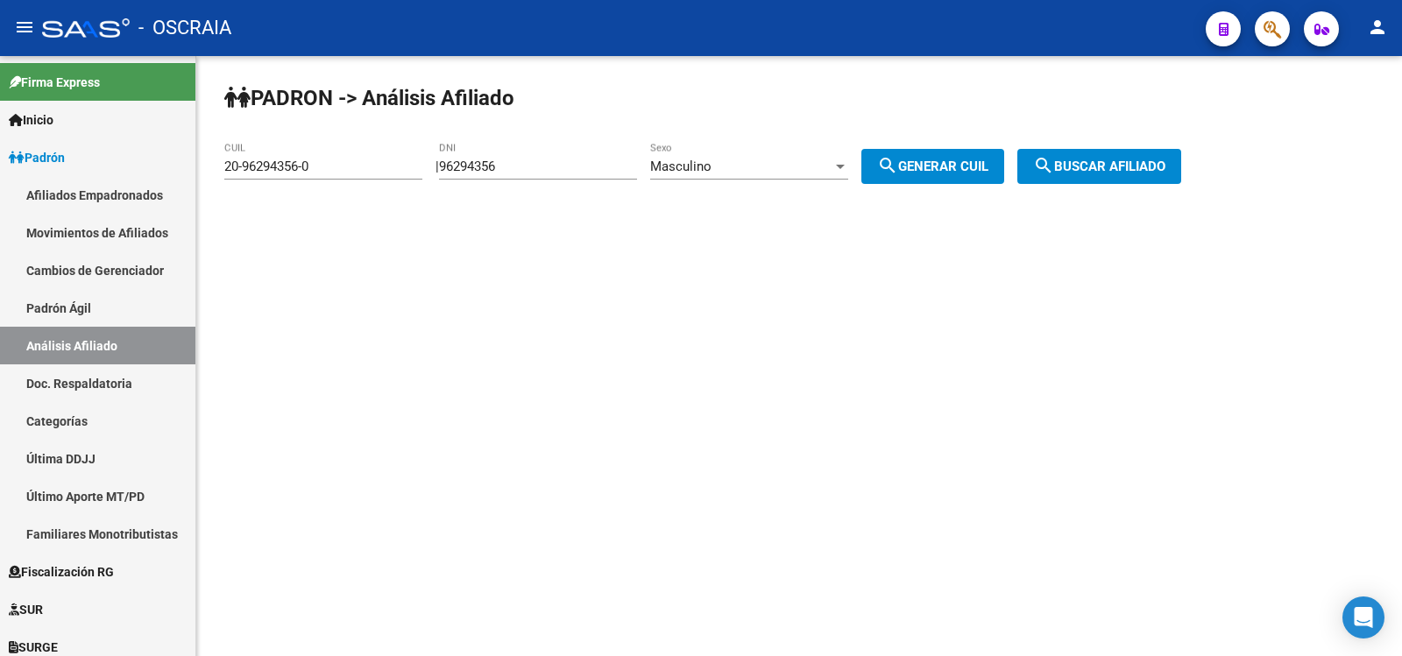
click at [1054, 165] on mat-icon "search" at bounding box center [1043, 165] width 21 height 21
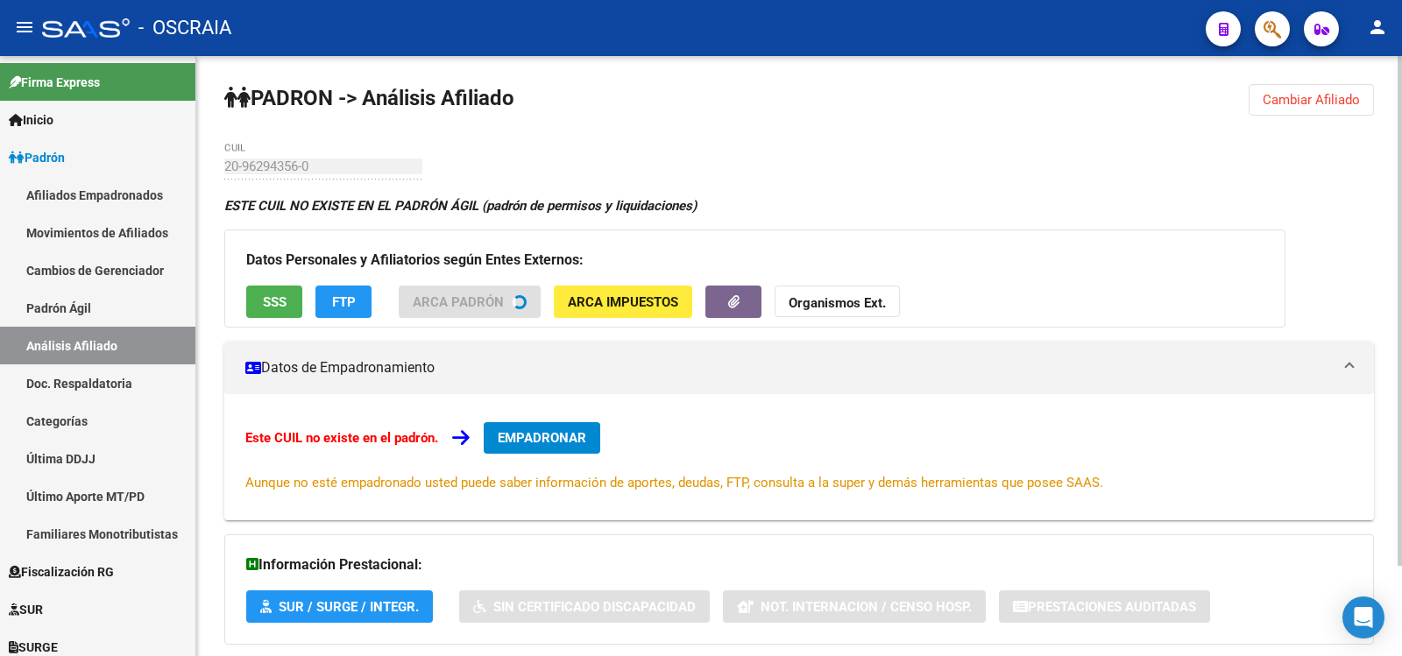
scroll to position [106, 0]
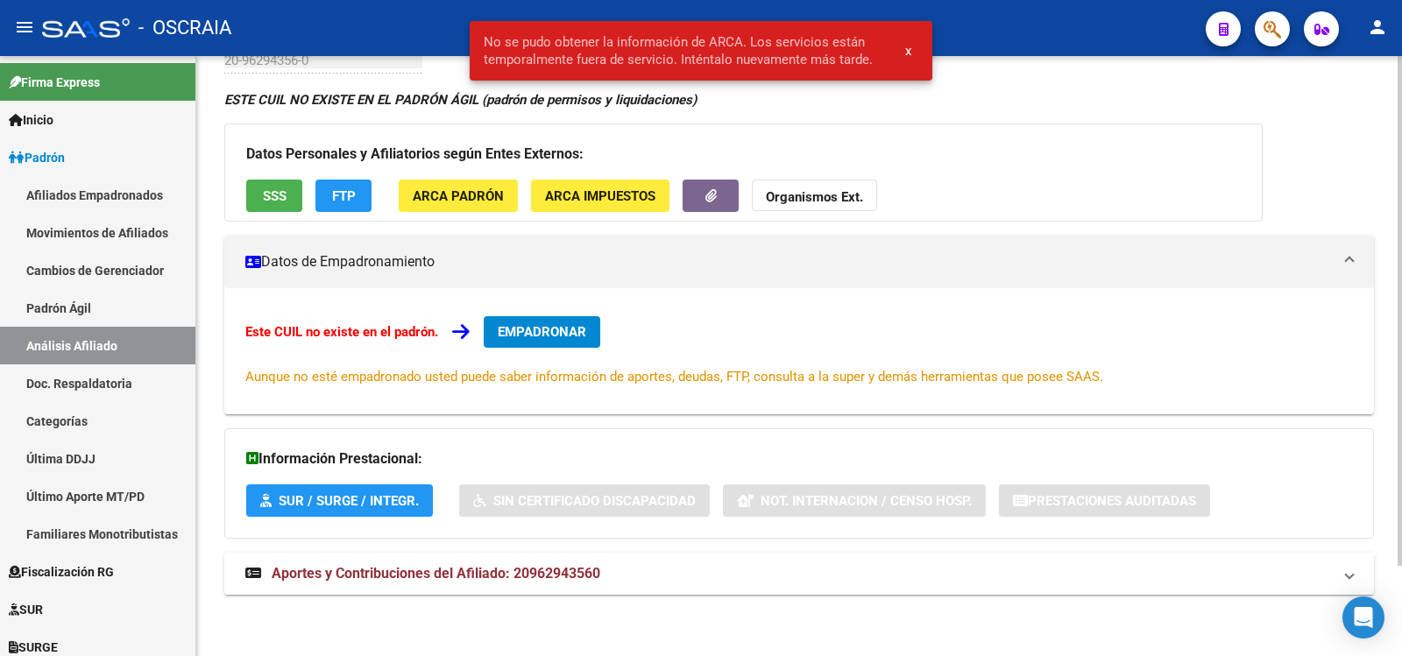
click at [531, 571] on span "Aportes y Contribuciones del Afiliado: 20962943560" at bounding box center [436, 573] width 329 height 17
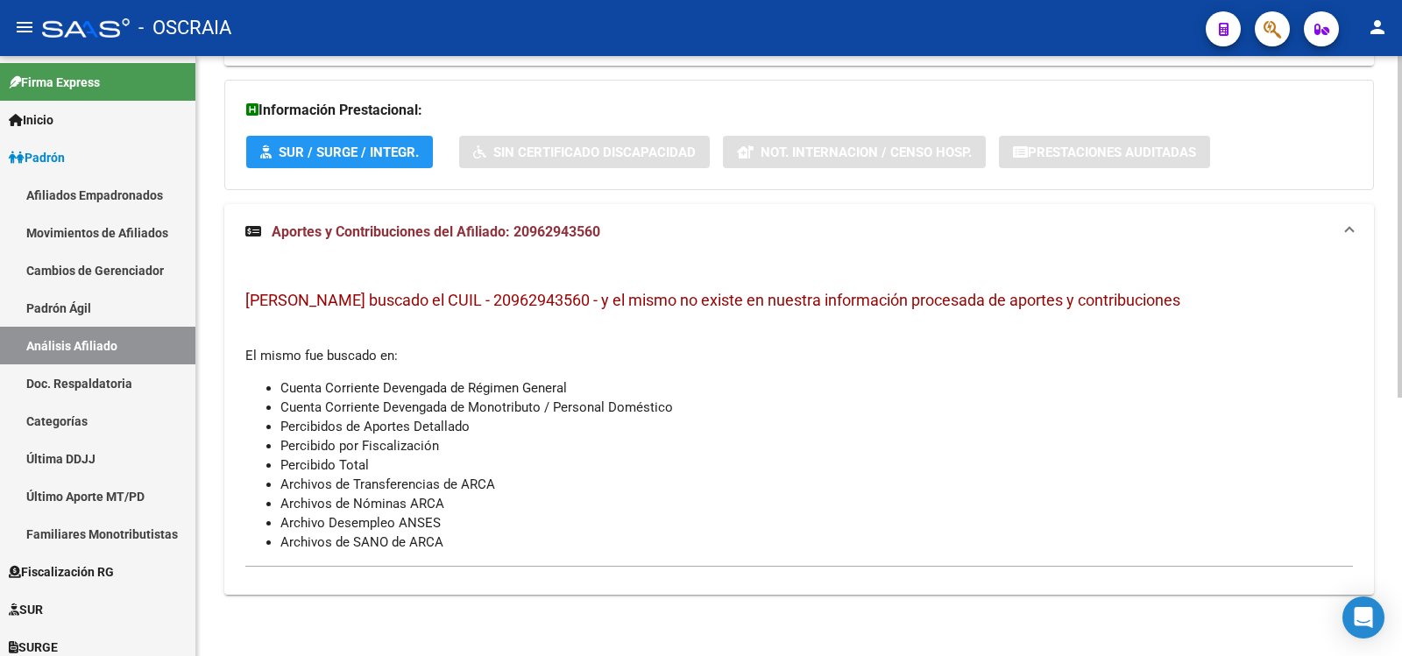
scroll to position [0, 0]
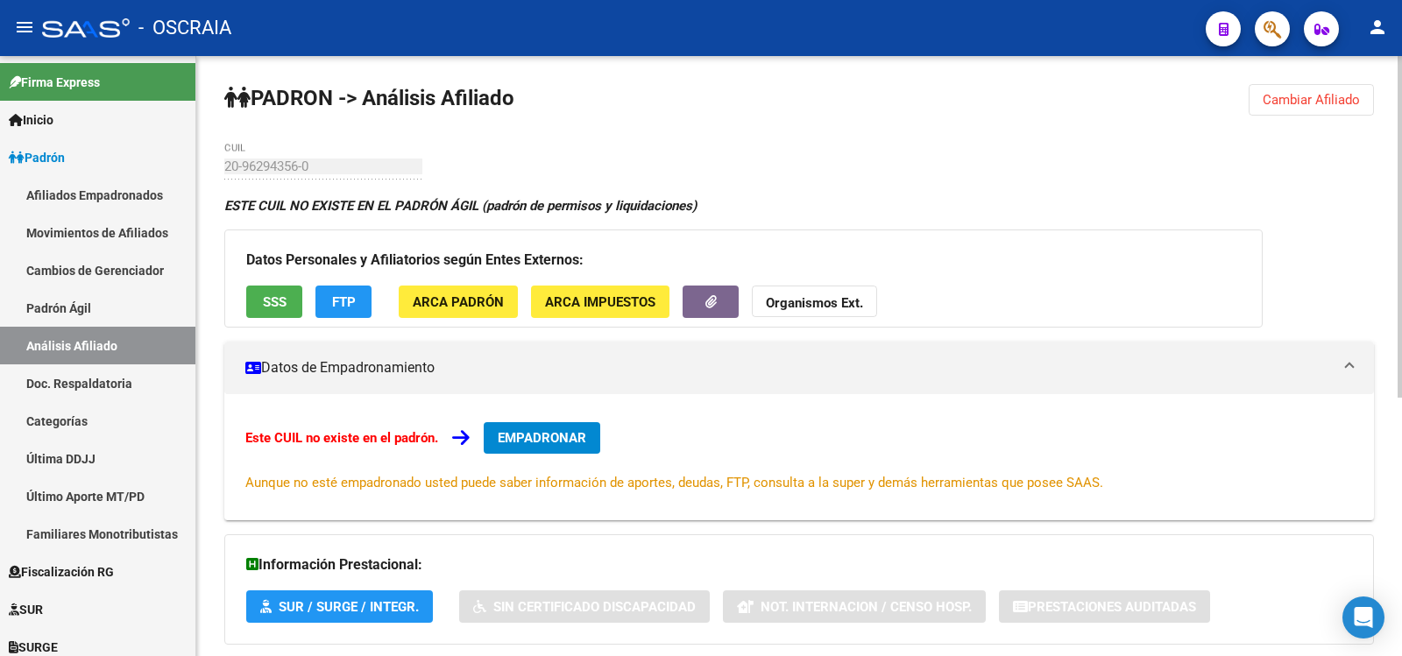
drag, startPoint x: 891, startPoint y: 107, endPoint x: 879, endPoint y: 113, distance: 13.7
click at [891, 106] on div "PADRON -> Análisis Afiliado Cambiar Afiliado 20-96294356-0 CUIL ESTE CUIL NO EX…" at bounding box center [799, 583] width 1206 height 1055
click at [1010, 172] on div "PADRON -> Análisis Afiliado Cambiar Afiliado 20-96294356-0 CUIL ESTE CUIL NO EX…" at bounding box center [799, 583] width 1206 height 1055
click at [129, 300] on link "Padrón Ágil" at bounding box center [97, 308] width 195 height 38
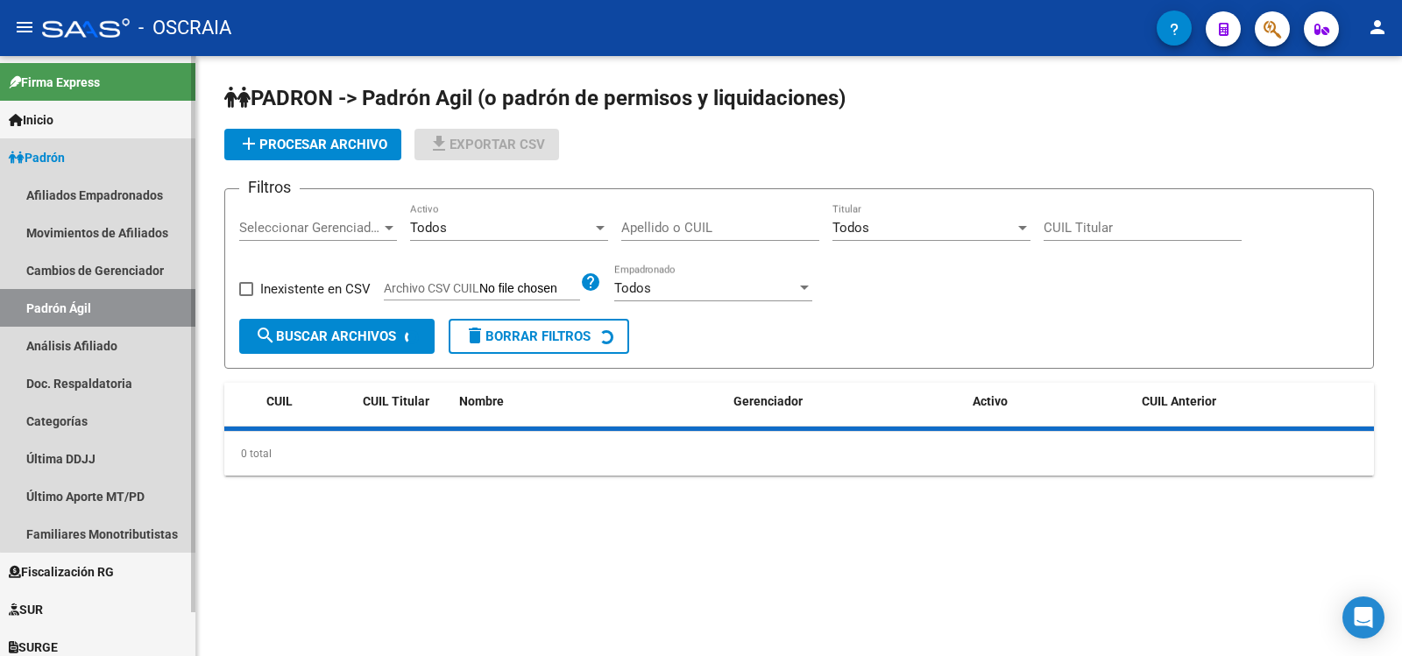
click at [122, 336] on link "Análisis Afiliado" at bounding box center [97, 346] width 195 height 38
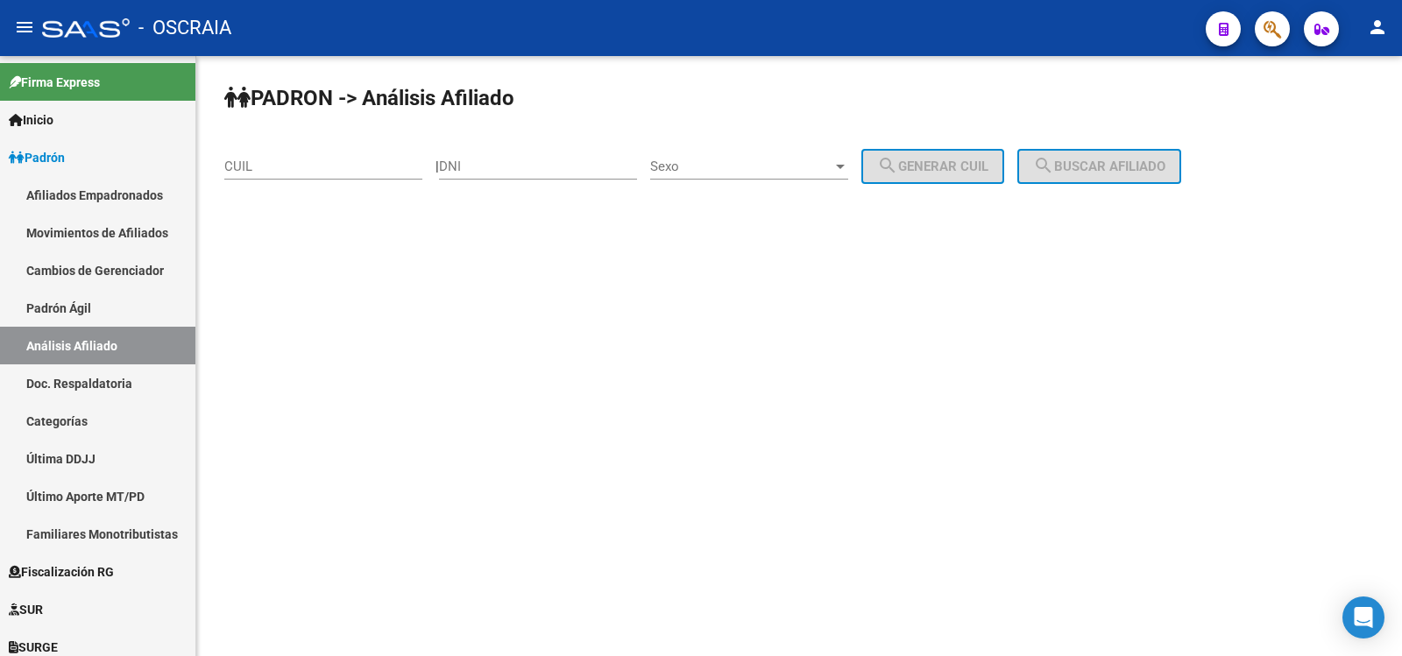
click at [504, 167] on input "DNI" at bounding box center [538, 167] width 198 height 16
type input "40758251"
click at [751, 165] on span "Sexo" at bounding box center [741, 167] width 182 height 16
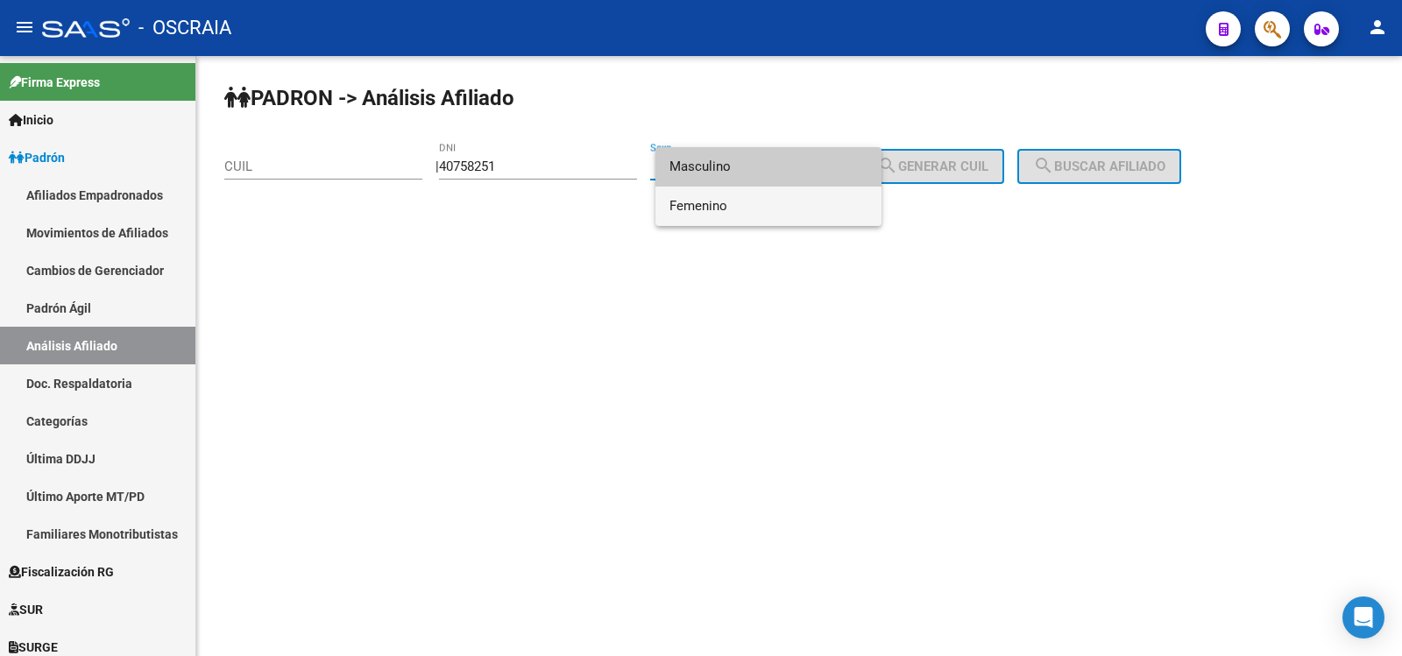
click at [747, 199] on span "Femenino" at bounding box center [769, 206] width 198 height 39
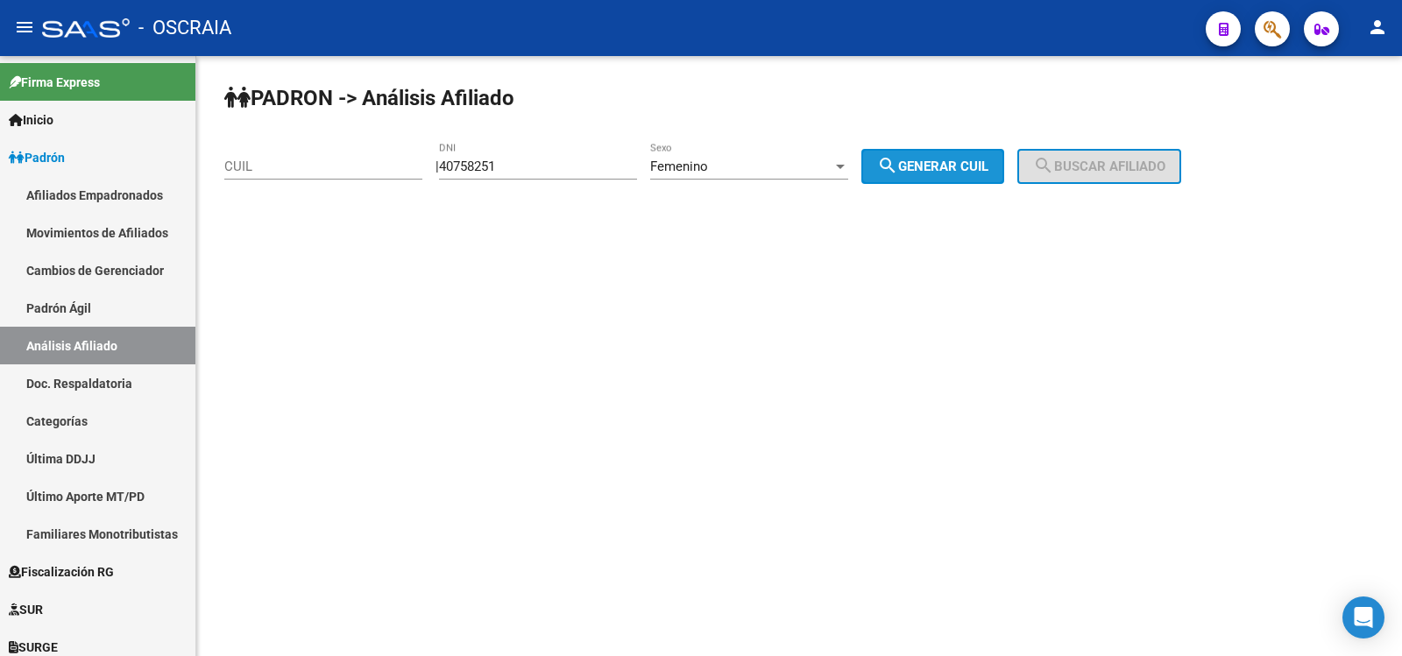
click at [969, 170] on span "search Generar CUIL" at bounding box center [932, 167] width 111 height 16
type input "27-40758251-4"
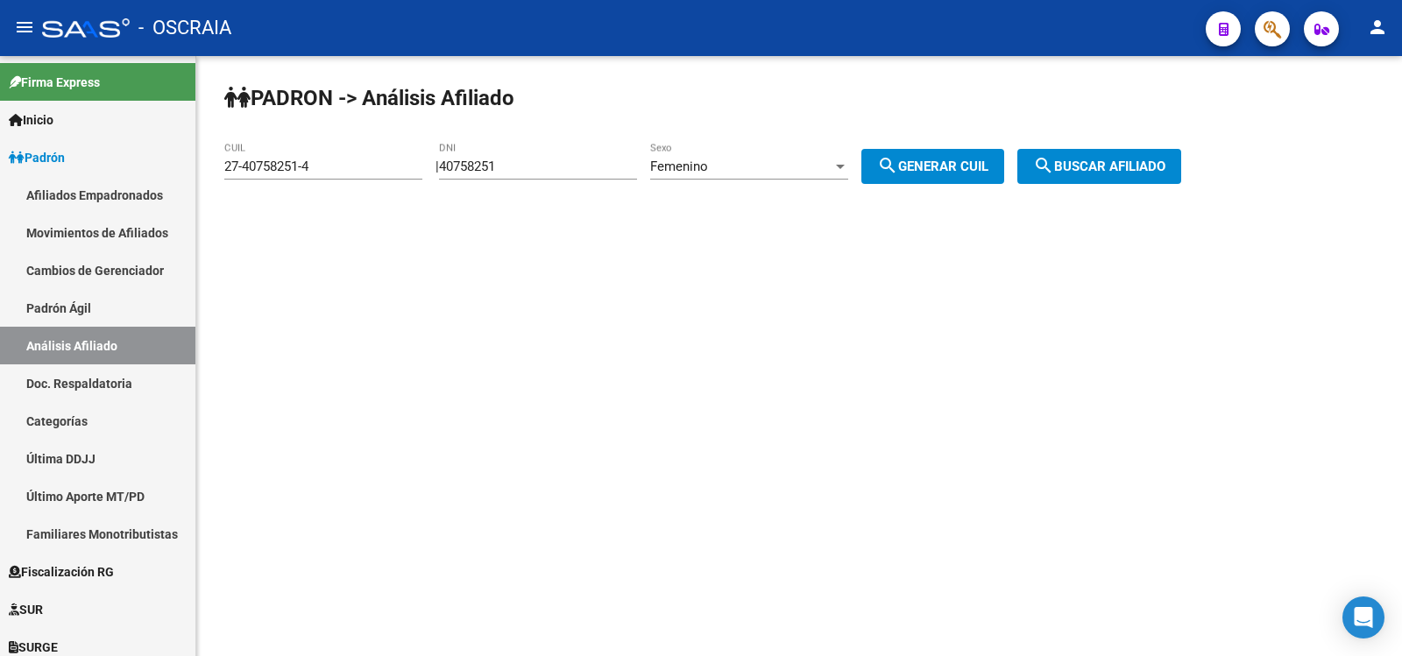
click at [1092, 167] on span "search Buscar afiliado" at bounding box center [1099, 167] width 132 height 16
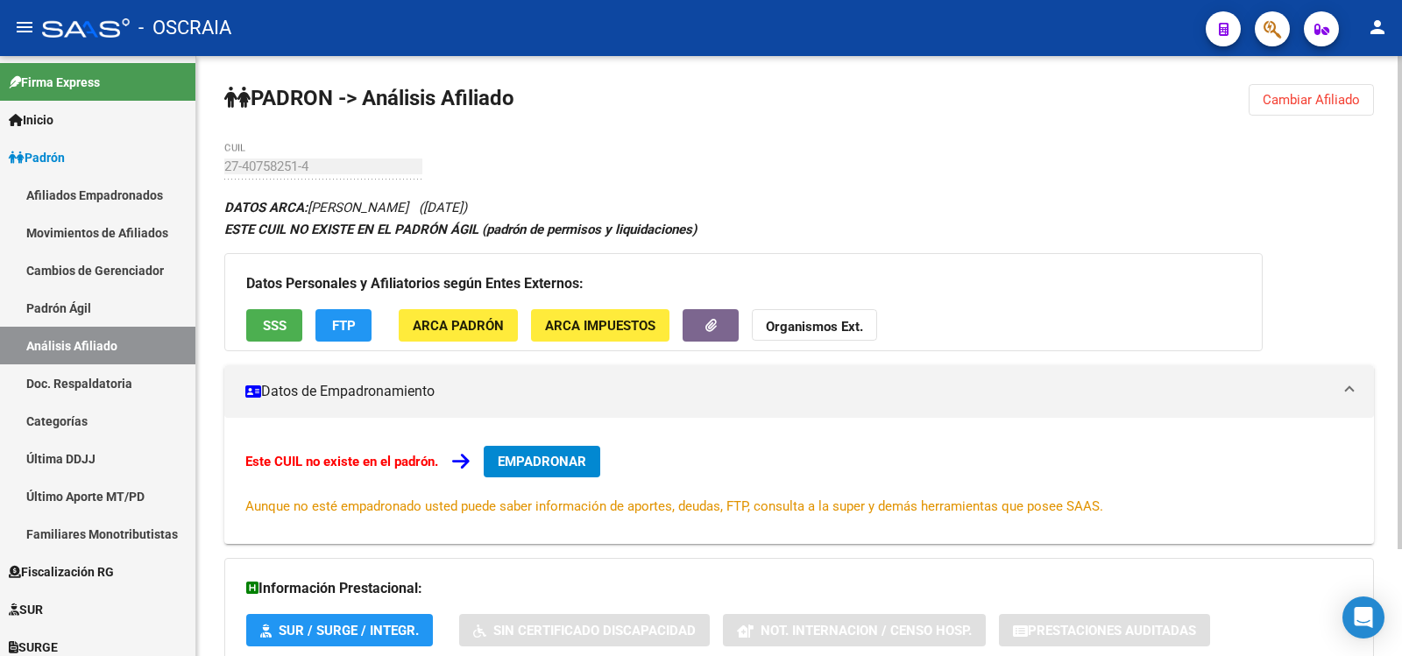
click at [597, 457] on button "EMPADRONAR" at bounding box center [542, 462] width 117 height 32
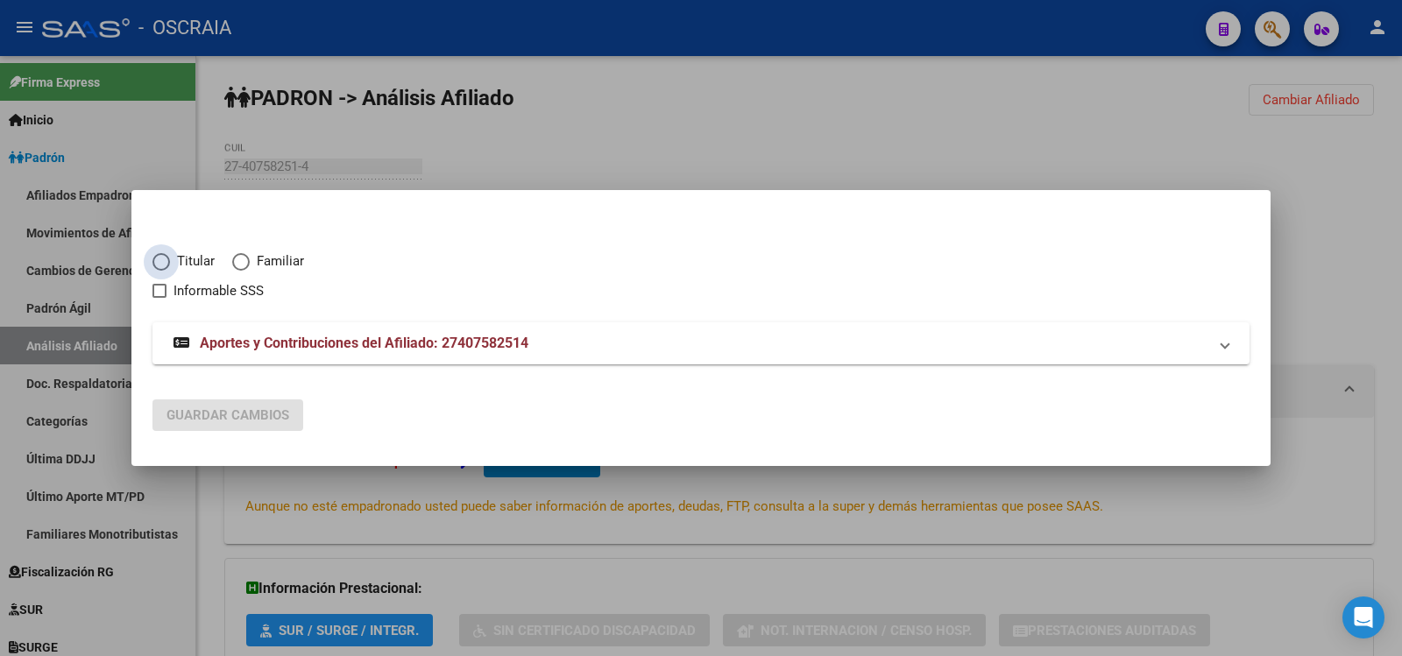
click at [204, 266] on span "Titular" at bounding box center [192, 262] width 45 height 20
click at [170, 266] on input "Titular" at bounding box center [161, 262] width 18 height 18
radio input "true"
checkbox input "true"
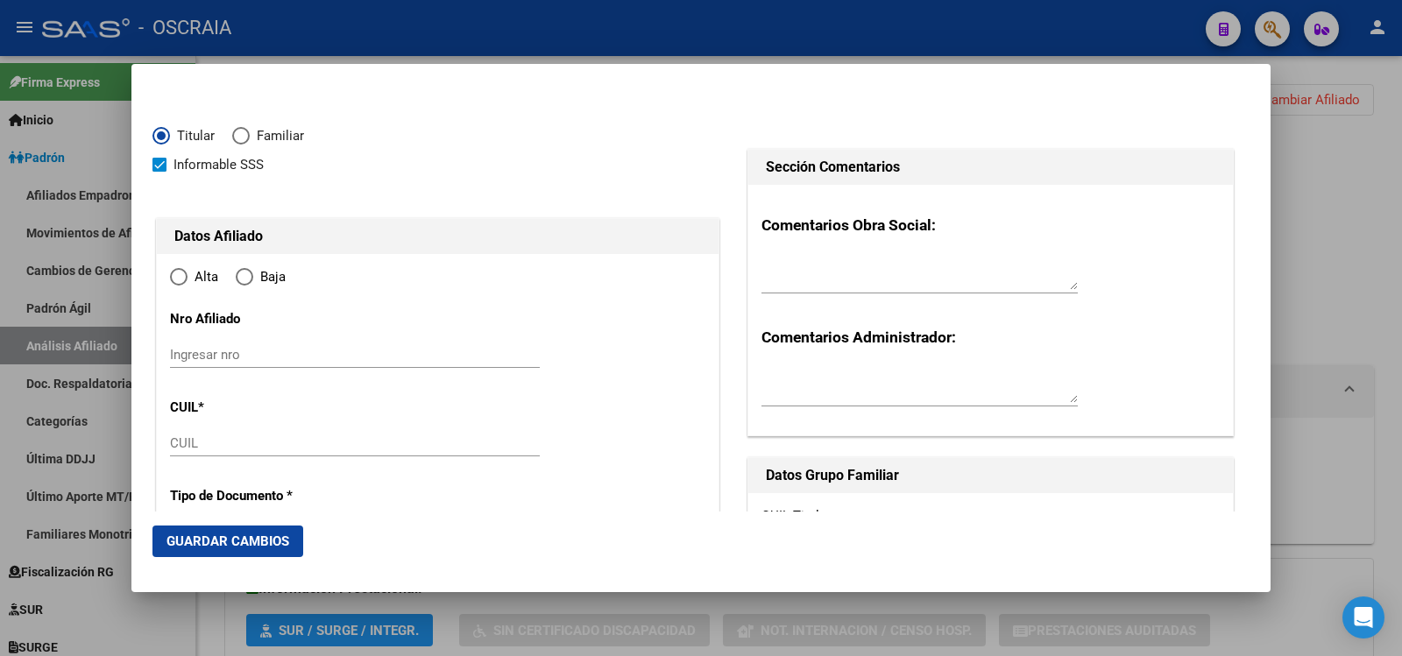
type input "27-40758251-4"
radio input "true"
type input "40758251"
type input "[PERSON_NAME]"
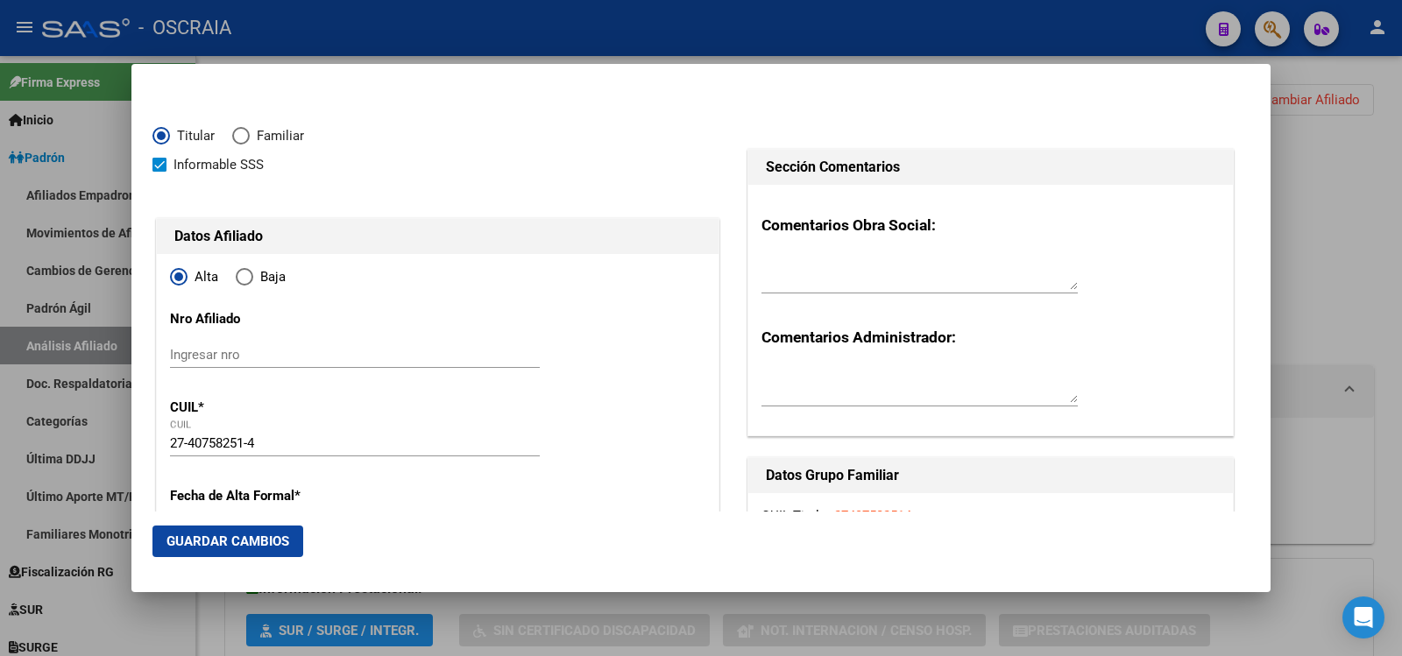
type input "[DATE]"
type input "BERAZATEGUI"
type input "1884"
type input "CALLE 121 NUMERO"
type input "2200"
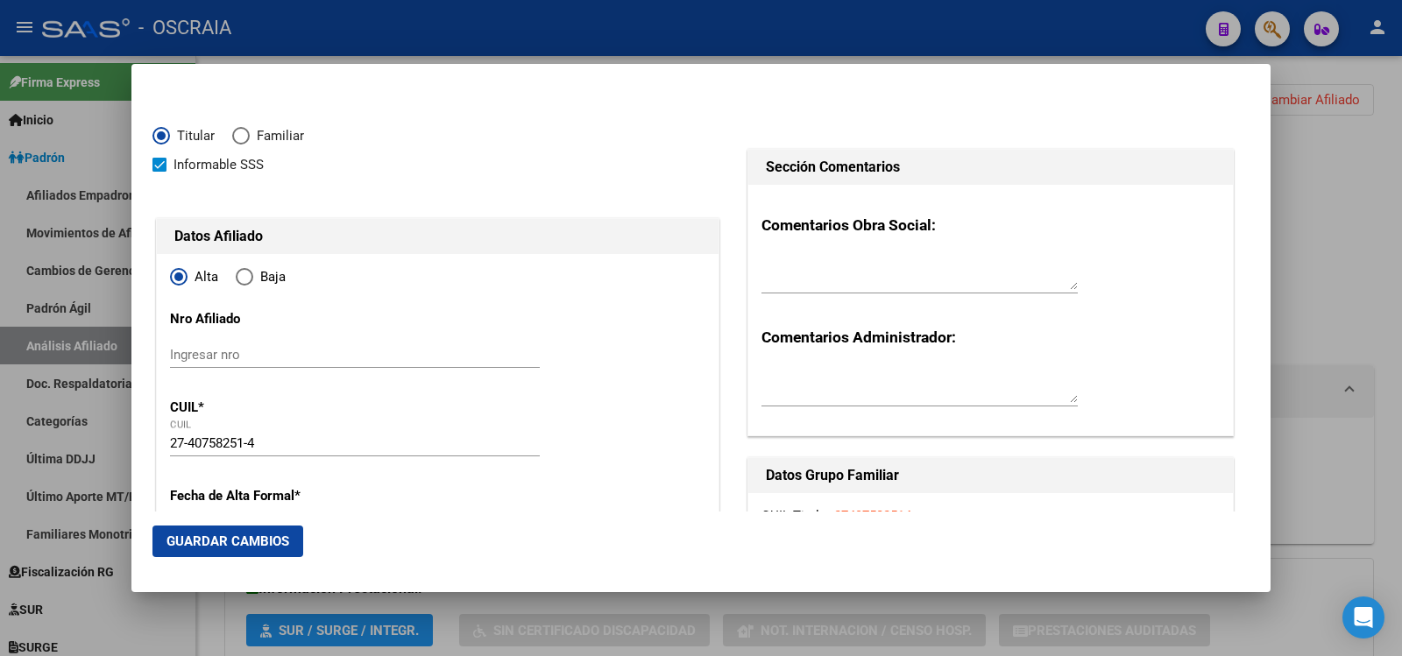
type input "BERAZATEGUI"
click at [199, 278] on span "Alta" at bounding box center [203, 277] width 31 height 20
click at [188, 278] on input "Alta" at bounding box center [179, 277] width 18 height 18
click at [277, 359] on input "Ingresar nro" at bounding box center [355, 355] width 370 height 16
paste input "27-40758251-4"
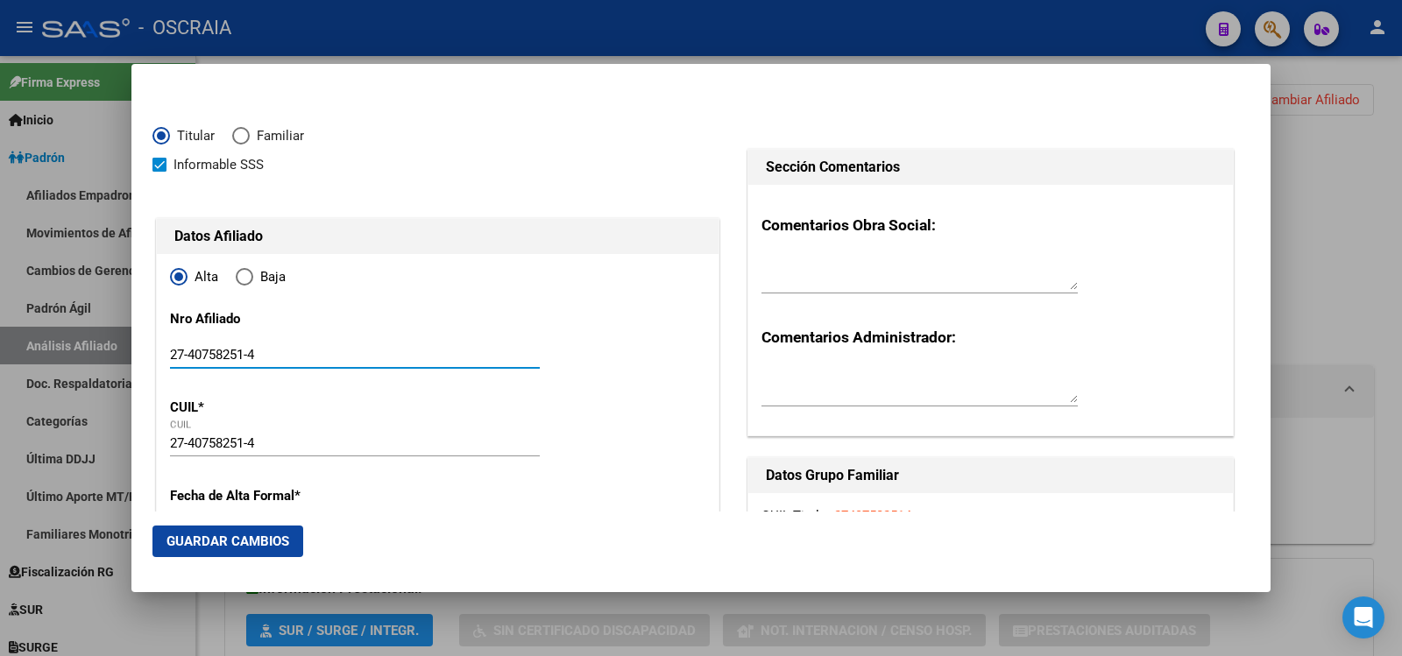
scroll to position [292, 0]
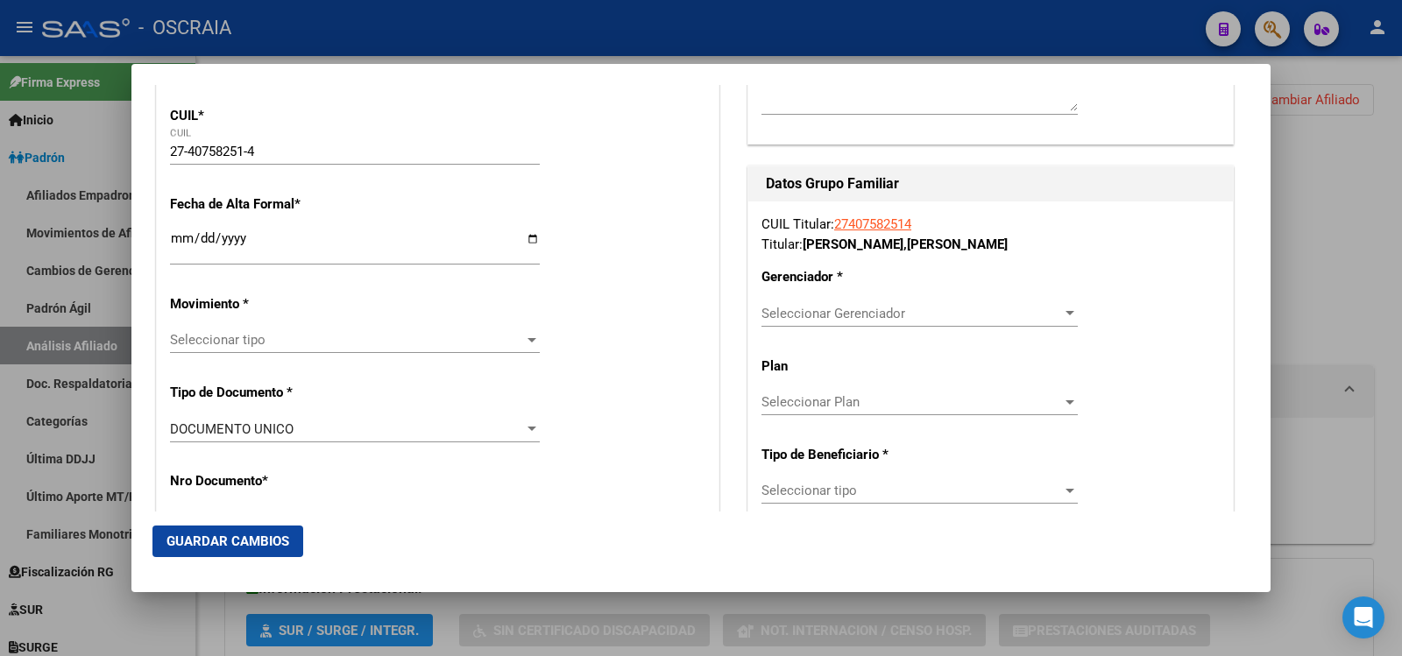
type input "27-40758251-4"
click at [326, 349] on div "Seleccionar tipo Seleccionar tipo" at bounding box center [355, 340] width 370 height 26
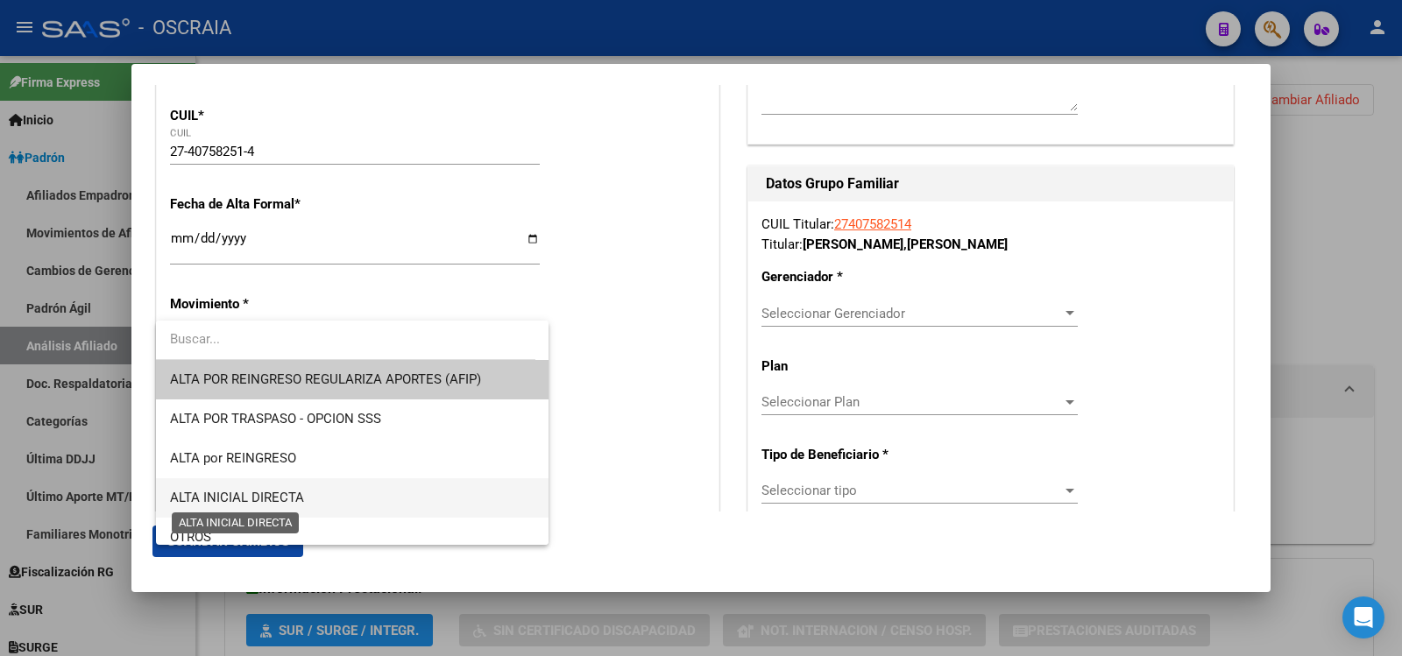
click at [287, 504] on span "ALTA INICIAL DIRECTA" at bounding box center [237, 498] width 134 height 16
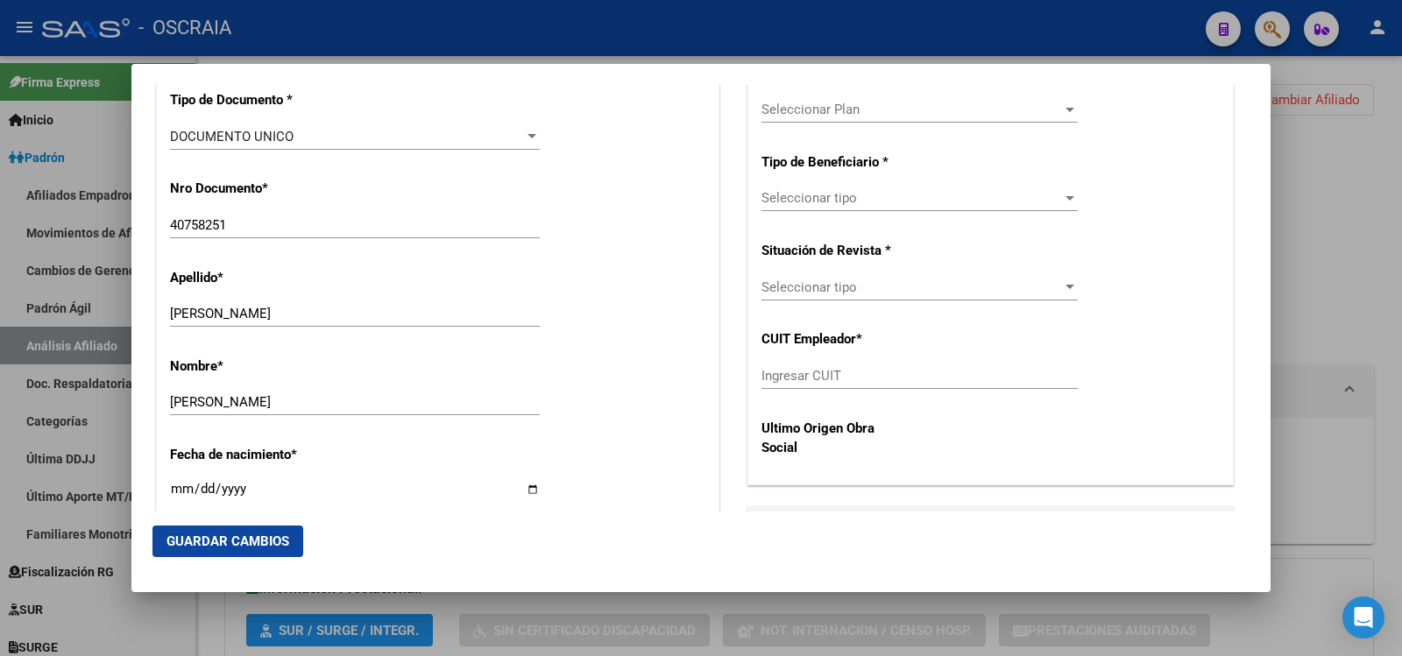
scroll to position [876, 0]
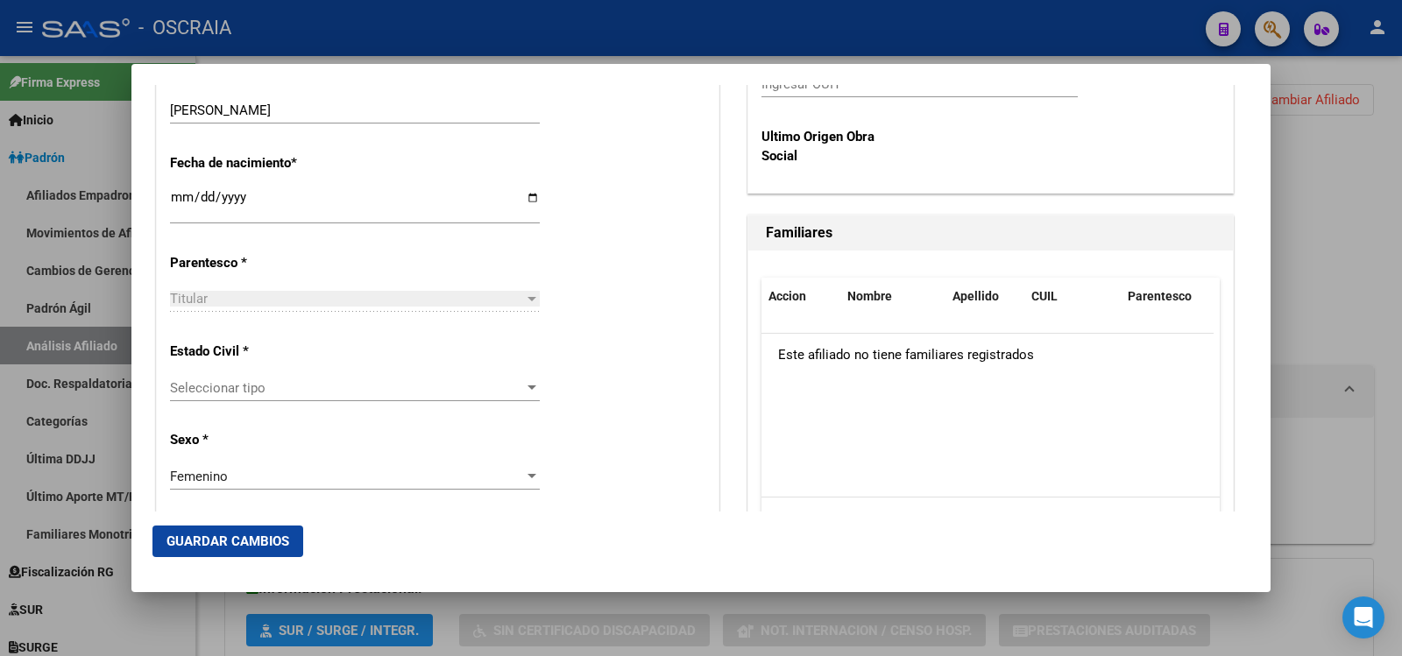
click at [267, 295] on div "Titular" at bounding box center [347, 299] width 354 height 16
click at [287, 395] on span "Seleccionar tipo" at bounding box center [347, 388] width 354 height 16
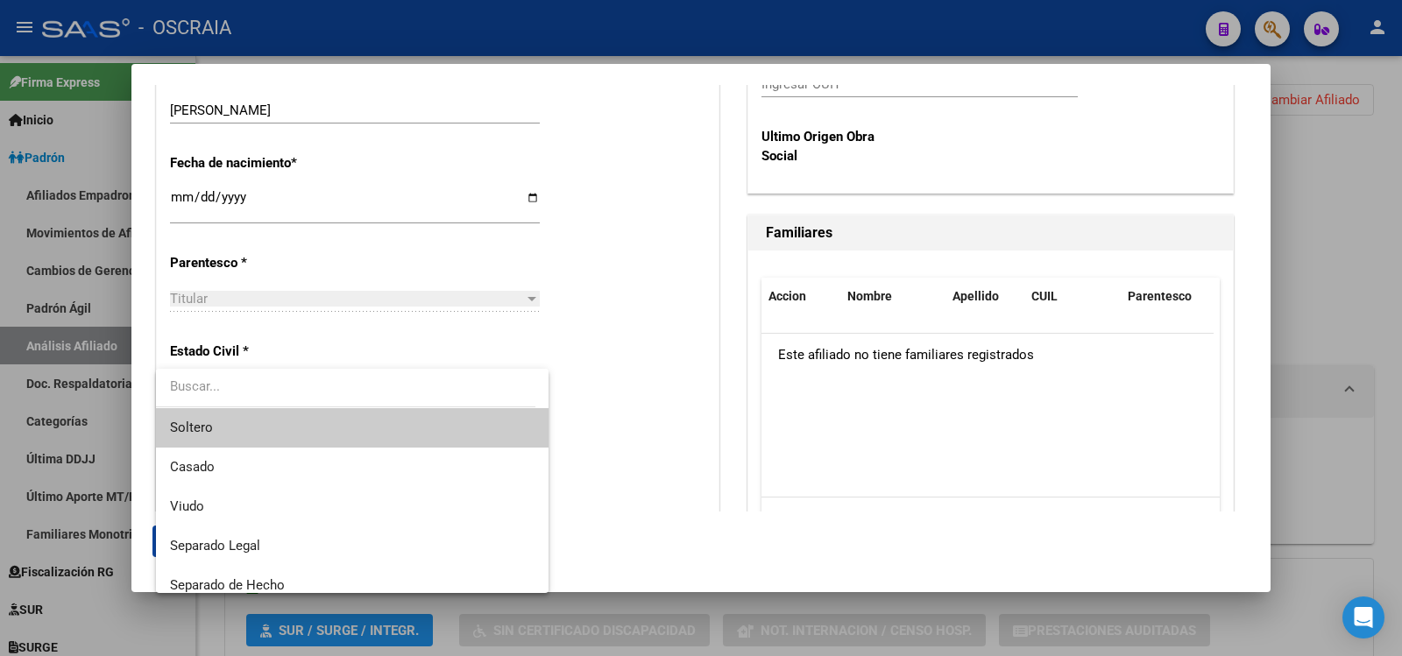
click at [250, 433] on span "Soltero" at bounding box center [352, 427] width 365 height 39
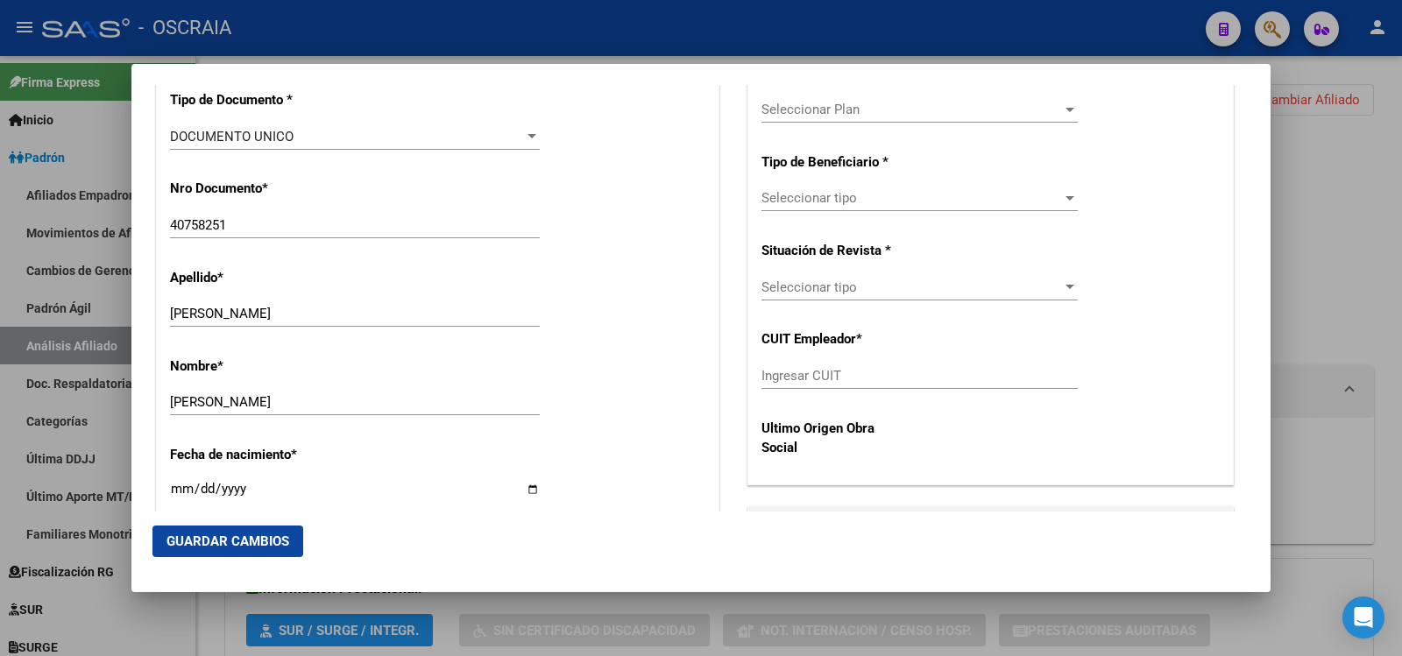
scroll to position [292, 0]
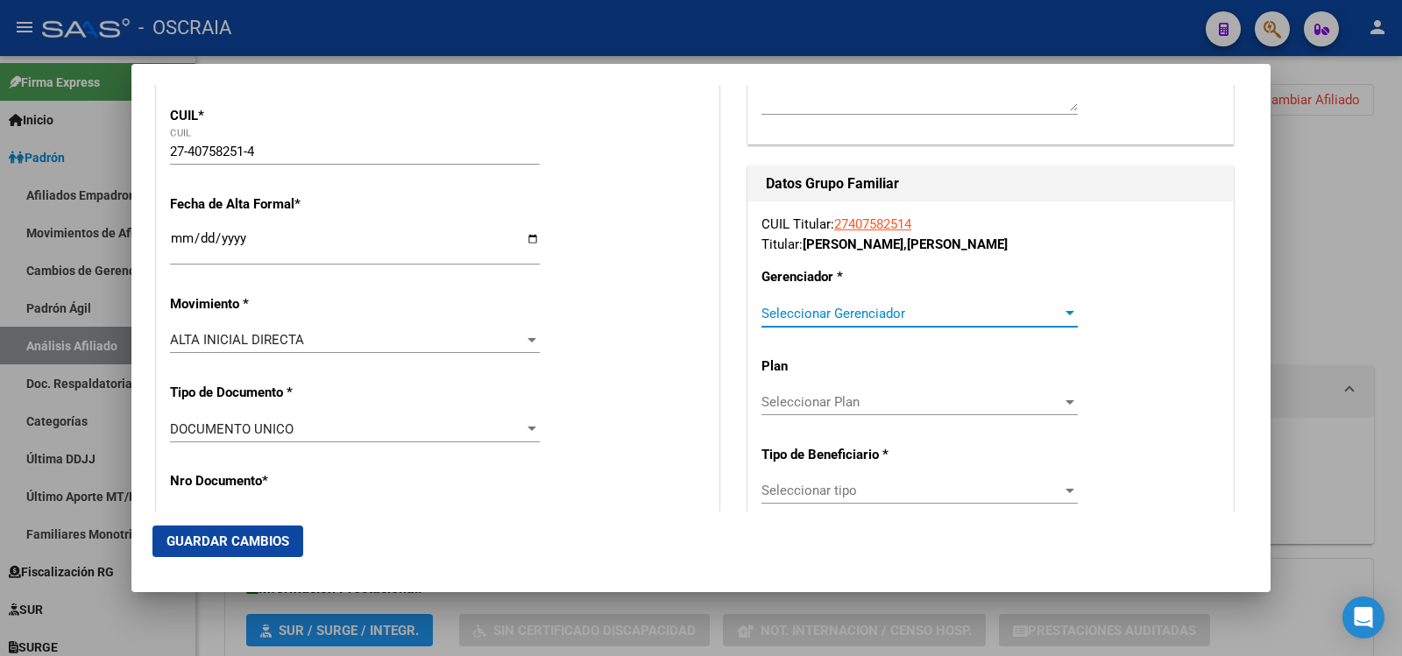
click at [889, 310] on span "Seleccionar Gerenciador" at bounding box center [912, 314] width 301 height 16
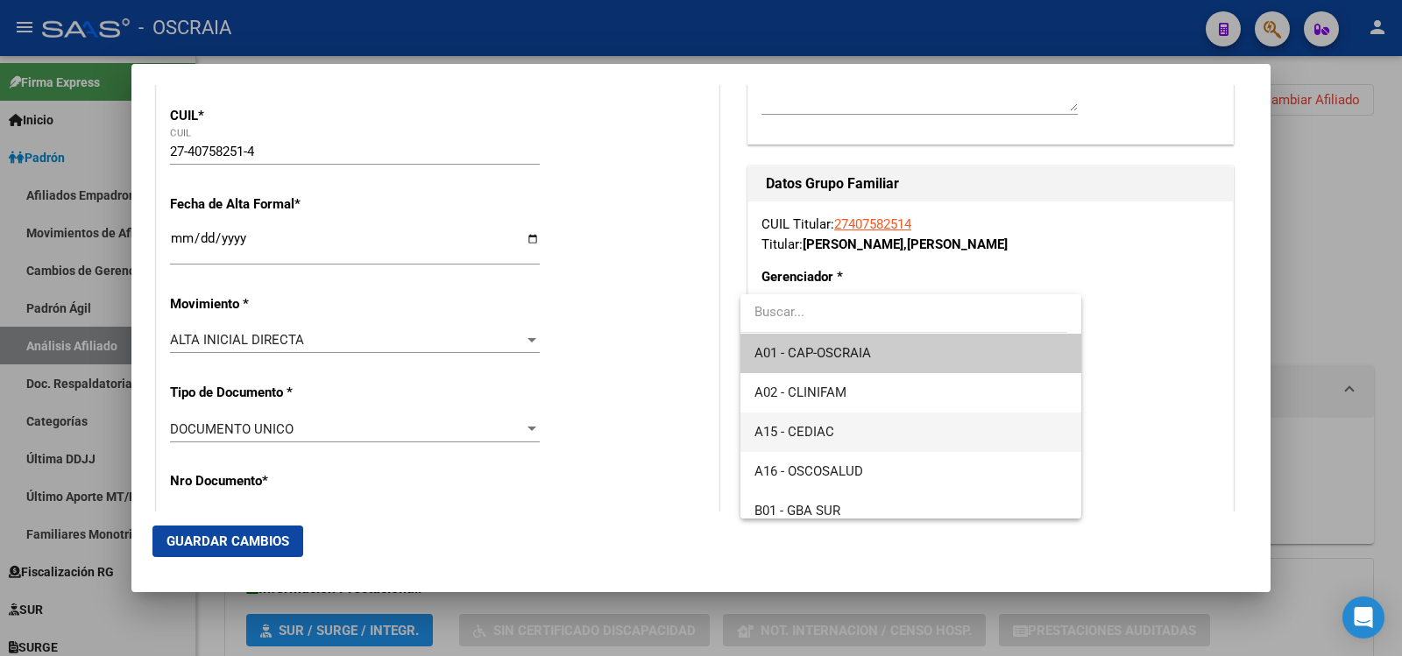
scroll to position [131, 0]
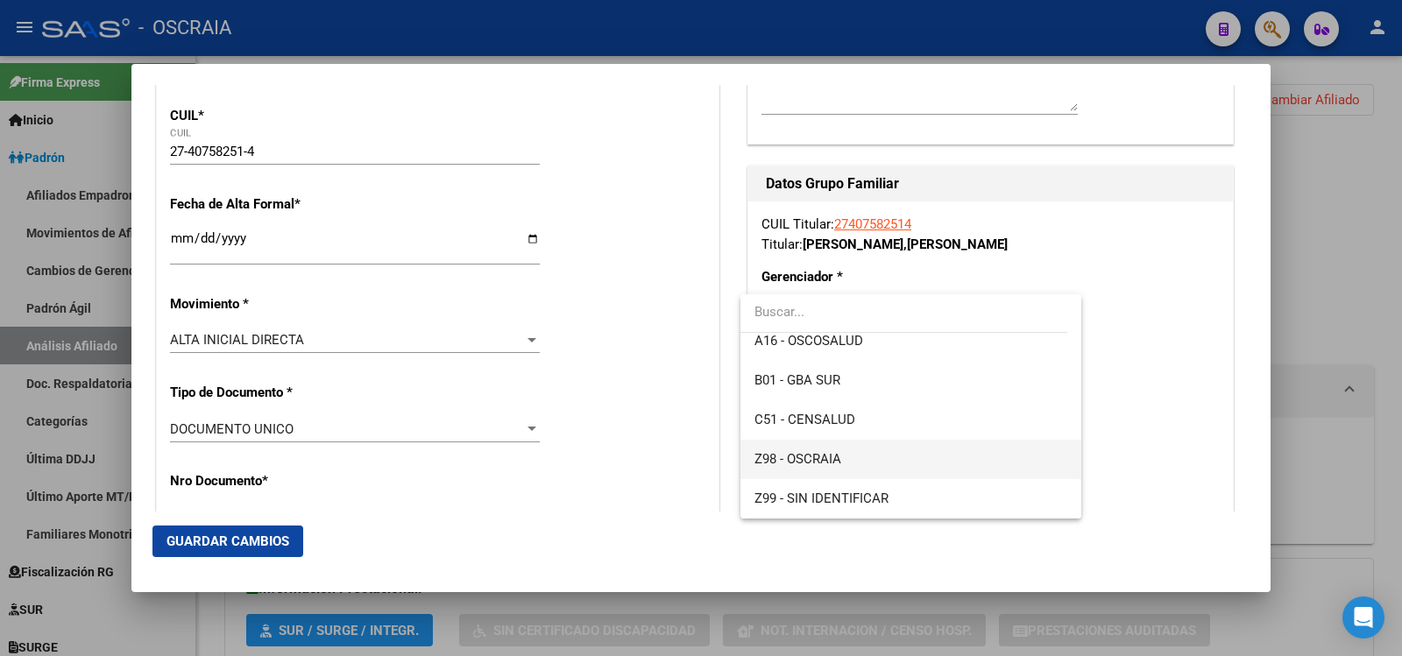
click at [854, 456] on span "Z98 - OSCRAIA" at bounding box center [911, 459] width 312 height 39
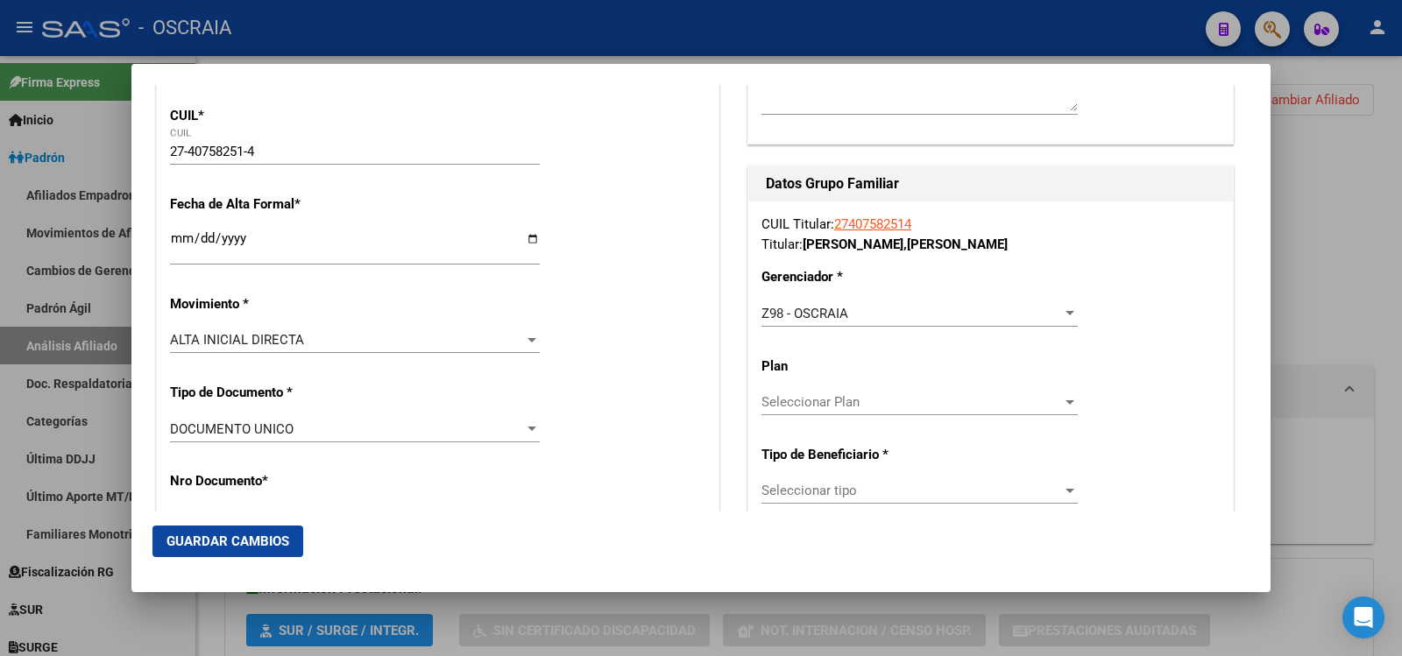
click at [864, 393] on div "Seleccionar Plan Seleccionar Plan" at bounding box center [920, 402] width 316 height 26
click at [882, 358] on div at bounding box center [701, 328] width 1402 height 656
click at [870, 484] on div "Seleccionar tipo Seleccionar tipo" at bounding box center [920, 491] width 316 height 26
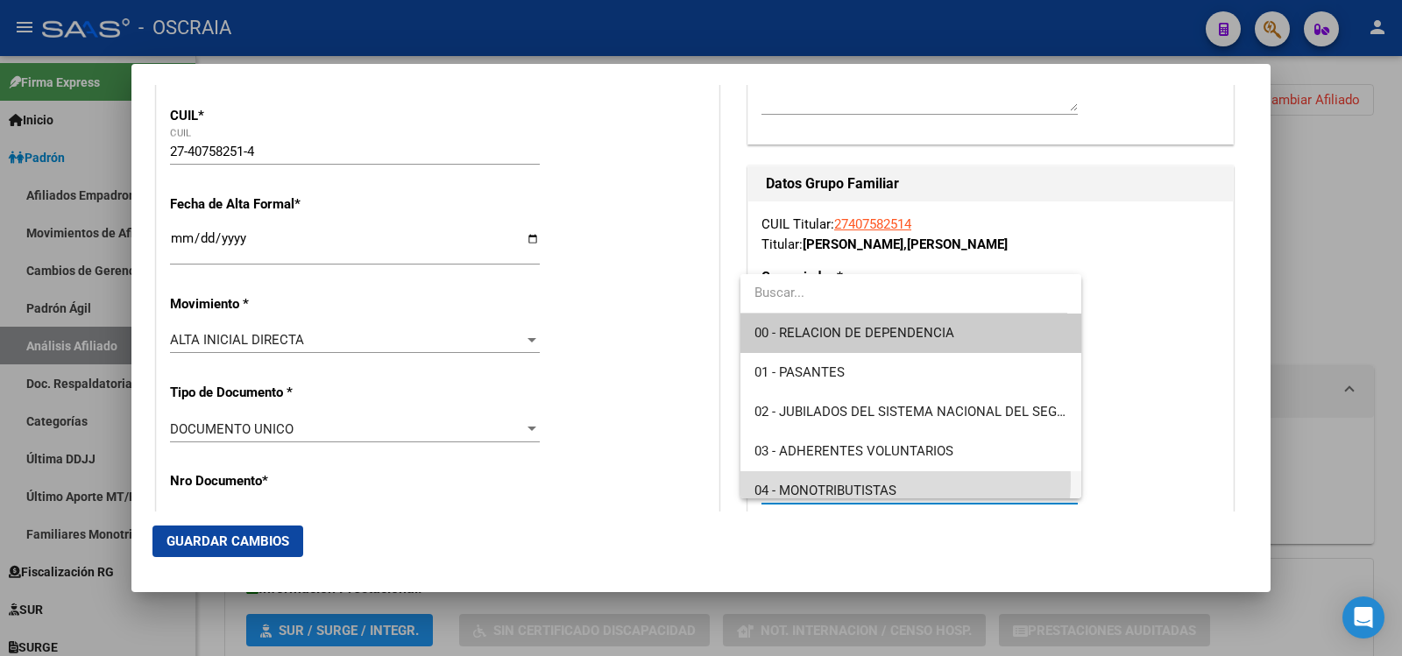
click at [890, 481] on span "04 - MONOTRIBUTISTAS" at bounding box center [911, 490] width 312 height 39
type input "27-40758251-4"
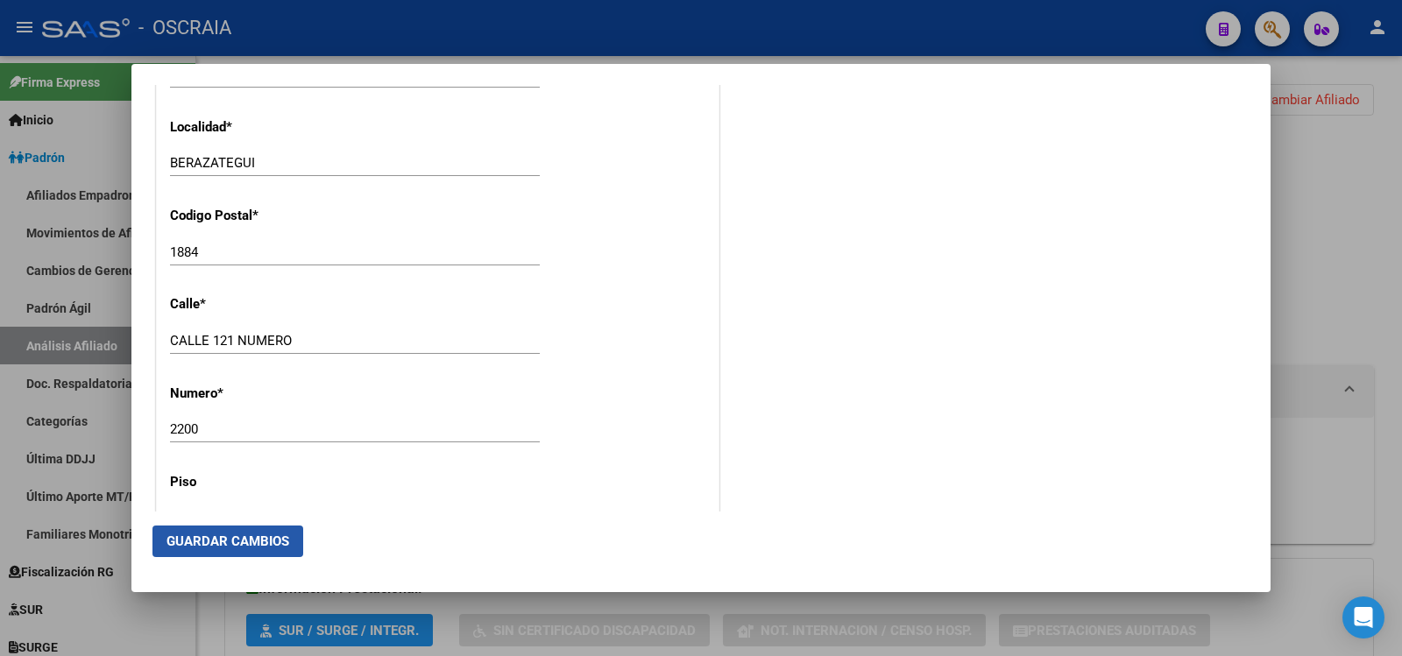
click at [272, 535] on span "Guardar Cambios" at bounding box center [228, 542] width 123 height 16
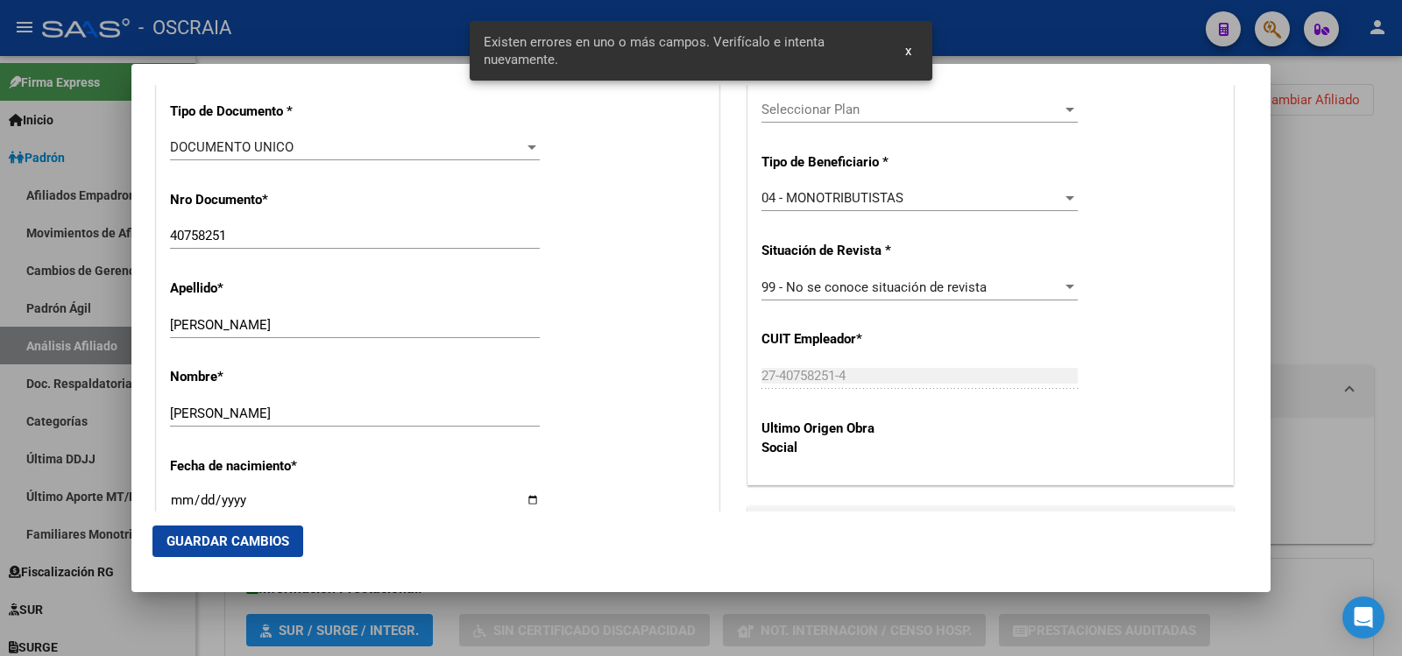
scroll to position [292, 0]
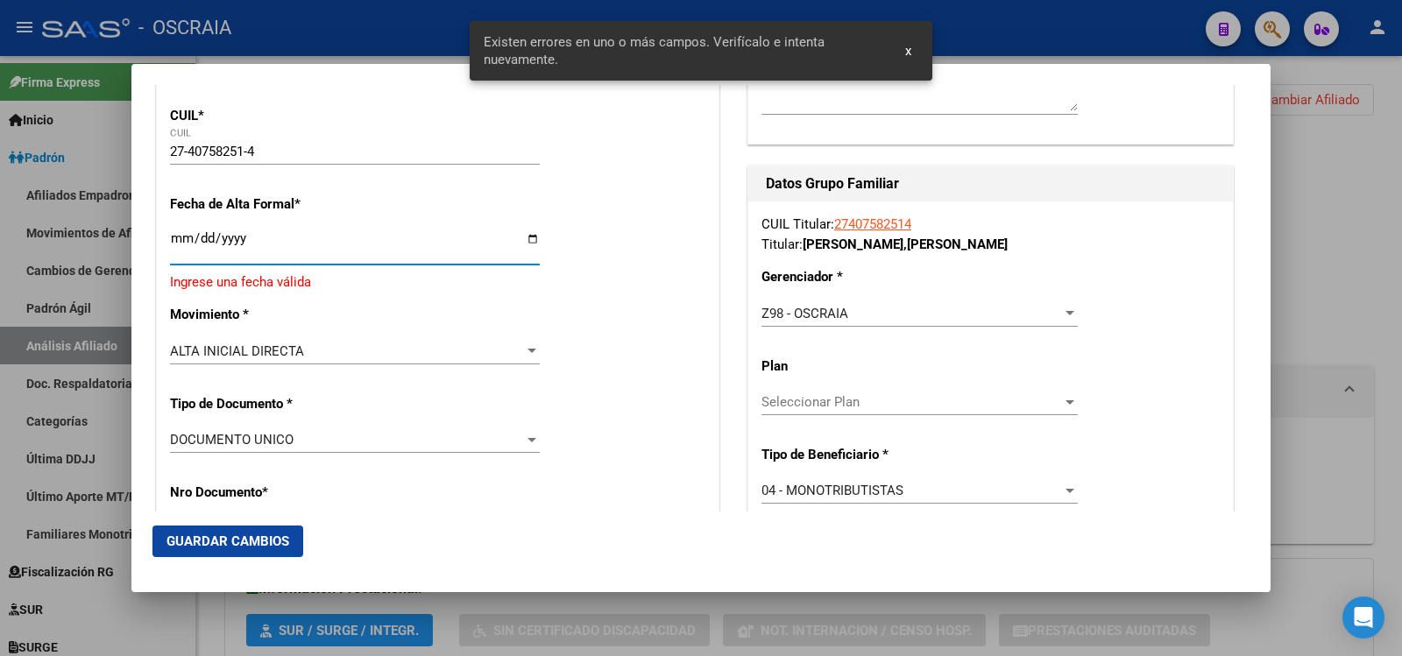
click at [315, 257] on input "Ingresar fecha" at bounding box center [355, 245] width 370 height 28
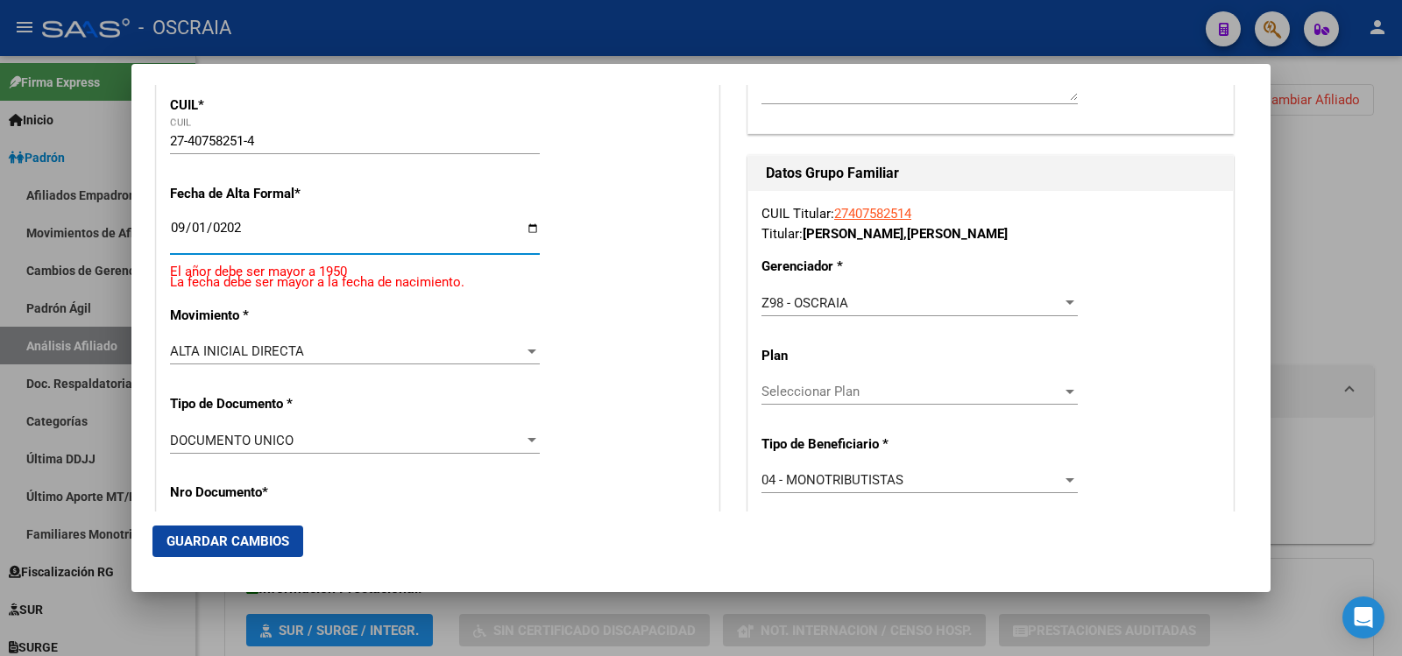
type input "[DATE]"
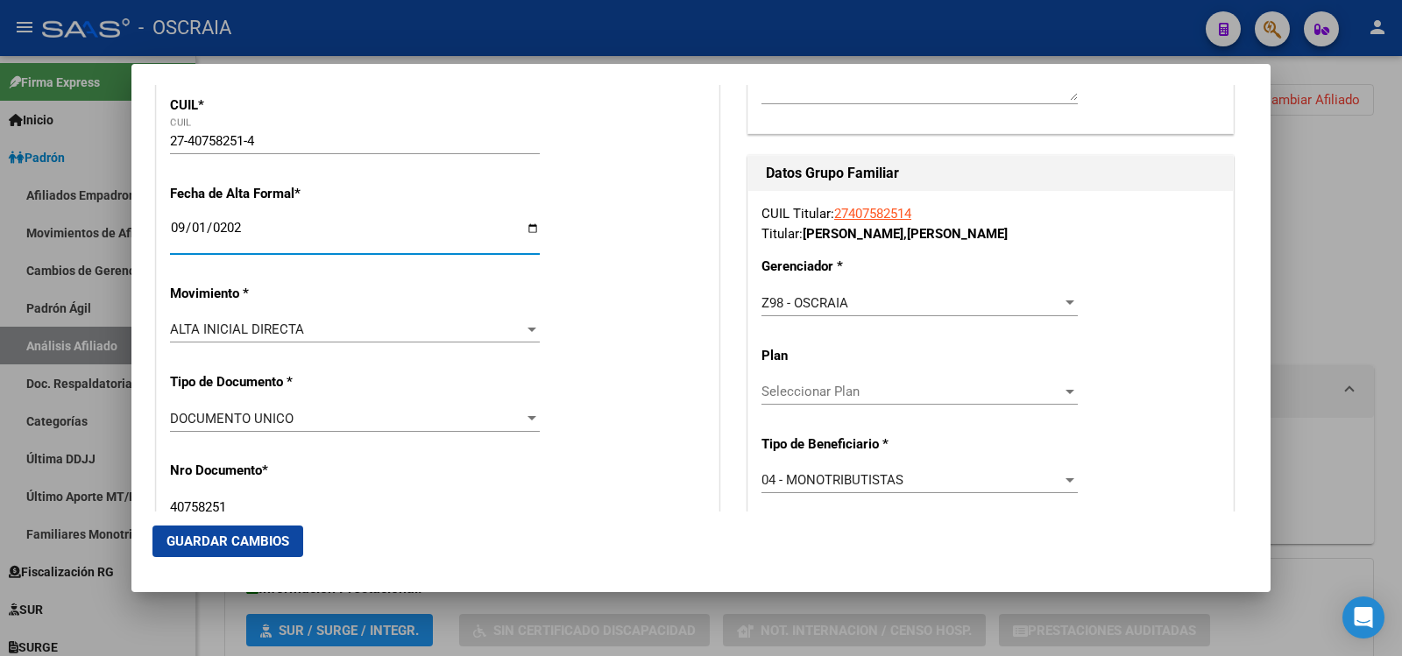
scroll to position [280, 0]
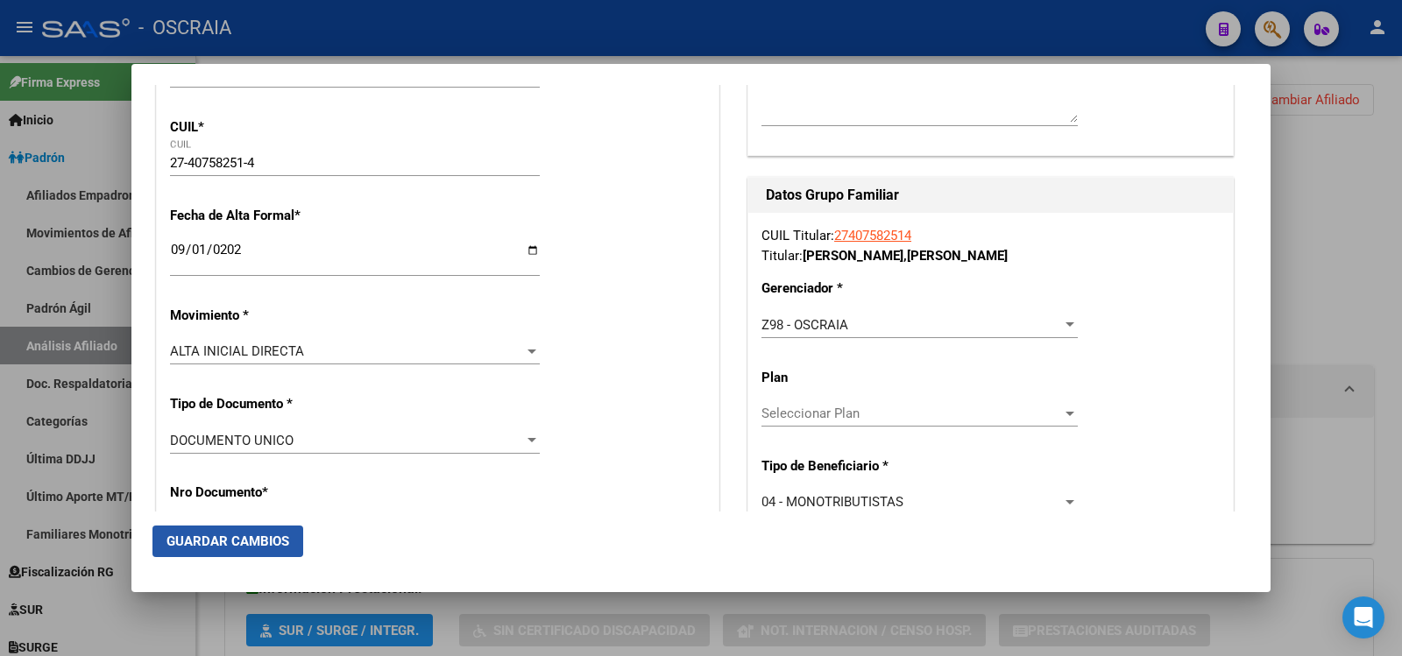
click at [251, 536] on span "Guardar Cambios" at bounding box center [228, 542] width 123 height 16
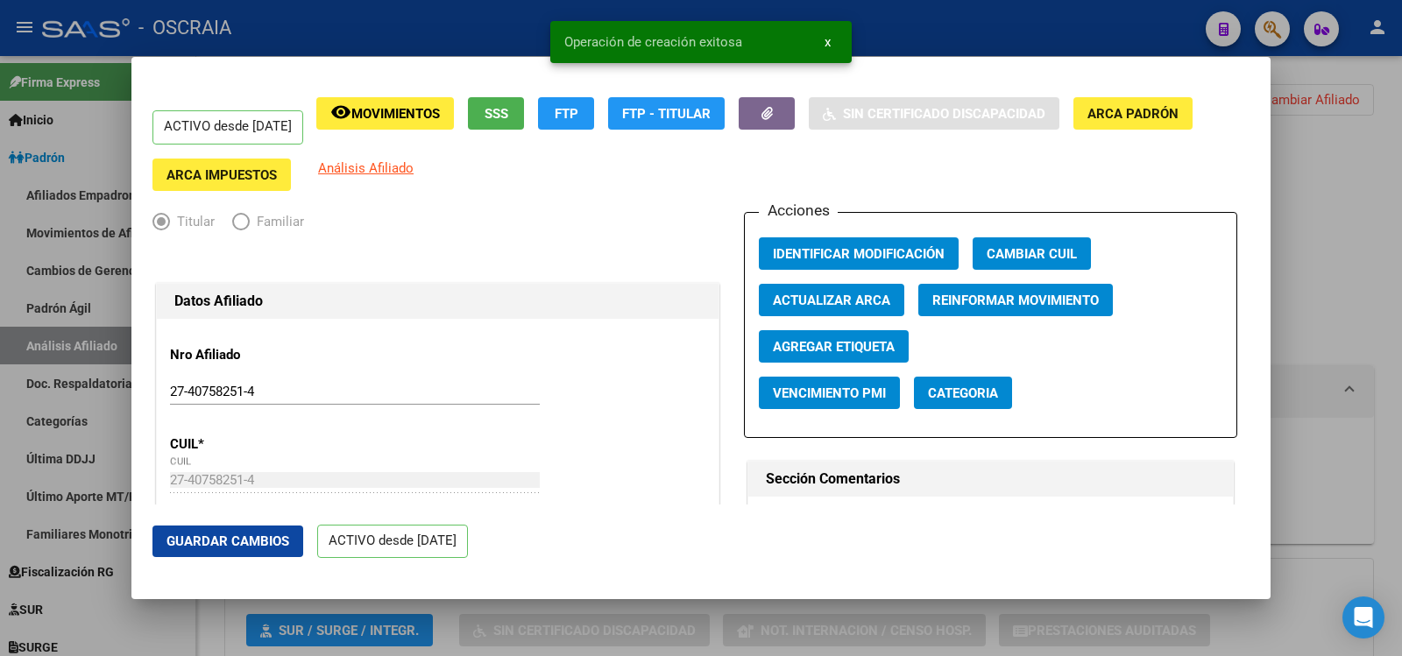
click at [1352, 121] on div at bounding box center [701, 328] width 1402 height 656
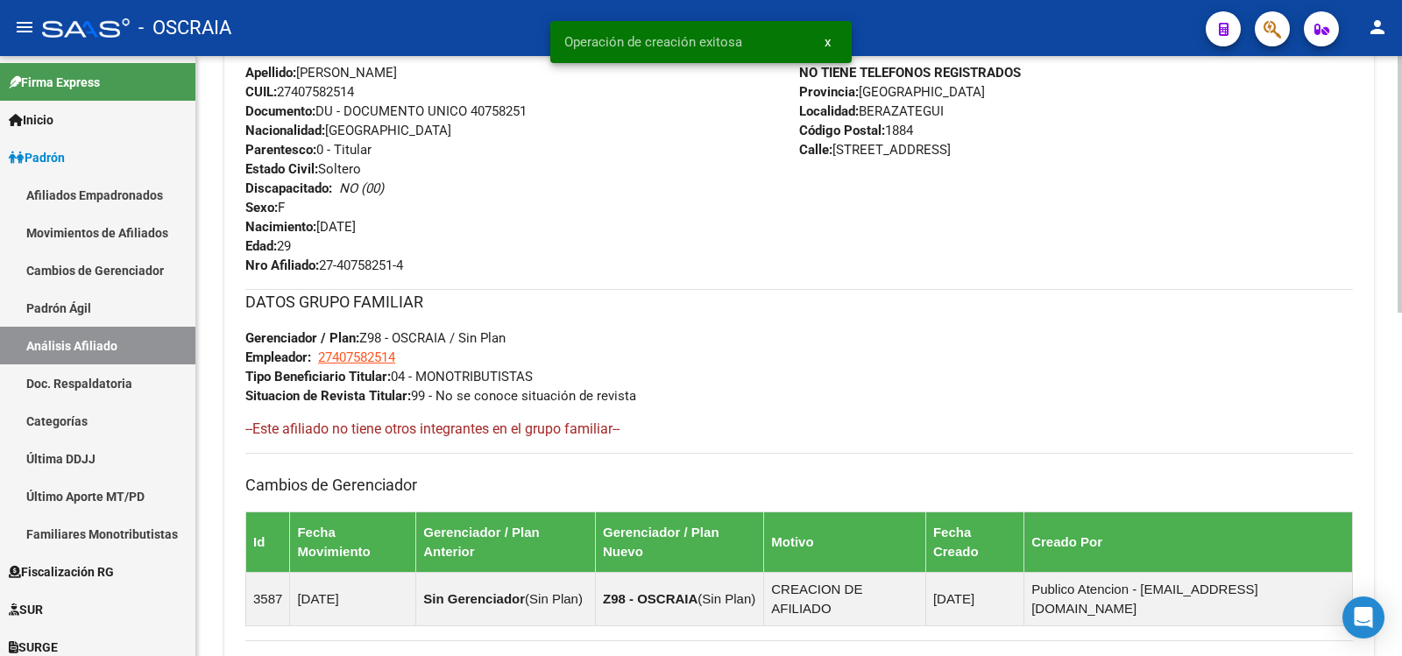
scroll to position [801, 0]
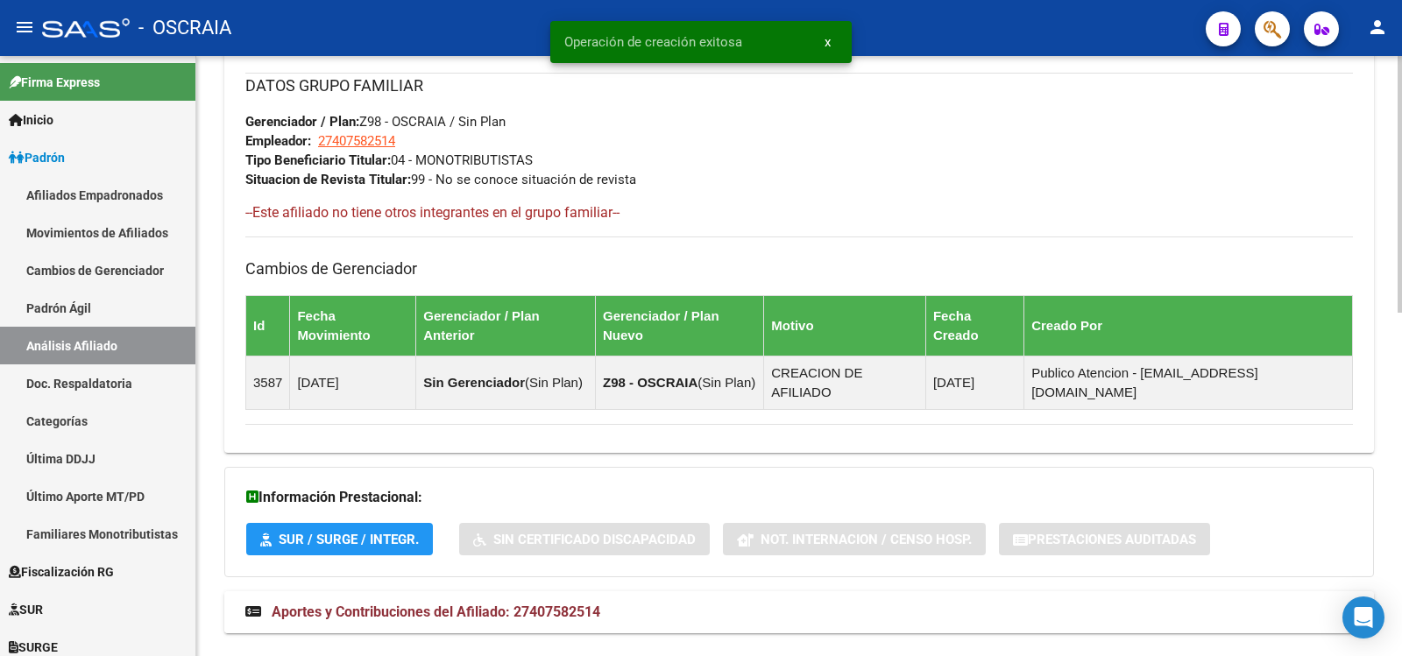
click at [593, 592] on mat-expansion-panel-header "Aportes y Contribuciones del Afiliado: 27407582514" at bounding box center [799, 613] width 1150 height 42
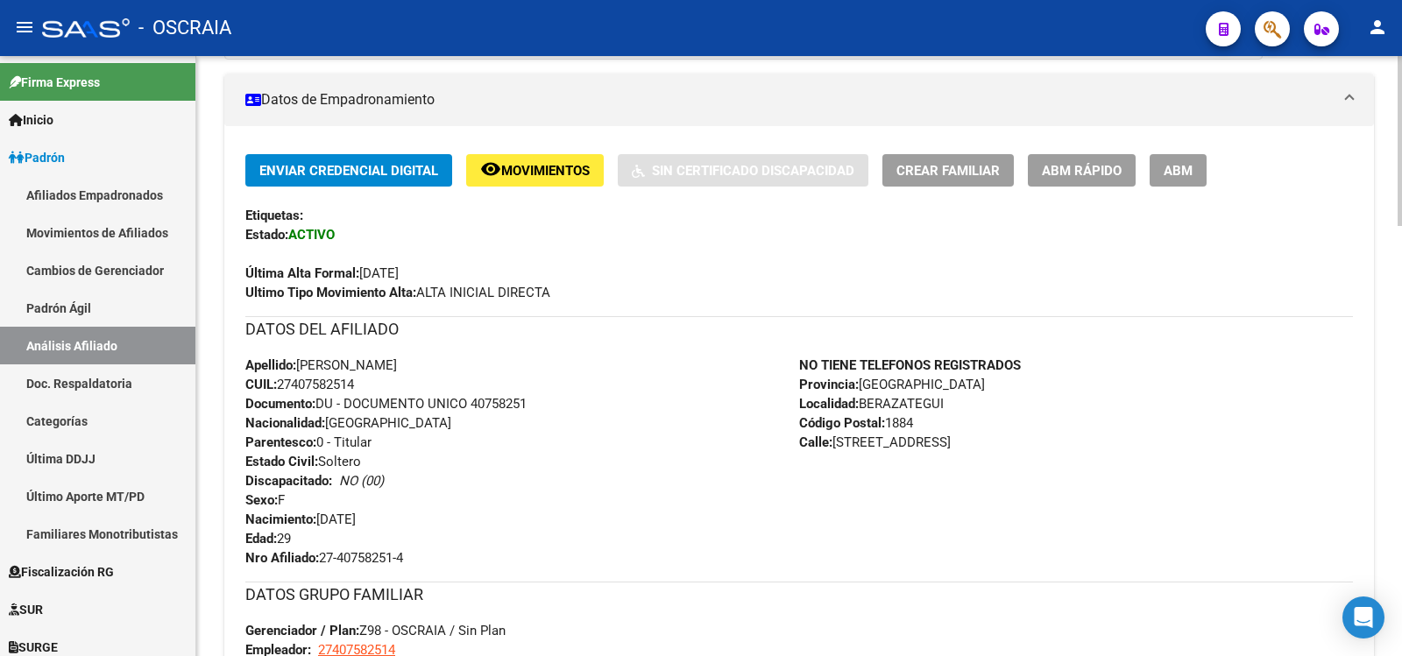
scroll to position [0, 0]
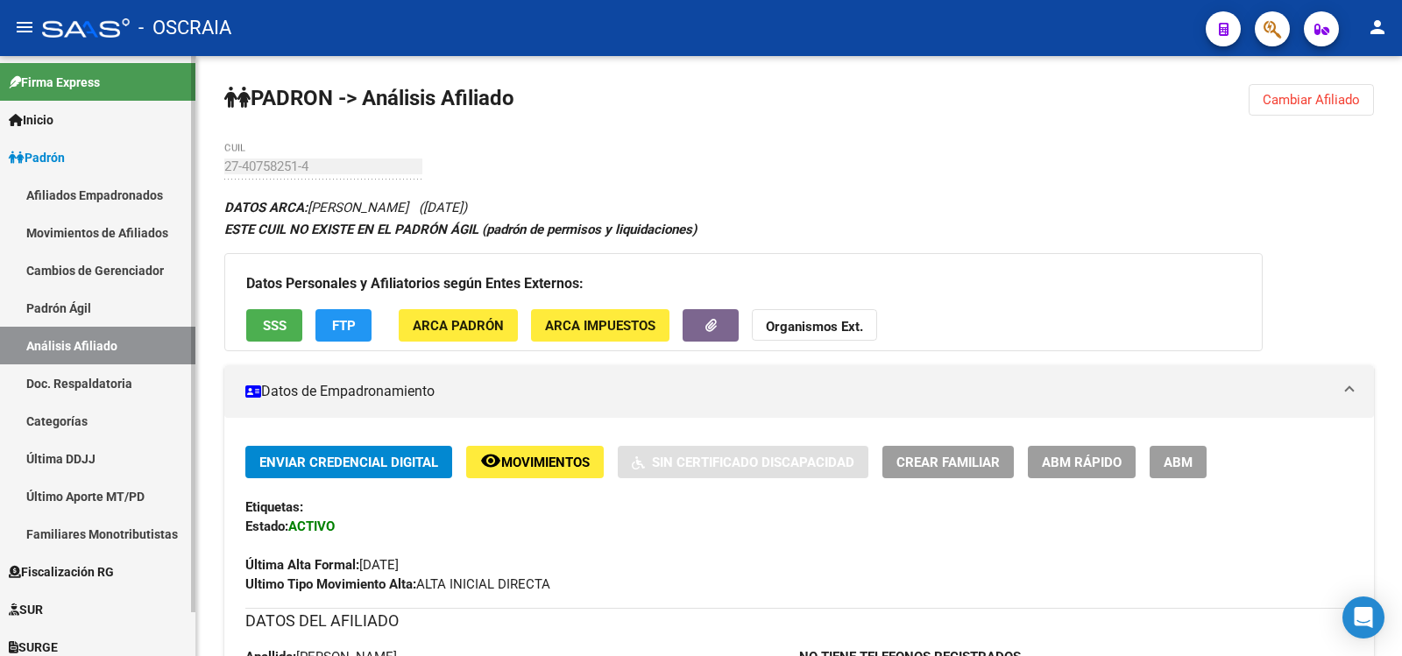
click at [93, 310] on link "Padrón Ágil" at bounding box center [97, 308] width 195 height 38
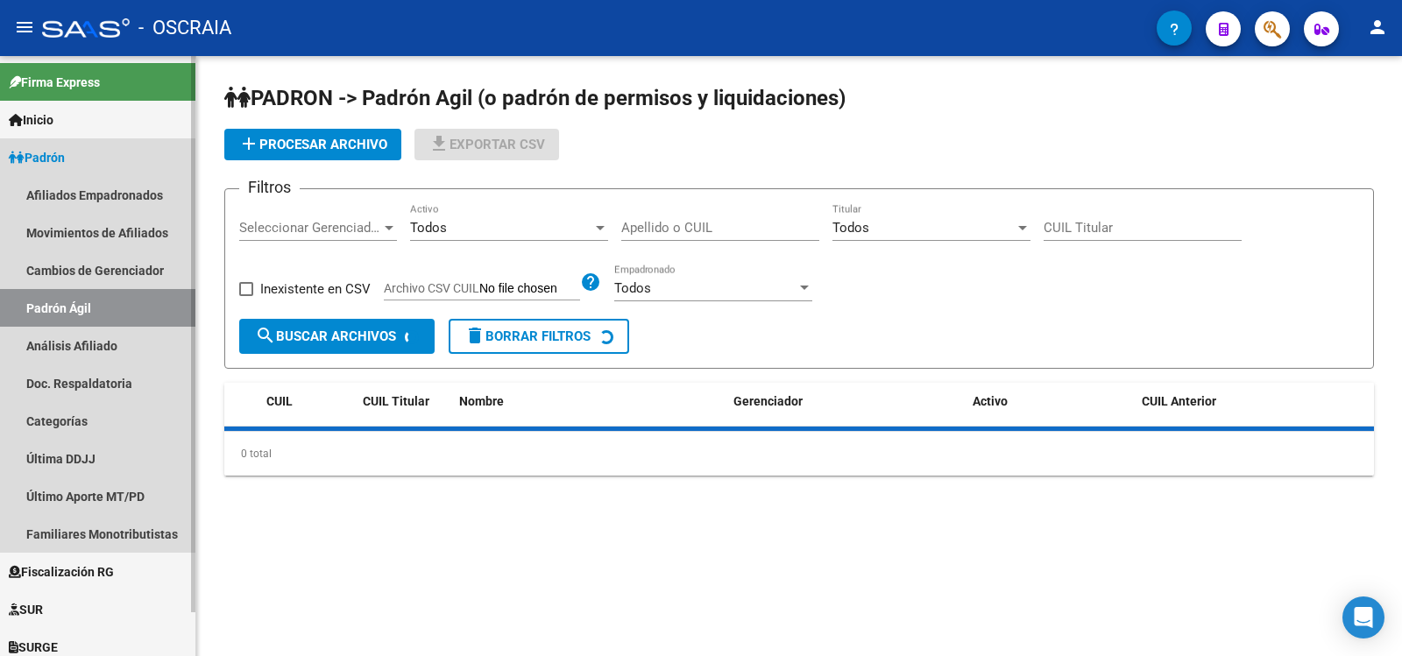
click at [110, 340] on link "Análisis Afiliado" at bounding box center [97, 346] width 195 height 38
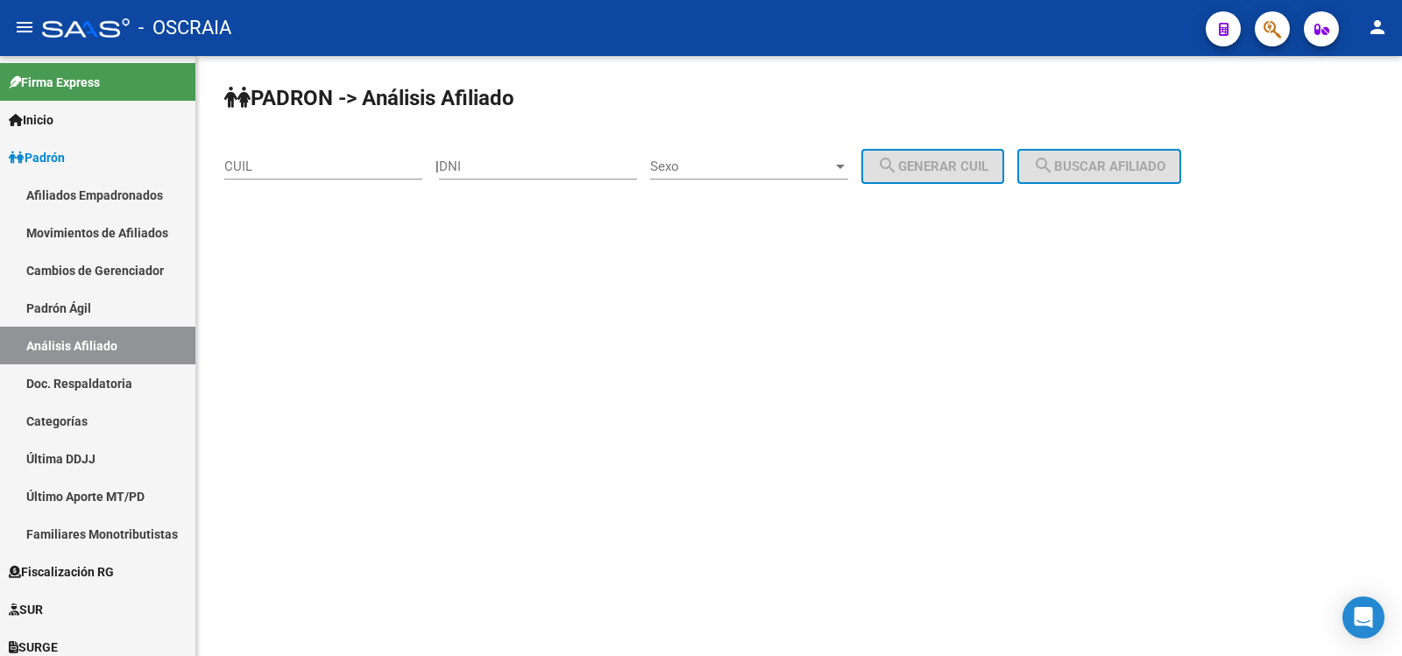
click at [466, 165] on input "DNI" at bounding box center [538, 167] width 198 height 16
paste input "92705859"
type input "92705859"
click at [725, 167] on span "Sexo" at bounding box center [741, 167] width 182 height 16
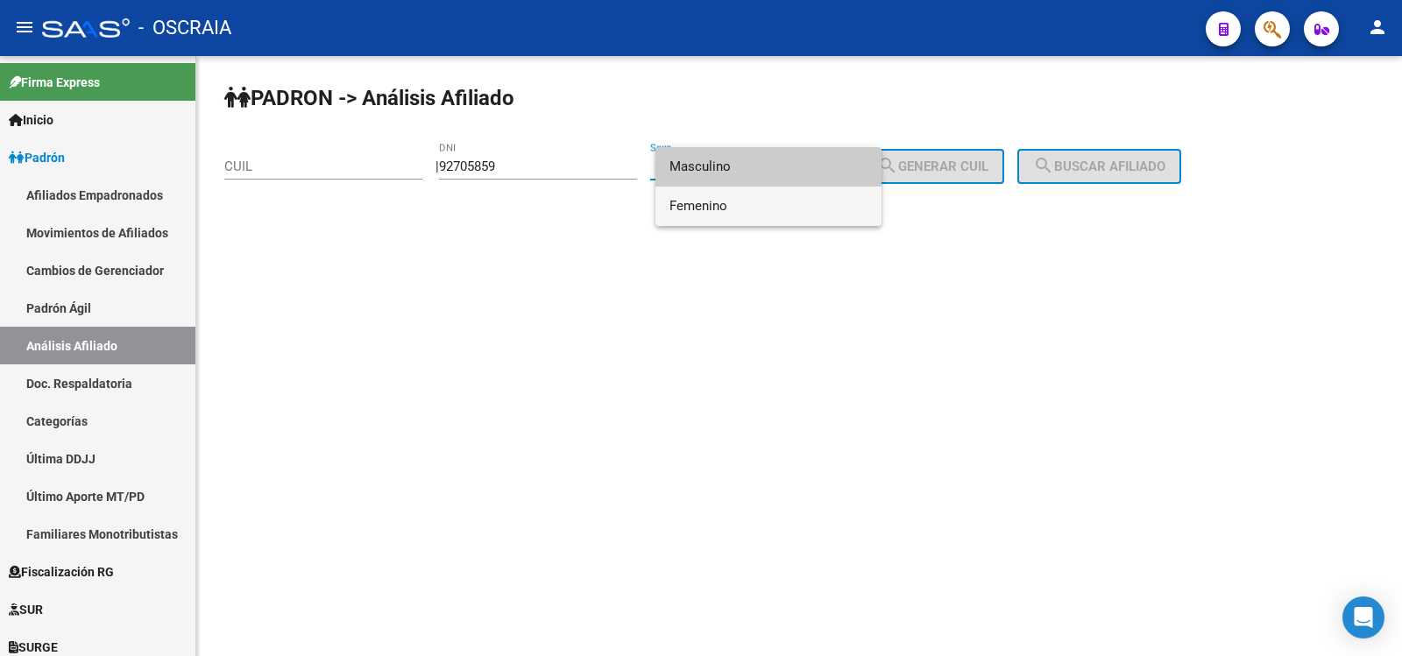
click at [733, 204] on span "Femenino" at bounding box center [769, 206] width 198 height 39
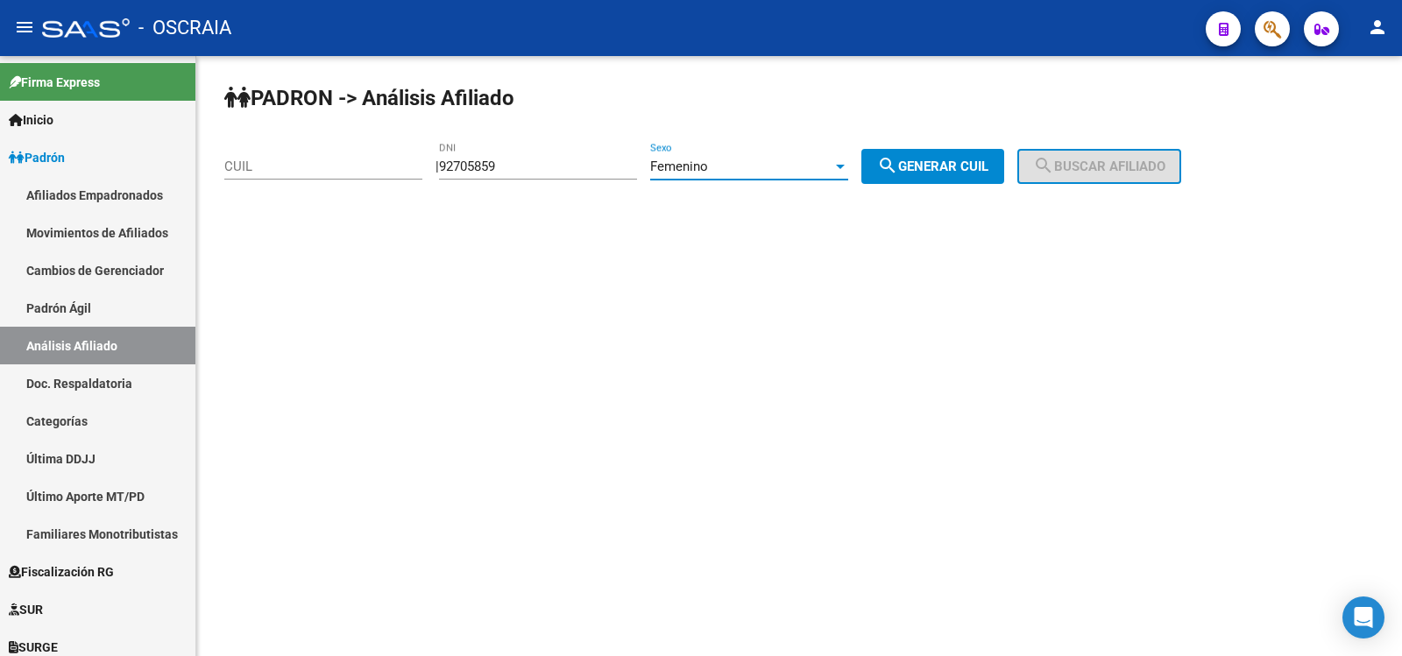
click at [956, 153] on button "search Generar CUIL" at bounding box center [932, 166] width 143 height 35
type input "27-92705859-1"
click at [1092, 170] on span "search Buscar afiliado" at bounding box center [1099, 167] width 132 height 16
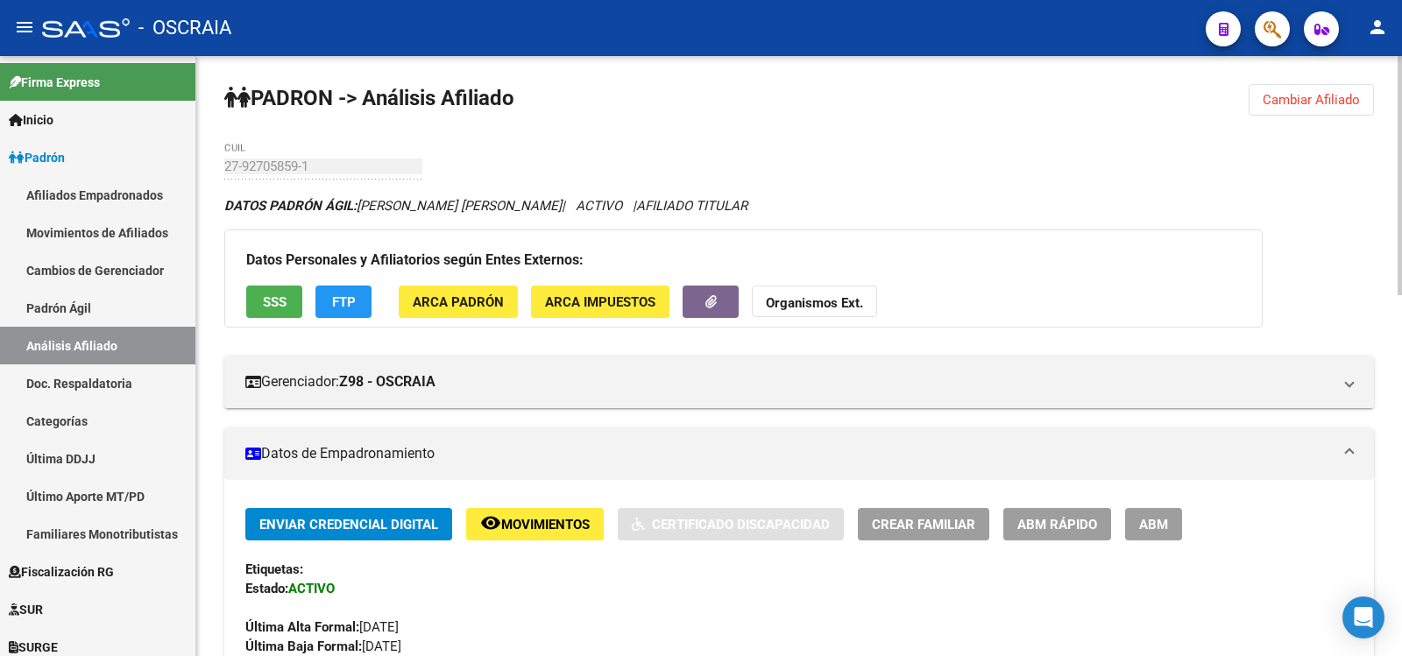
scroll to position [876, 0]
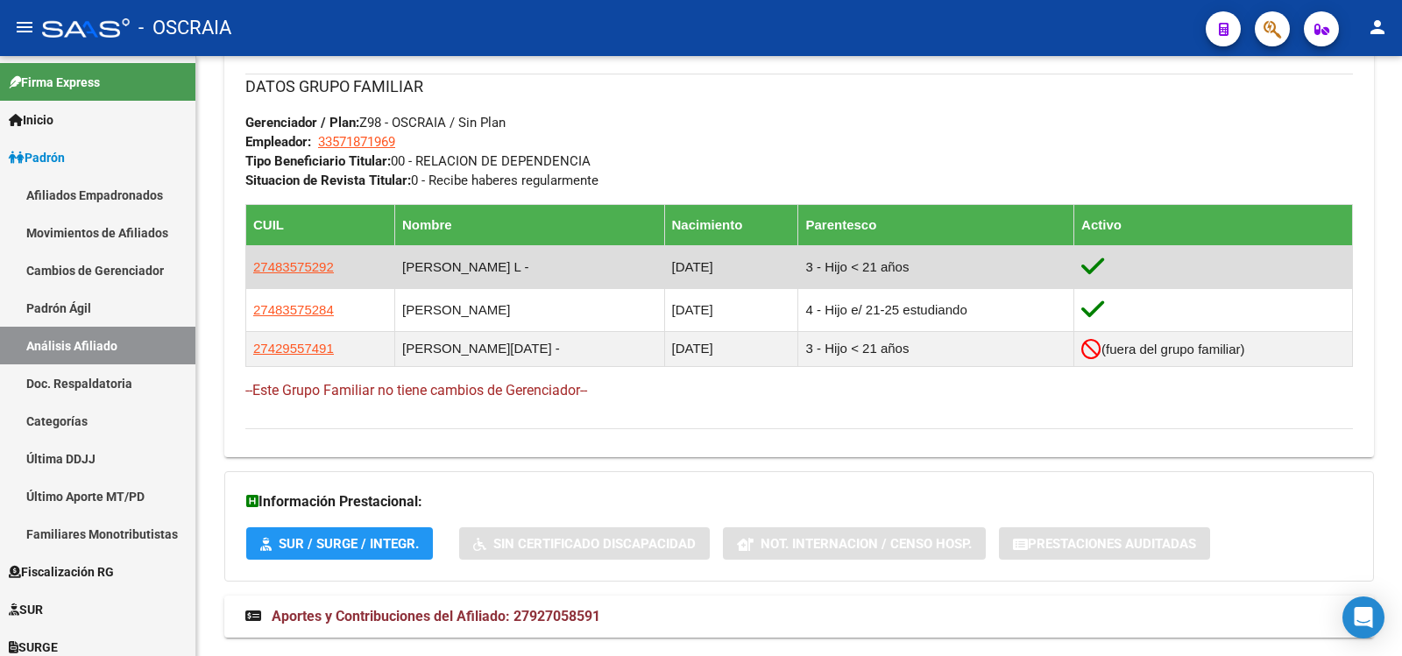
click at [1118, 273] on td at bounding box center [1213, 266] width 279 height 43
click at [317, 267] on span "27483575292" at bounding box center [293, 266] width 81 height 15
type textarea "27483575292"
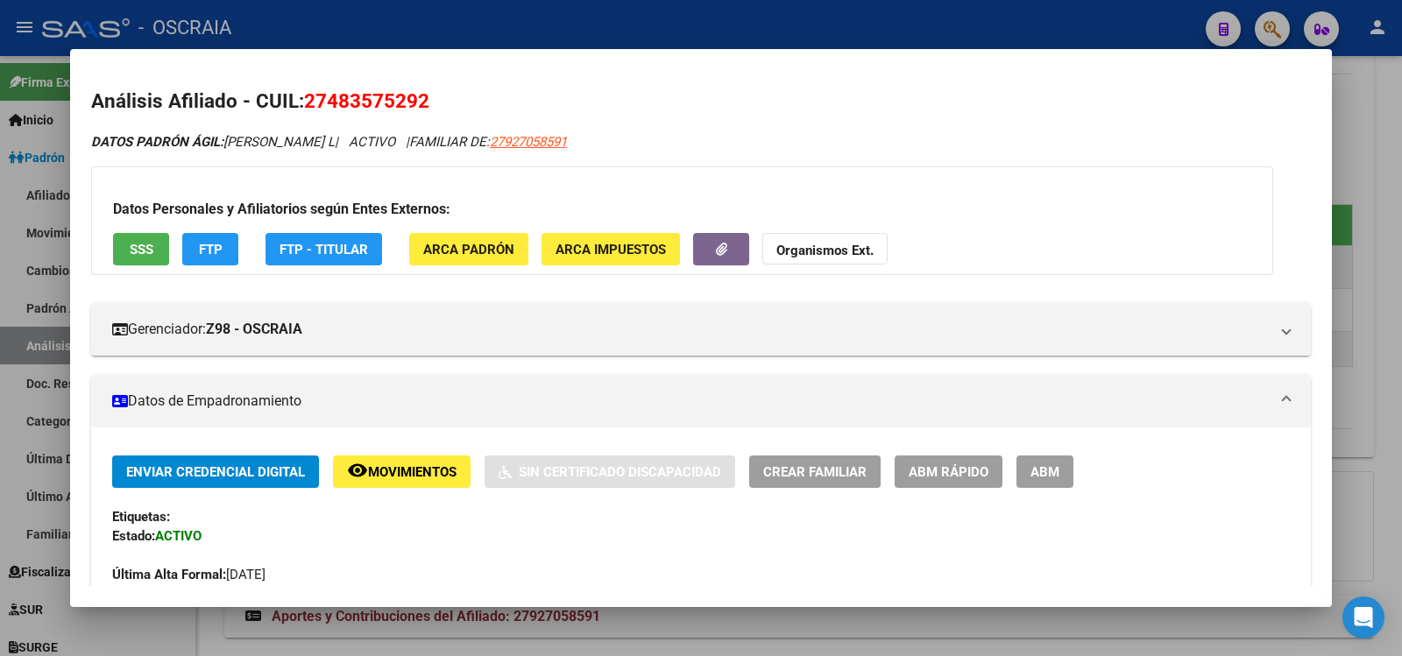
drag, startPoint x: 419, startPoint y: 89, endPoint x: 308, endPoint y: 103, distance: 111.2
click at [305, 103] on span "27483575292" at bounding box center [366, 100] width 125 height 23
copy span "7483575292"
copy span "27483575292"
drag, startPoint x: 383, startPoint y: 101, endPoint x: 310, endPoint y: 102, distance: 72.7
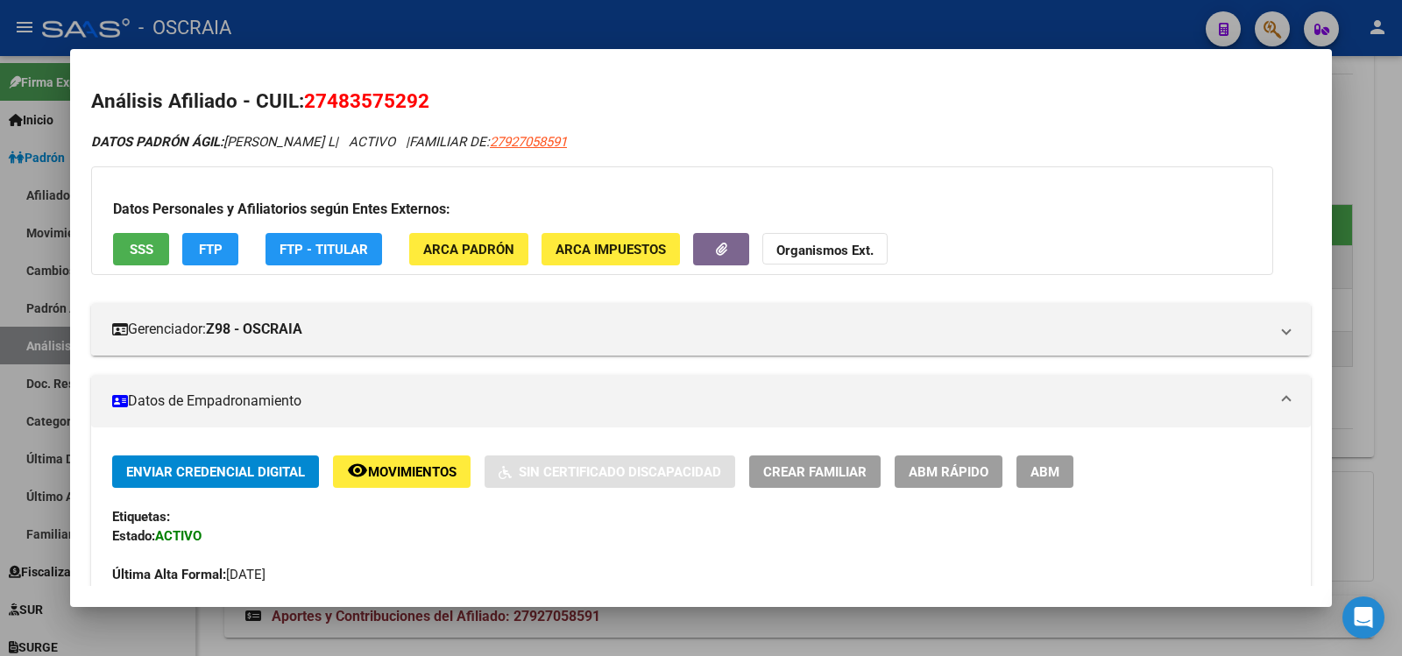
click at [310, 102] on h2 "Análisis Afiliado - CUIL: 27483575292" at bounding box center [701, 102] width 1220 height 30
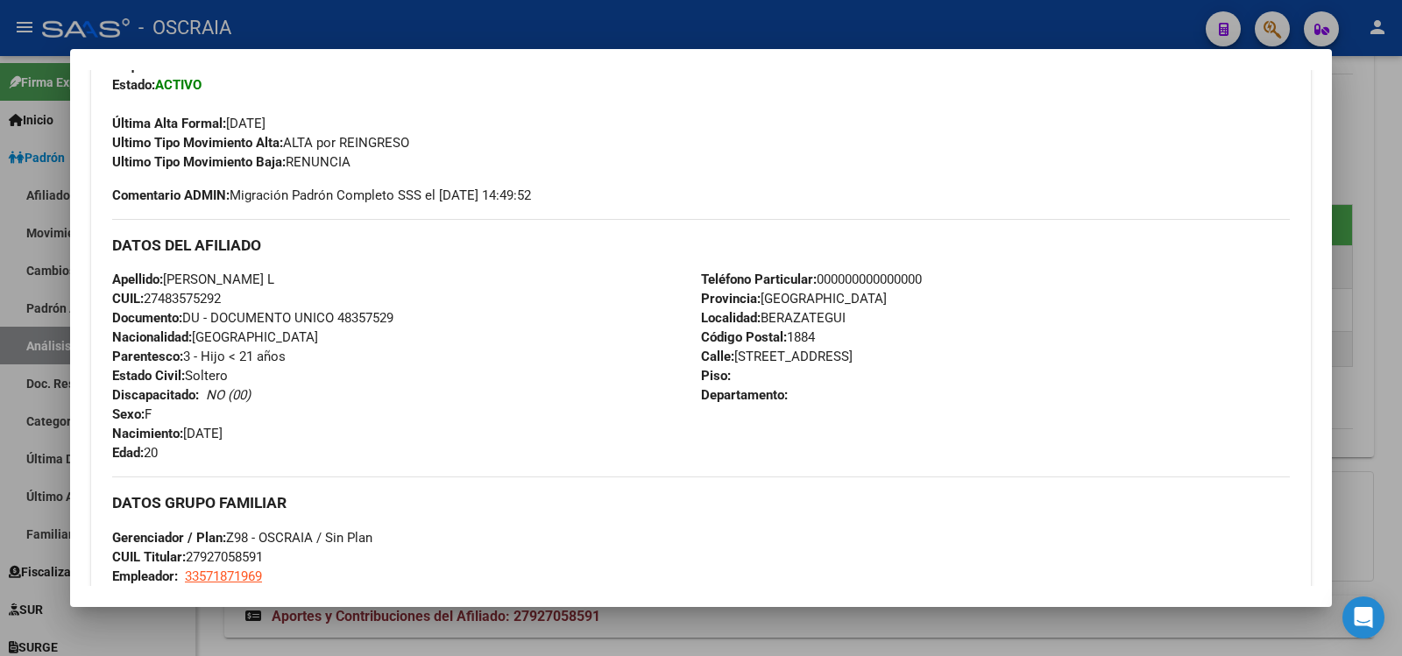
scroll to position [0, 0]
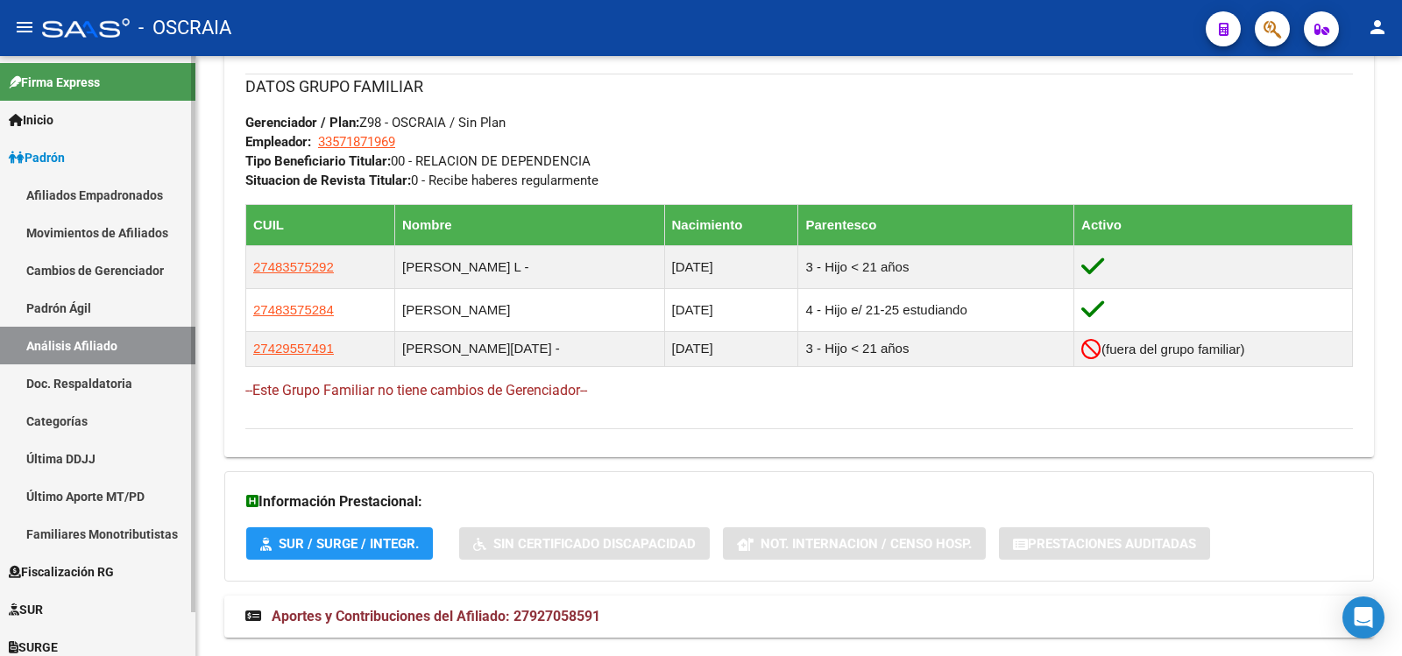
click at [148, 299] on link "Padrón Ágil" at bounding box center [97, 308] width 195 height 38
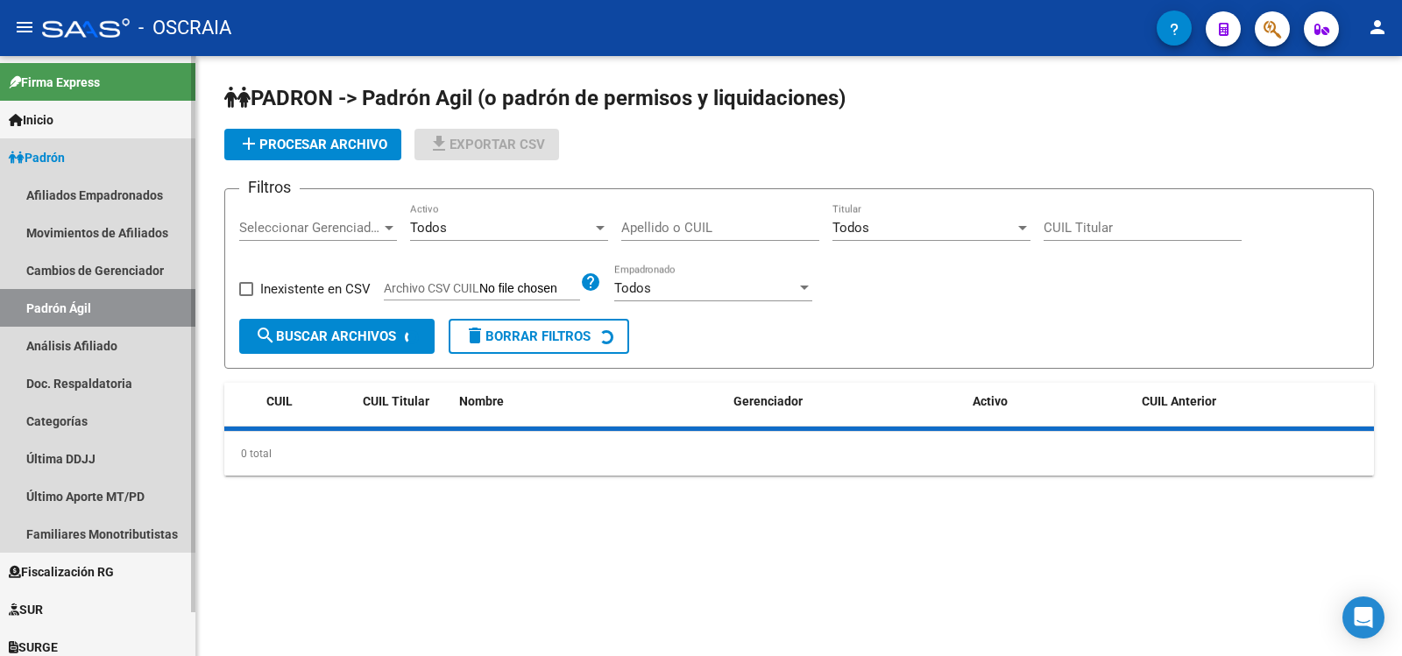
click at [155, 326] on link "Padrón Ágil" at bounding box center [97, 308] width 195 height 38
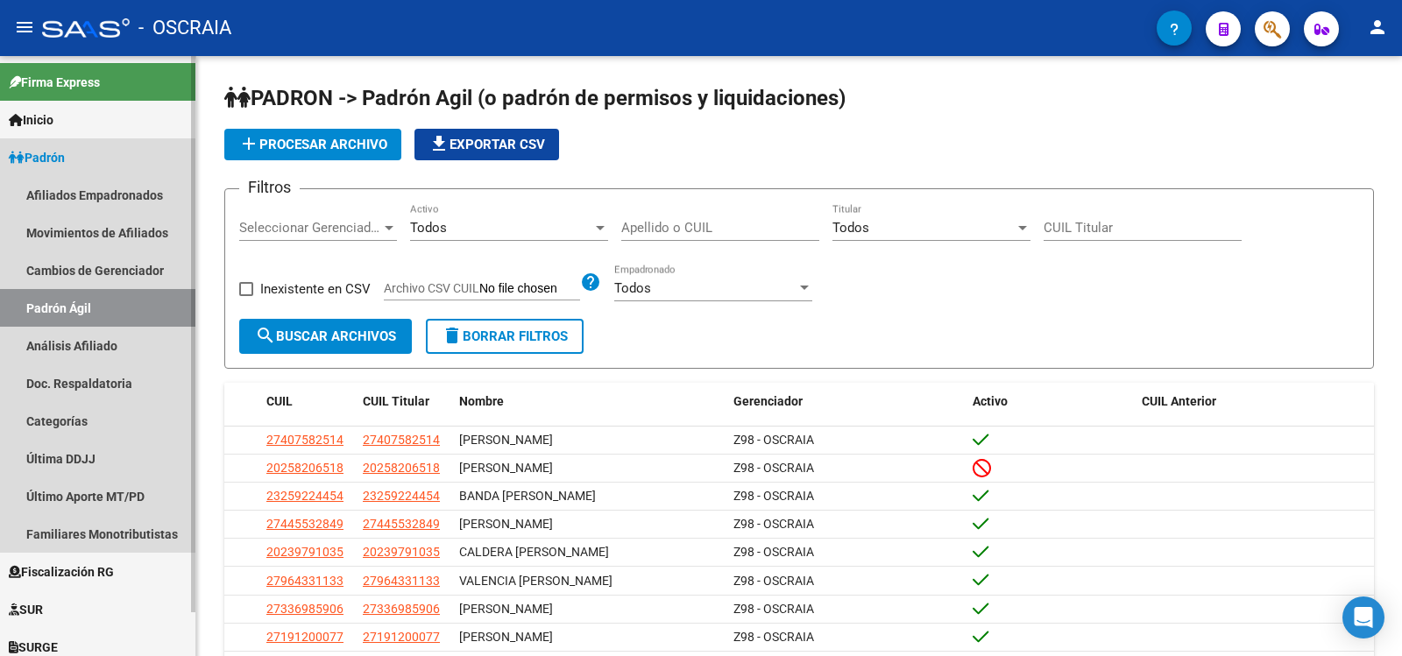
click at [138, 326] on link "Padrón Ágil" at bounding box center [97, 308] width 195 height 38
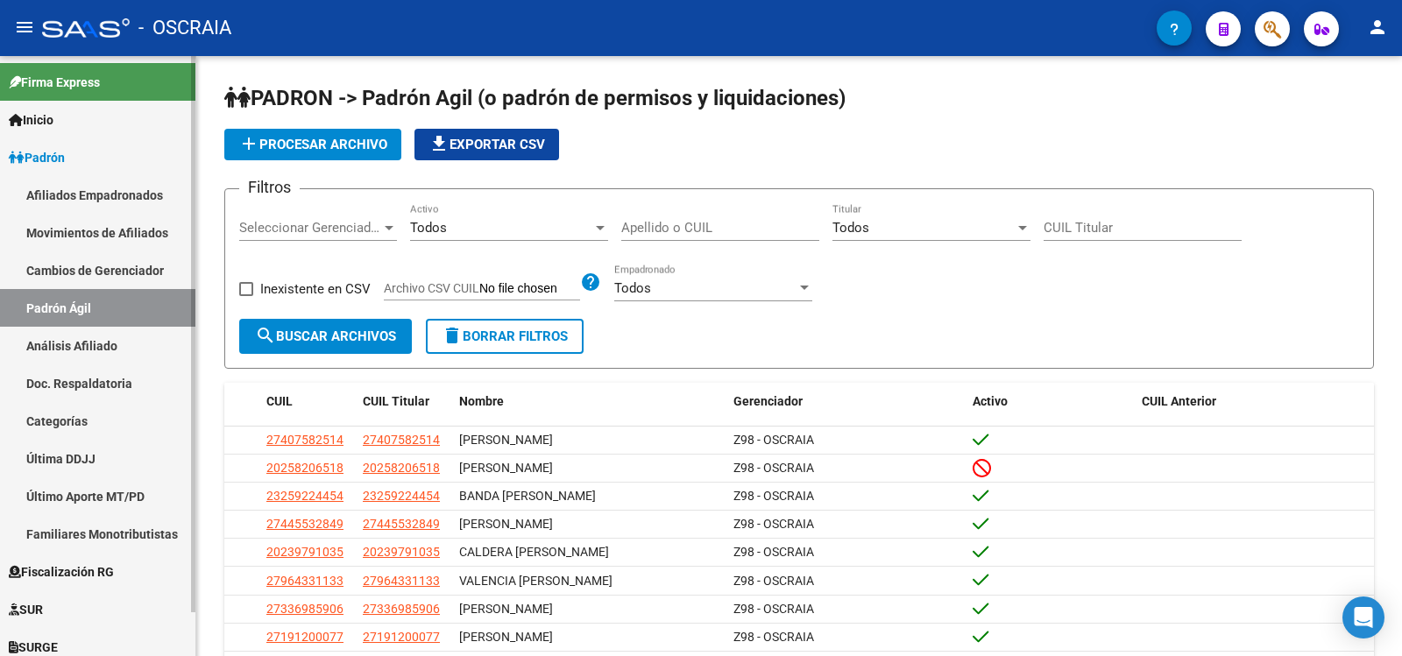
click at [166, 333] on link "Análisis Afiliado" at bounding box center [97, 346] width 195 height 38
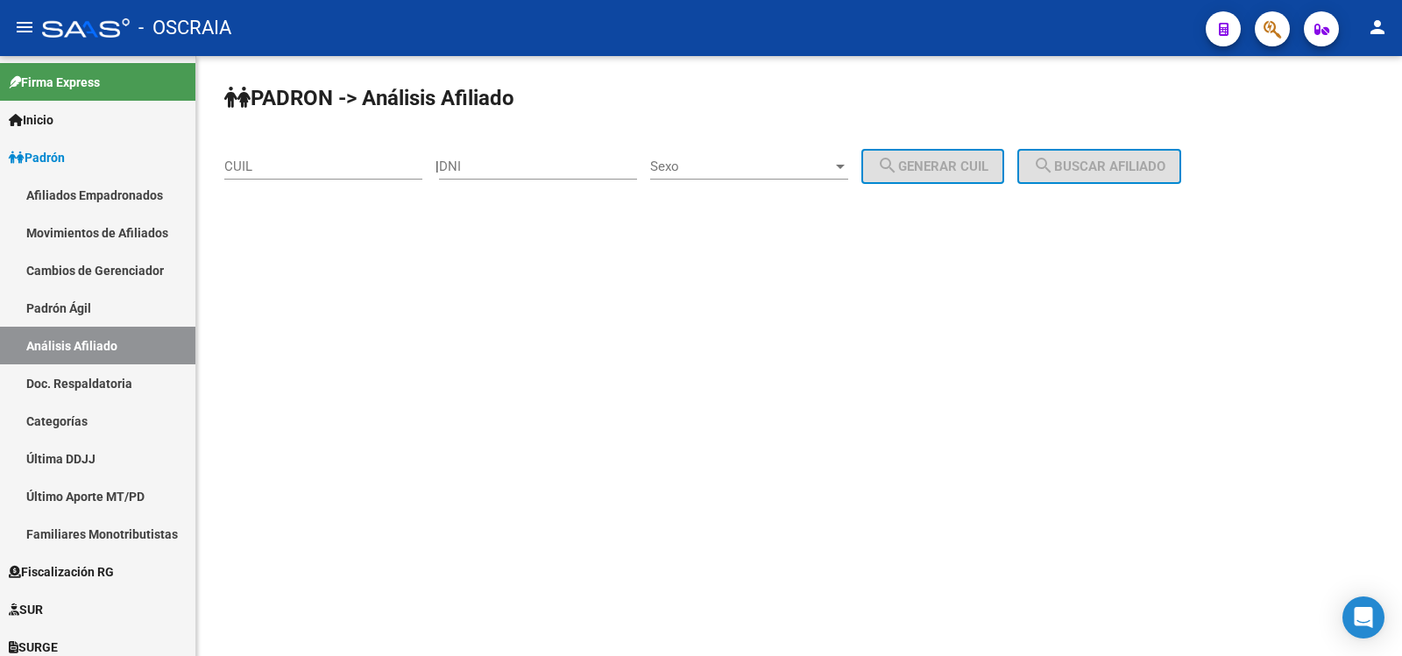
click at [316, 175] on div "CUIL" at bounding box center [323, 161] width 198 height 38
click at [320, 159] on input "CUIL" at bounding box center [323, 167] width 198 height 16
paste input "20-33282463-6"
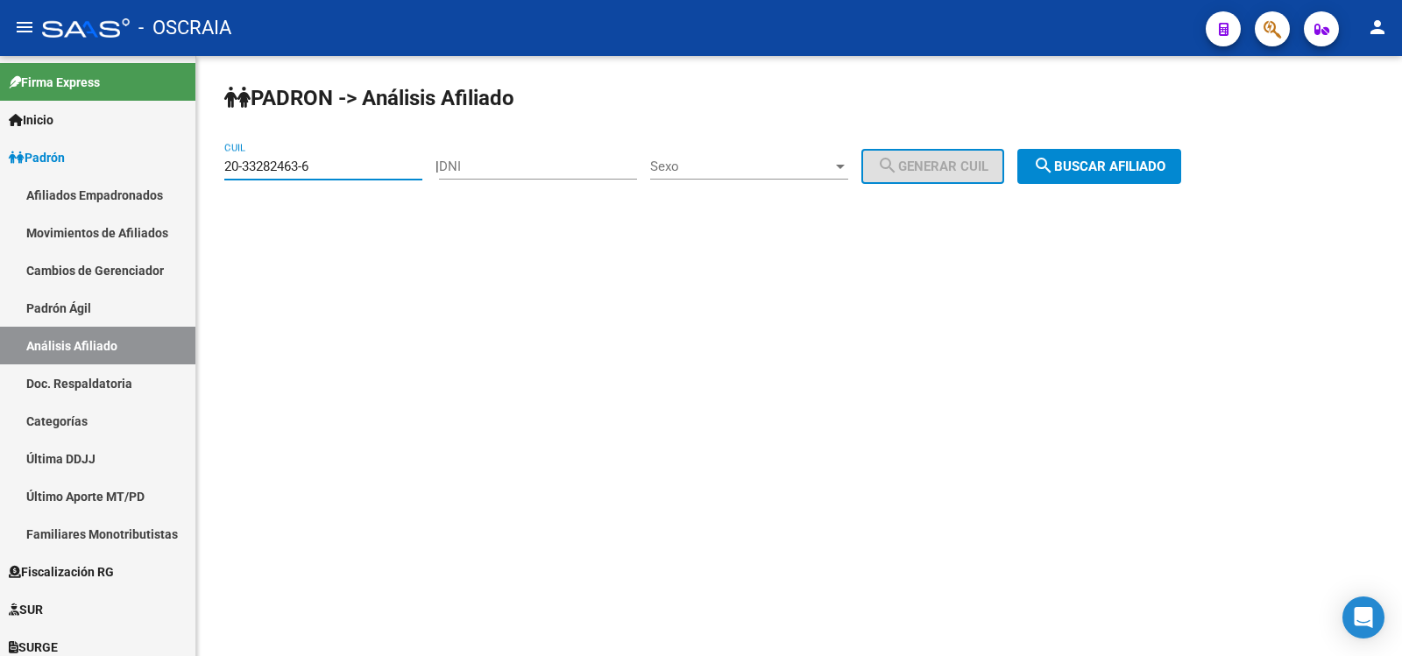
type input "20-33282463-6"
click at [1088, 172] on span "search Buscar afiliado" at bounding box center [1099, 167] width 132 height 16
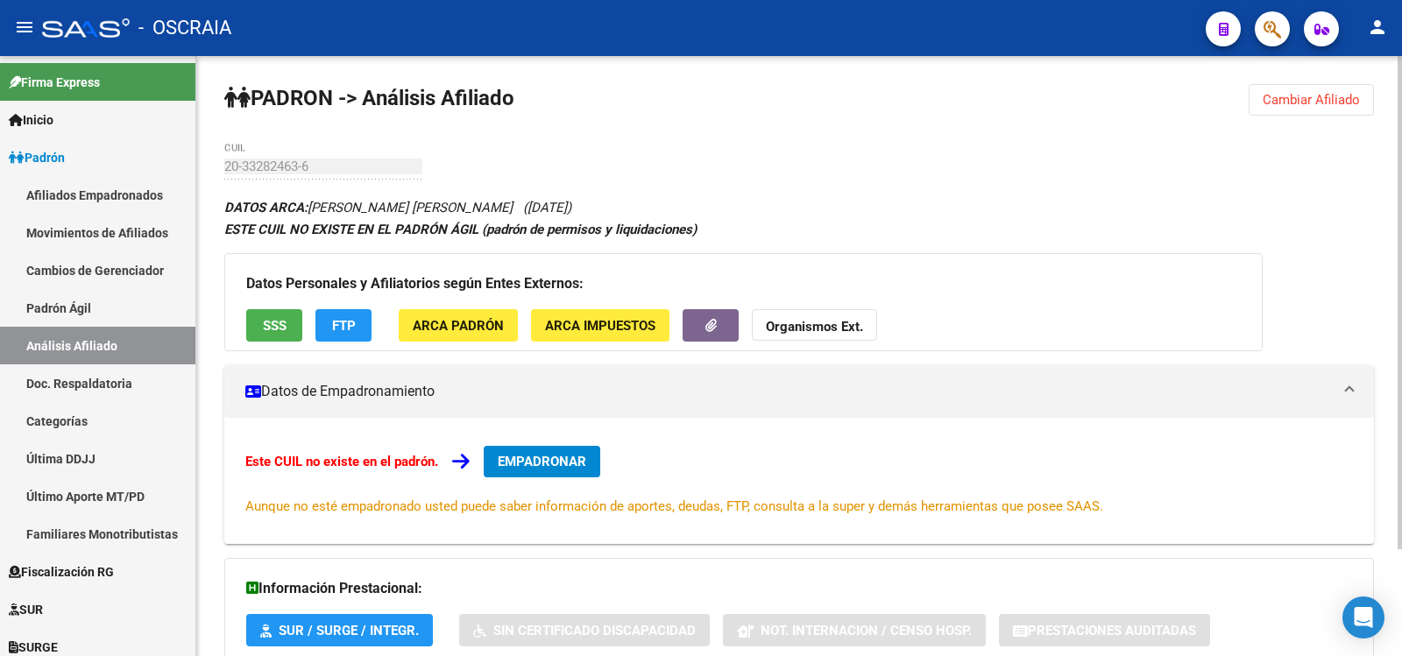
scroll to position [130, 0]
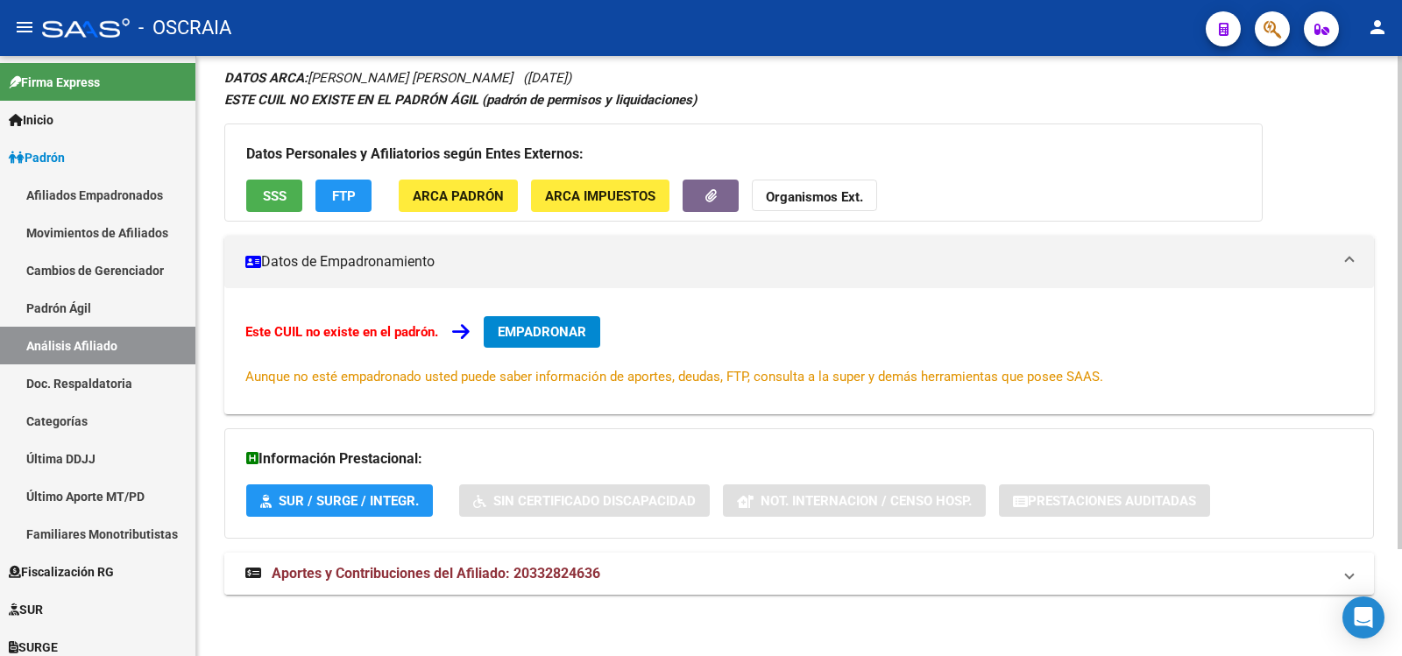
click at [543, 570] on span "Aportes y Contribuciones del Afiliado: 20332824636" at bounding box center [436, 573] width 329 height 17
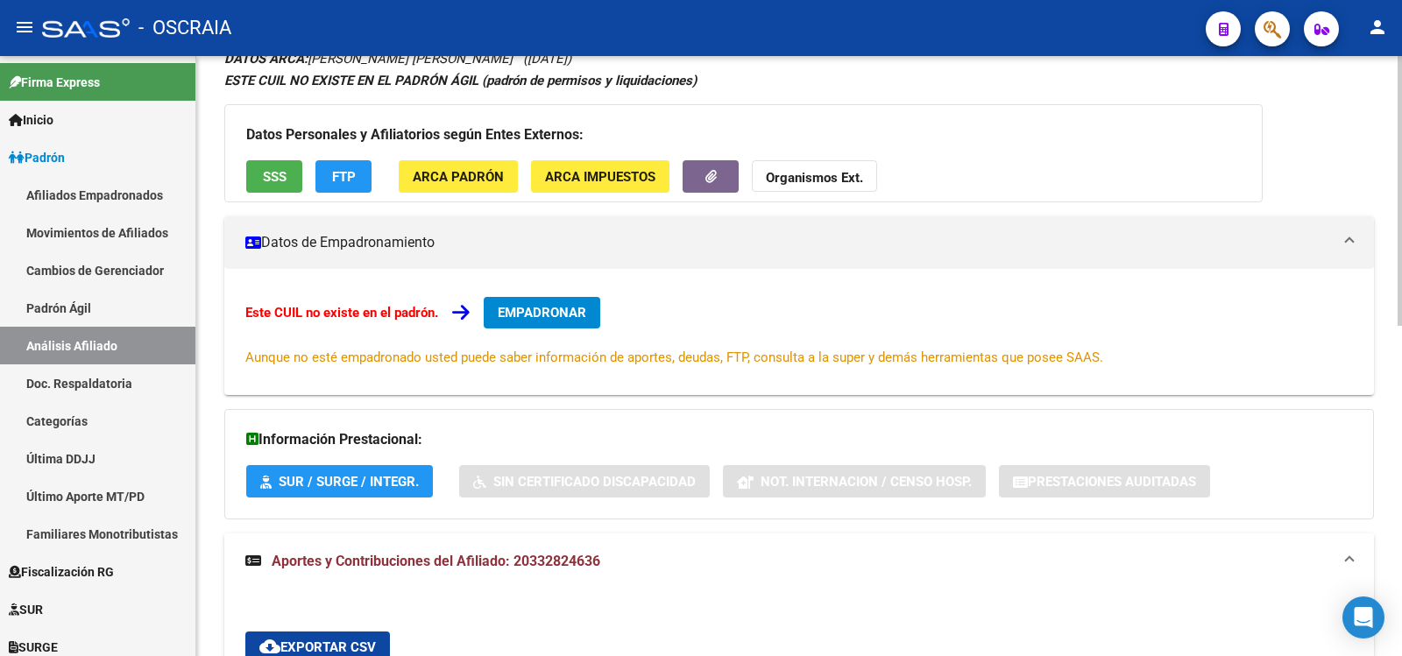
scroll to position [0, 0]
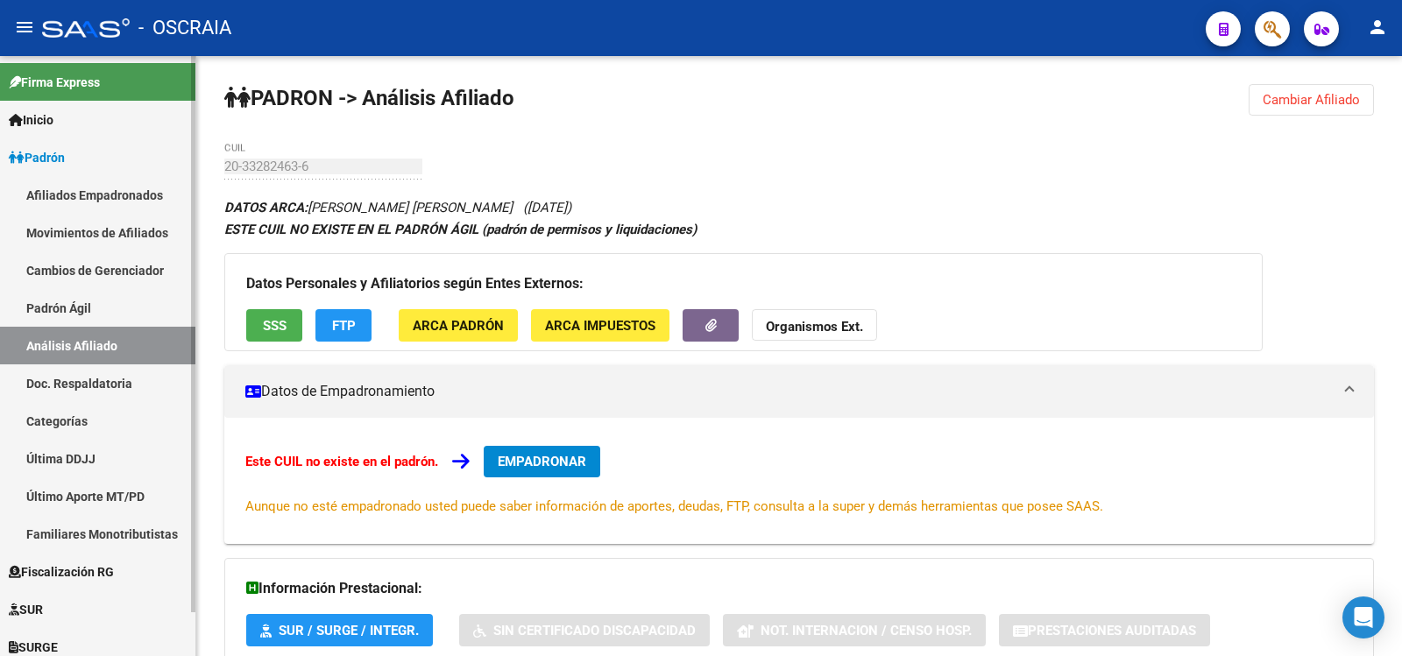
click at [90, 301] on link "Padrón Ágil" at bounding box center [97, 308] width 195 height 38
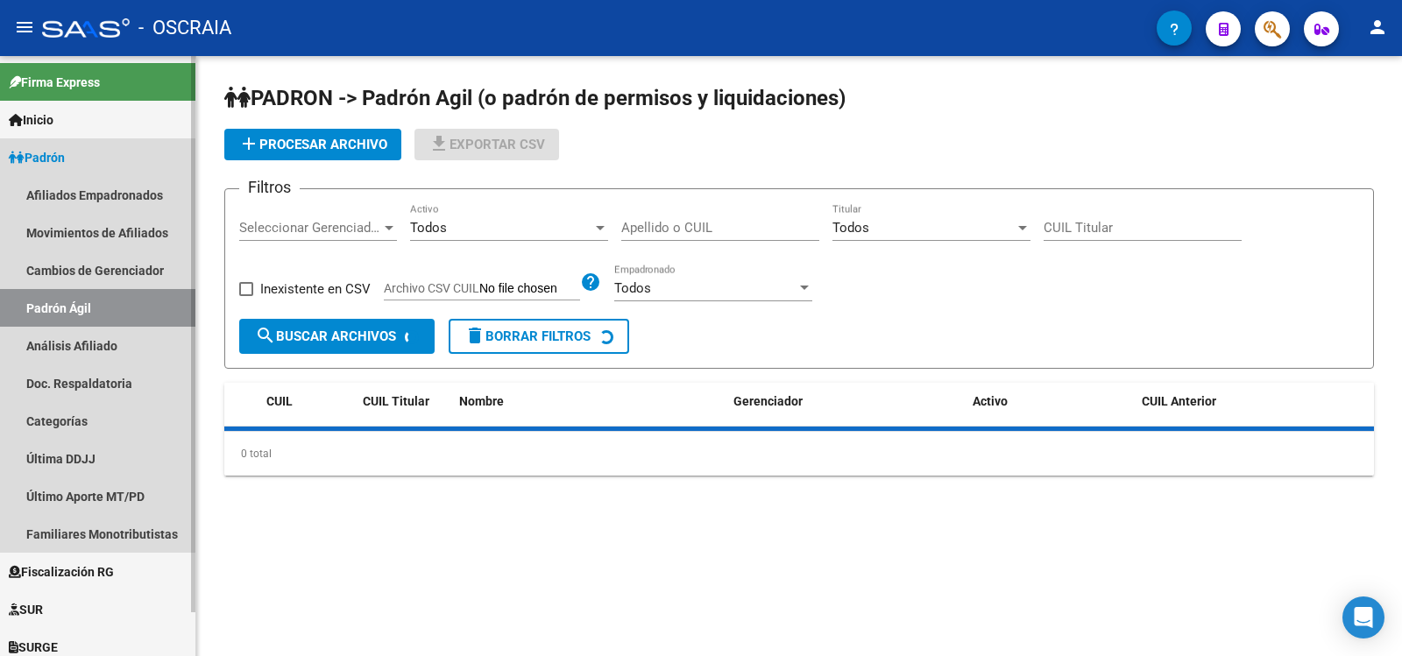
click at [90, 333] on link "Análisis Afiliado" at bounding box center [97, 346] width 195 height 38
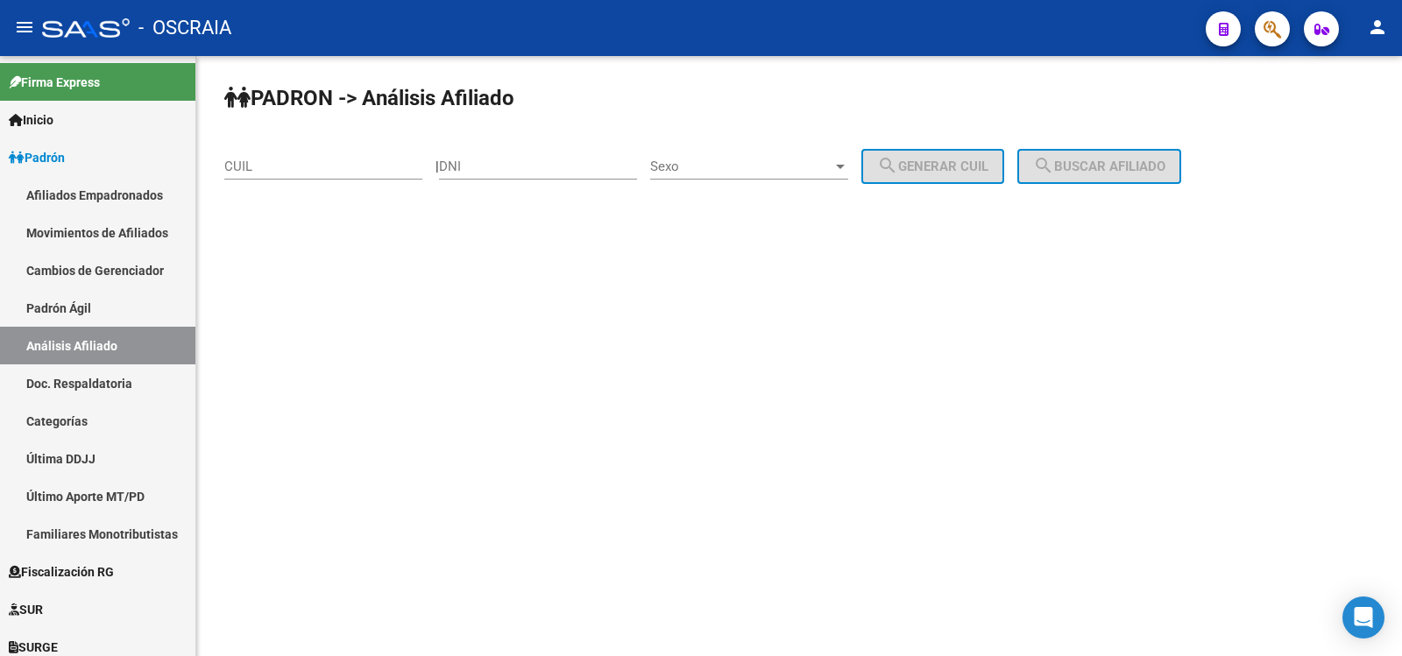
click at [331, 160] on div "CUIL" at bounding box center [323, 161] width 198 height 38
drag, startPoint x: 330, startPoint y: 167, endPoint x: 345, endPoint y: 167, distance: 15.8
click at [330, 167] on input "CUIL" at bounding box center [323, 167] width 198 height 16
paste input "20-33282463-6"
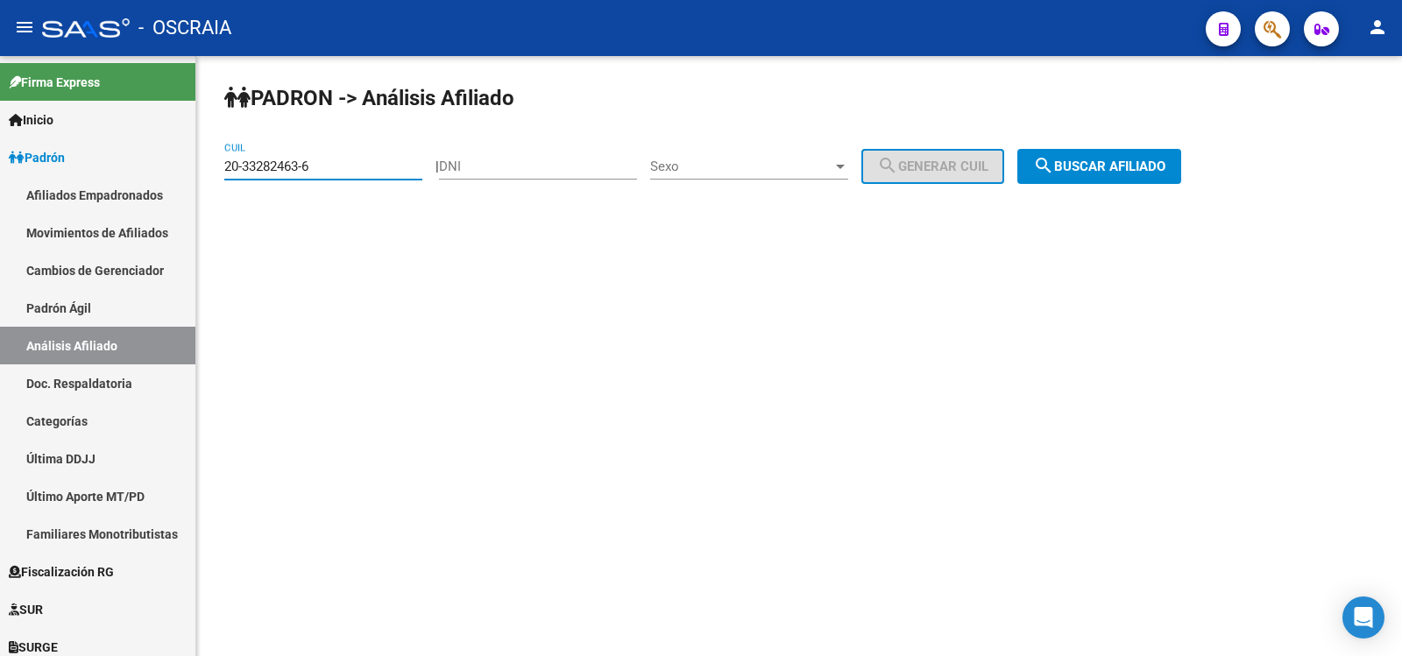
type input "20-33282463-6"
click at [1080, 167] on span "search Buscar afiliado" at bounding box center [1099, 167] width 132 height 16
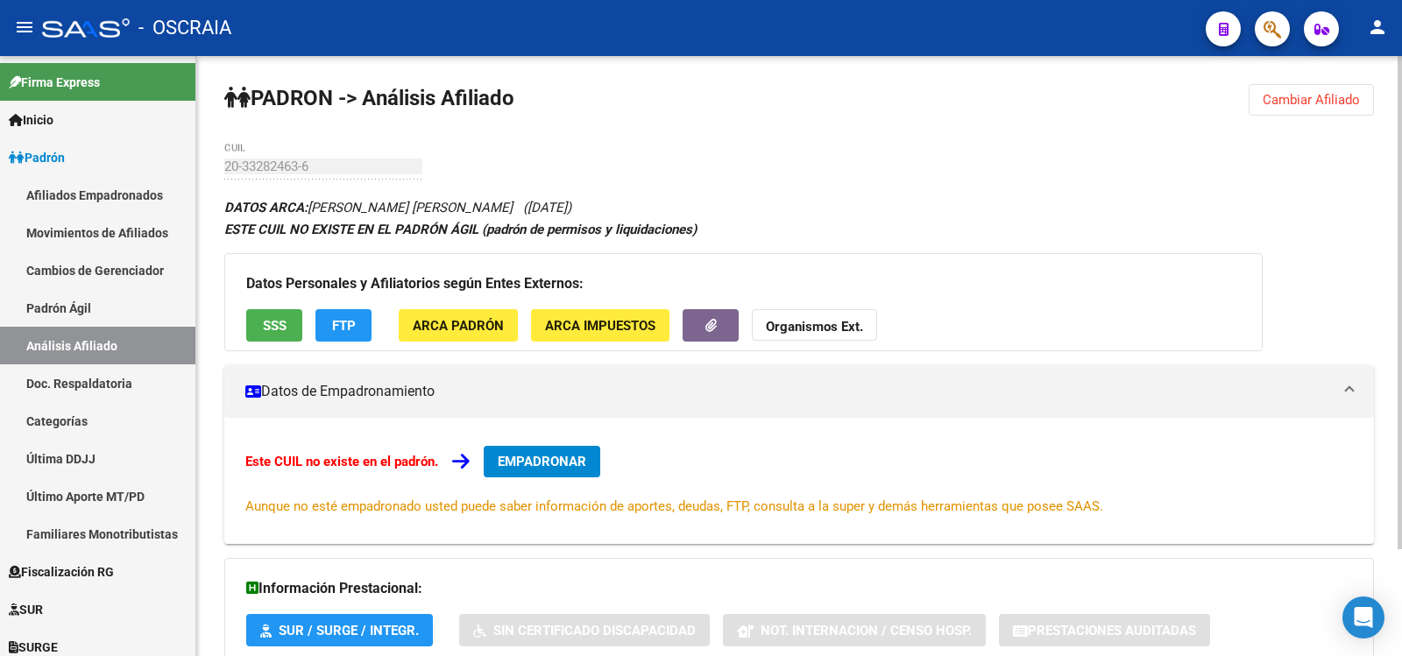
scroll to position [130, 0]
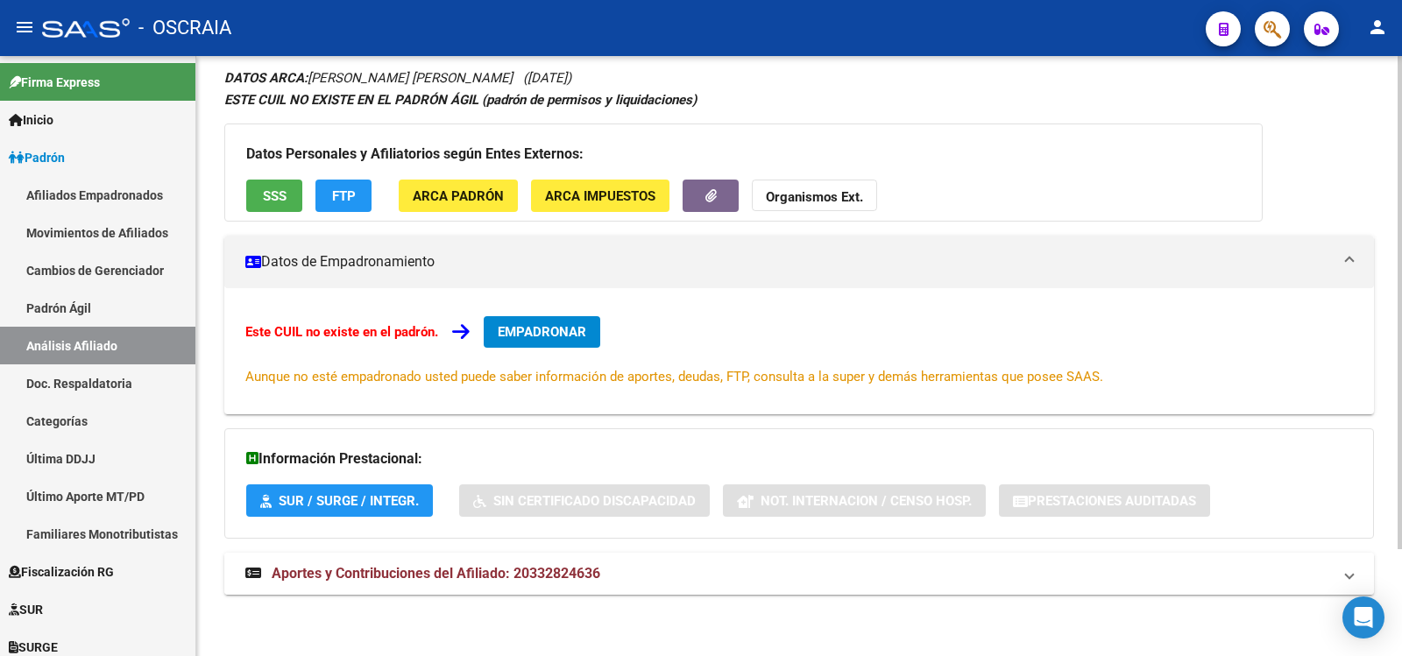
click at [507, 564] on strong "Aportes y Contribuciones del Afiliado: 20332824636" at bounding box center [422, 573] width 355 height 19
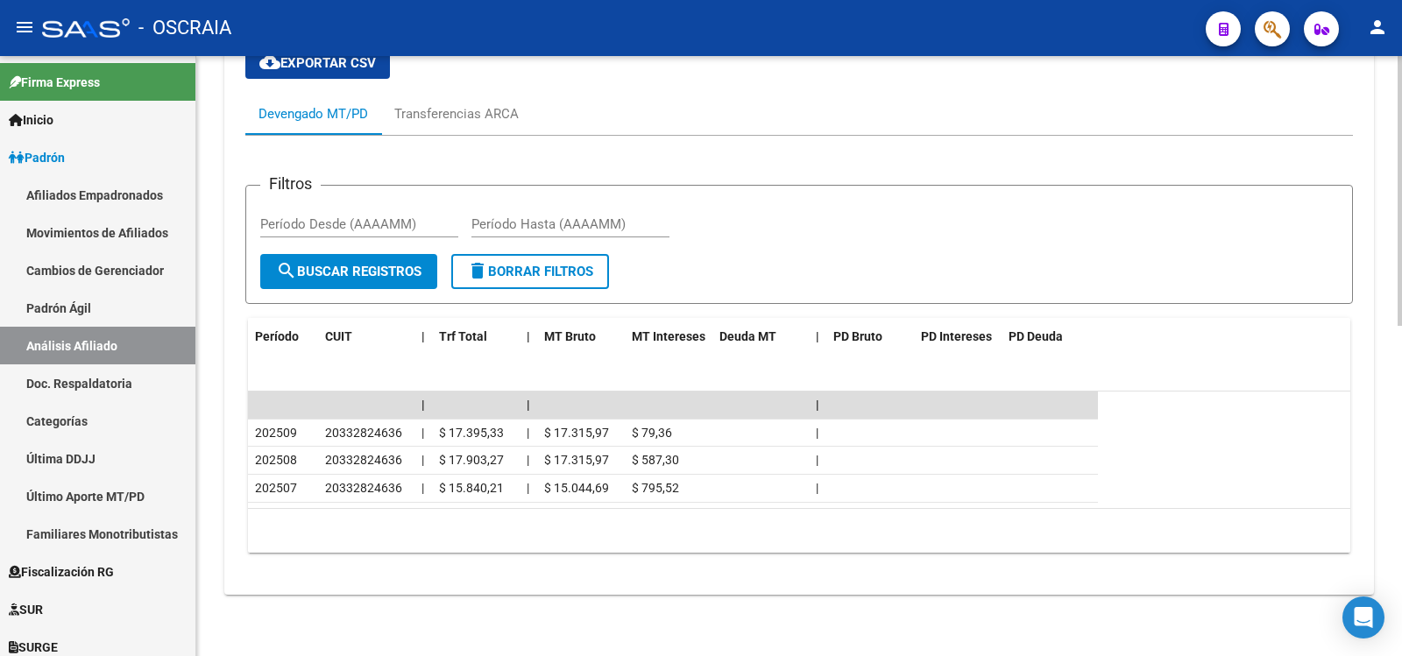
scroll to position [0, 0]
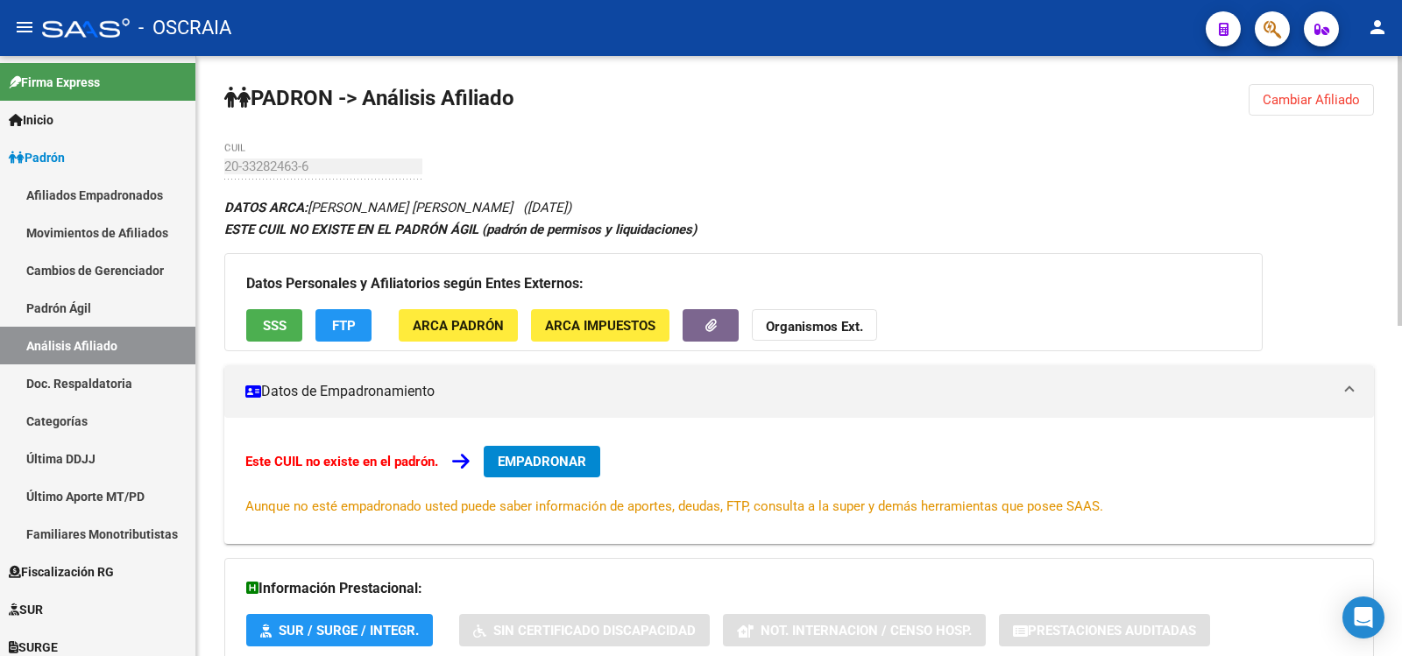
drag, startPoint x: 356, startPoint y: 202, endPoint x: 472, endPoint y: 208, distance: 116.7
click at [472, 208] on icon "DATOS ARCA: [PERSON_NAME] [PERSON_NAME] ([DATE])" at bounding box center [397, 208] width 347 height 16
click at [126, 314] on link "Padrón Ágil" at bounding box center [97, 308] width 195 height 38
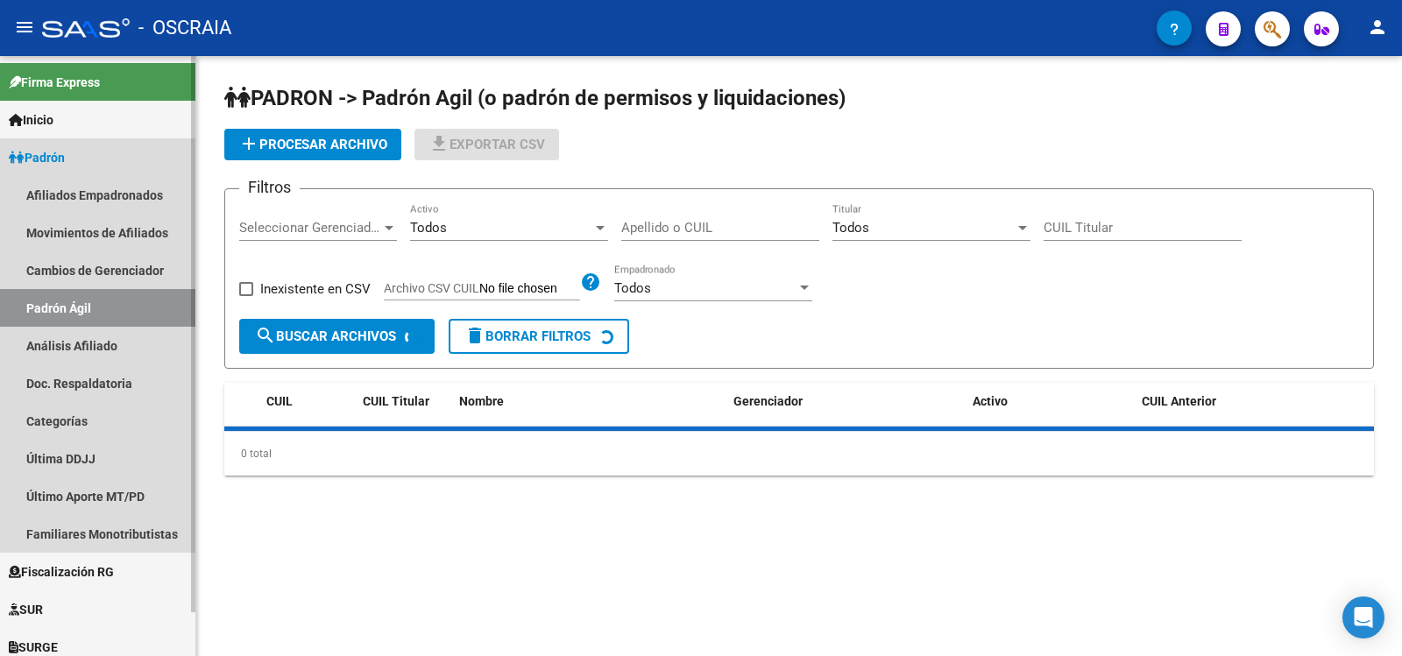
click at [129, 352] on link "Análisis Afiliado" at bounding box center [97, 346] width 195 height 38
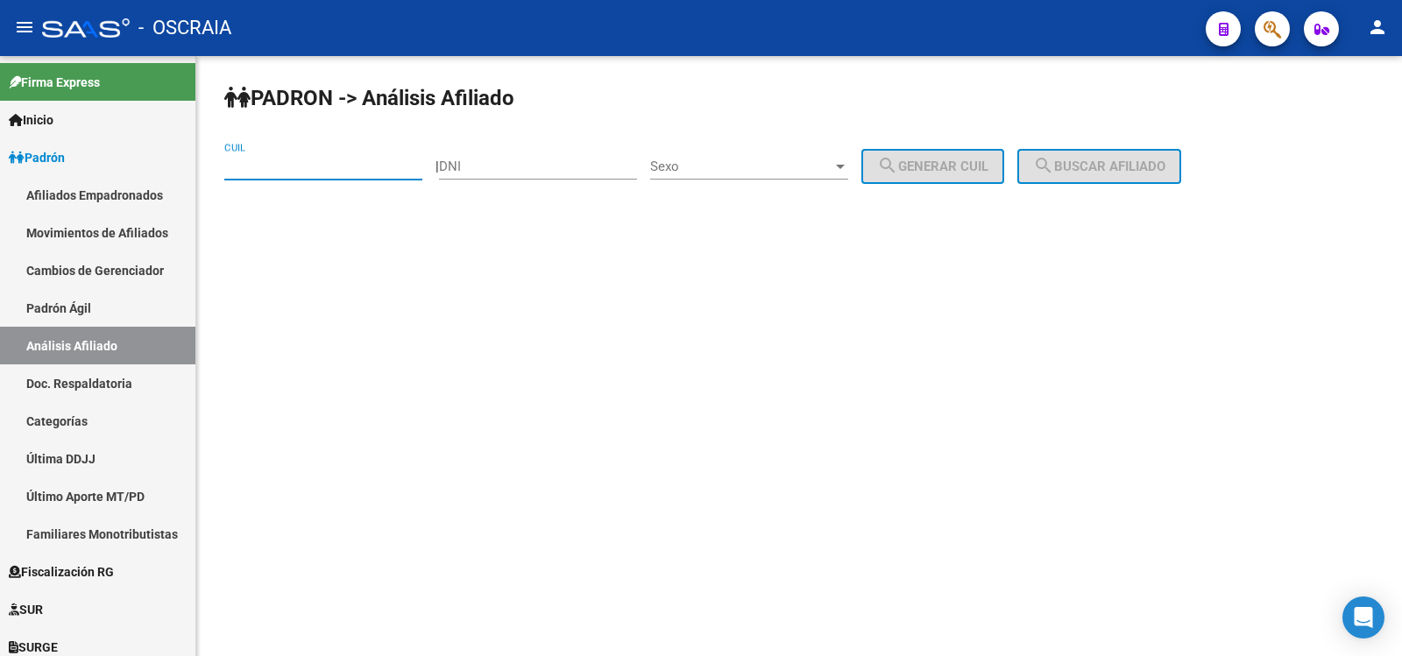
click at [344, 168] on input "CUIL" at bounding box center [323, 167] width 198 height 16
paste input "20-40127184-9"
type input "20-40127184-9"
drag, startPoint x: 1087, startPoint y: 180, endPoint x: 1056, endPoint y: 193, distance: 33.4
click at [1086, 180] on button "search Buscar afiliado" at bounding box center [1099, 166] width 164 height 35
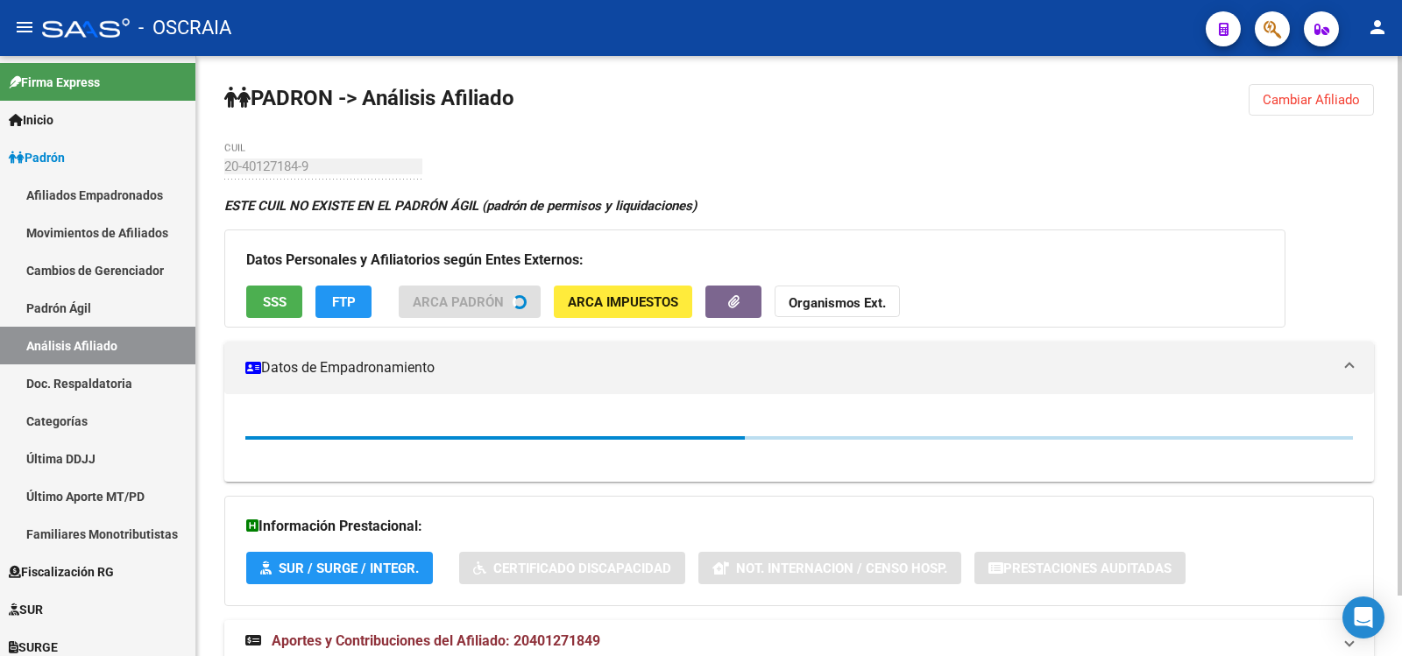
scroll to position [67, 0]
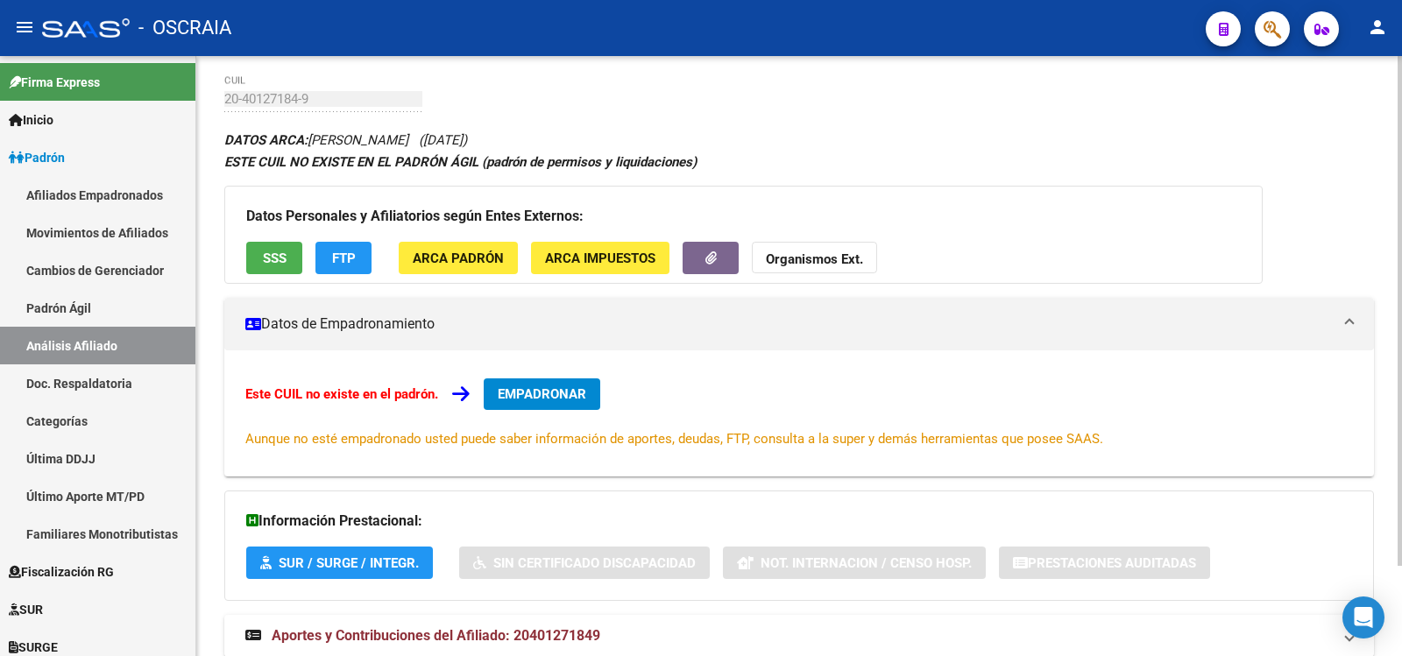
click at [469, 613] on div "DATOS ARCA: [PERSON_NAME] ([DATE]) ESTE CUIL NO EXISTE EN EL PADRÓN ÁGIL (padró…" at bounding box center [799, 403] width 1150 height 548
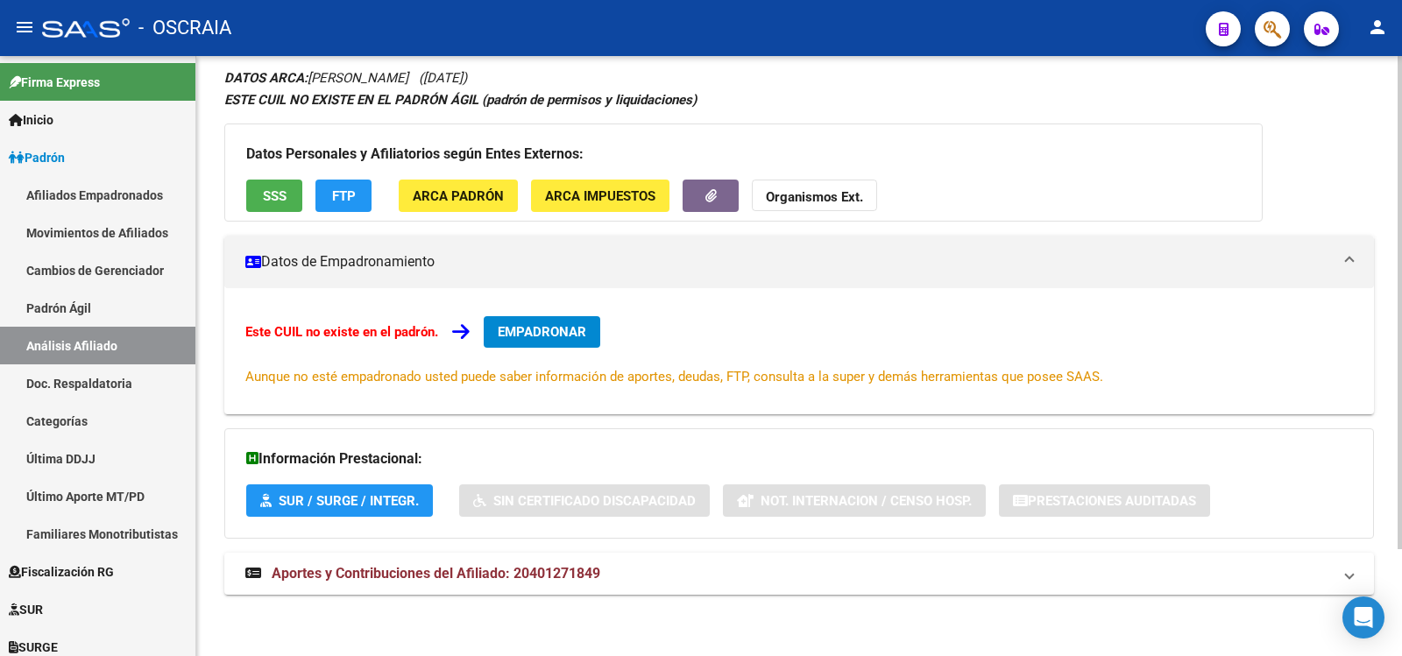
drag, startPoint x: 476, startPoint y: 620, endPoint x: 485, endPoint y: 596, distance: 26.1
click at [478, 620] on div "PADRON -> Análisis Afiliado Cambiar Afiliado 20-40127184-9 CUIL DATOS ARCA: [PE…" at bounding box center [799, 291] width 1206 height 730
click at [484, 581] on span "Aportes y Contribuciones del Afiliado: 20401271849" at bounding box center [436, 573] width 329 height 17
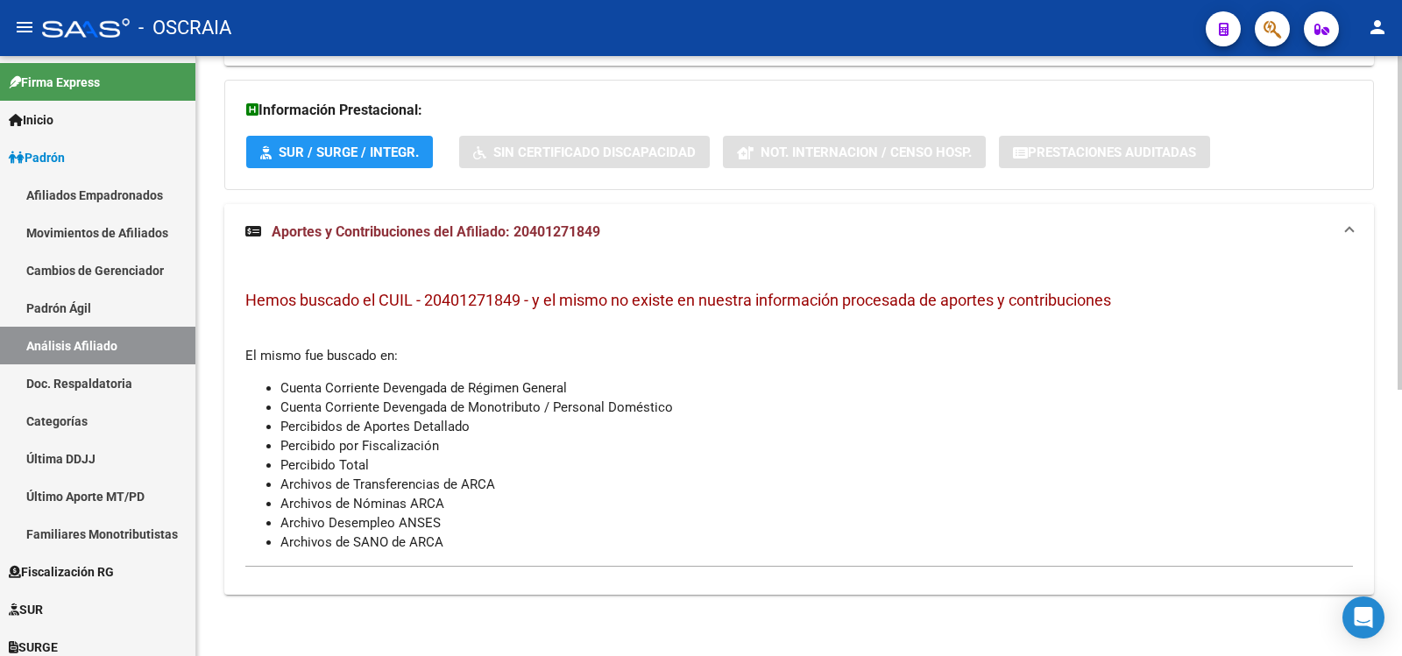
scroll to position [0, 0]
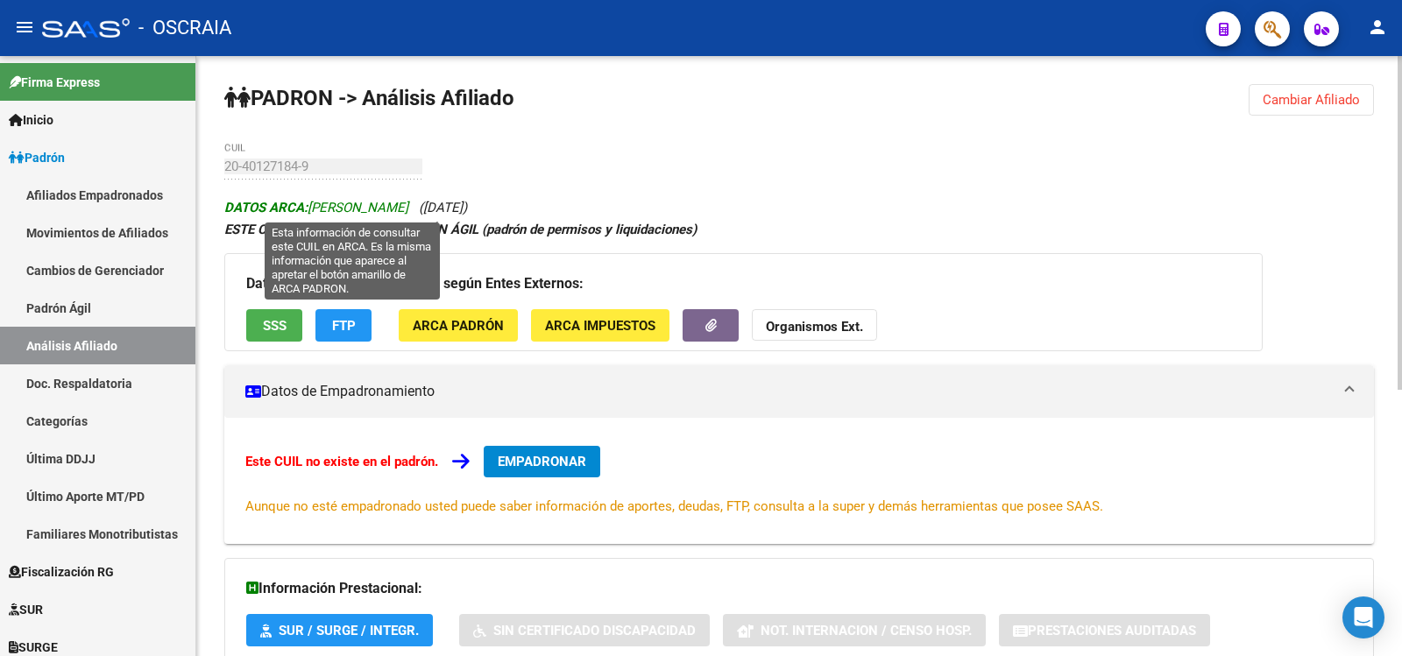
drag, startPoint x: 459, startPoint y: 211, endPoint x: 310, endPoint y: 203, distance: 149.2
click at [310, 203] on icon "DATOS ARCA: [PERSON_NAME] ([DATE])" at bounding box center [345, 208] width 243 height 16
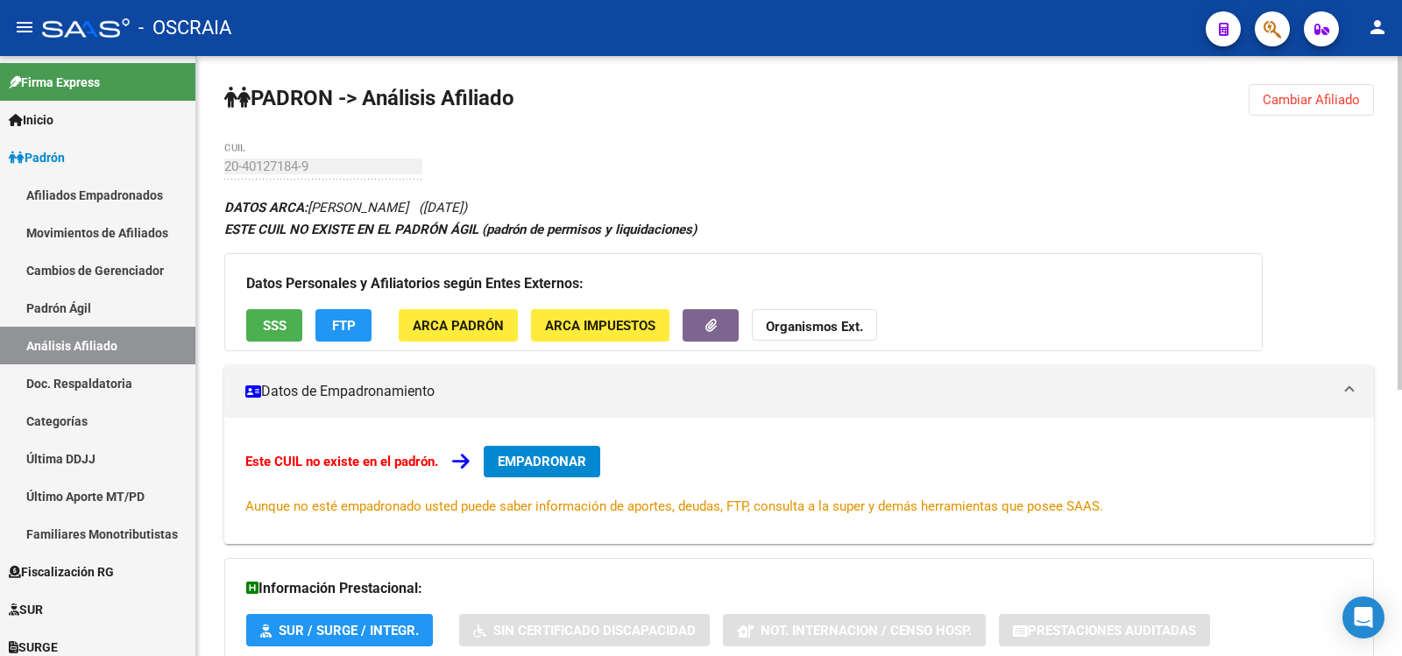
drag, startPoint x: 490, startPoint y: 209, endPoint x: 572, endPoint y: 215, distance: 82.5
click at [572, 215] on div "DATOS ARCA: [PERSON_NAME] ([DATE]) ESTE CUIL NO EXISTE EN EL PADRÓN ÁGIL (padró…" at bounding box center [799, 644] width 1150 height 896
click at [116, 306] on link "Padrón Ágil" at bounding box center [97, 308] width 195 height 38
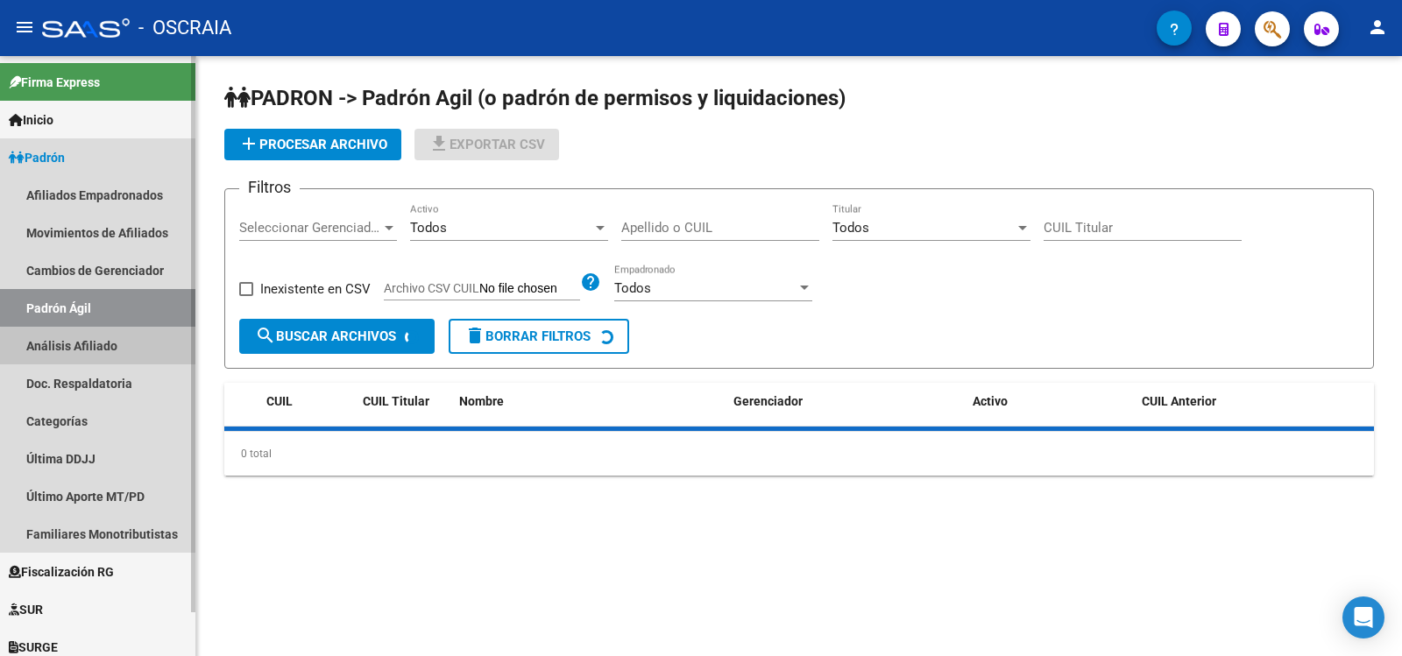
click at [116, 347] on link "Análisis Afiliado" at bounding box center [97, 346] width 195 height 38
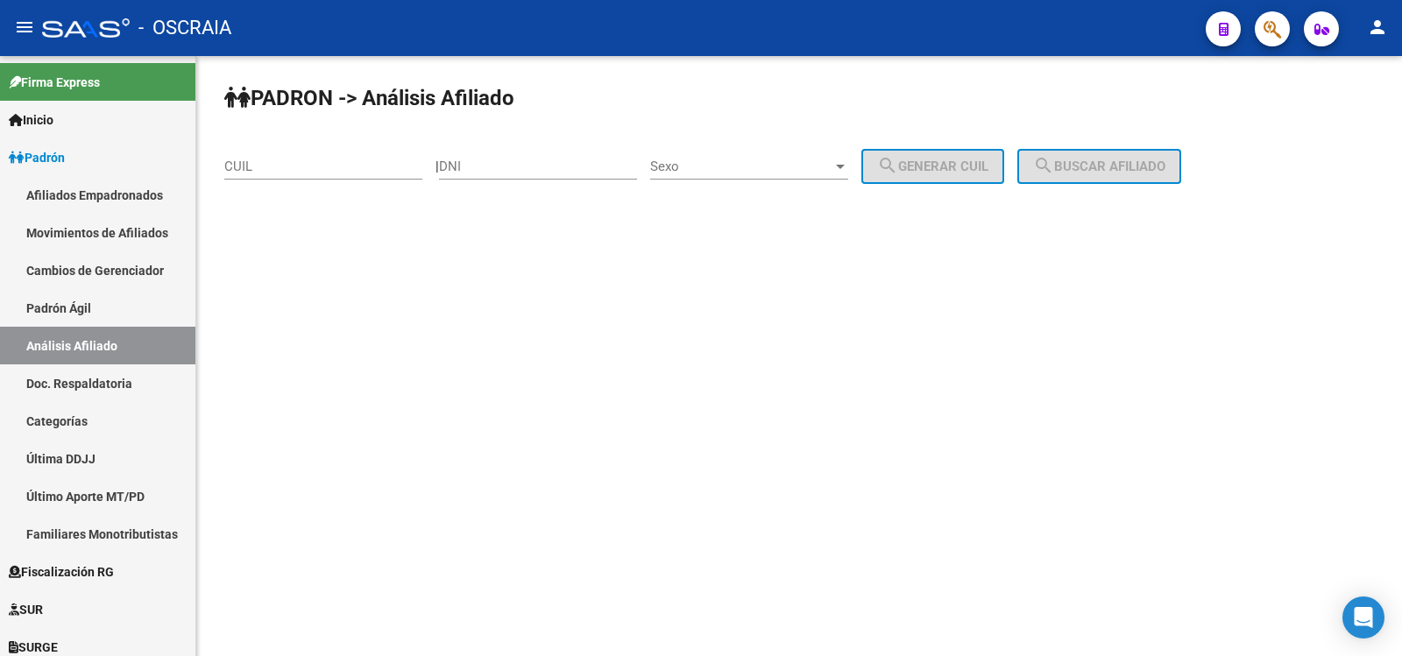
drag, startPoint x: 312, startPoint y: 164, endPoint x: 333, endPoint y: 164, distance: 21.0
click at [312, 164] on input "CUIL" at bounding box center [323, 167] width 198 height 16
paste input "23-38997065"
click at [307, 167] on input "23-38997065" at bounding box center [323, 167] width 198 height 16
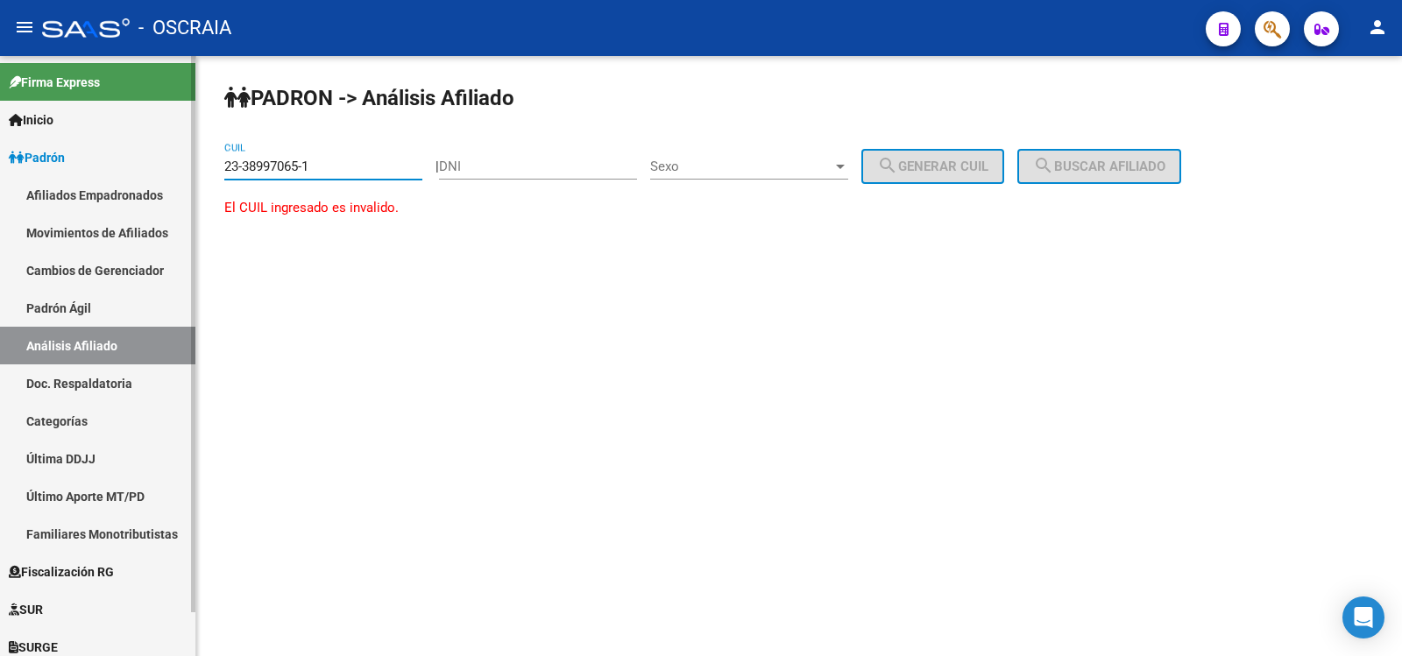
drag, startPoint x: 307, startPoint y: 167, endPoint x: 53, endPoint y: 117, distance: 258.8
click at [53, 117] on mat-sidenav-container "Firma Express Inicio Calendario SSS Instructivos Contacto OS Padrón Afiliados E…" at bounding box center [701, 356] width 1402 height 600
drag, startPoint x: 341, startPoint y: 170, endPoint x: 132, endPoint y: 159, distance: 208.8
click at [132, 159] on mat-sidenav-container "Firma Express Inicio Calendario SSS Instructivos Contacto OS Padrón Afiliados E…" at bounding box center [701, 356] width 1402 height 600
click at [342, 165] on input "23-38997065-1" at bounding box center [323, 167] width 198 height 16
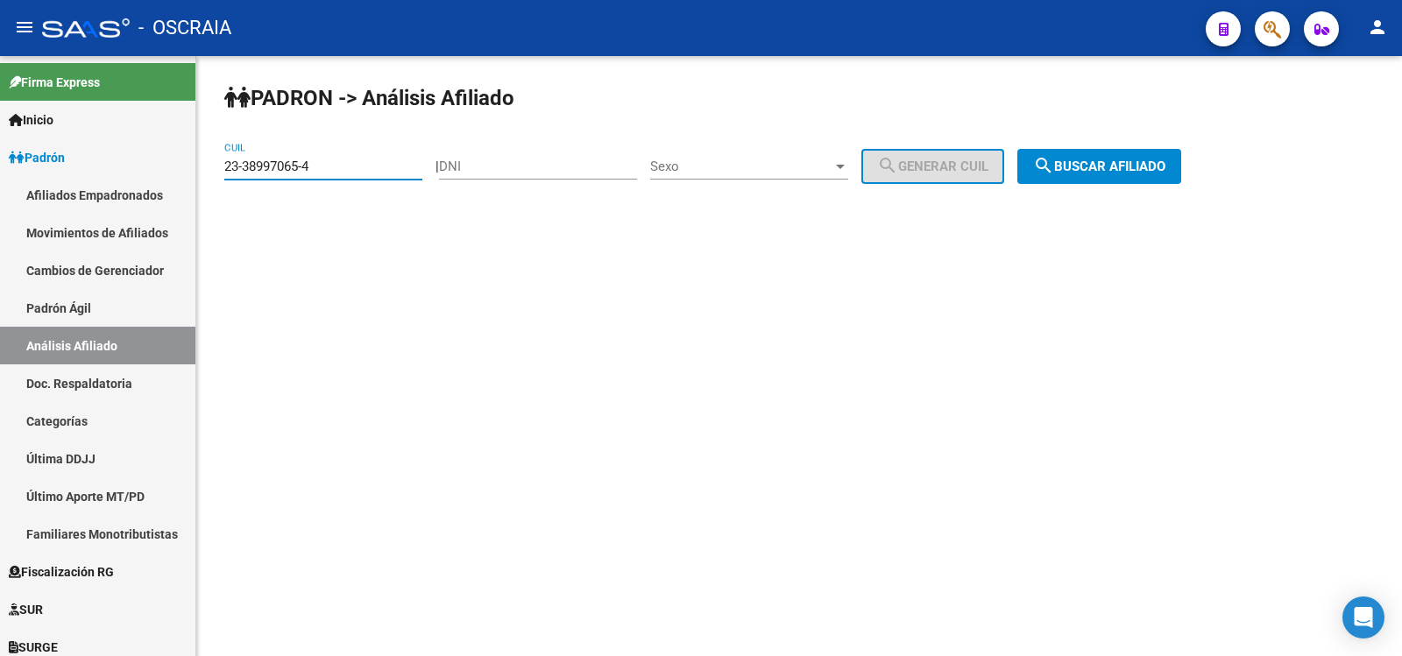
type input "23-38997065-4"
click at [1181, 179] on button "search Buscar afiliado" at bounding box center [1099, 166] width 164 height 35
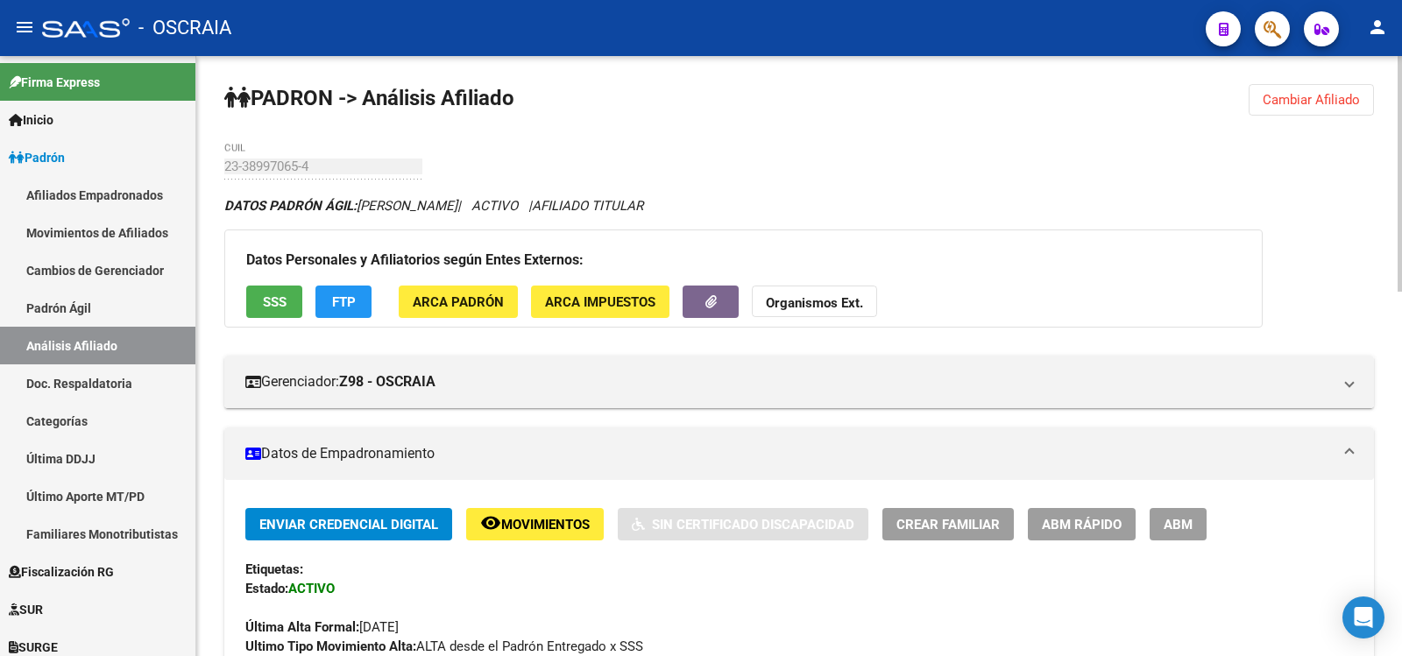
scroll to position [876, 0]
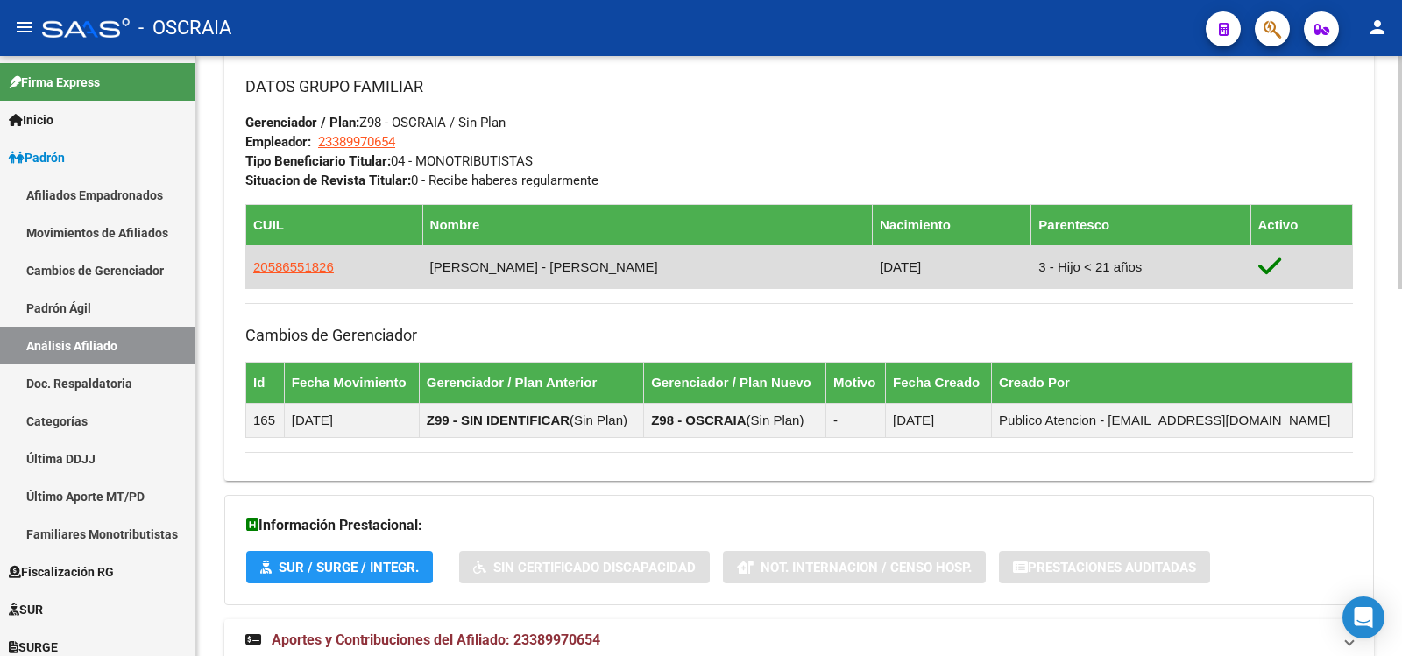
drag, startPoint x: 645, startPoint y: 269, endPoint x: 443, endPoint y: 274, distance: 201.6
click at [443, 274] on td "[PERSON_NAME] - [PERSON_NAME]" at bounding box center [647, 266] width 450 height 43
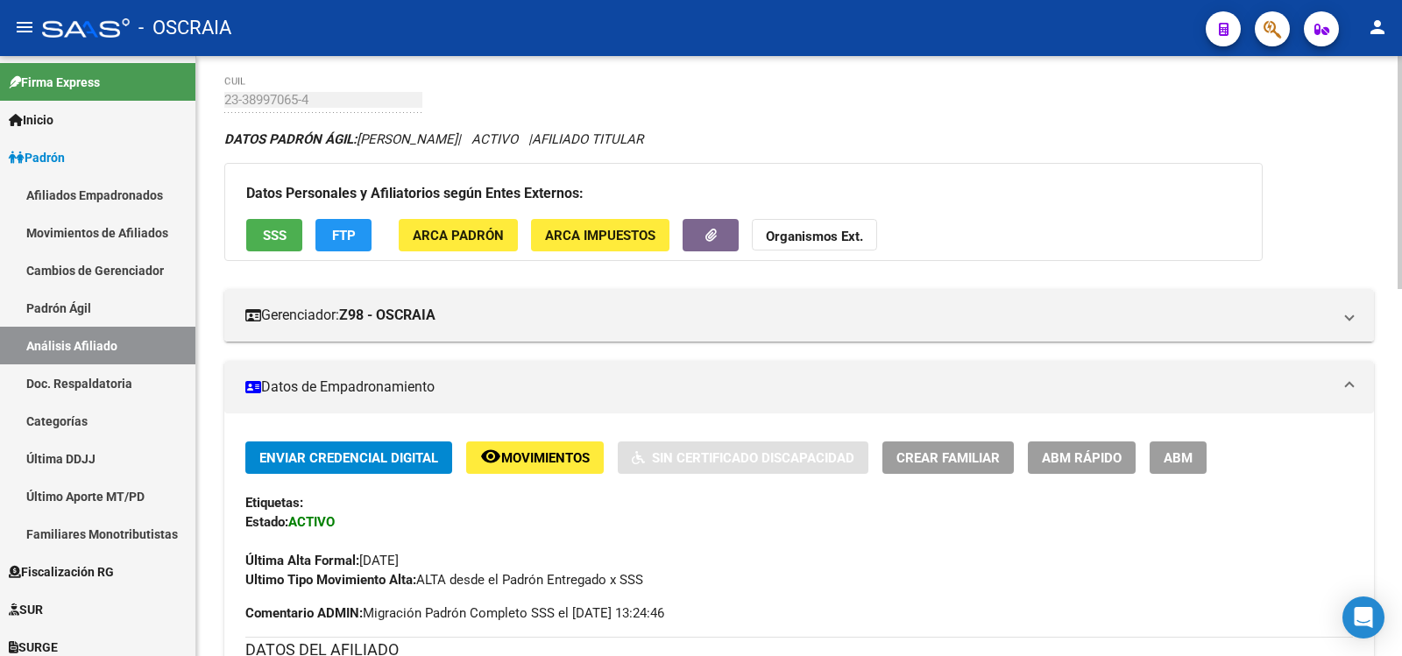
scroll to position [651, 0]
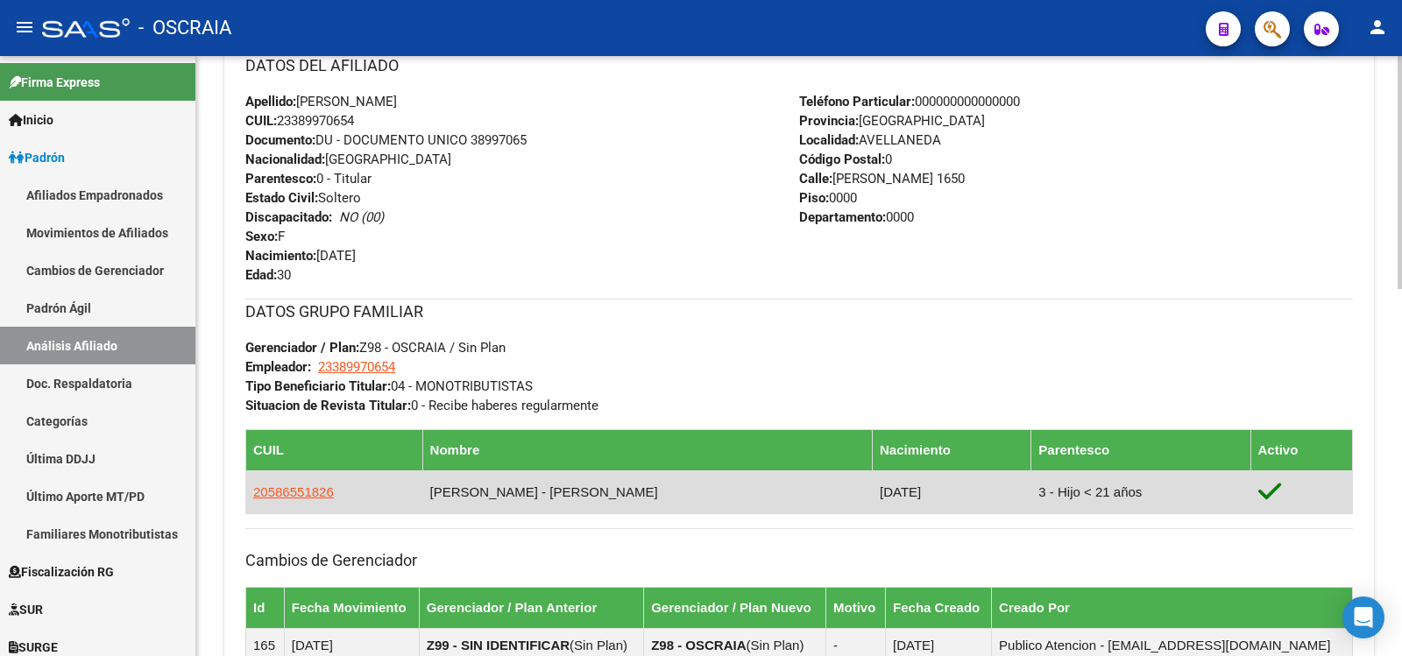
drag, startPoint x: 386, startPoint y: 493, endPoint x: 252, endPoint y: 495, distance: 134.1
click at [252, 495] on td "20586551826" at bounding box center [334, 492] width 177 height 43
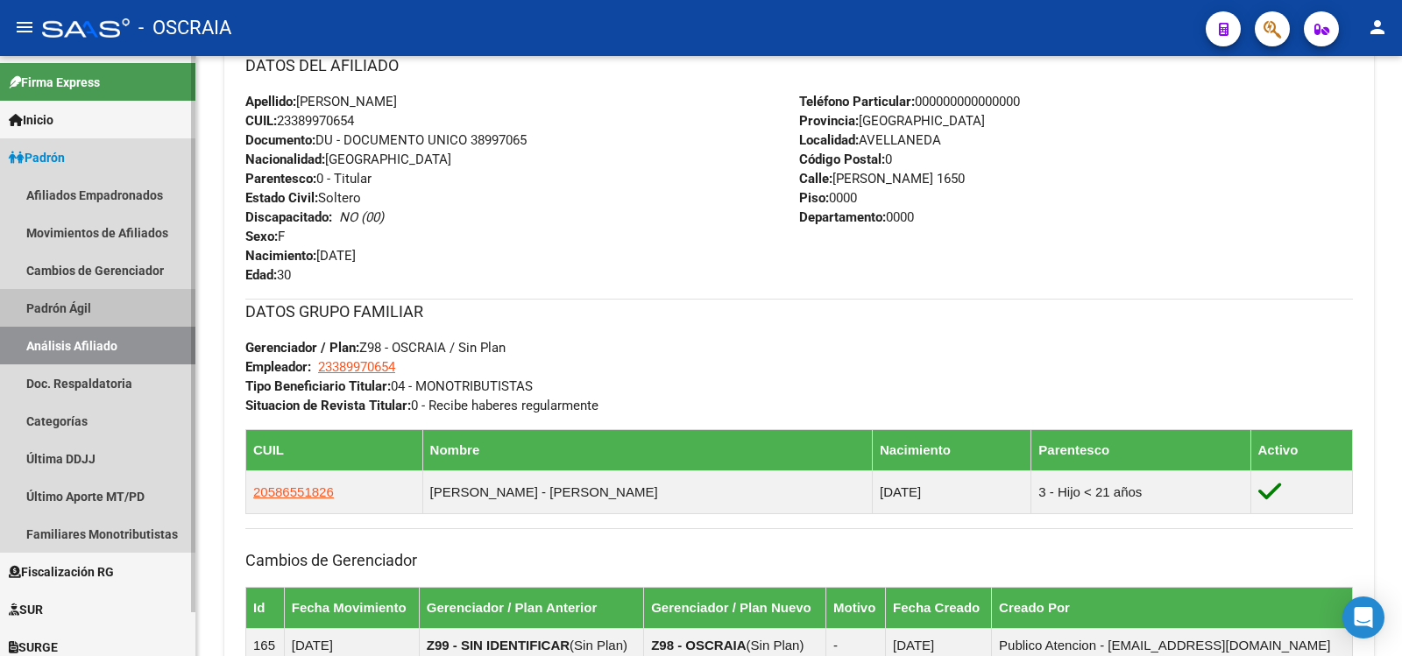
click at [77, 340] on link "Análisis Afiliado" at bounding box center [97, 346] width 195 height 38
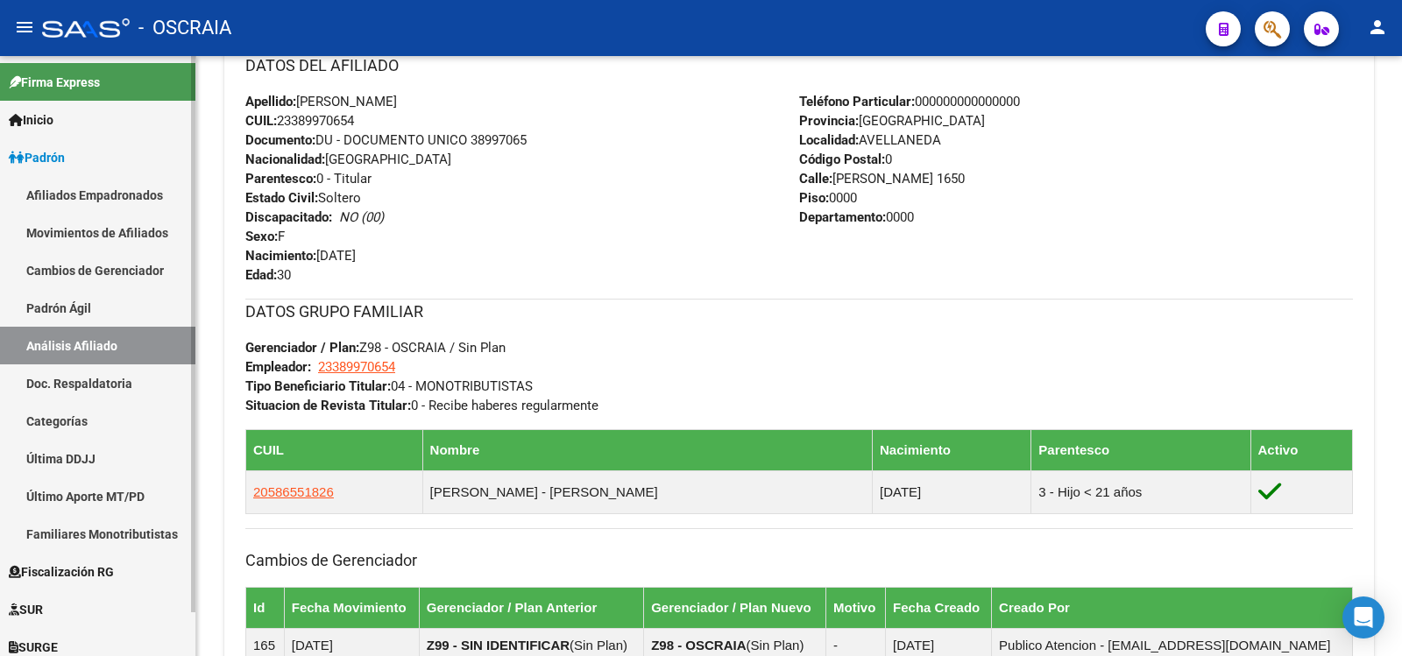
drag, startPoint x: 103, startPoint y: 309, endPoint x: 104, endPoint y: 336, distance: 26.3
click at [103, 310] on link "Padrón Ágil" at bounding box center [97, 308] width 195 height 38
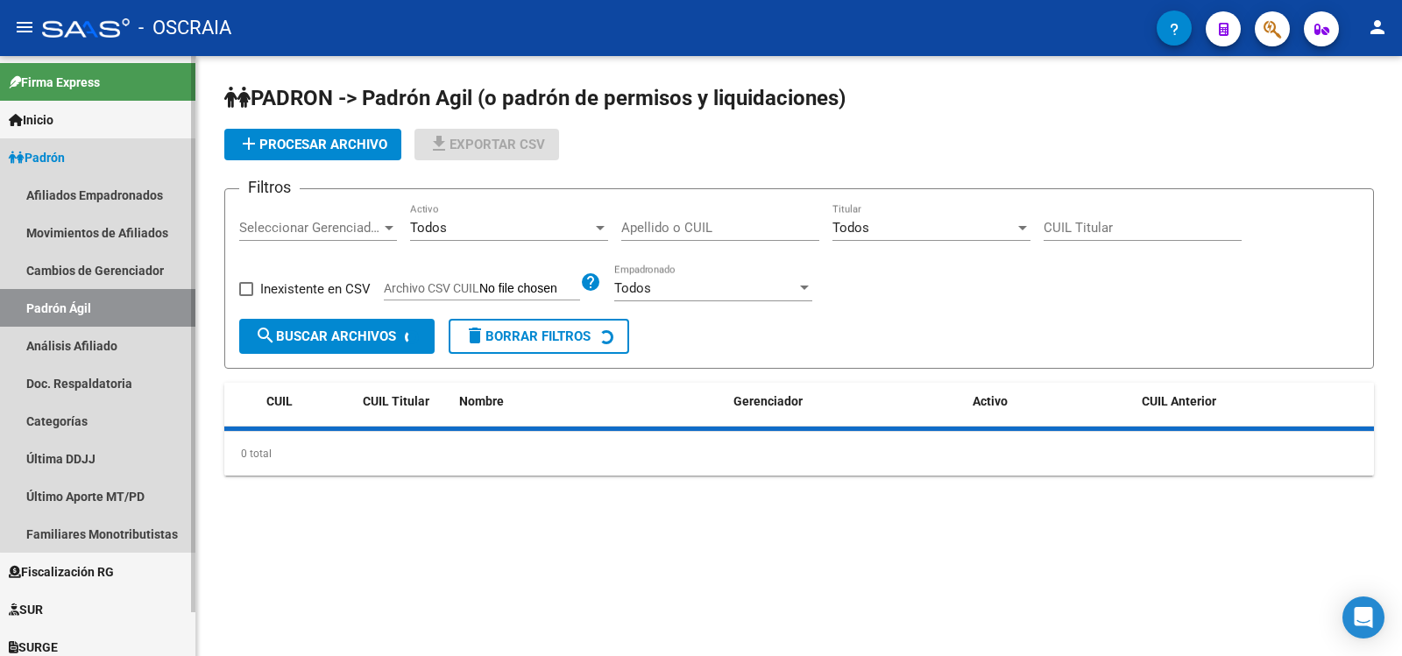
drag, startPoint x: 104, startPoint y: 336, endPoint x: 169, endPoint y: 299, distance: 74.6
click at [105, 336] on link "Análisis Afiliado" at bounding box center [97, 346] width 195 height 38
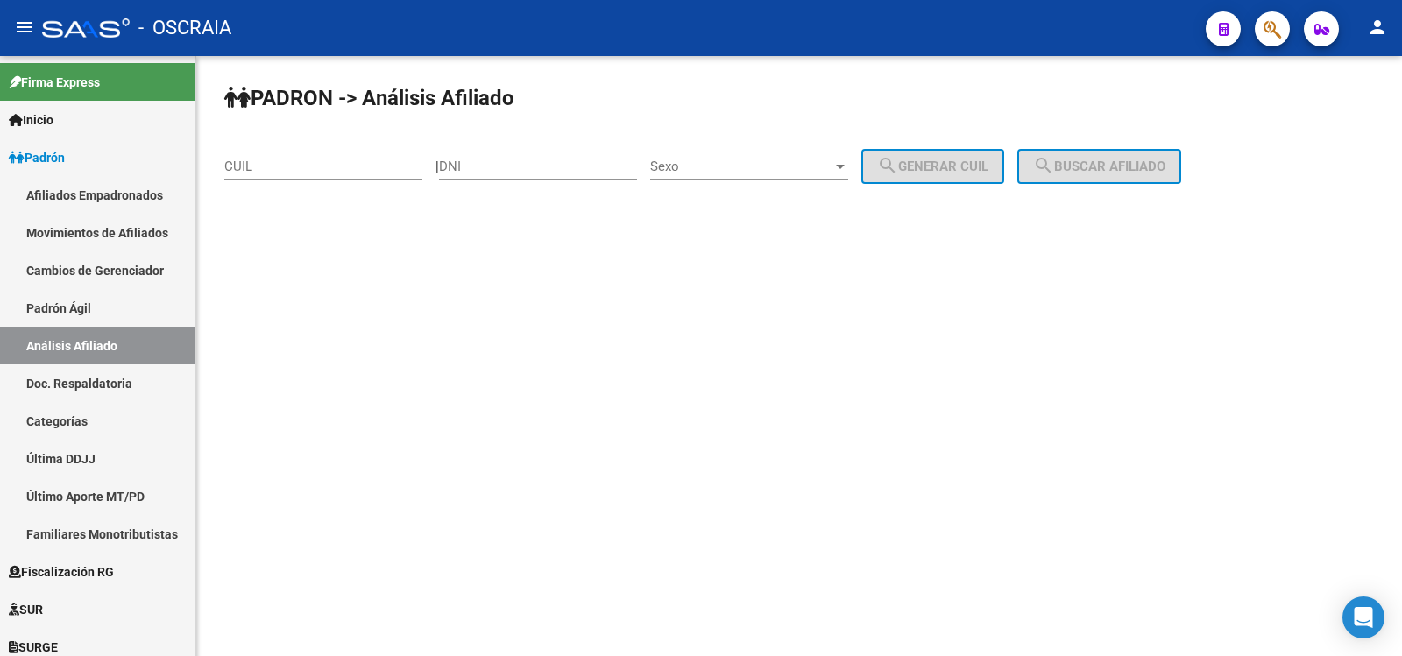
drag, startPoint x: 350, startPoint y: 146, endPoint x: 343, endPoint y: 159, distance: 14.9
click at [344, 156] on div "CUIL" at bounding box center [323, 161] width 198 height 38
click at [343, 159] on input "CUIL" at bounding box center [323, 167] width 198 height 16
paste input "27-26674347-0"
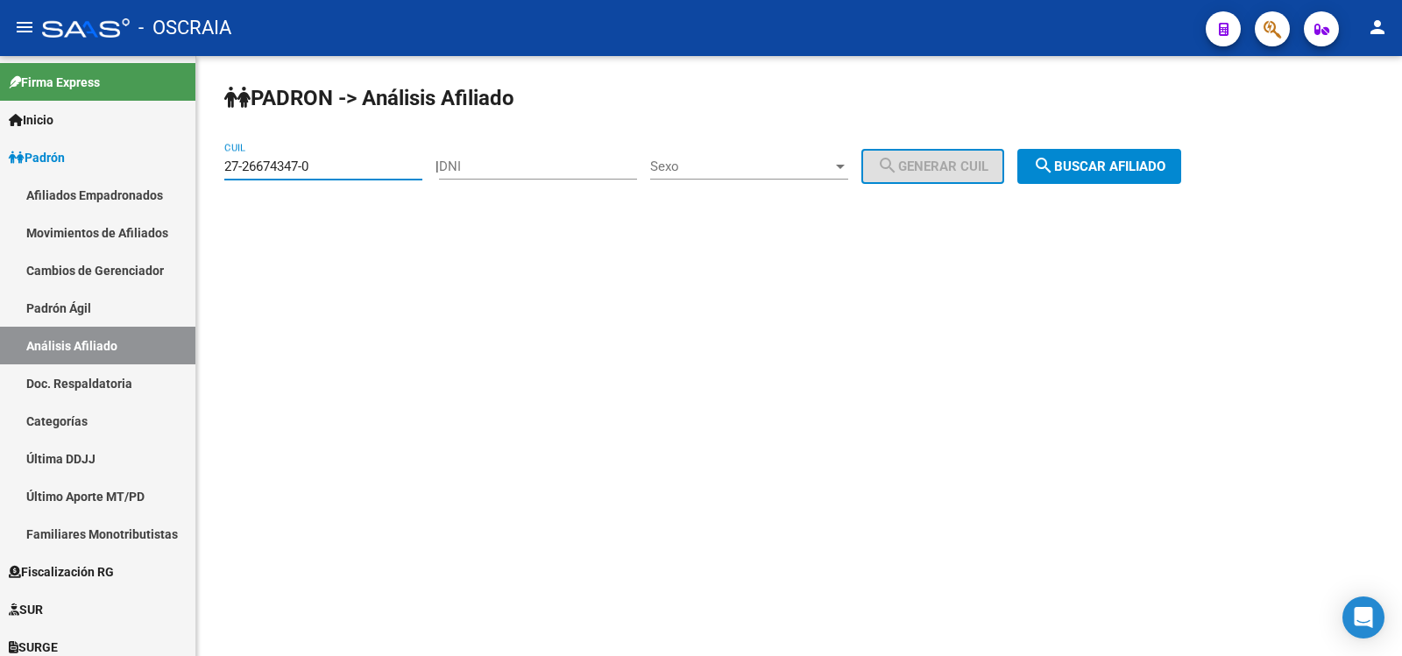
type input "27-26674347-0"
click at [1103, 172] on span "search Buscar afiliado" at bounding box center [1099, 167] width 132 height 16
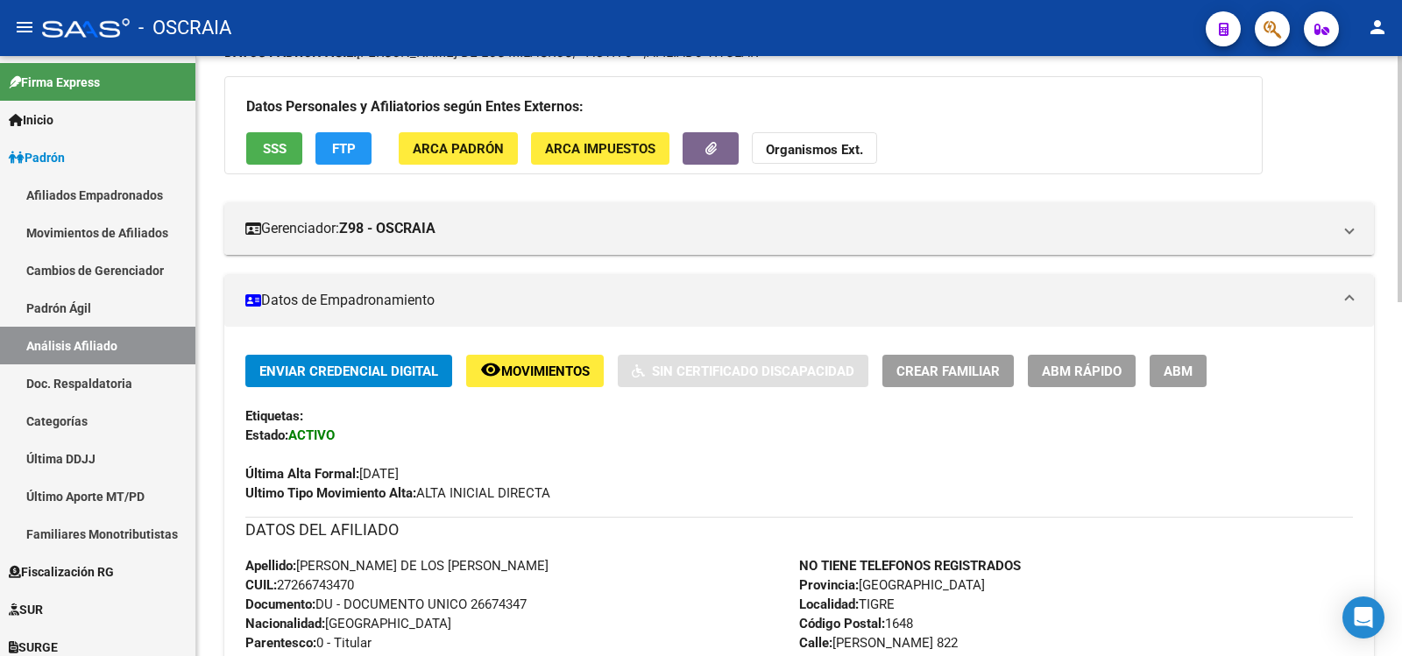
scroll to position [738, 0]
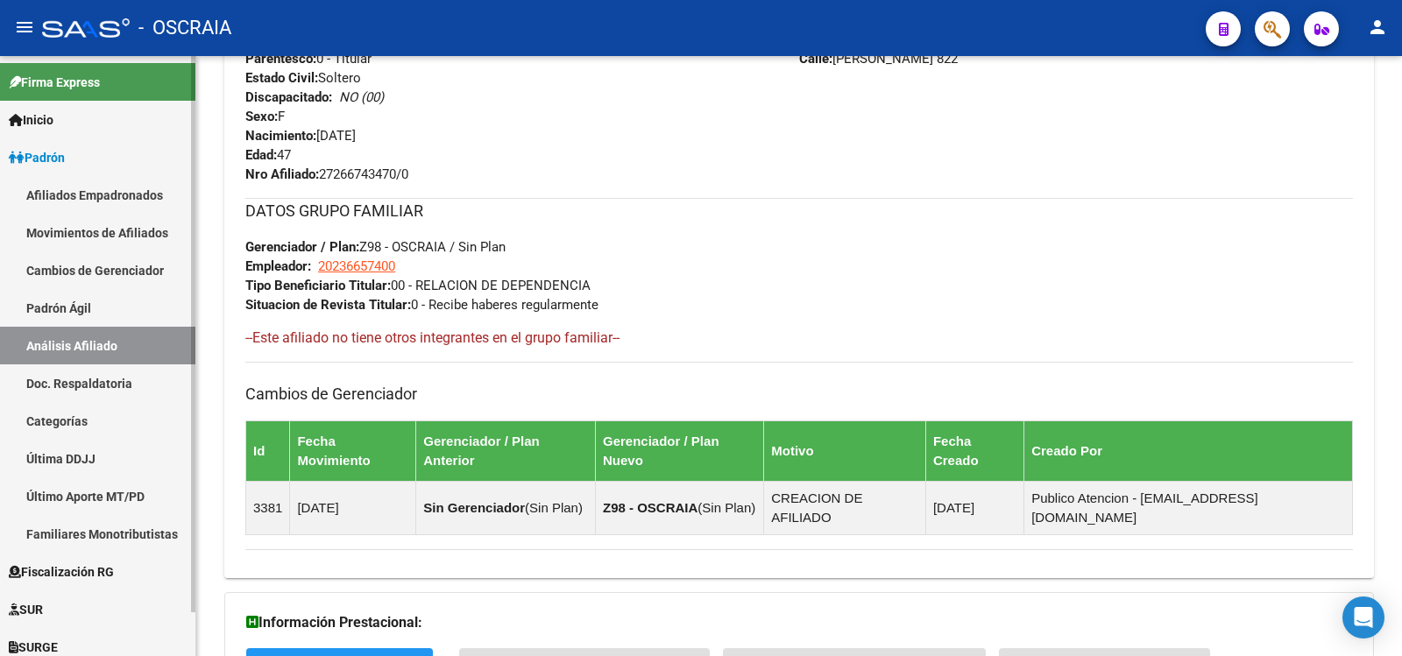
click at [150, 307] on link "Padrón Ágil" at bounding box center [97, 308] width 195 height 38
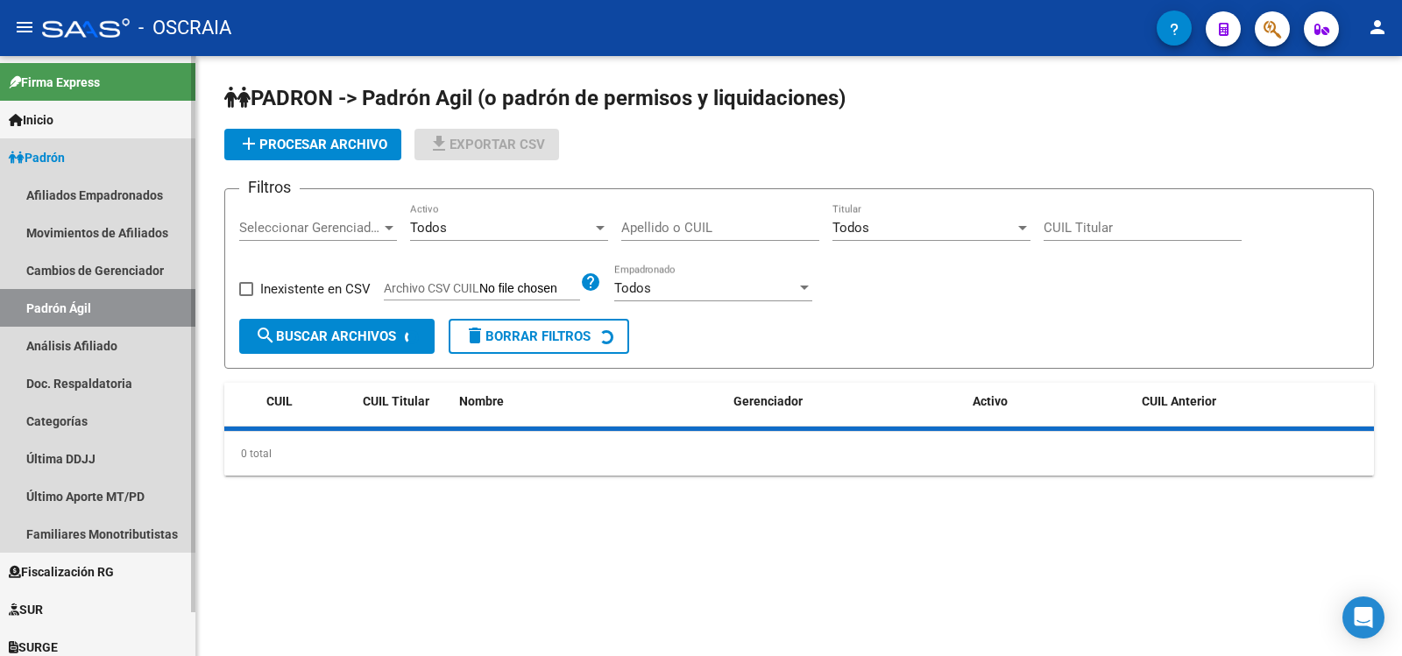
click at [136, 342] on link "Análisis Afiliado" at bounding box center [97, 346] width 195 height 38
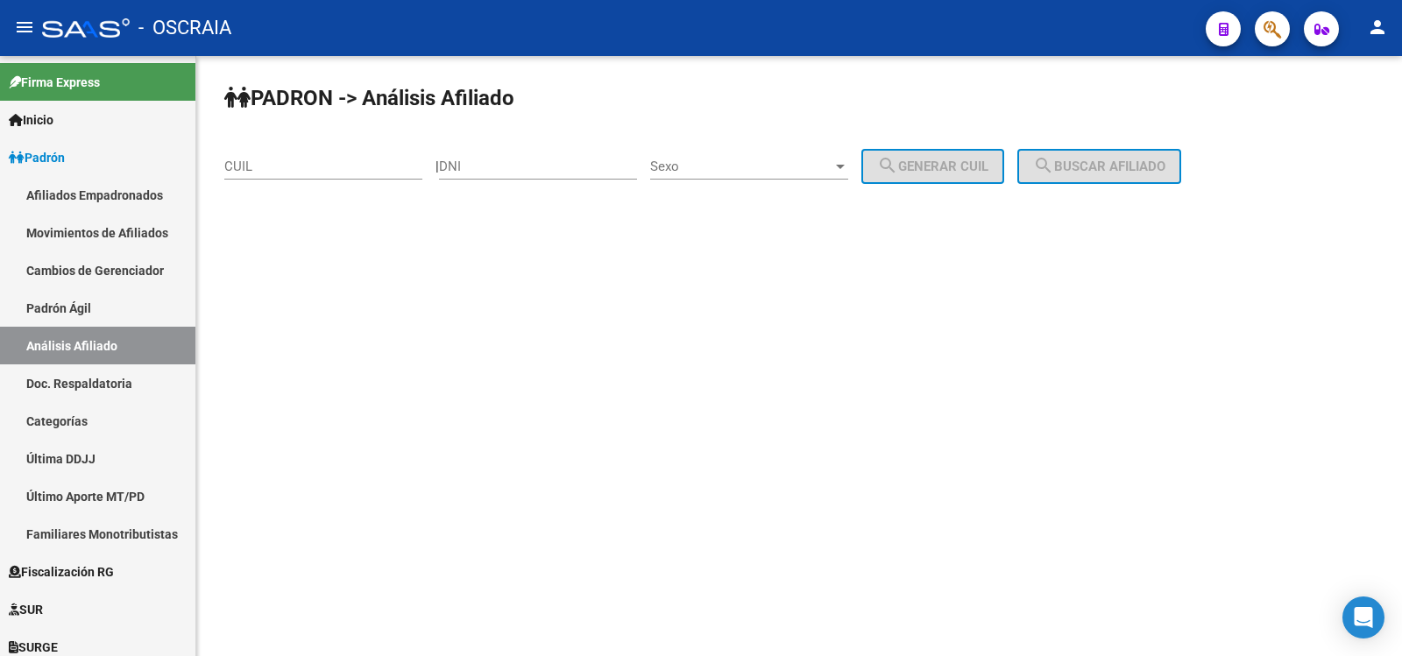
click at [311, 166] on input "CUIL" at bounding box center [323, 167] width 198 height 16
paste input "20-30911077-4"
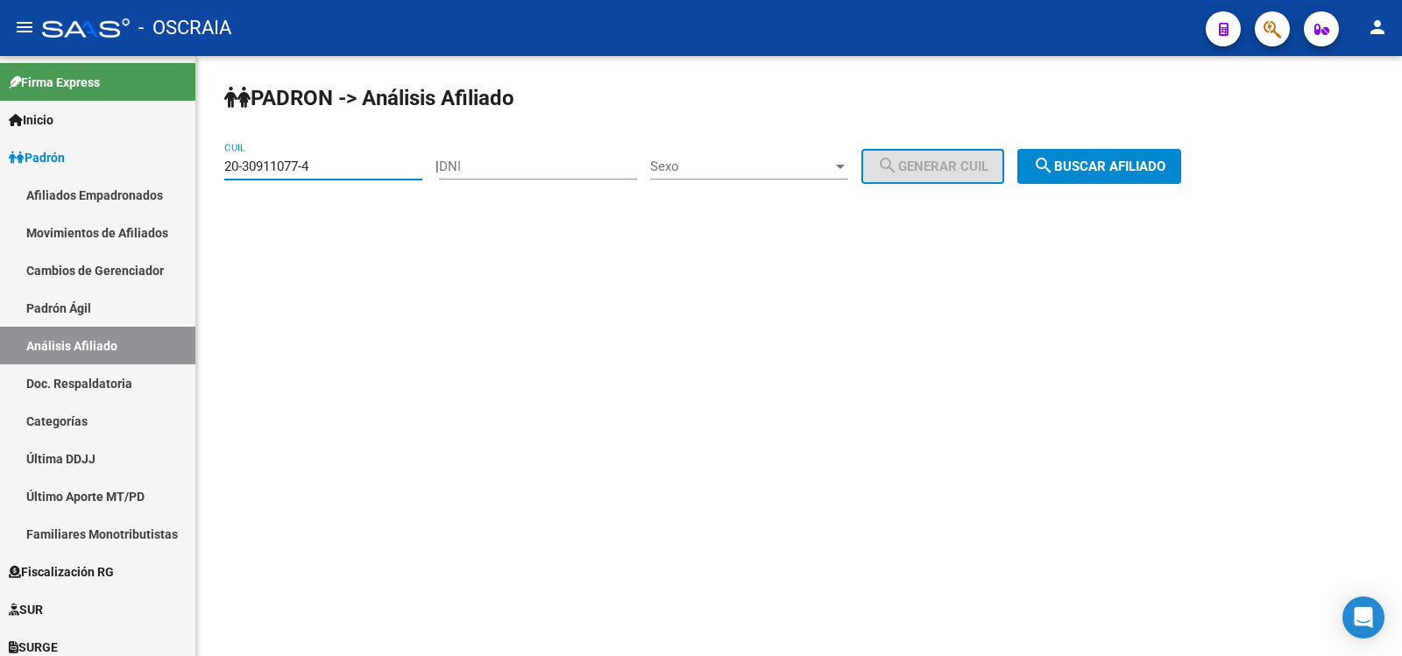
type input "20-30911077-4"
click at [1099, 162] on span "search Buscar afiliado" at bounding box center [1099, 167] width 132 height 16
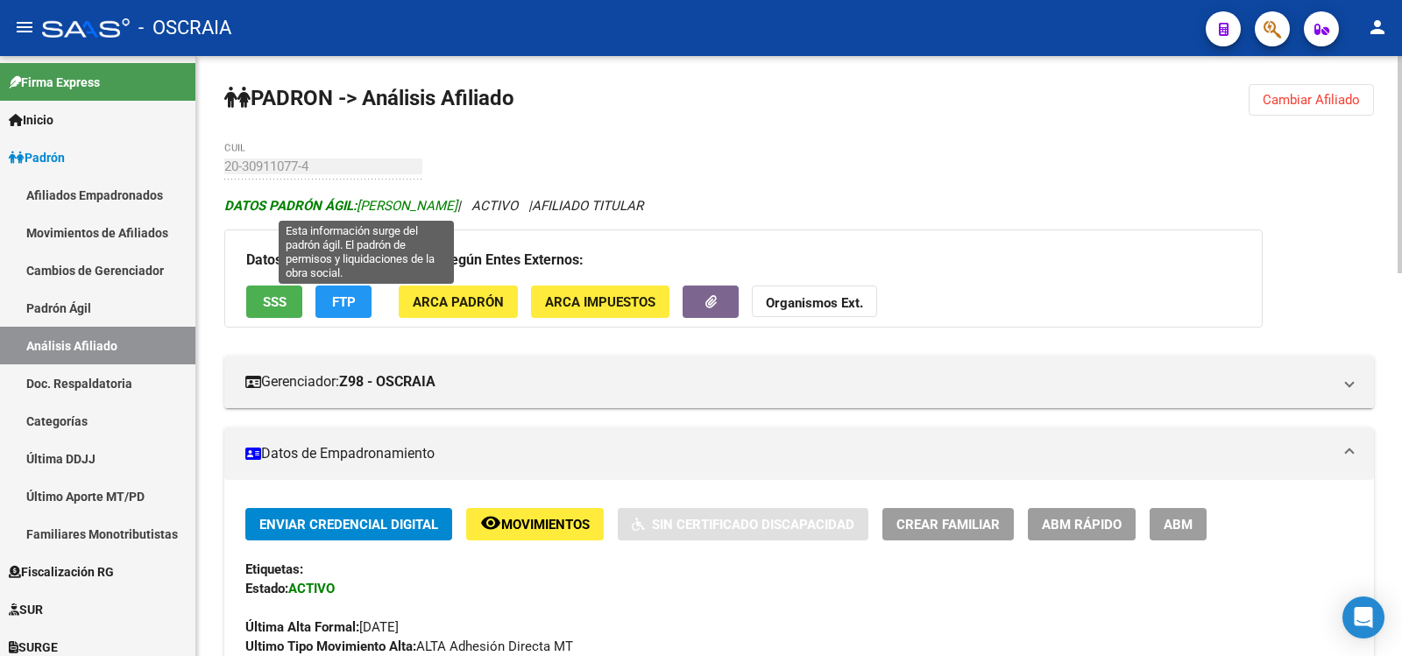
drag, startPoint x: 506, startPoint y: 204, endPoint x: 363, endPoint y: 209, distance: 142.9
click at [363, 209] on span "DATOS PADRÓN ÁGIL: [PERSON_NAME]" at bounding box center [340, 206] width 233 height 16
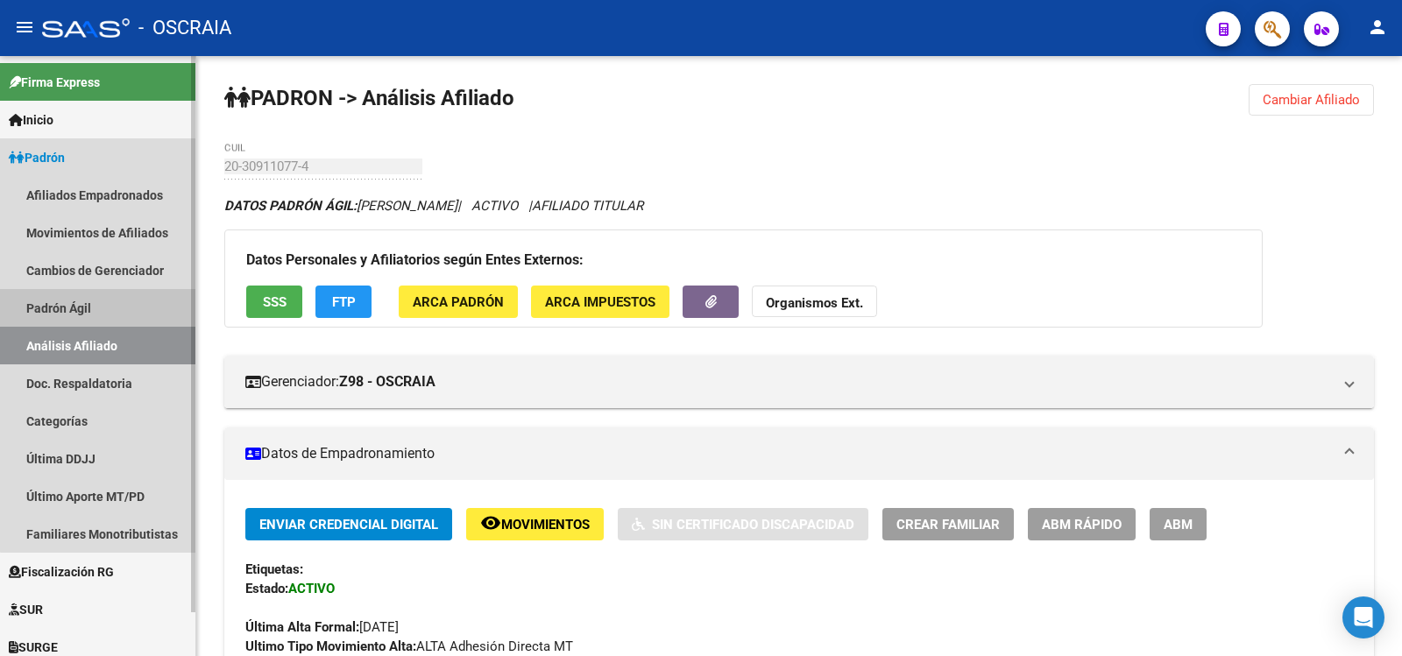
drag, startPoint x: 110, startPoint y: 303, endPoint x: 117, endPoint y: 341, distance: 38.5
click at [110, 306] on link "Padrón Ágil" at bounding box center [97, 308] width 195 height 38
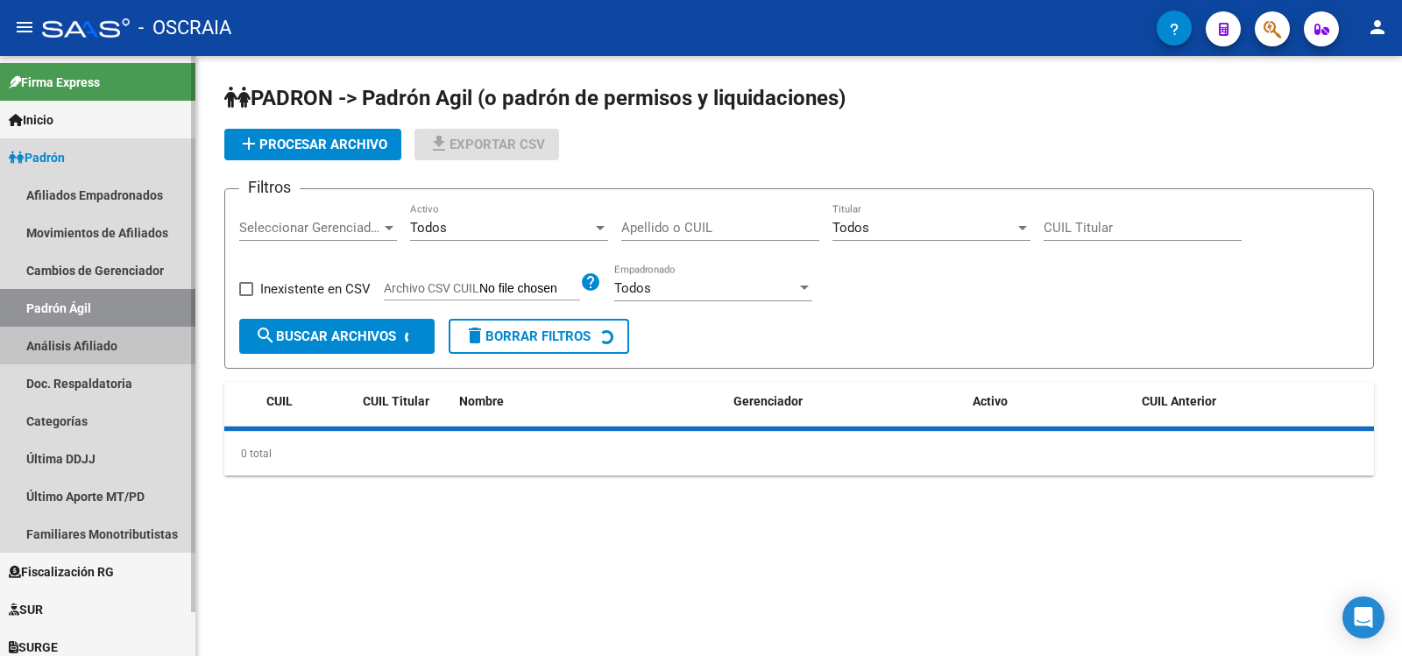
click at [117, 341] on link "Análisis Afiliado" at bounding box center [97, 346] width 195 height 38
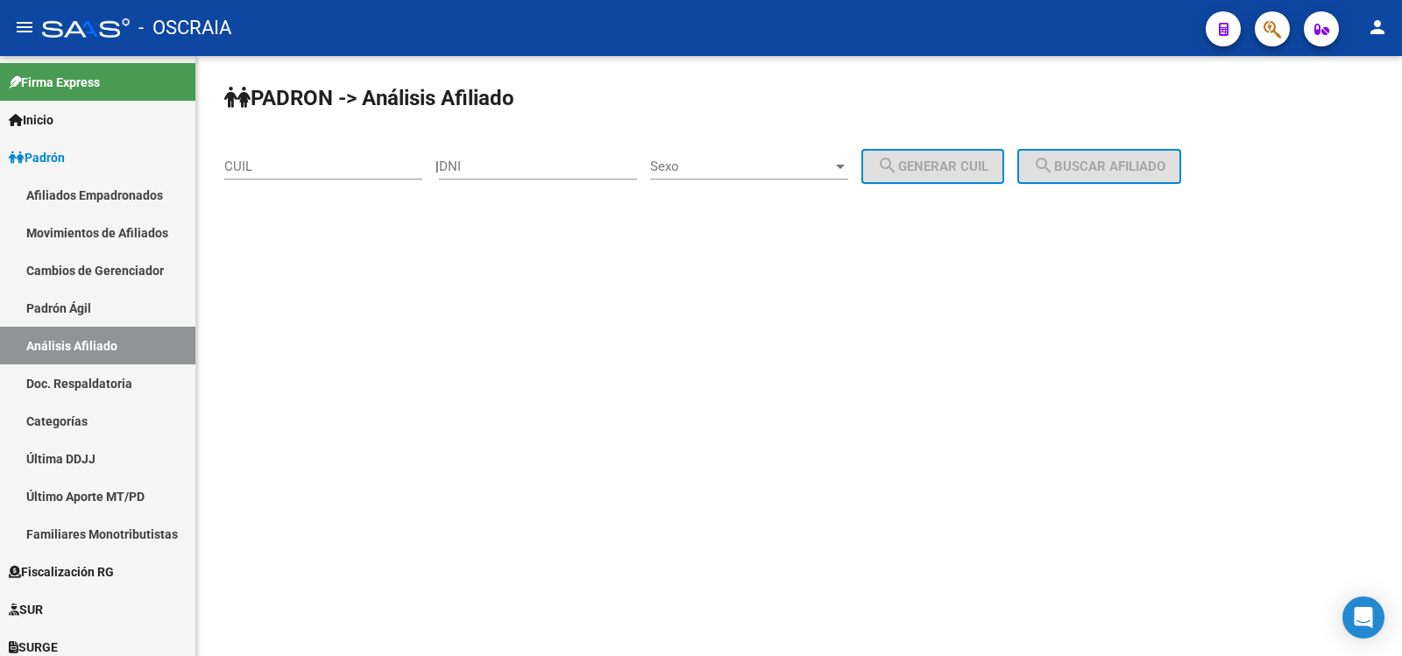
click at [335, 169] on input "CUIL" at bounding box center [323, 167] width 198 height 16
paste input "27-36387143-2"
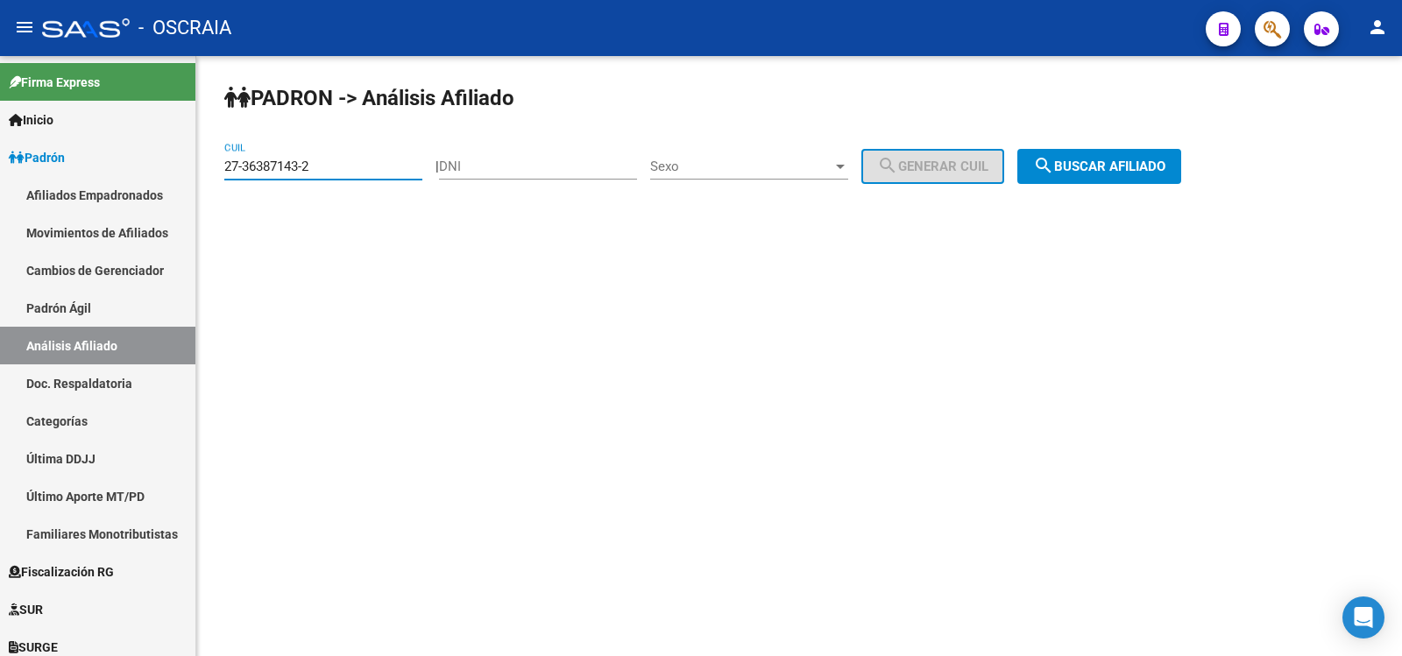
type input "27-36387143-2"
click at [1166, 167] on span "search Buscar afiliado" at bounding box center [1099, 167] width 132 height 16
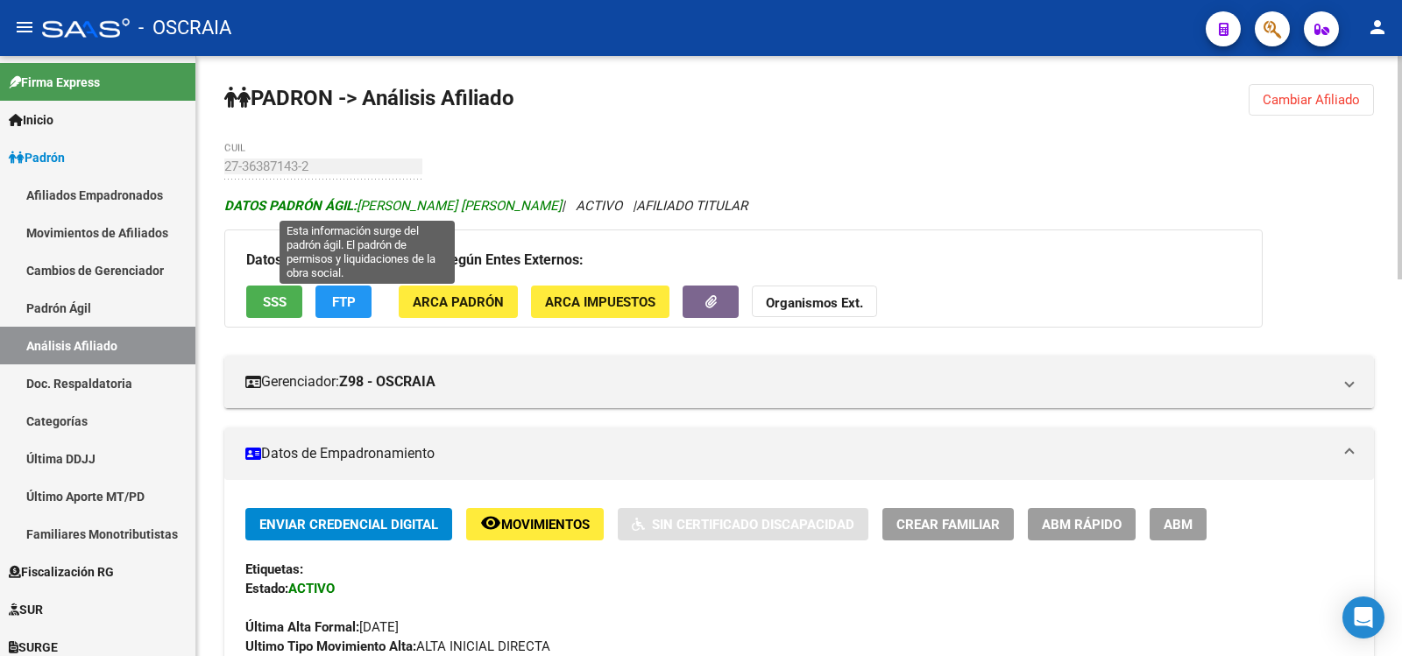
drag, startPoint x: 507, startPoint y: 204, endPoint x: 365, endPoint y: 208, distance: 142.0
click at [365, 208] on span "DATOS PADRÓN ÁGIL: [PERSON_NAME] [PERSON_NAME]" at bounding box center [392, 206] width 337 height 16
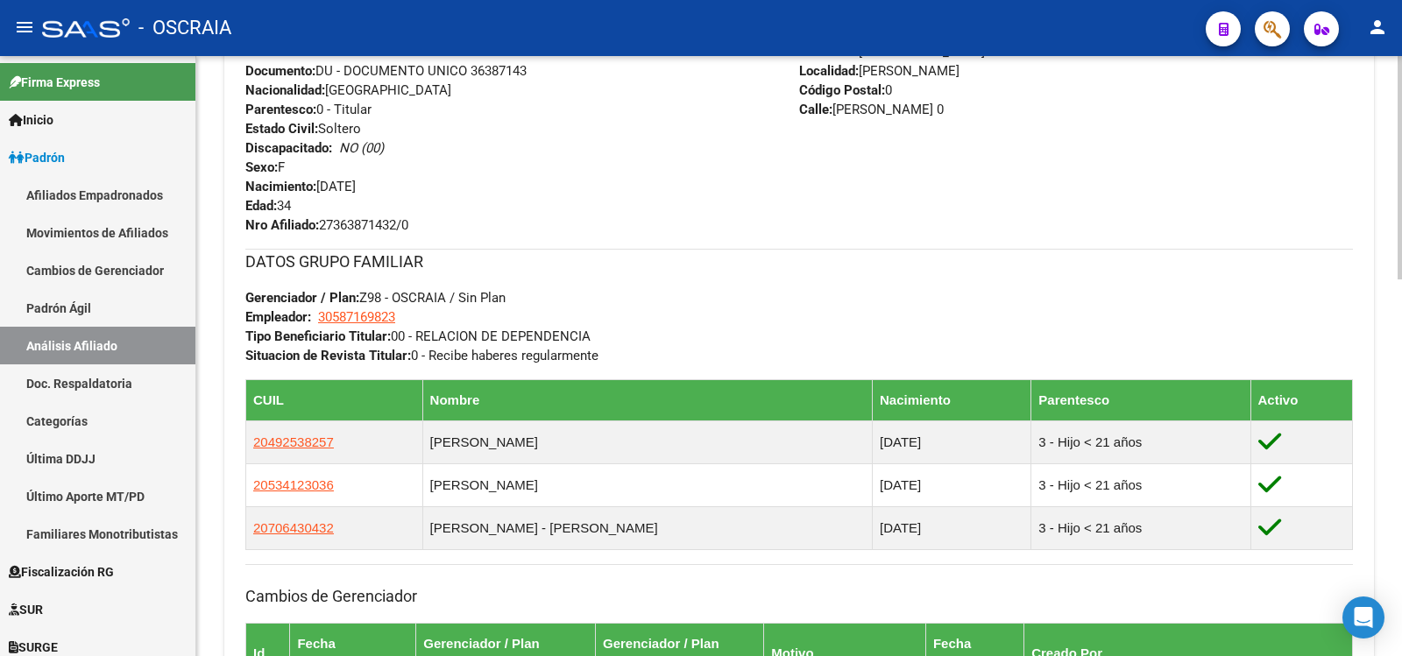
scroll to position [693, 0]
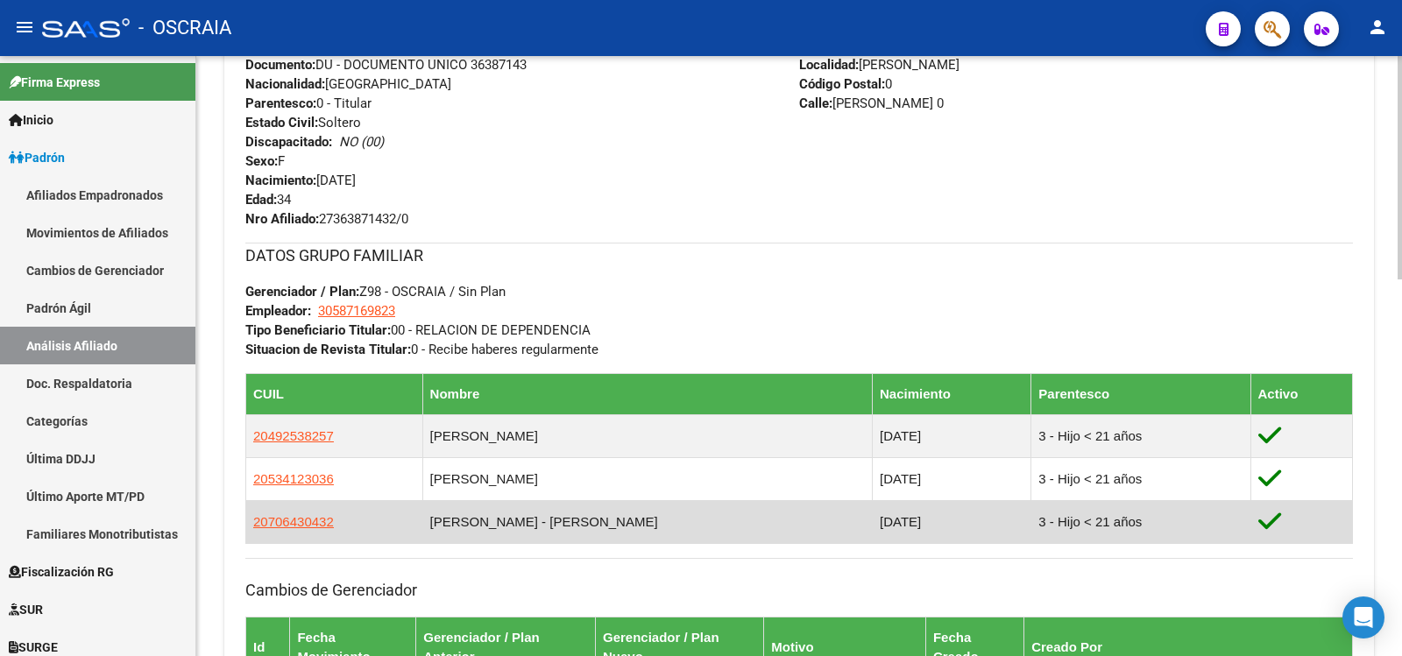
drag, startPoint x: 649, startPoint y: 627, endPoint x: 483, endPoint y: 485, distance: 219.4
click at [436, 531] on td "[PERSON_NAME] - [PERSON_NAME]" at bounding box center [647, 521] width 450 height 43
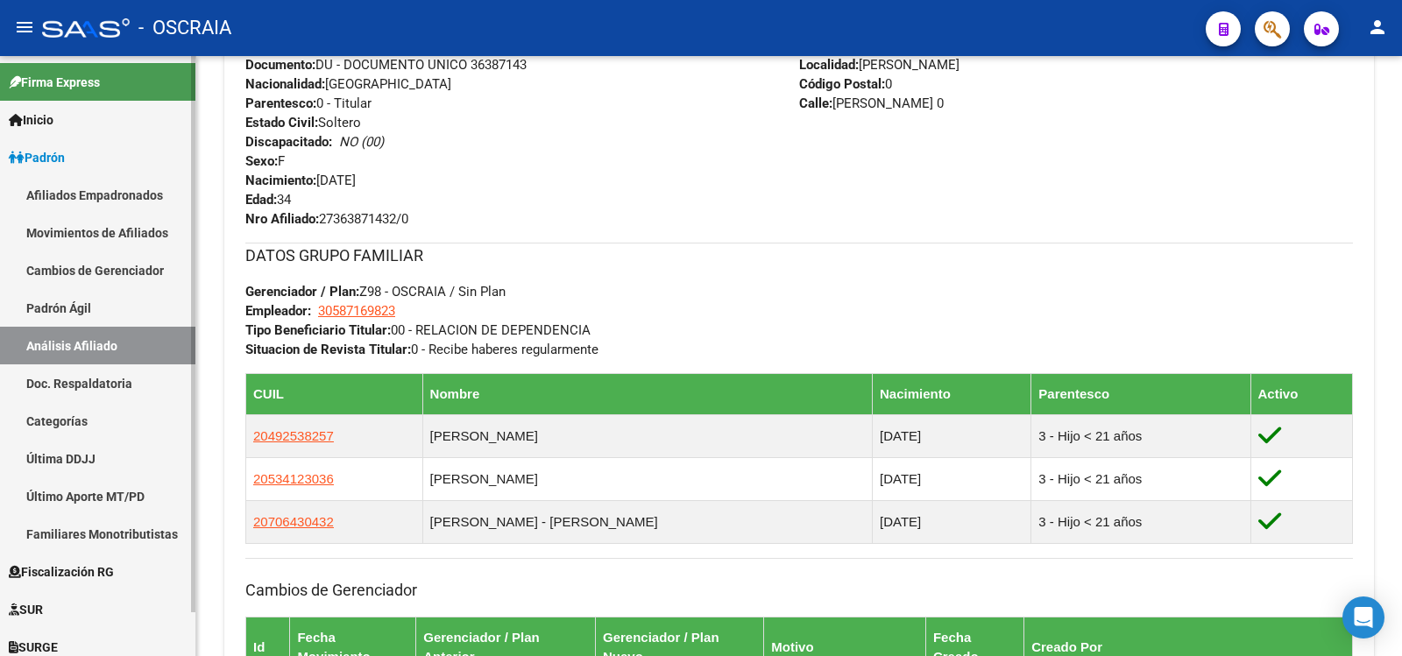
click at [125, 298] on link "Padrón Ágil" at bounding box center [97, 308] width 195 height 38
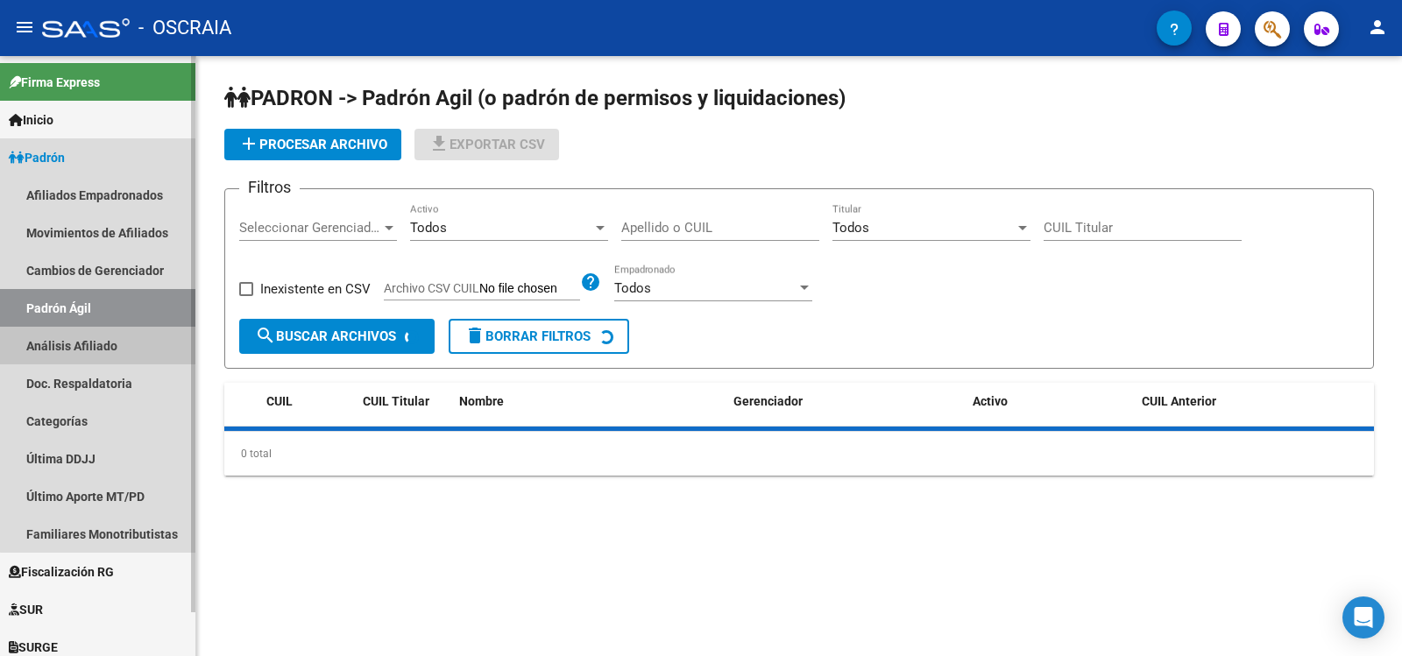
click at [137, 331] on link "Análisis Afiliado" at bounding box center [97, 346] width 195 height 38
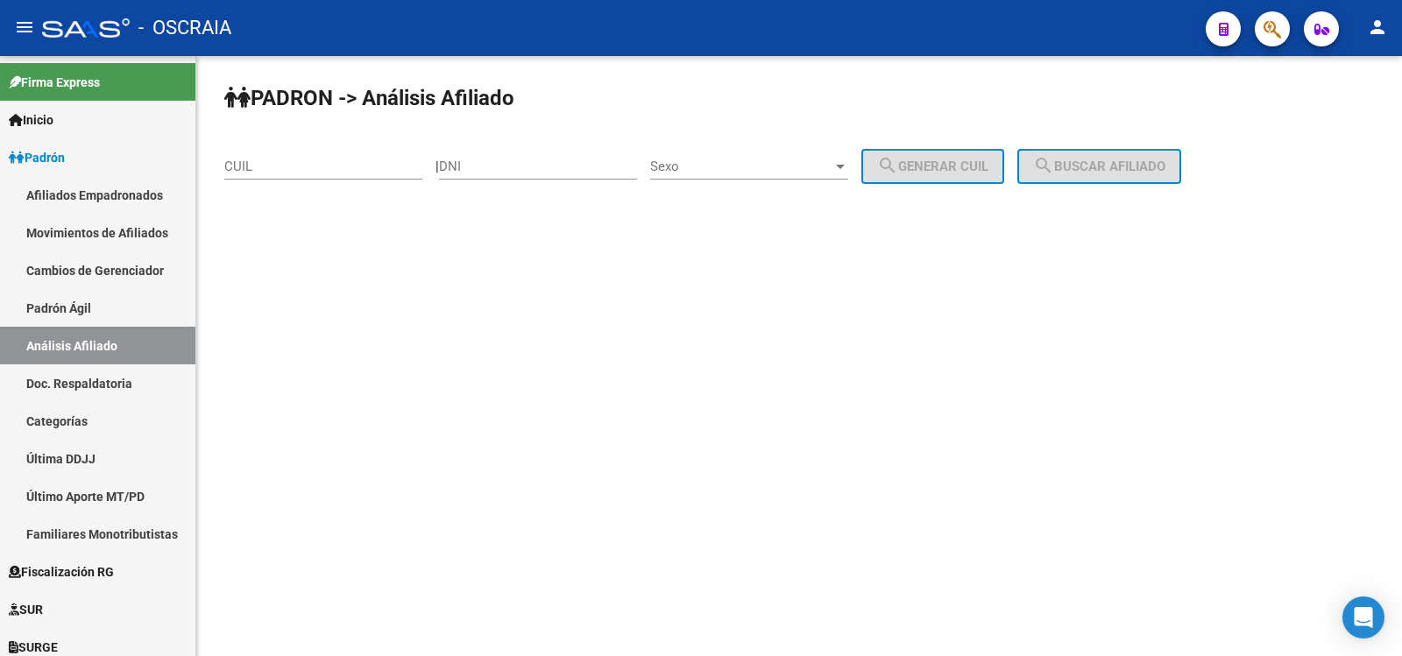
click at [320, 162] on input "CUIL" at bounding box center [323, 167] width 198 height 16
paste input "20-30911077-4"
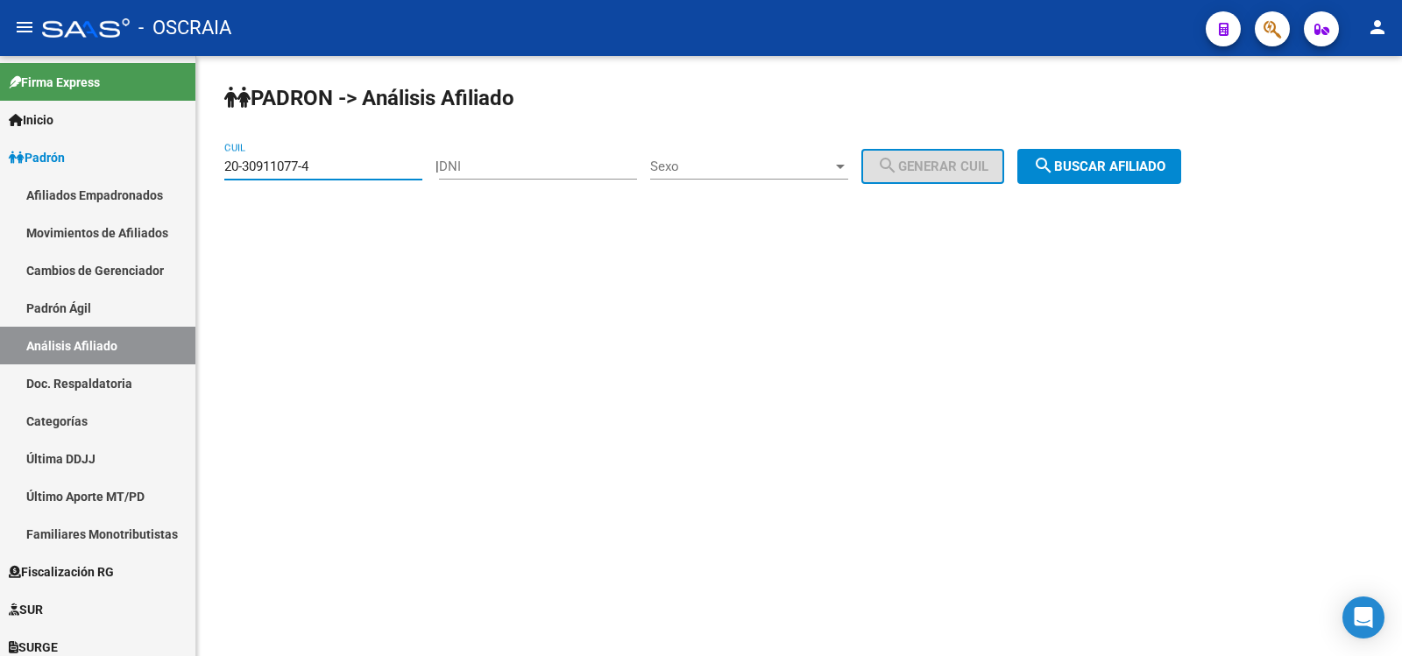
type input "20-30911077-4"
click at [1123, 154] on button "search Buscar afiliado" at bounding box center [1099, 166] width 164 height 35
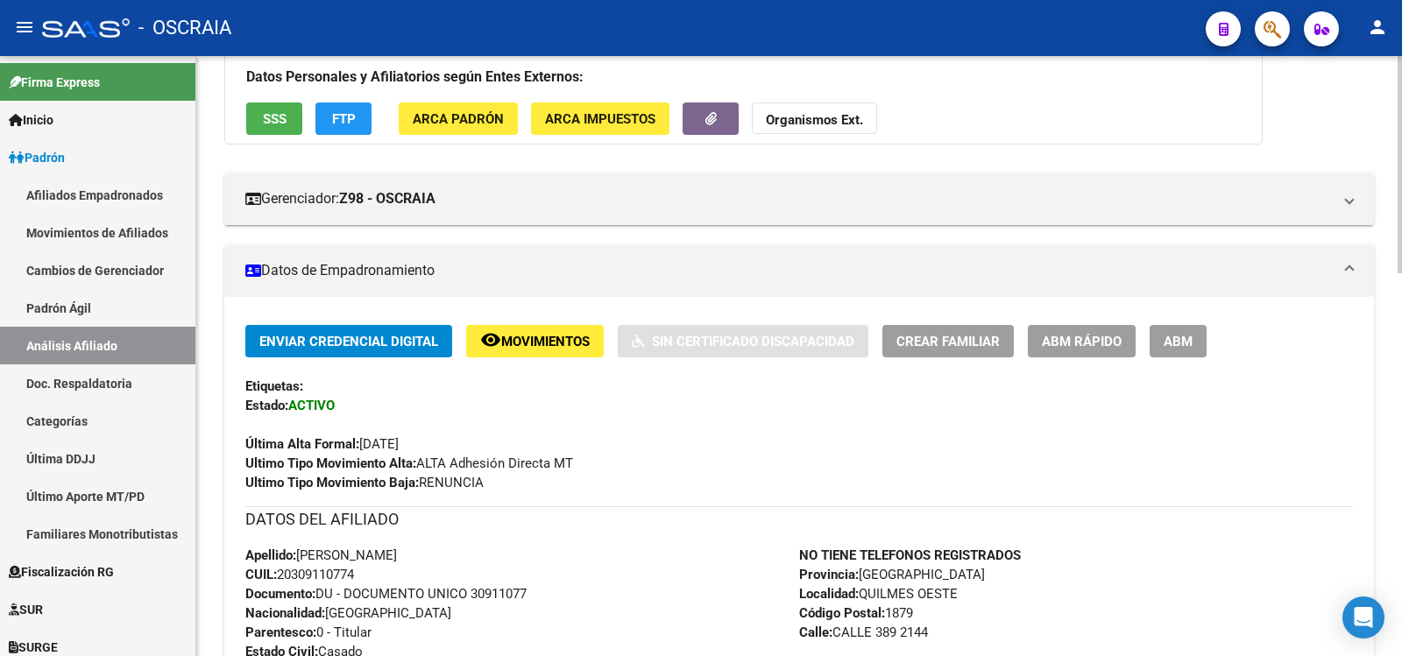
scroll to position [475, 0]
